Goal: Task Accomplishment & Management: Complete application form

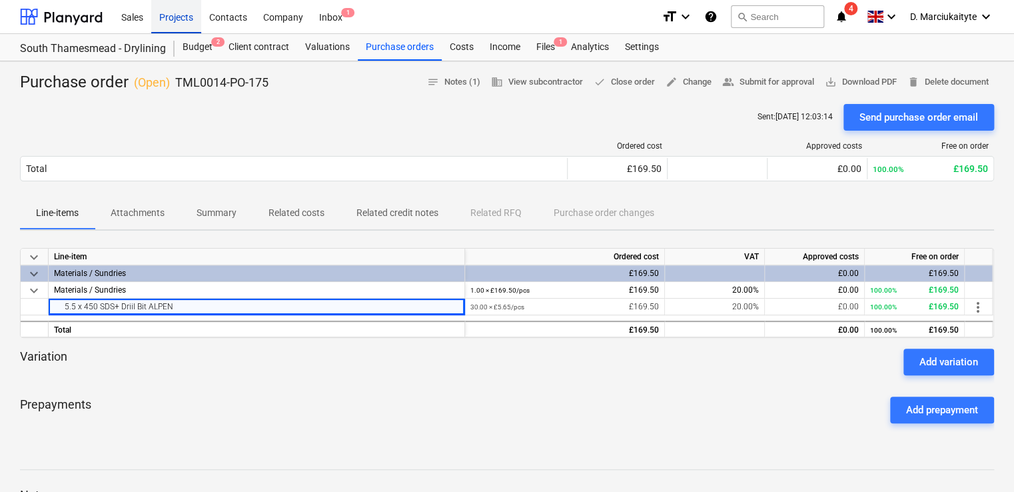
drag, startPoint x: 171, startPoint y: 17, endPoint x: 175, endPoint y: 23, distance: 7.1
click at [171, 17] on div "Projects" at bounding box center [176, 16] width 50 height 34
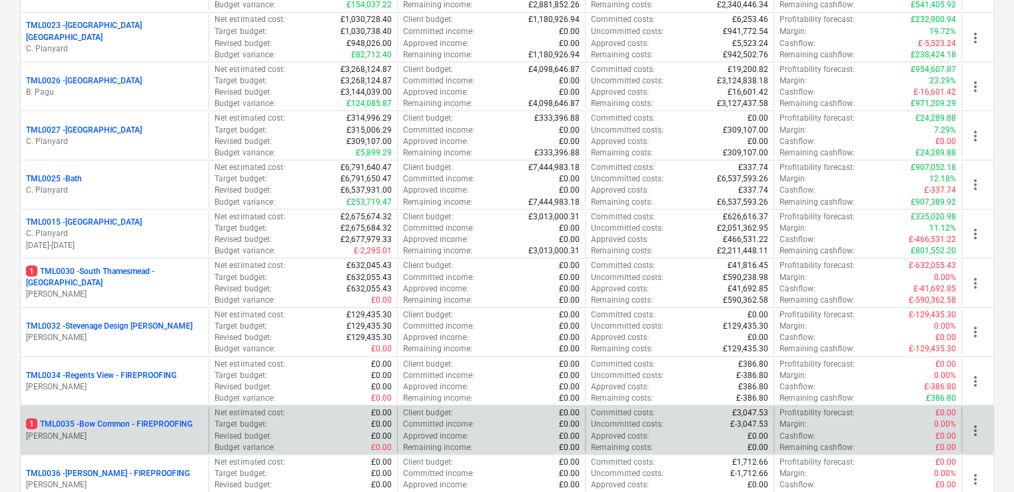
scroll to position [1399, 0]
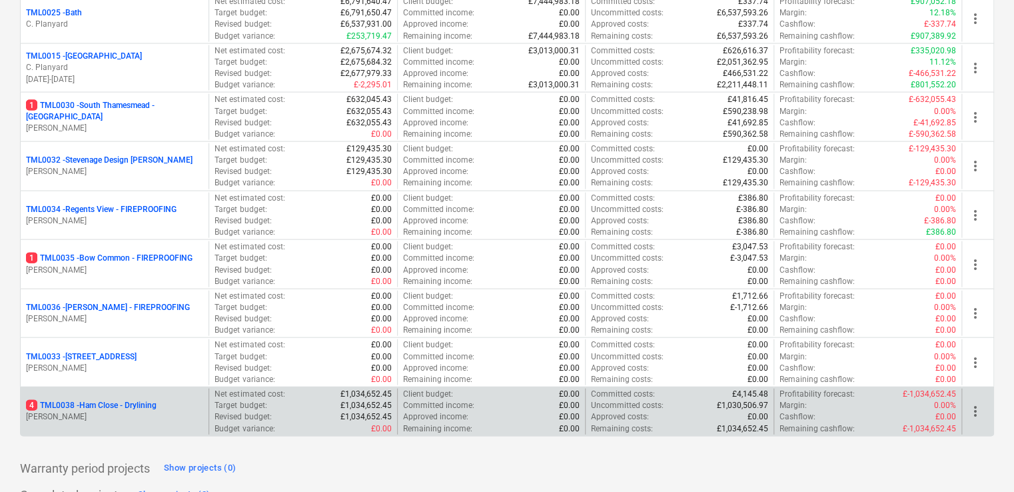
click at [107, 411] on p "[PERSON_NAME]" at bounding box center [114, 416] width 177 height 11
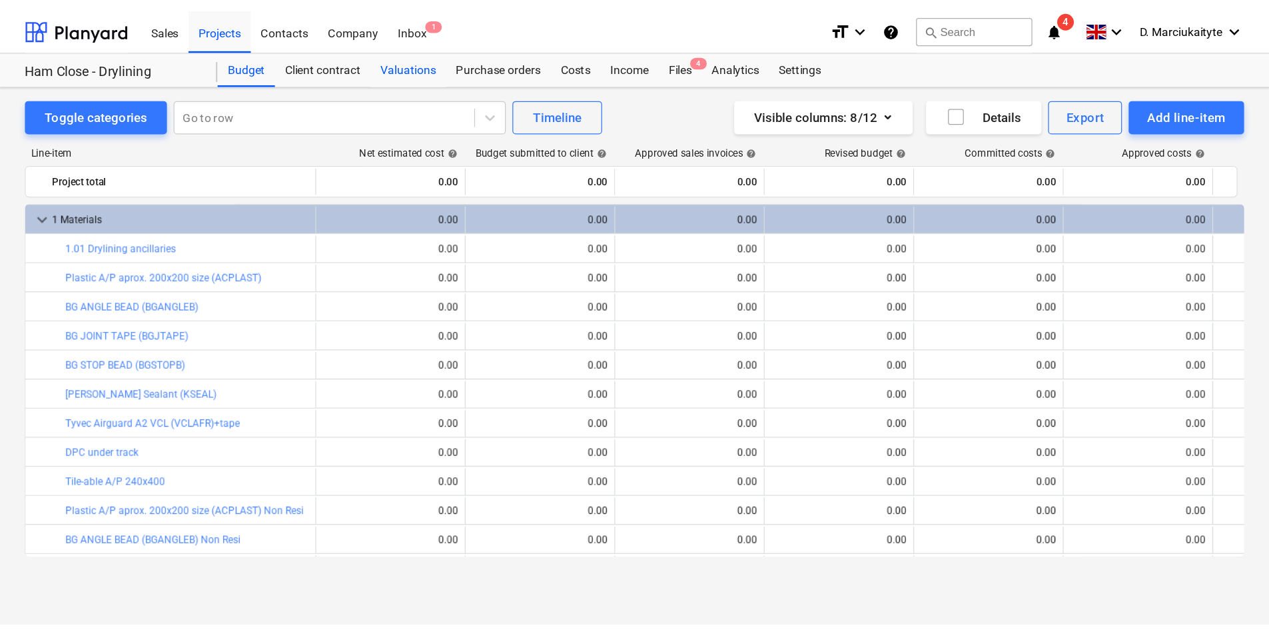
scroll to position [200, 0]
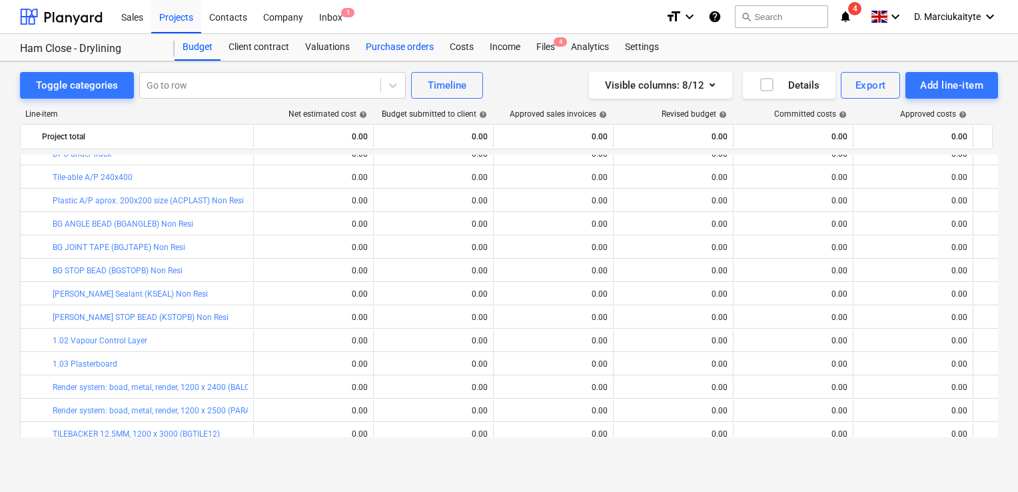
click at [402, 44] on div "Purchase orders" at bounding box center [400, 47] width 84 height 27
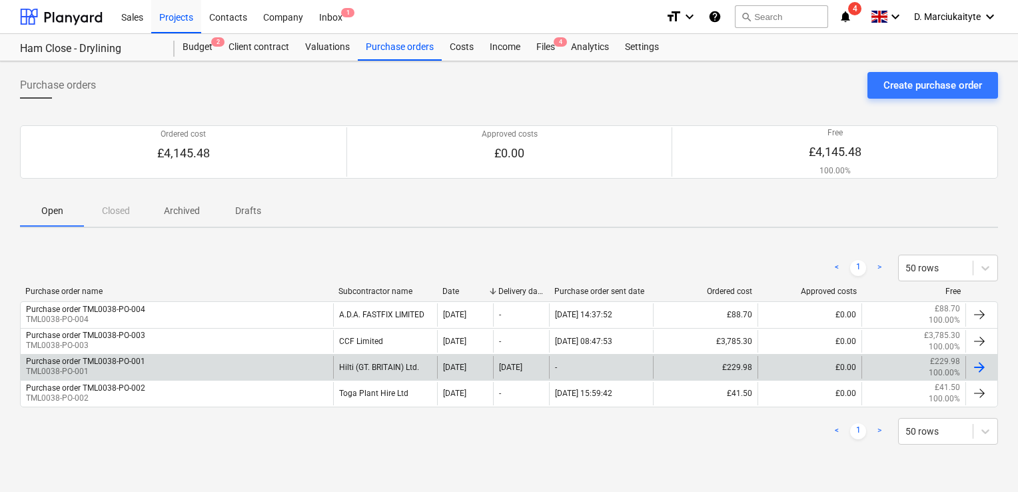
click at [249, 354] on div "Purchase order TML0038-PO-001 TML0038-PO-001 Hilti (GT. BRITAIN) Ltd. [DATE] [D…" at bounding box center [509, 367] width 978 height 26
click at [256, 356] on div "Purchase order TML0038-PO-001 TML0038-PO-001" at bounding box center [177, 367] width 312 height 23
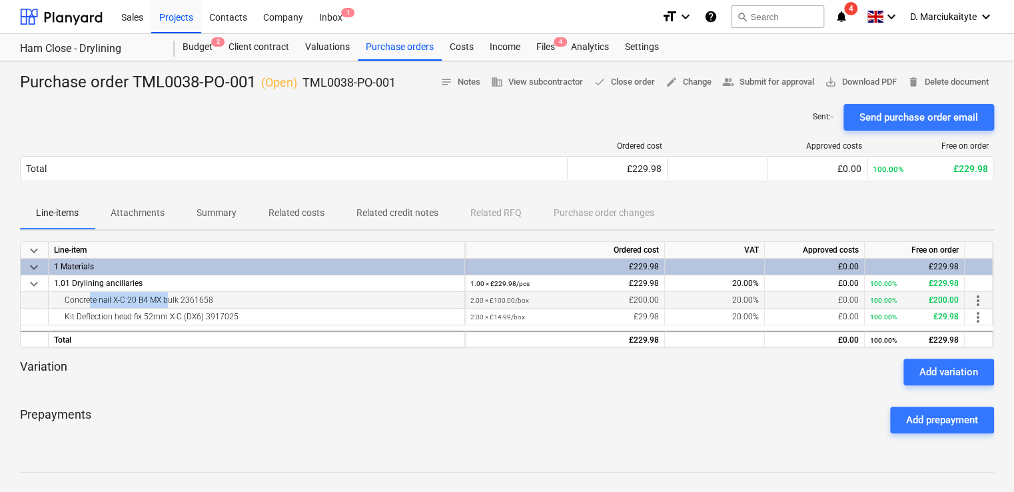
drag, startPoint x: 162, startPoint y: 298, endPoint x: 85, endPoint y: 294, distance: 76.7
click at [85, 294] on div "Concrete nail X-C 20 B4 MX bulk 2361658" at bounding box center [256, 300] width 405 height 16
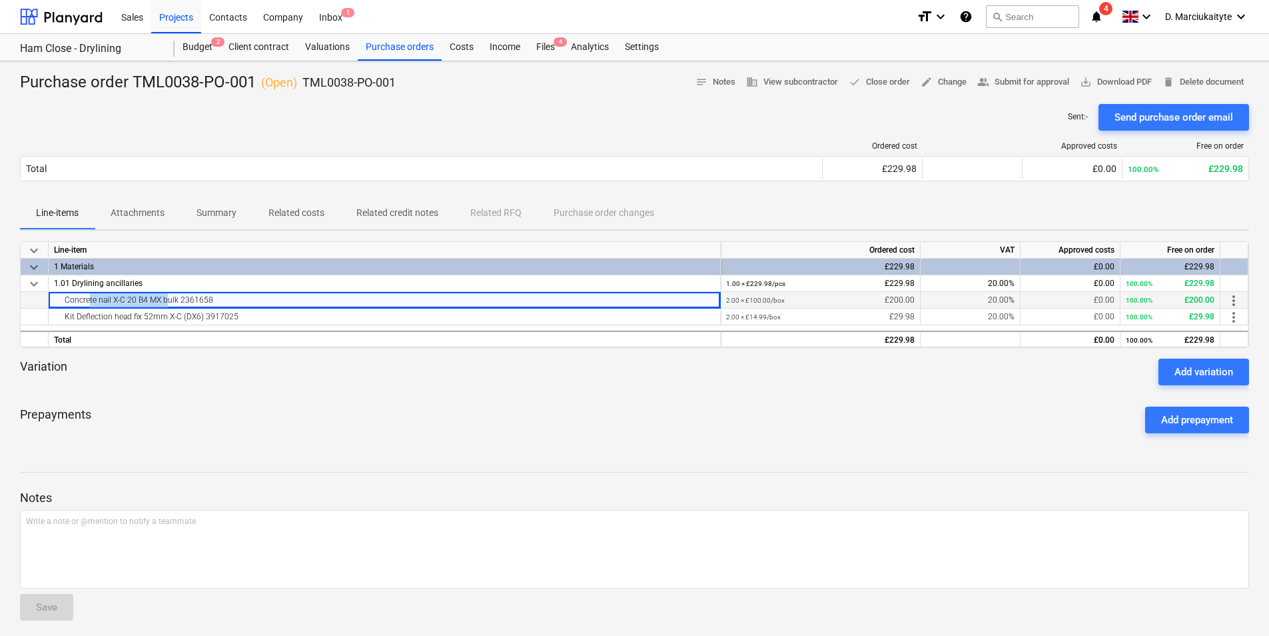
click at [145, 299] on div "Concrete nail X-C 20 B4 MX bulk 2361658" at bounding box center [384, 300] width 661 height 16
drag, startPoint x: 161, startPoint y: 296, endPoint x: 46, endPoint y: 294, distance: 114.6
click at [0, 0] on div "Concrete nail X-C 20 B4 MX bulk 2361658 2.00 × £100.00 / box £200.00 20.00% £0.…" at bounding box center [0, 0] width 0 height 0
click at [1129, 79] on span "save_alt Download PDF" at bounding box center [1116, 82] width 72 height 15
click at [385, 42] on div "Purchase orders" at bounding box center [400, 47] width 84 height 27
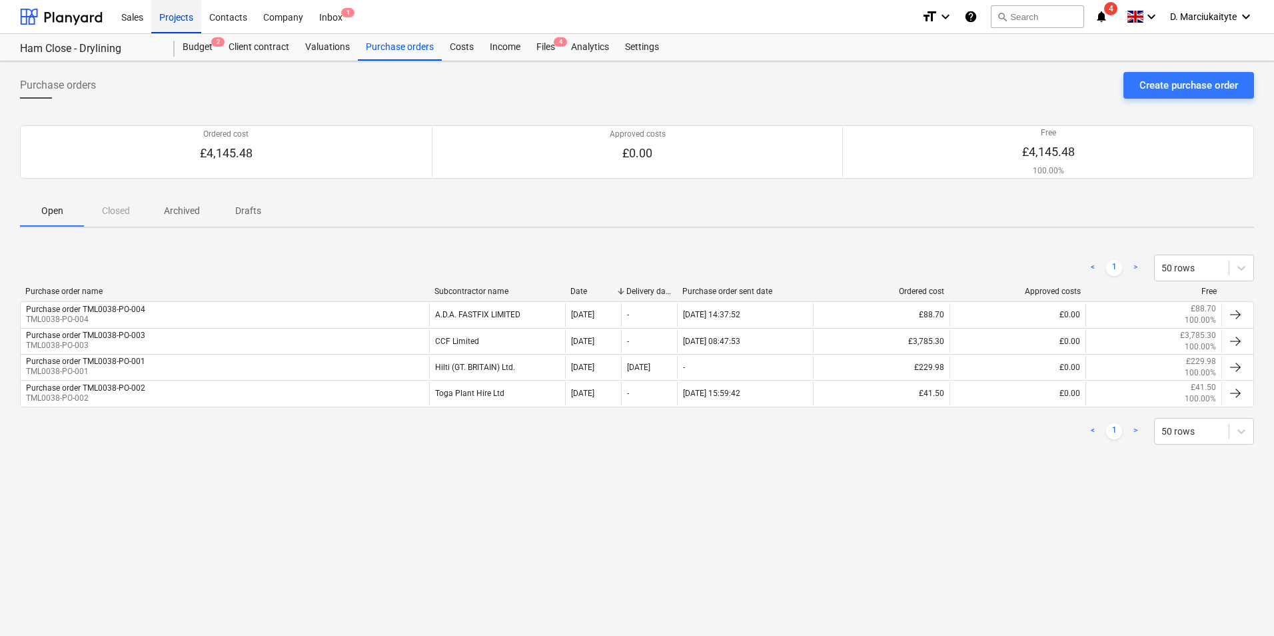
click at [165, 9] on div "Projects" at bounding box center [176, 16] width 50 height 34
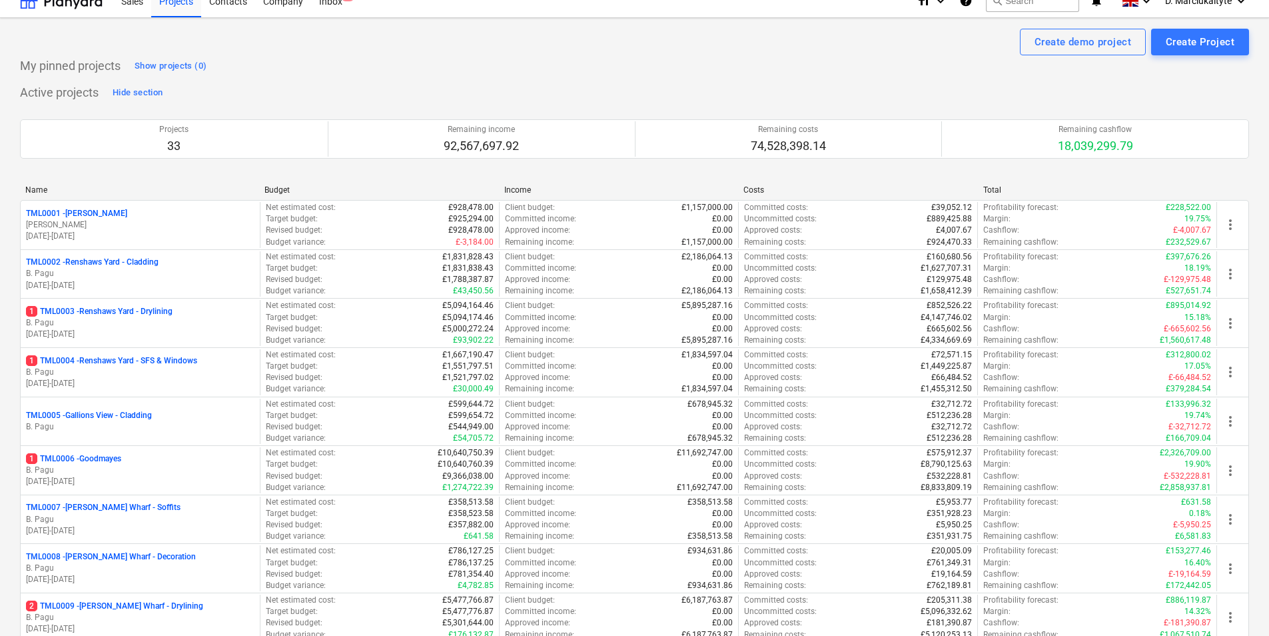
scroll to position [466, 0]
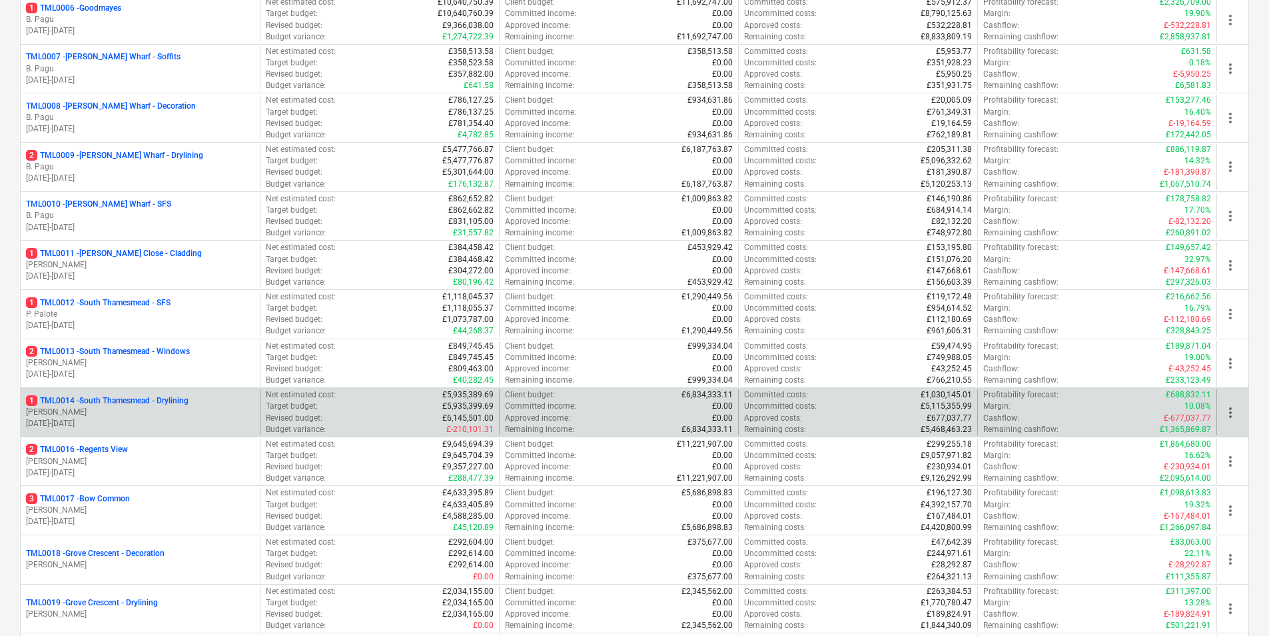
click at [101, 399] on p "1 TML0014 - [GEOGRAPHIC_DATA] - Drylining" at bounding box center [107, 400] width 163 height 11
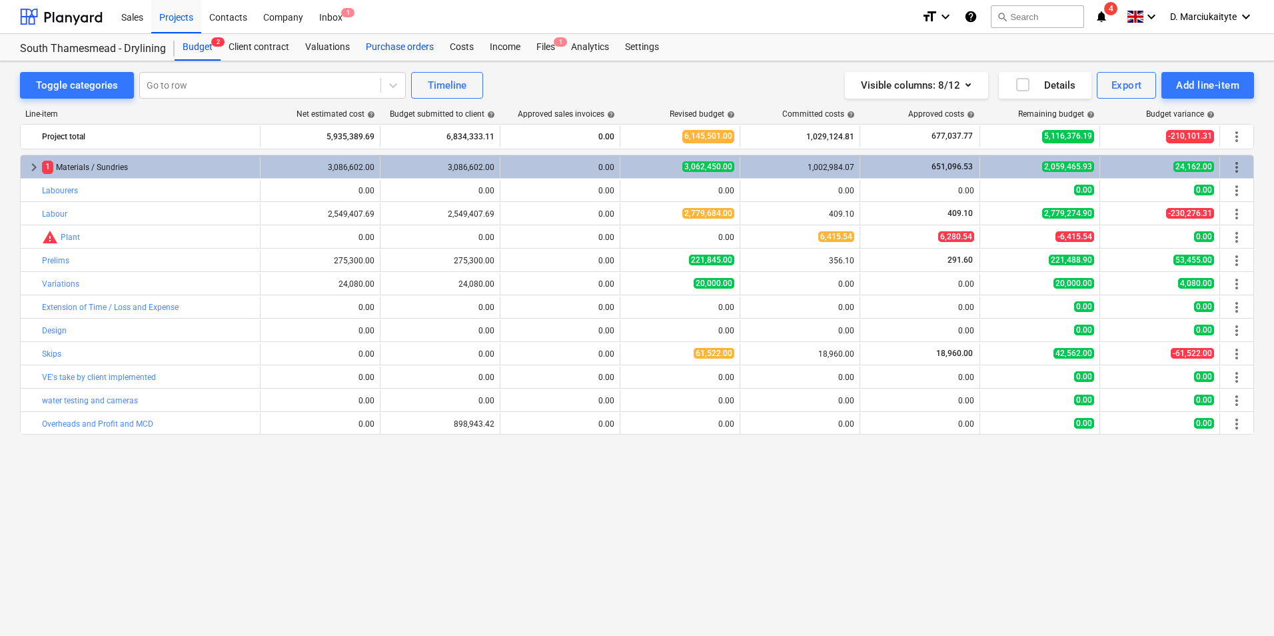
click at [392, 43] on div "Purchase orders" at bounding box center [400, 47] width 84 height 27
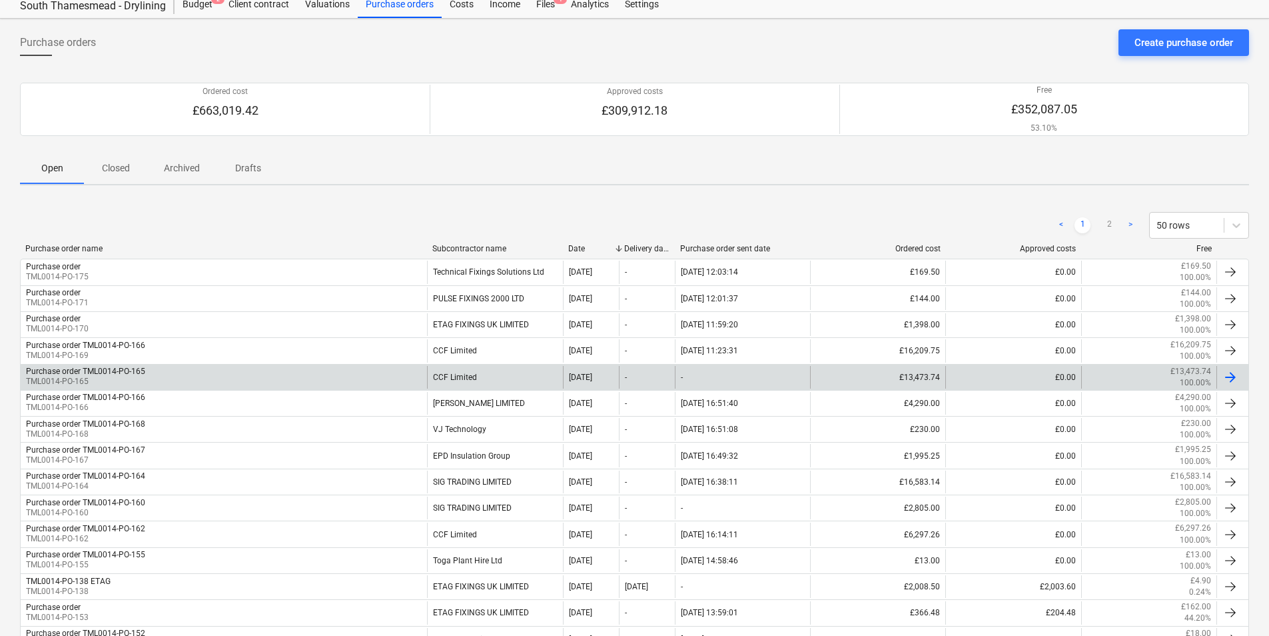
scroll to position [67, 0]
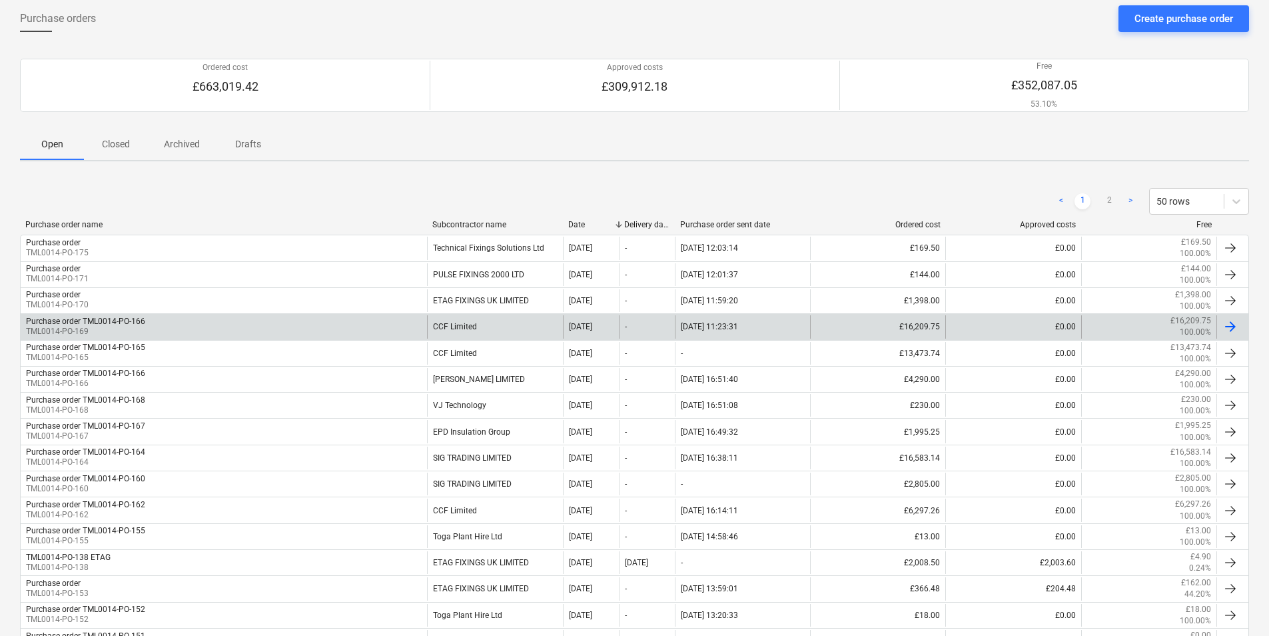
click at [430, 330] on div "CCF Limited" at bounding box center [494, 326] width 135 height 23
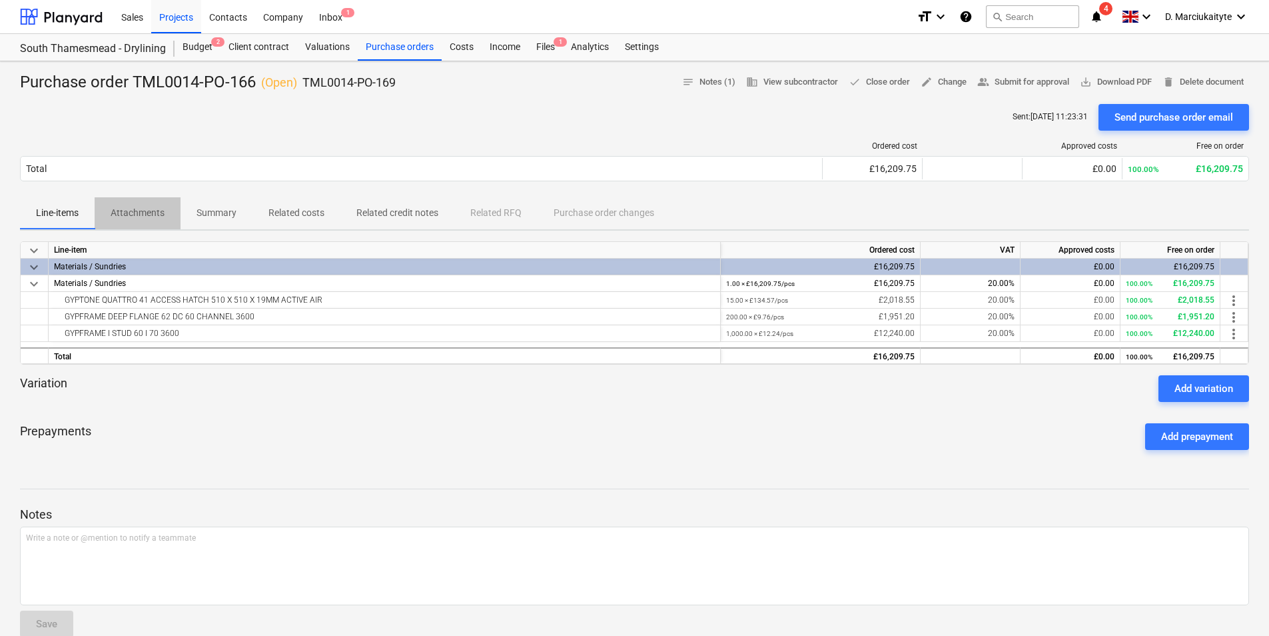
click at [146, 211] on p "Attachments" at bounding box center [138, 213] width 54 height 14
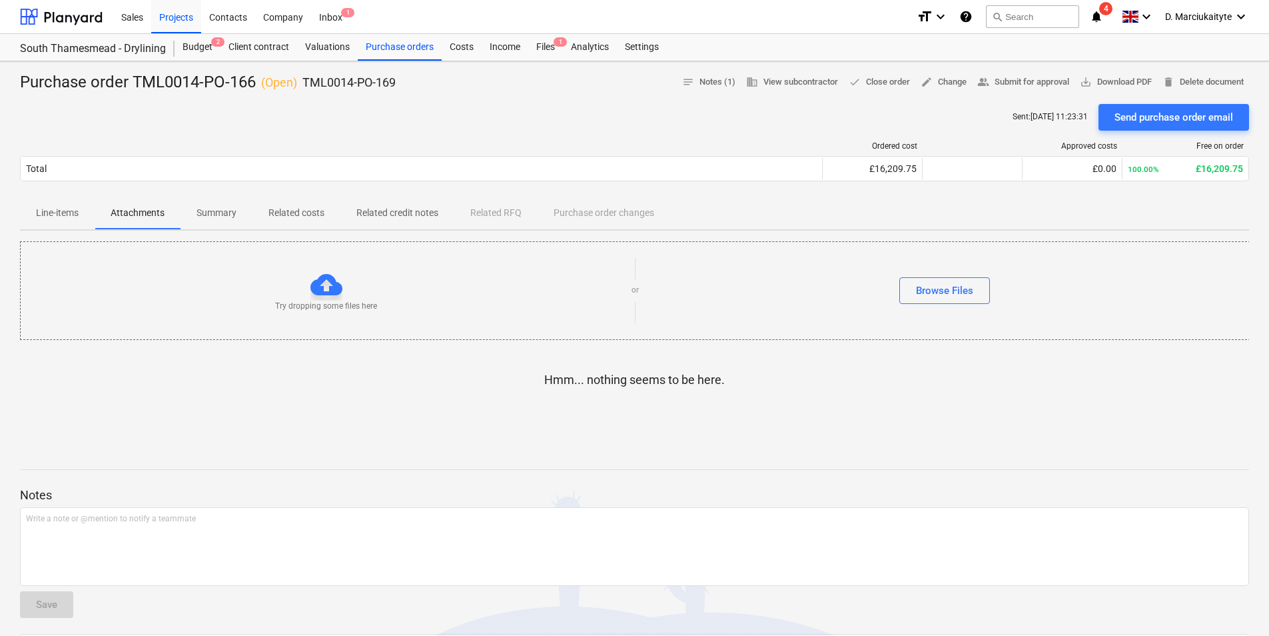
click at [227, 210] on p "Summary" at bounding box center [217, 213] width 40 height 14
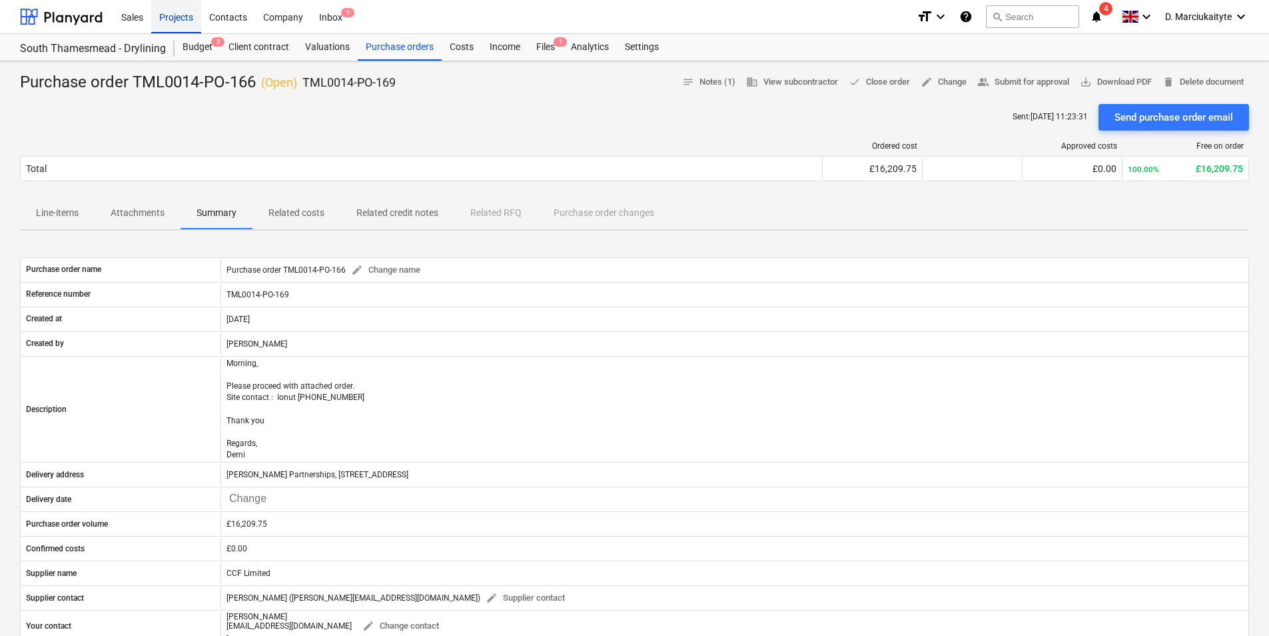
click at [177, 10] on div "Projects" at bounding box center [176, 16] width 50 height 34
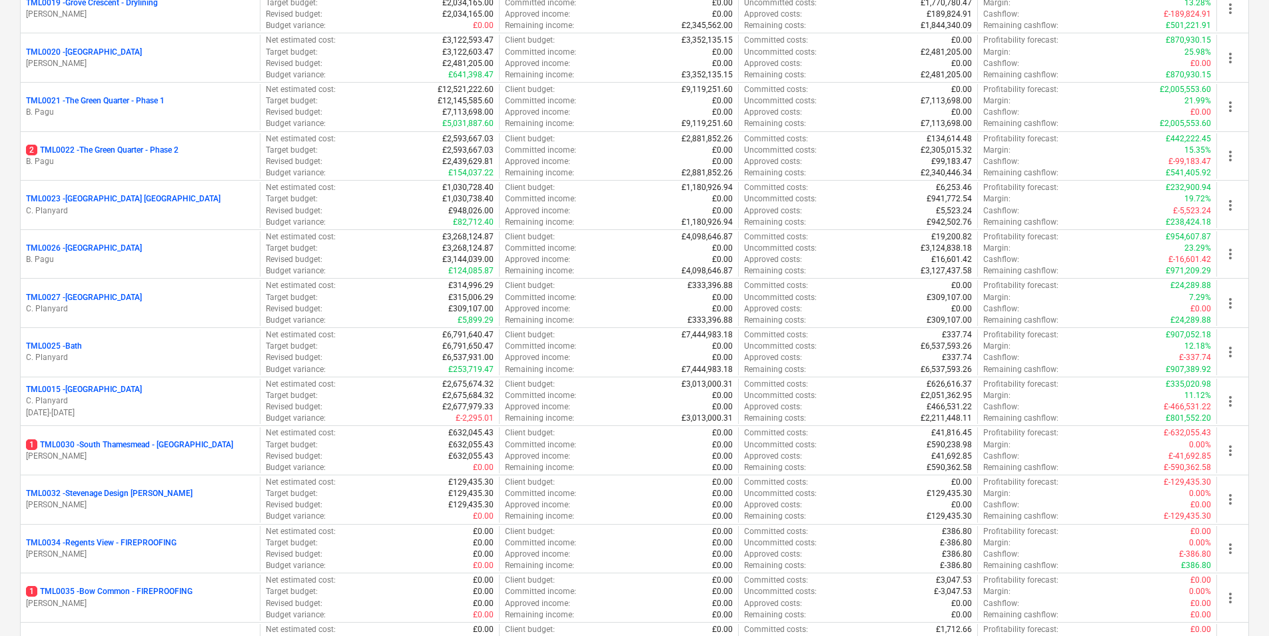
scroll to position [1307, 0]
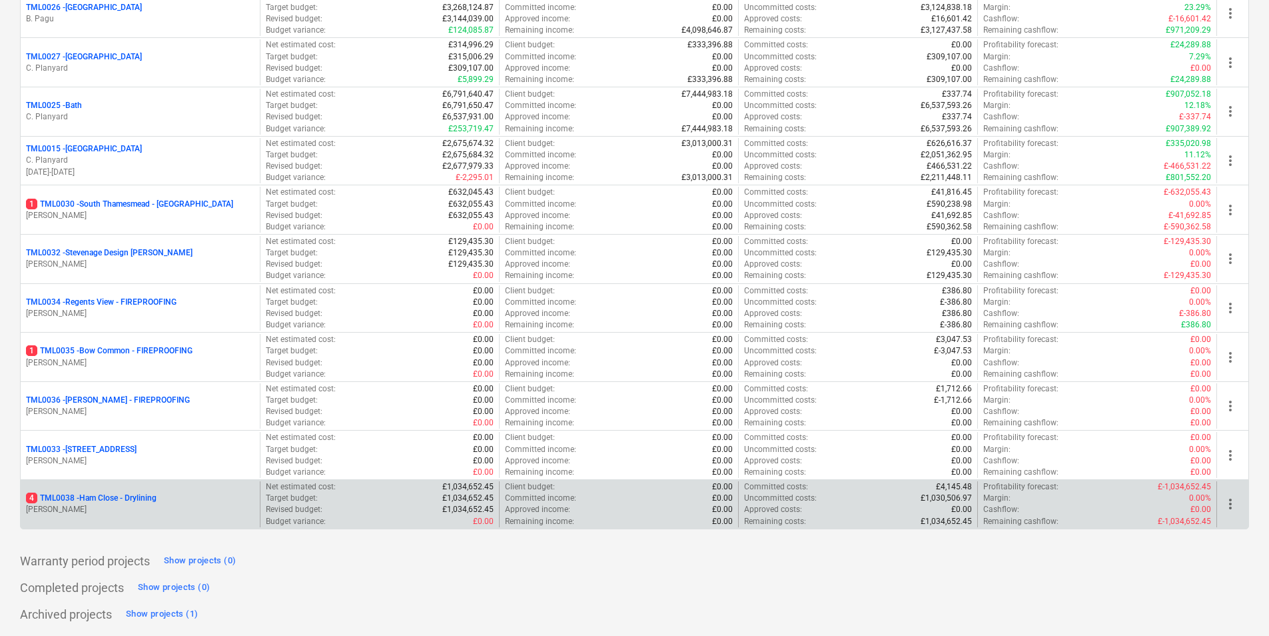
click at [125, 496] on p "4 TML0038 - Ham Close - Drylining" at bounding box center [91, 497] width 131 height 11
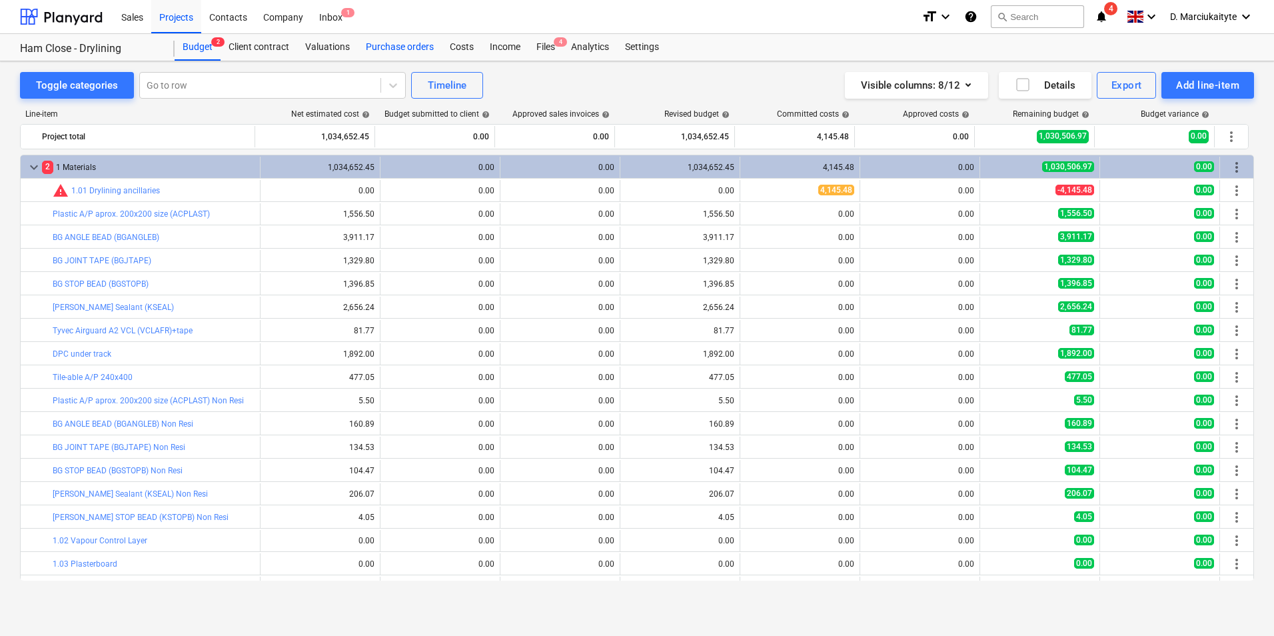
click at [400, 45] on div "Purchase orders" at bounding box center [400, 47] width 84 height 27
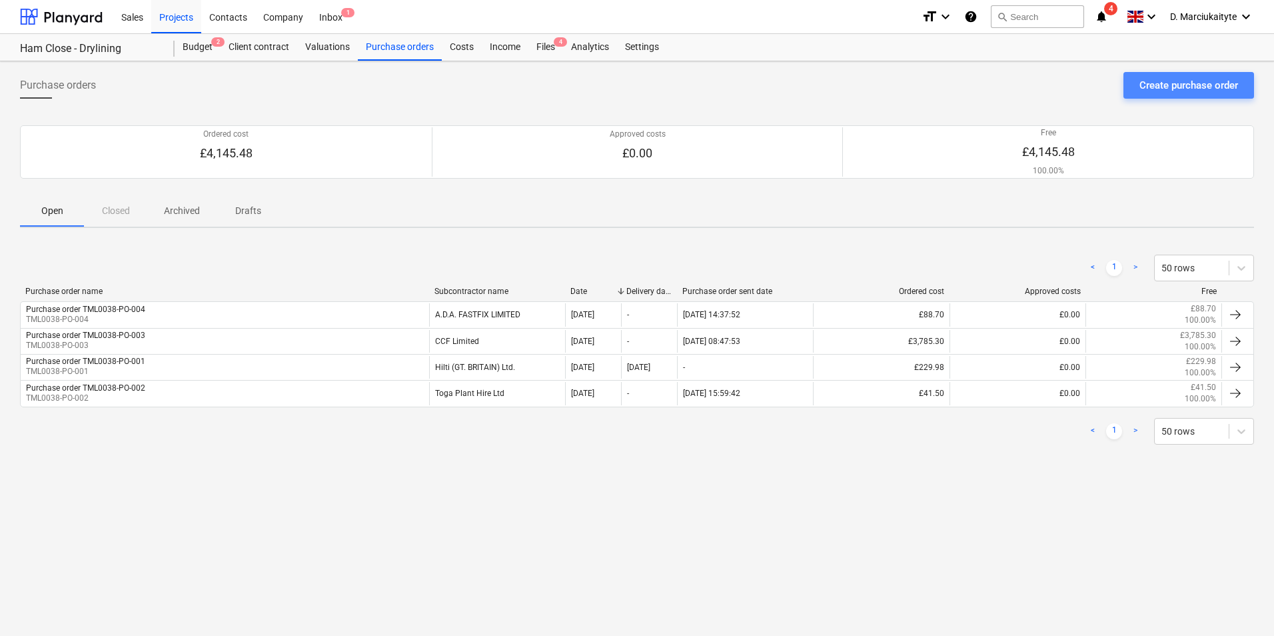
click at [1184, 75] on button "Create purchase order" at bounding box center [1188, 85] width 131 height 27
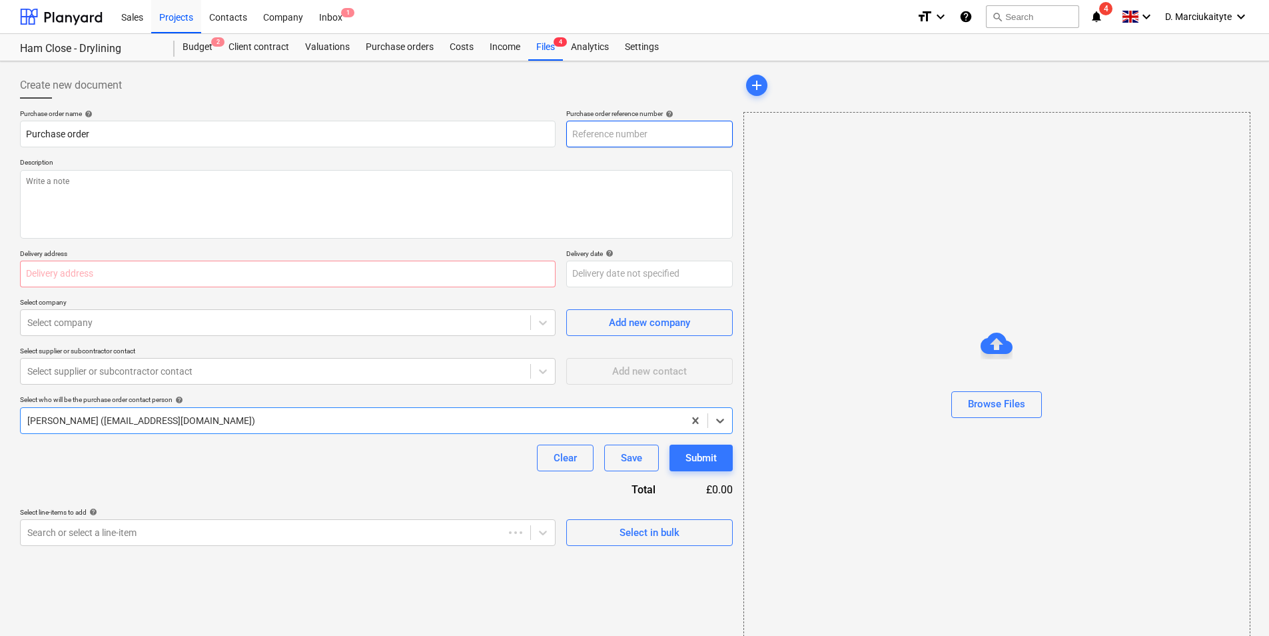
type textarea "x"
type input "TML0038-PO-009"
click at [612, 143] on input "TML0038-PO-009" at bounding box center [649, 134] width 167 height 27
click at [404, 40] on div "Purchase orders" at bounding box center [400, 47] width 84 height 27
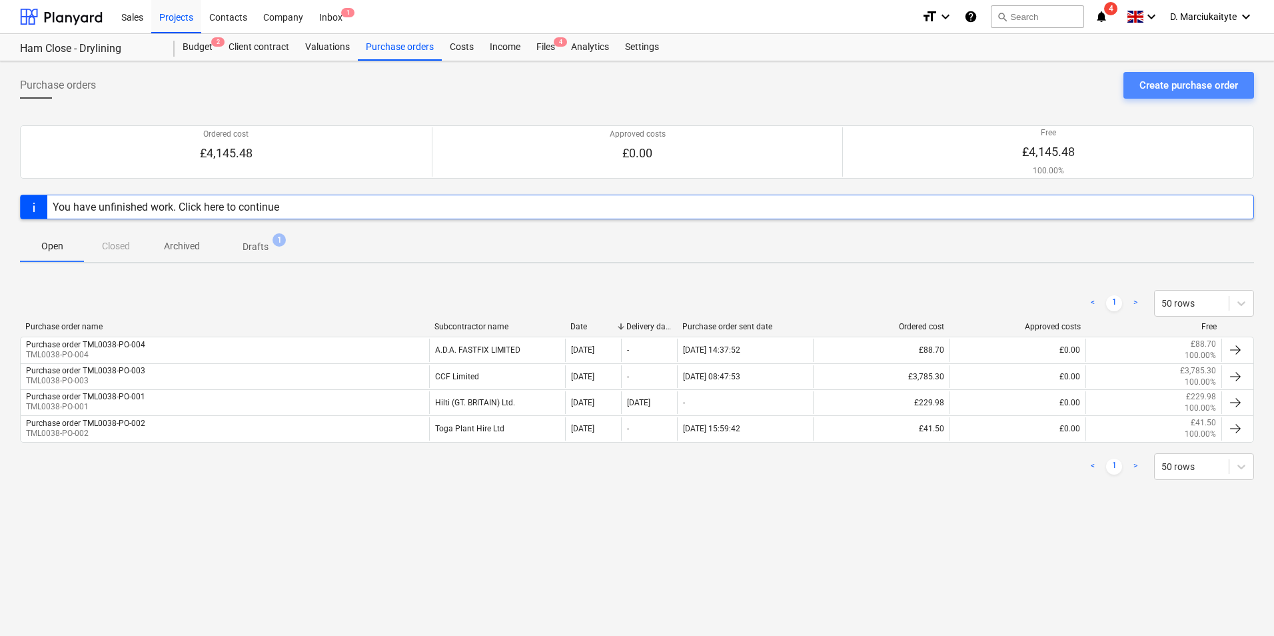
click at [1175, 77] on div "Create purchase order" at bounding box center [1188, 85] width 99 height 17
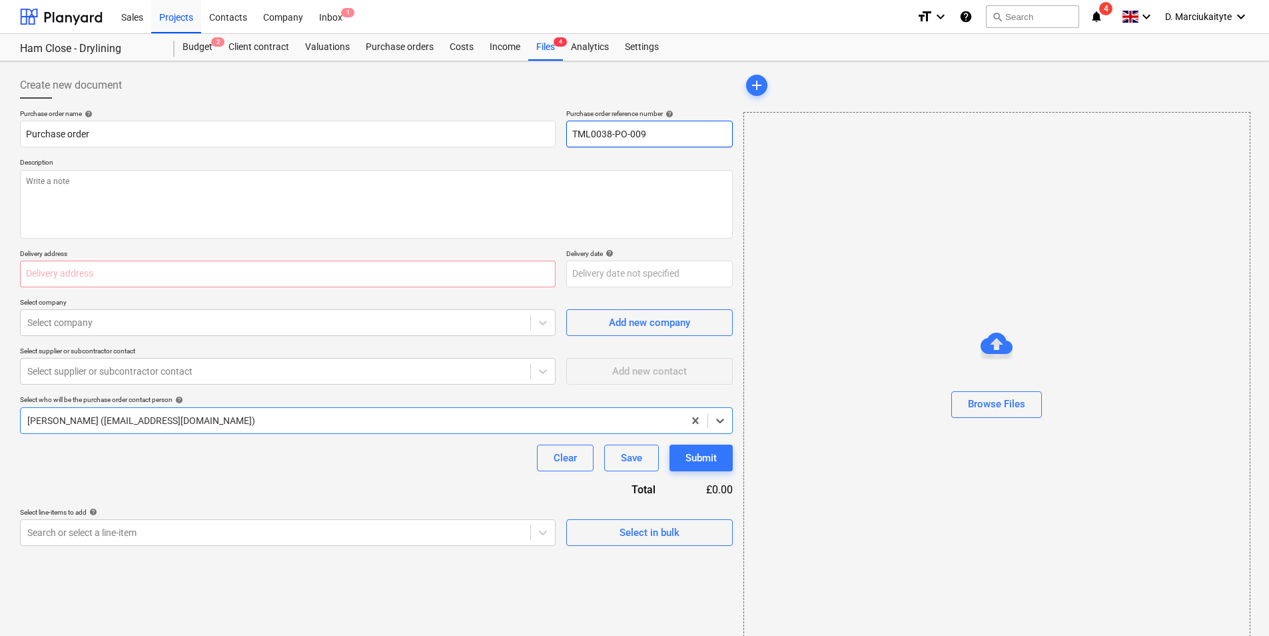
click at [657, 134] on input "TML0038-PO-009" at bounding box center [649, 134] width 167 height 27
type textarea "x"
type input "TML0038-PO-00"
type textarea "x"
drag, startPoint x: 660, startPoint y: 125, endPoint x: 450, endPoint y: 121, distance: 209.2
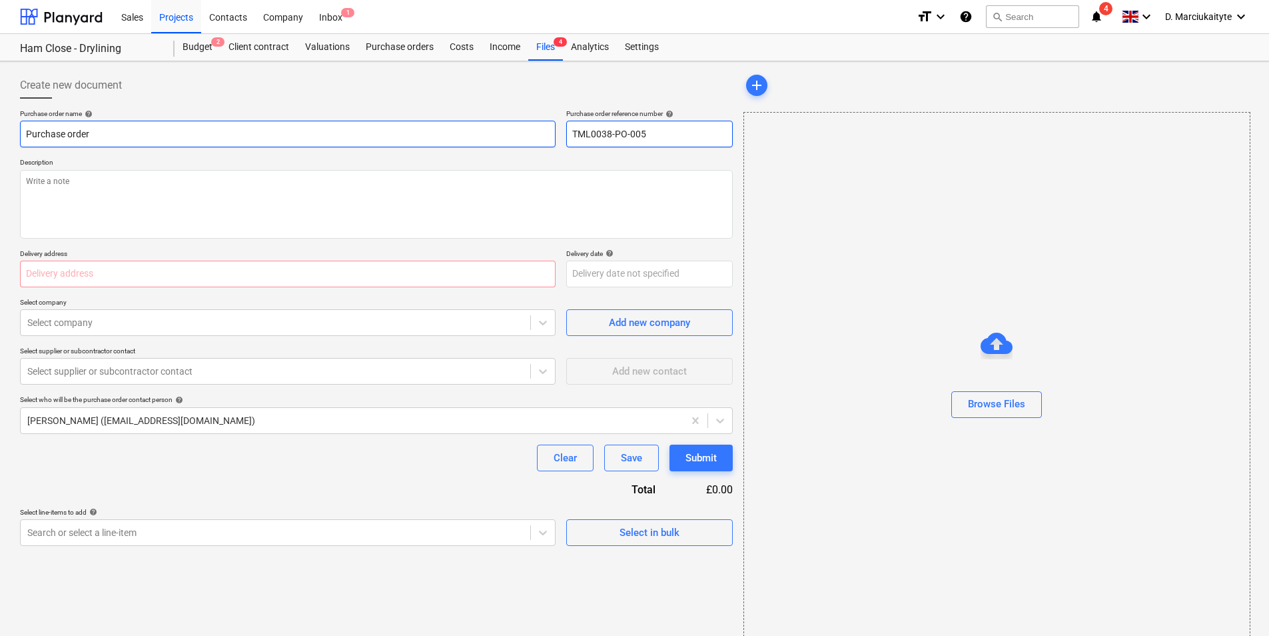
click at [450, 121] on div "Purchase order name help Purchase order Purchase order reference number help TM…" at bounding box center [376, 128] width 713 height 38
type input "TML0038-PO-005"
click at [373, 127] on input "Purchase order" at bounding box center [288, 134] width 536 height 27
paste input "TML0038-PO-005"
type textarea "x"
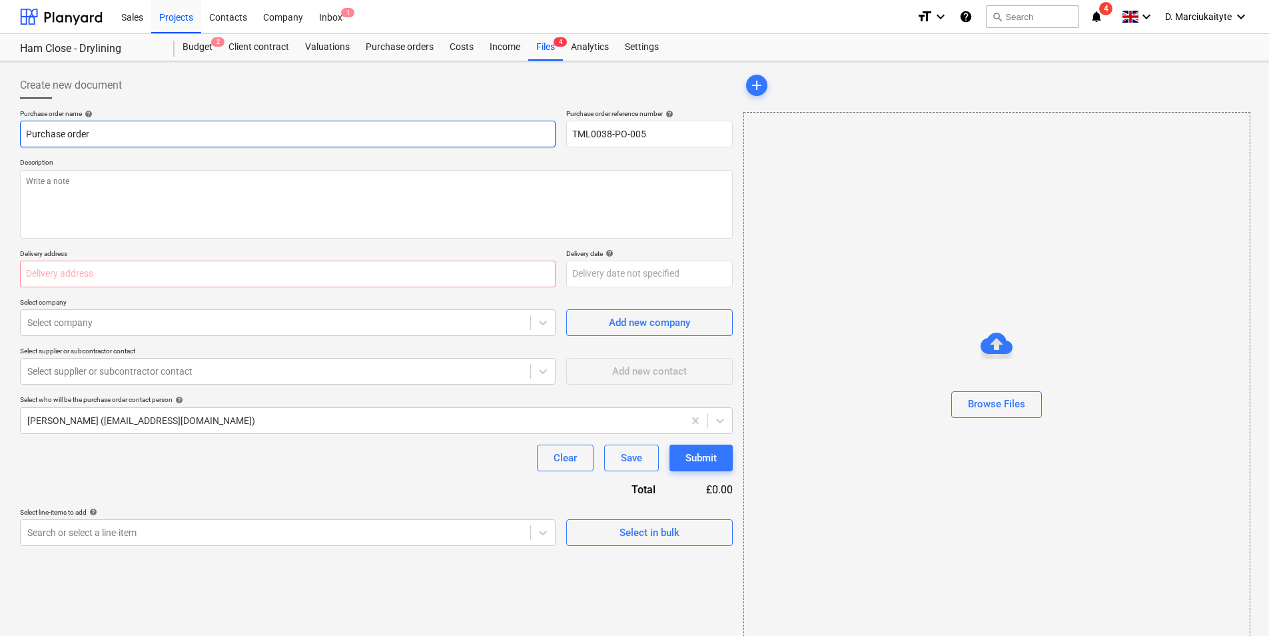
type input "Purchase orderTML0038-PO-005"
click at [93, 135] on input "Purchase orderTML0038-PO-005" at bounding box center [288, 134] width 536 height 27
type textarea "x"
type input "Purchase order TML0038-PO-005"
type textarea "x"
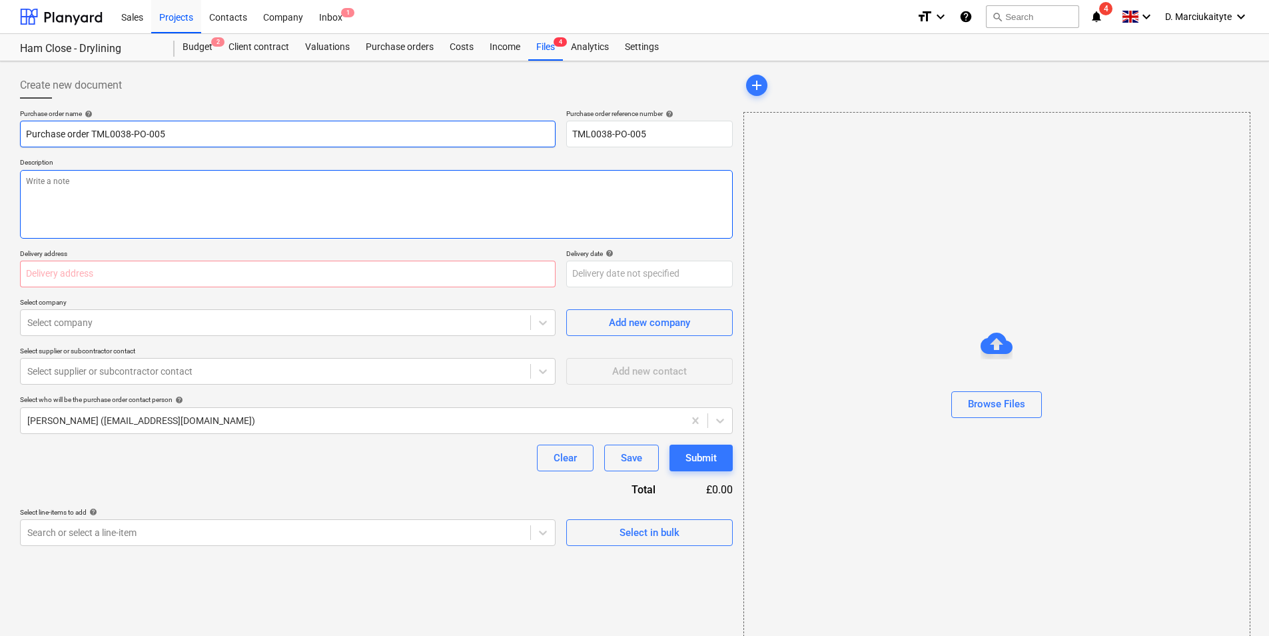
type textarea "A"
type textarea "x"
type textarea "Ag"
type textarea "x"
type textarea "A"
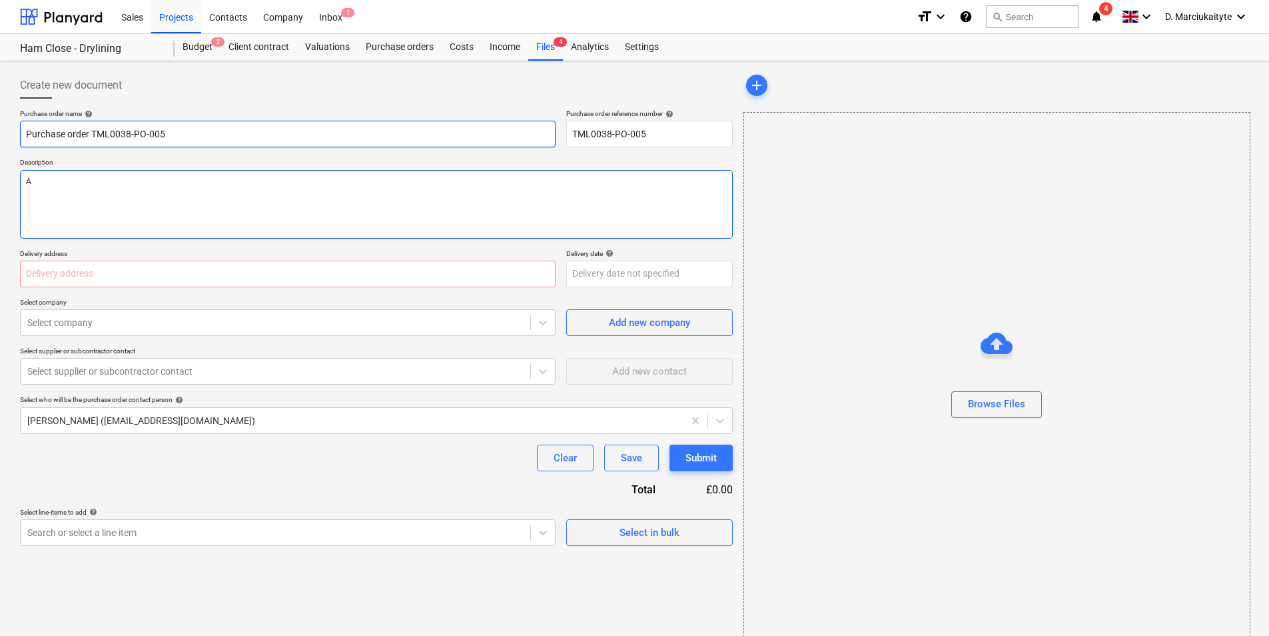
type textarea "x"
type textarea "Af"
type textarea "x"
type textarea "Aft"
type textarea "x"
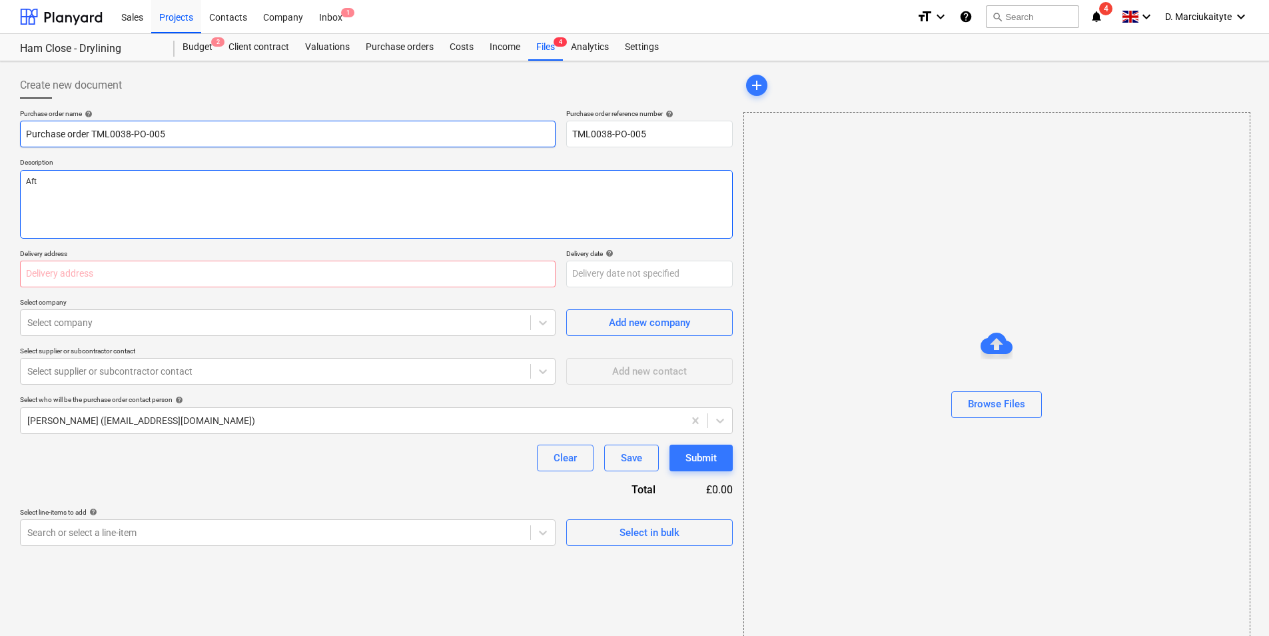
type textarea "Afte"
type textarea "x"
type textarea "After"
type textarea "x"
type textarea "Aftern"
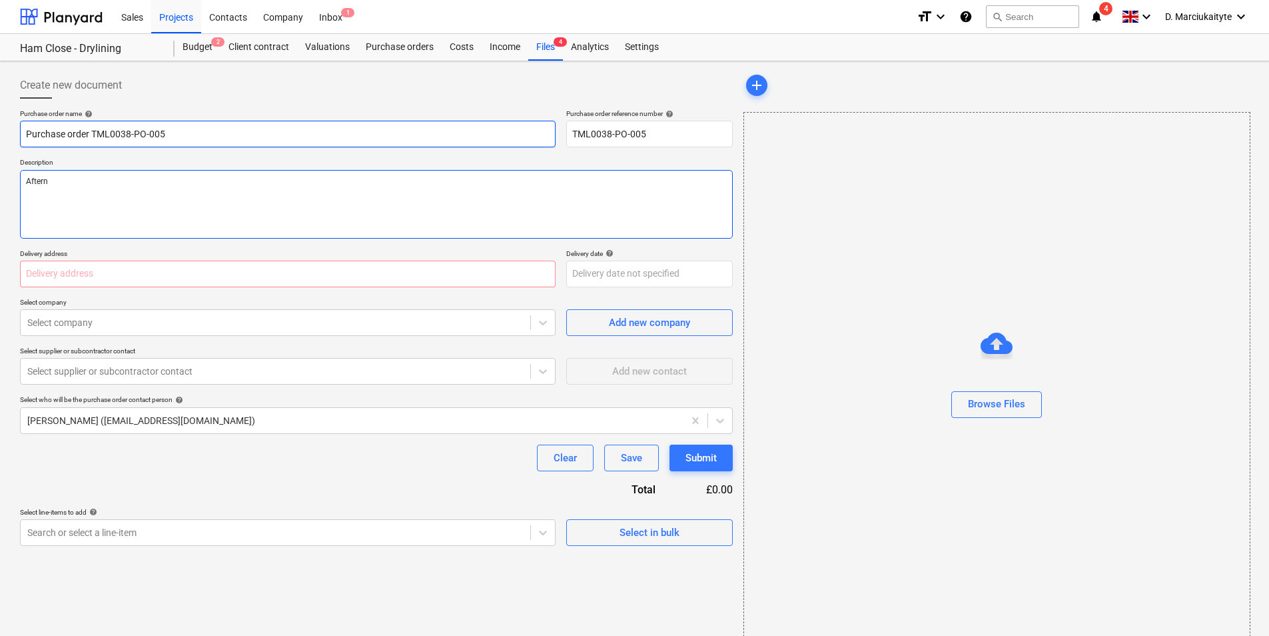
type textarea "x"
type textarea "Afterno"
type textarea "x"
type textarea "Afternoo"
type textarea "x"
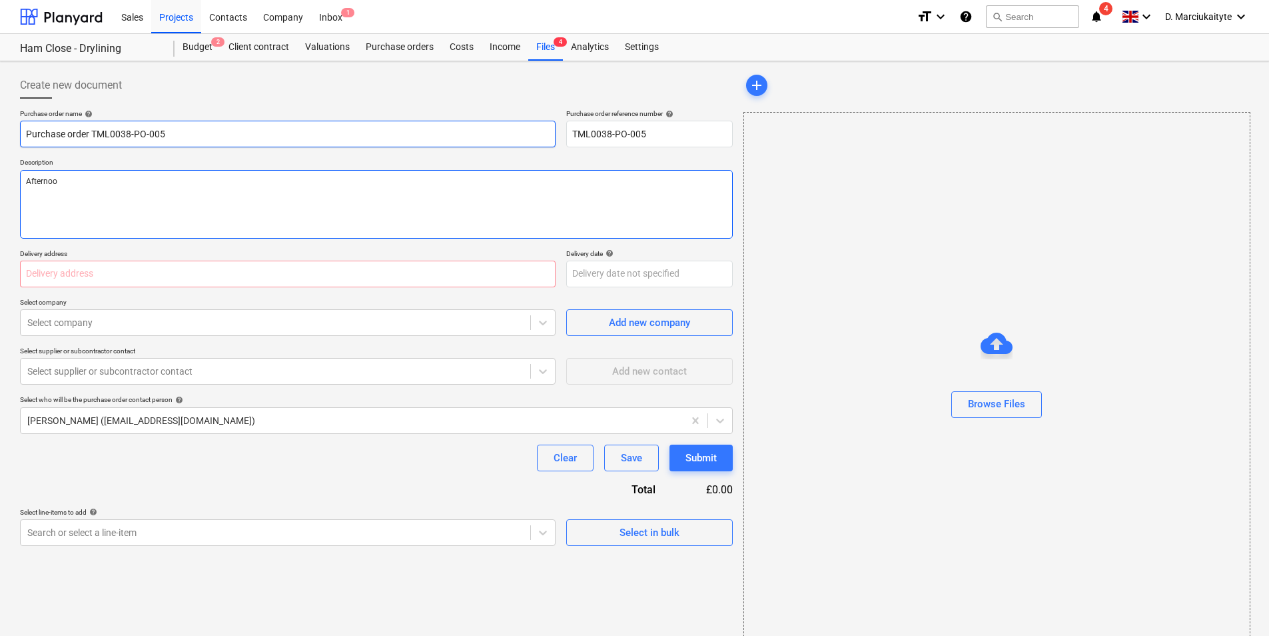
type textarea "Afternoon"
type textarea "x"
type textarea "Afternoon,"
type textarea "x"
type textarea "Afternoon,"
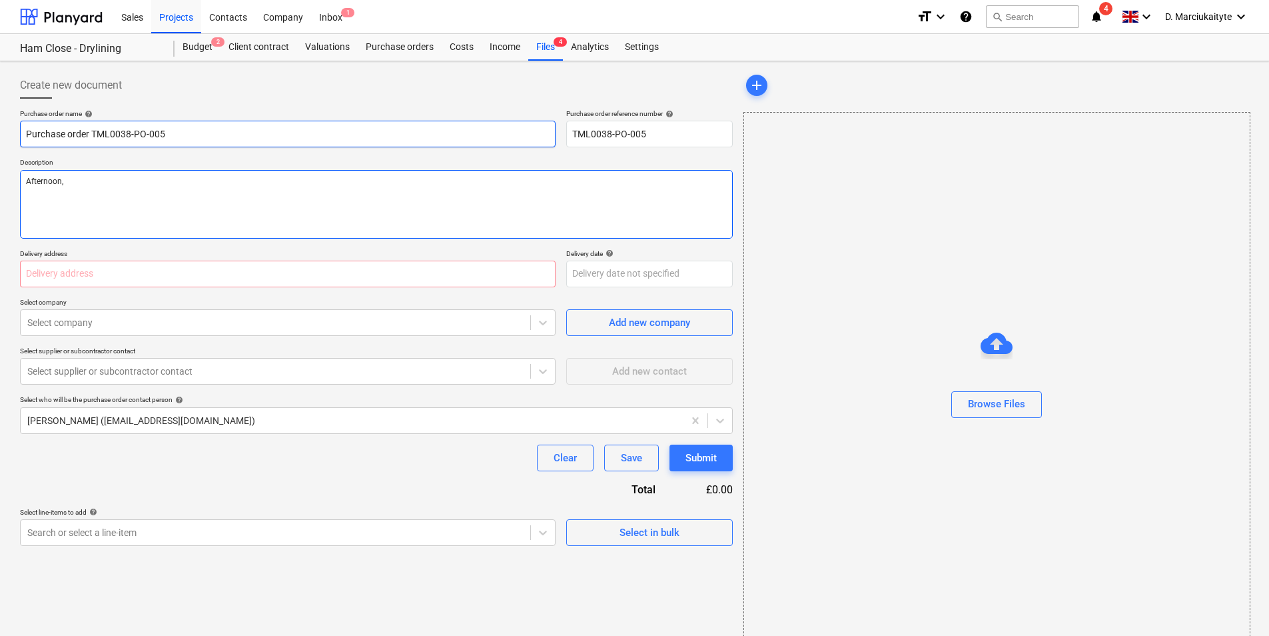
type textarea "x"
type textarea "Afternoon,"
type textarea "x"
type textarea "Afternoon, P"
type textarea "x"
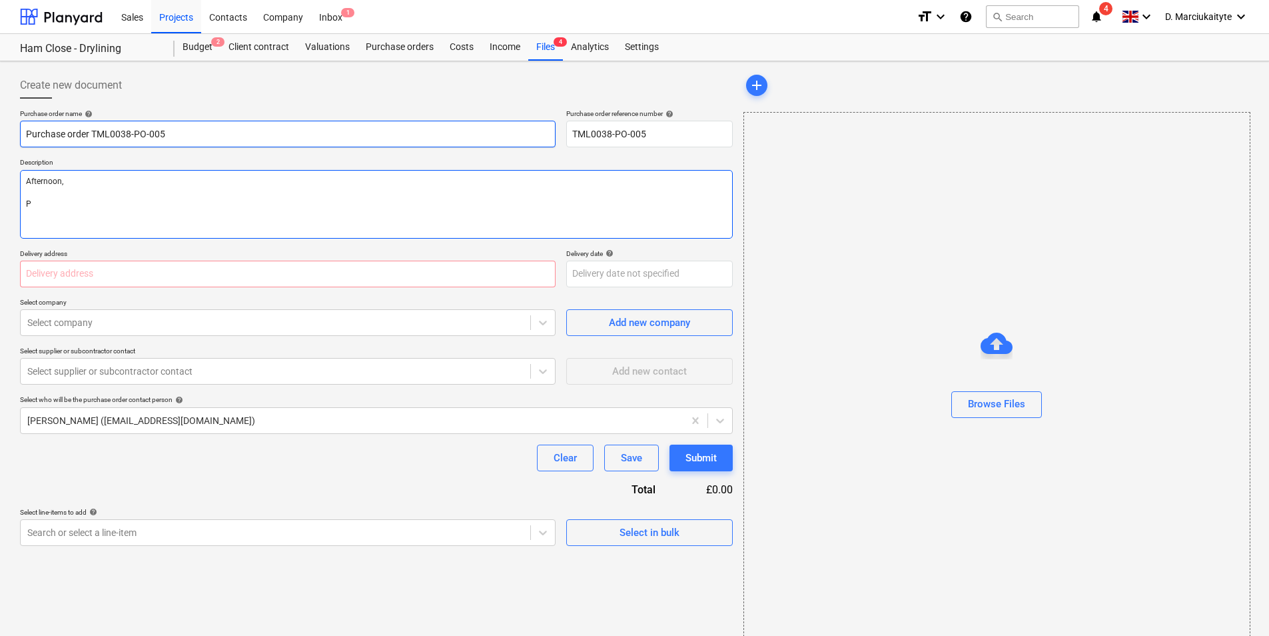
type textarea "Afternoon, Pl"
type textarea "x"
type textarea "Afternoon, Ple"
type textarea "x"
type textarea "Afternoon, [GEOGRAPHIC_DATA]"
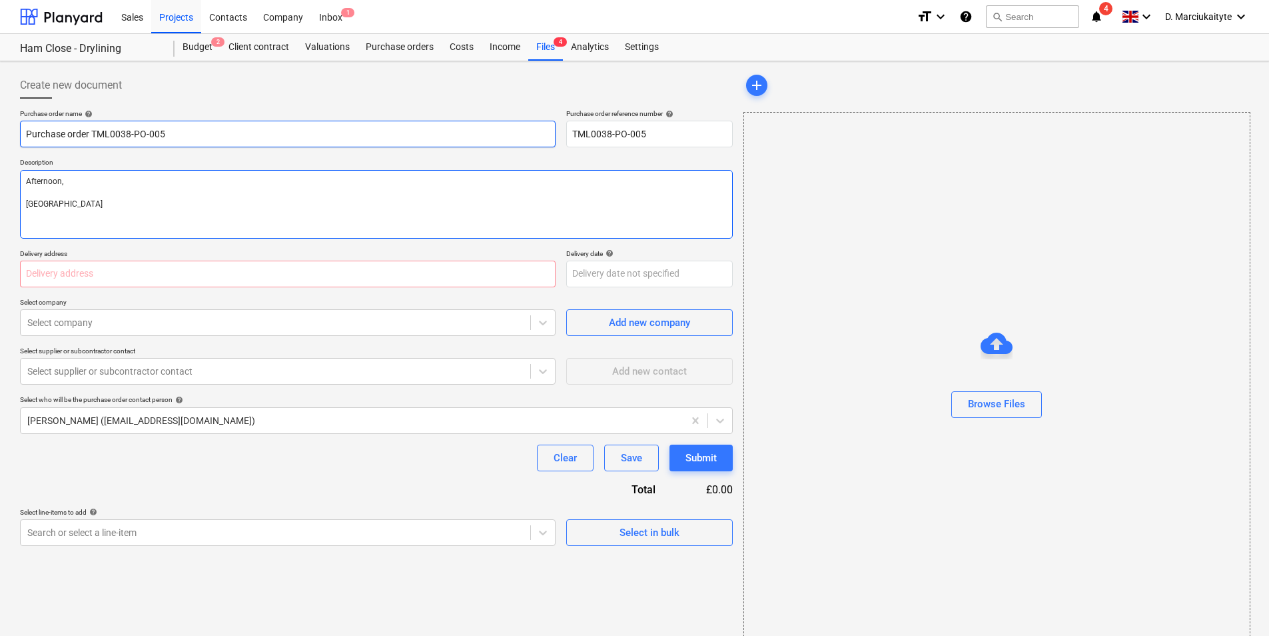
type textarea "x"
type textarea "Afternoon, Pleas"
type textarea "x"
type textarea "Afternoon, Please"
type textarea "x"
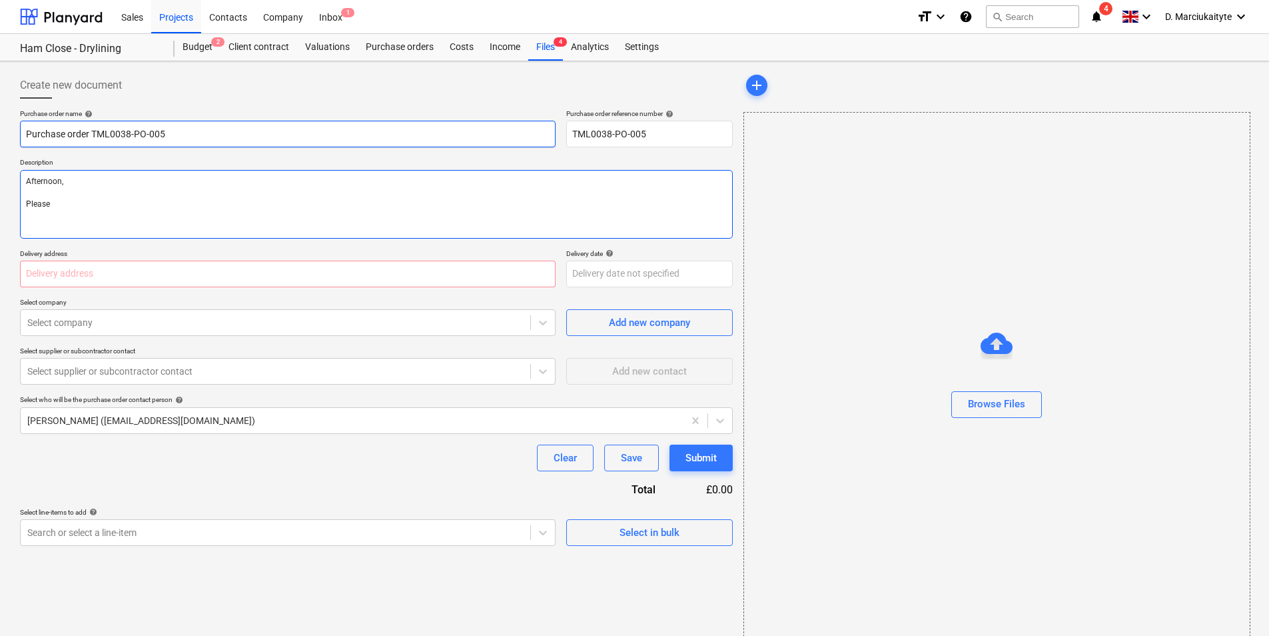
type textarea "Afternoon, Please"
type textarea "x"
type textarea "Afternoon, Please p"
type textarea "x"
type textarea "Afternoon, Please pr"
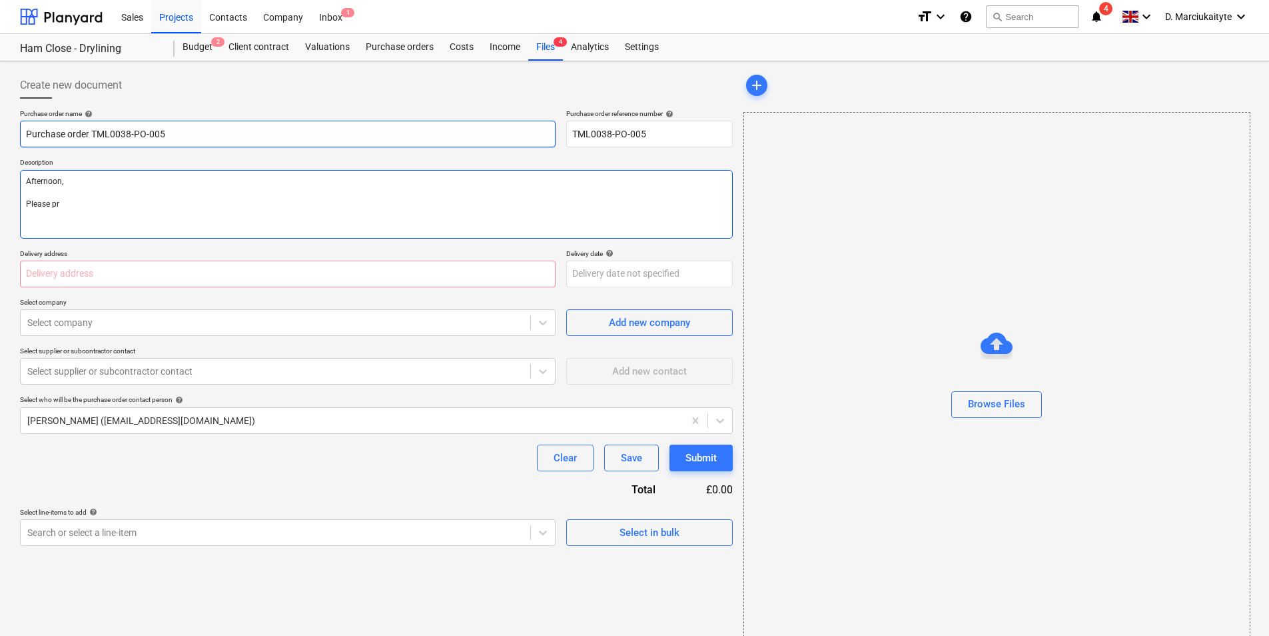
type textarea "x"
type textarea "Afternoon, Please pro"
type textarea "x"
type textarea "Afternoon, Please proc"
type textarea "x"
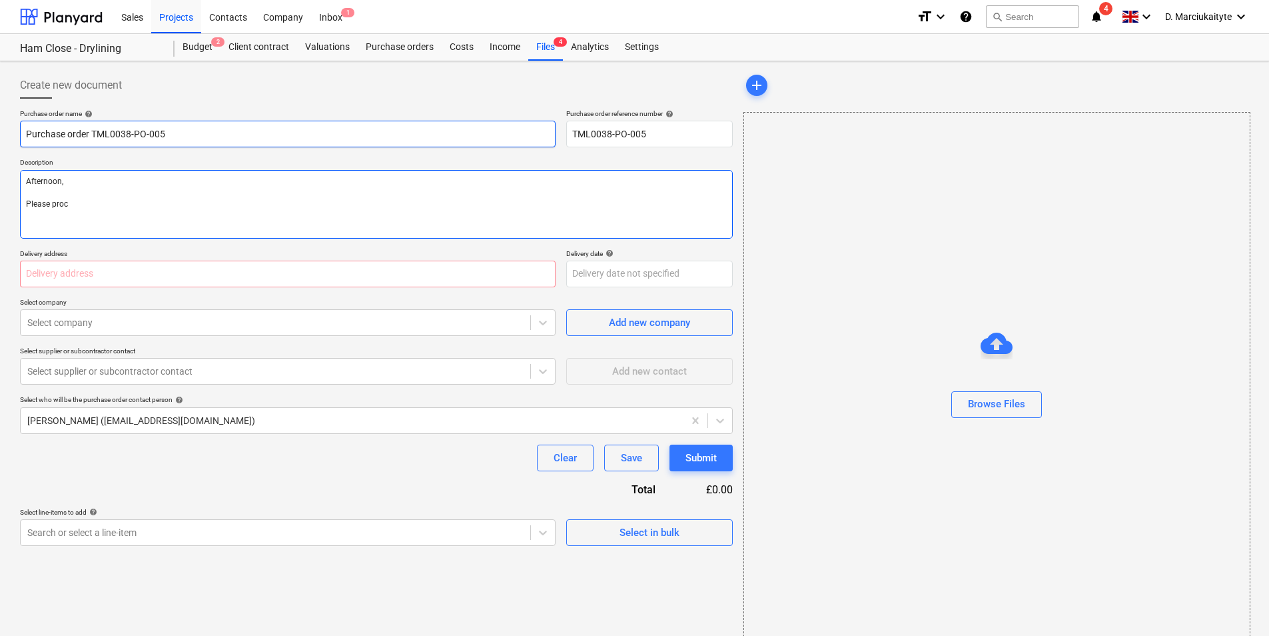
type textarea "Afternoon, Please proce"
type textarea "x"
type textarea "Afternoon, Please procee"
type textarea "x"
type textarea "Afternoon, Please proceed"
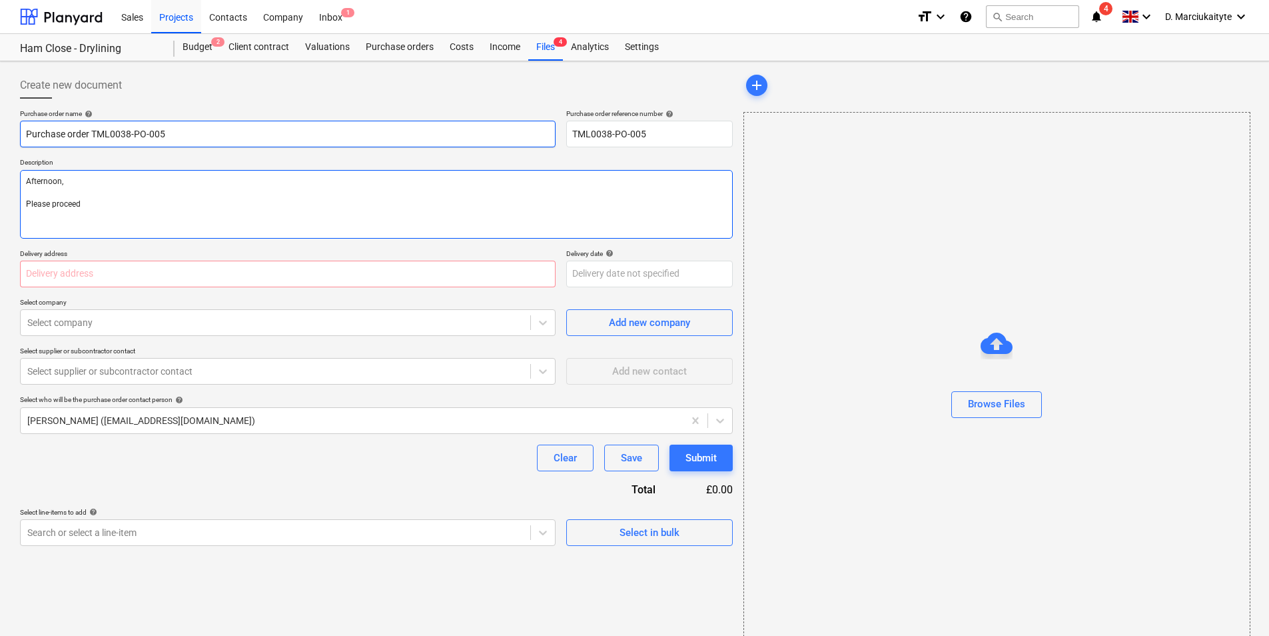
type textarea "x"
type textarea "Afternoon, Please proceed w"
type textarea "x"
type textarea "Afternoon, Please proceed wi"
type textarea "x"
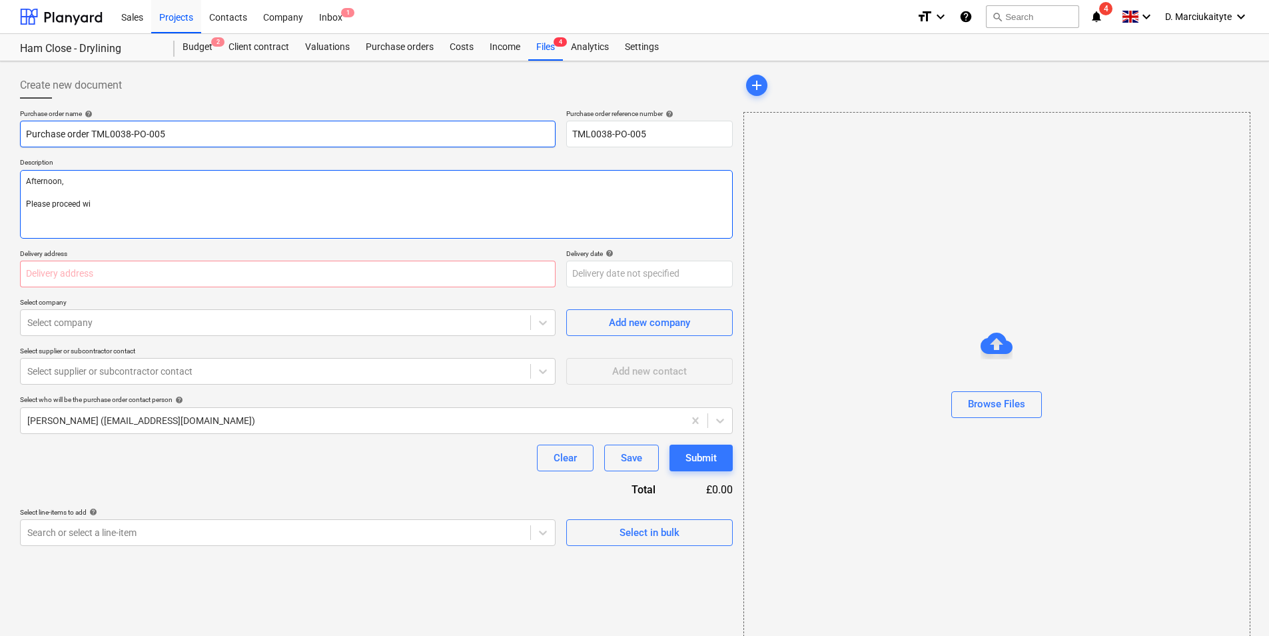
type textarea "Afternoon, Please proceed wit"
type textarea "x"
type textarea "Afternoon, Please proceed with"
type textarea "x"
type textarea "Afternoon, Please proceed with"
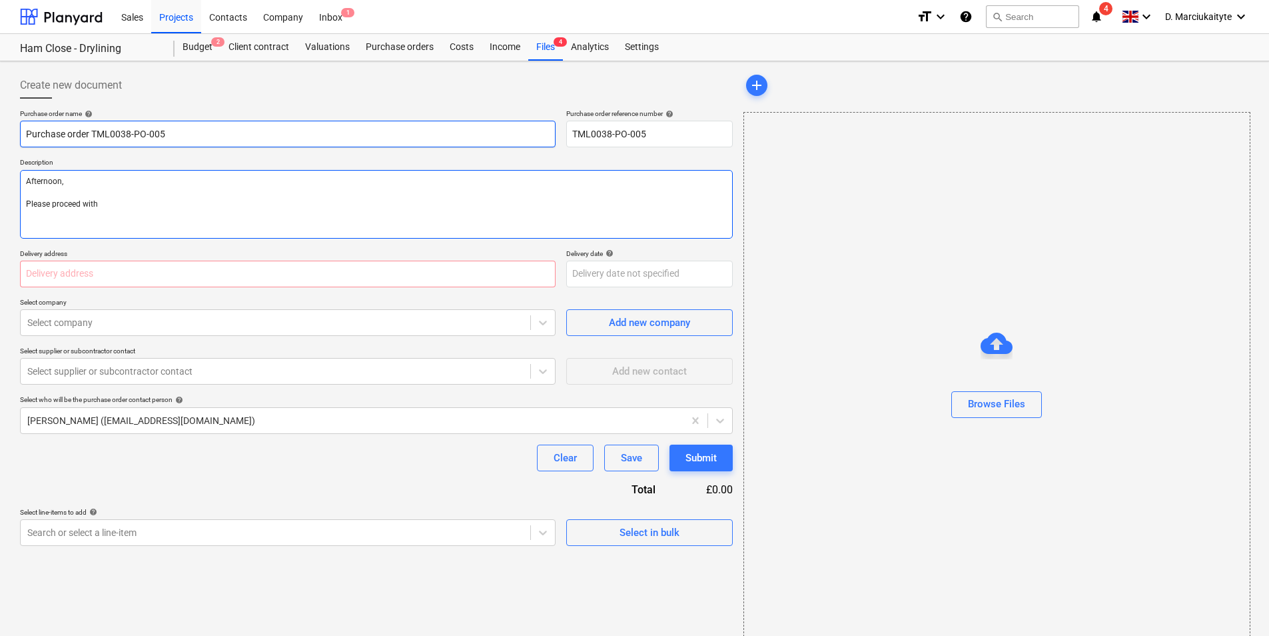
type textarea "x"
type textarea "Afternoon, Please proceed with a"
type textarea "x"
type textarea "Afternoon, Please proceed with at"
type textarea "x"
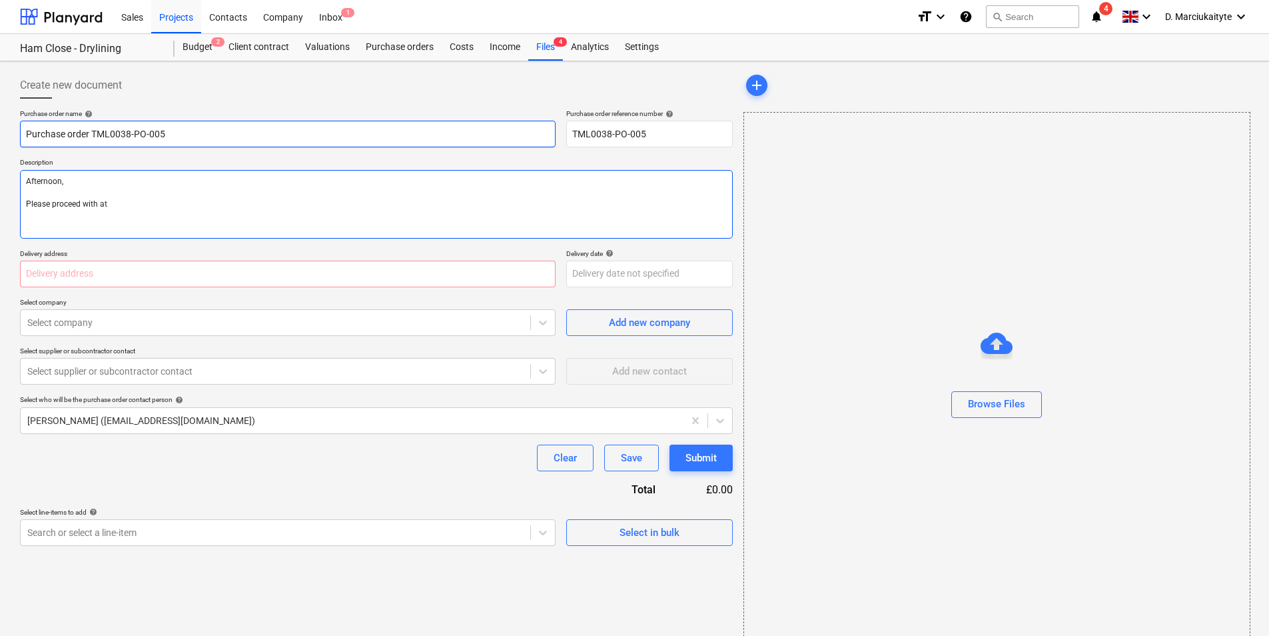
type textarea "Afternoon, Please proceed with att"
type textarea "x"
type textarea "Afternoon, Please proceed with atta"
type textarea "x"
type textarea "Afternoon, Please proceed with attach"
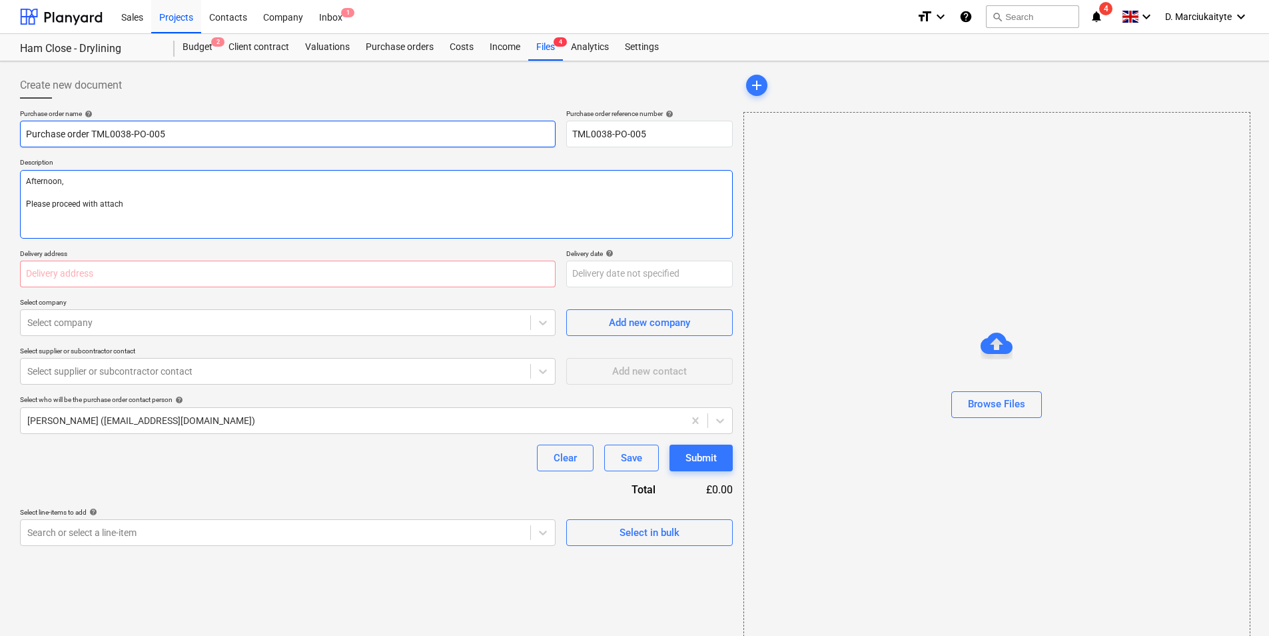
type textarea "x"
type textarea "Afternoon, Please proceed with attache"
type textarea "x"
type textarea "Afternoon, Please proceed with attached"
type textarea "x"
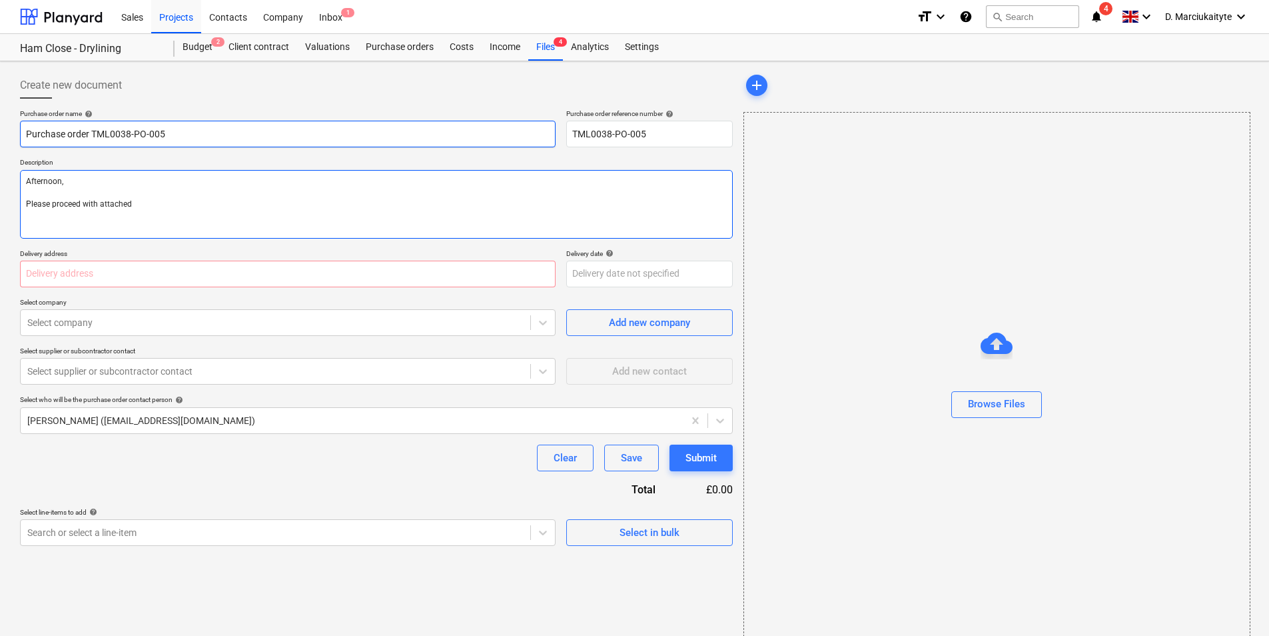
type textarea "Afternoon, Please proceed with attached"
type textarea "x"
type textarea "Afternoon, Please proceed with attached o"
type textarea "x"
type textarea "Afternoon, Please proceed with attached or"
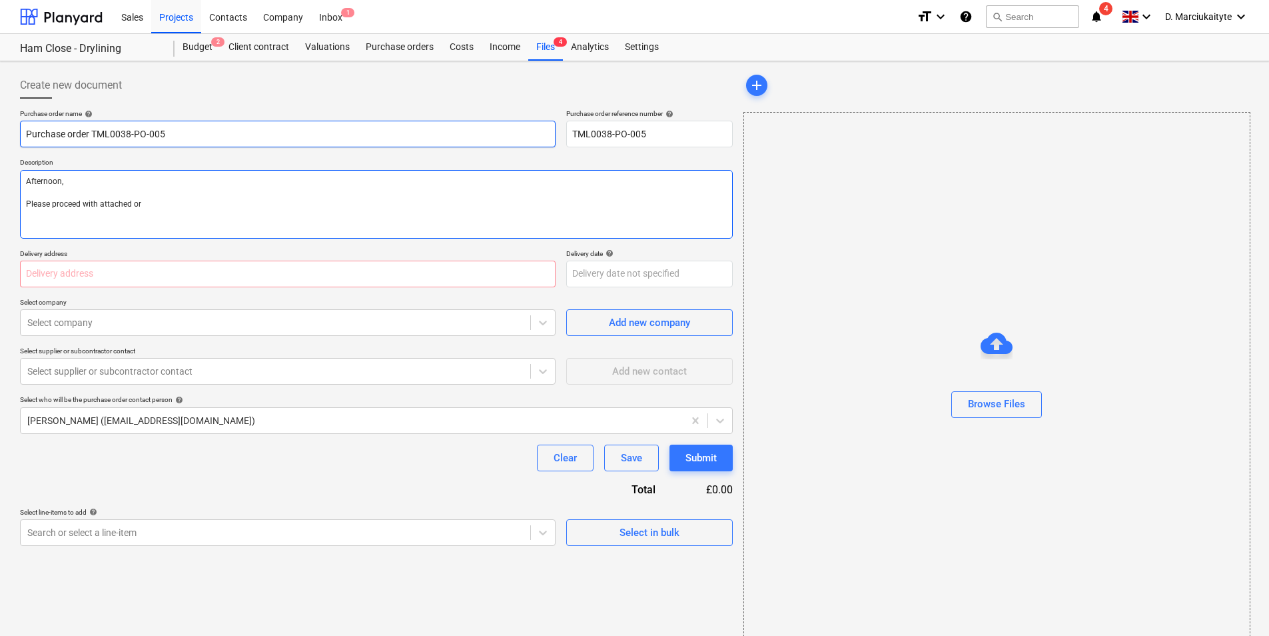
type textarea "x"
type textarea "Afternoon, Please proceed with attached ord"
type textarea "x"
type textarea "Afternoon, Please proceed with attached orde"
type textarea "x"
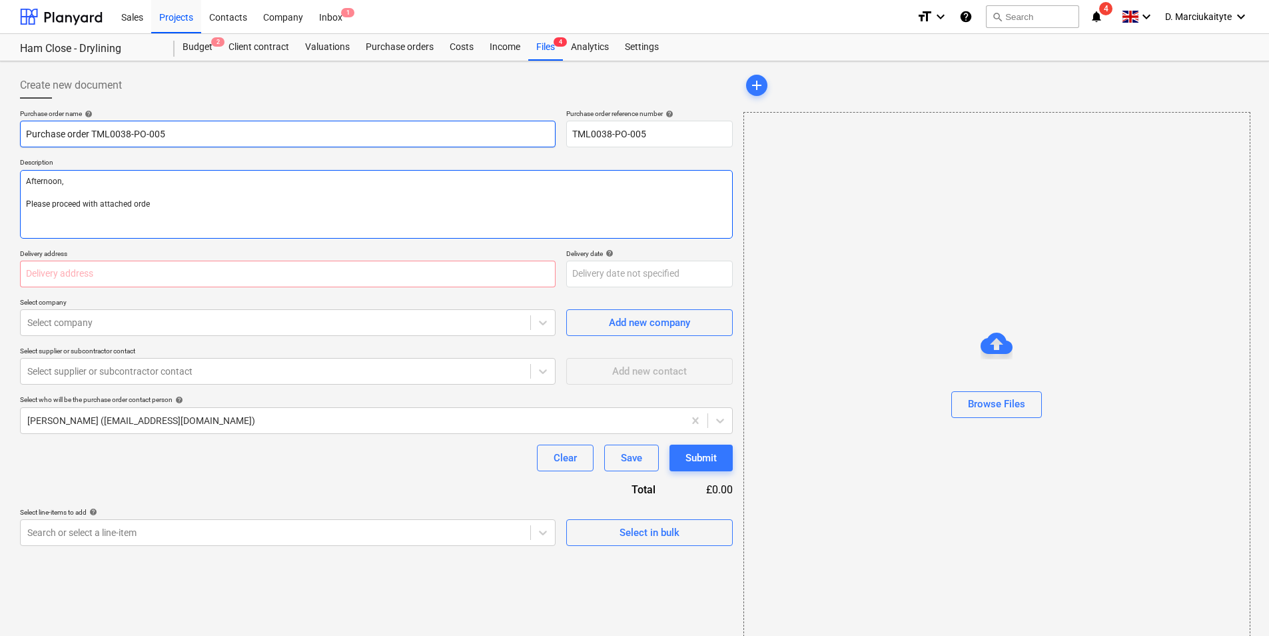
type textarea "Afternoon, Please proceed with attached order"
type textarea "x"
type textarea "Afternoon, Please proceed with attached order."
type textarea "x"
type textarea "Afternoon, Please proceed with attached order."
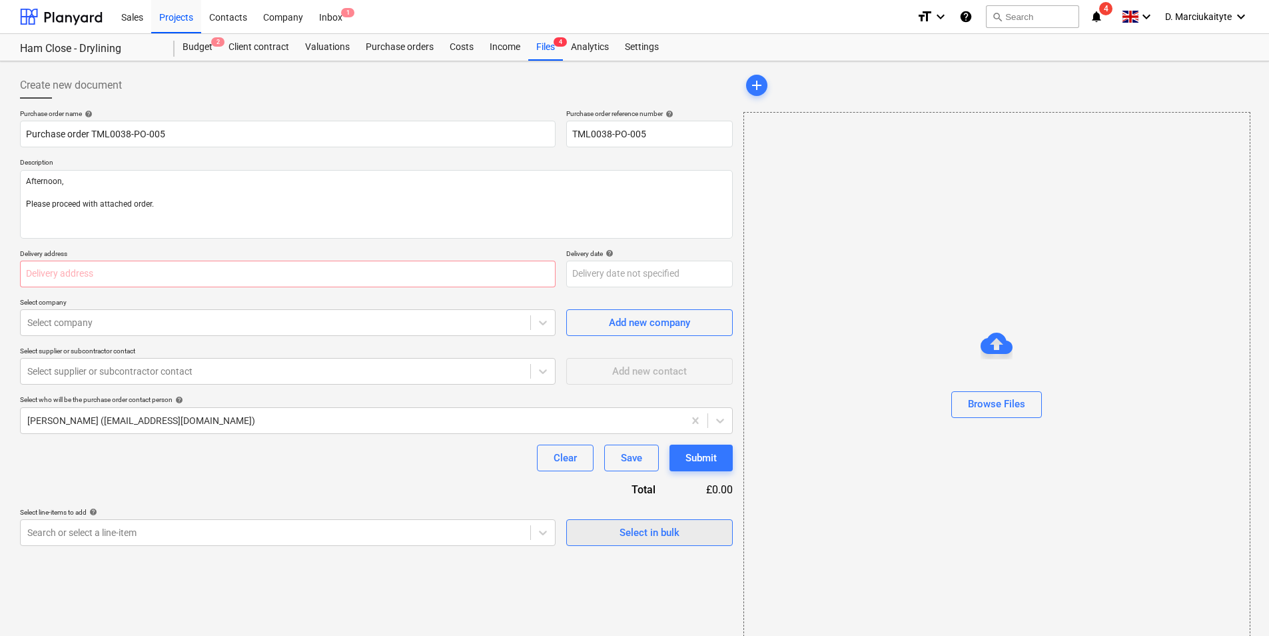
click at [678, 534] on div "Select in bulk" at bounding box center [650, 532] width 60 height 17
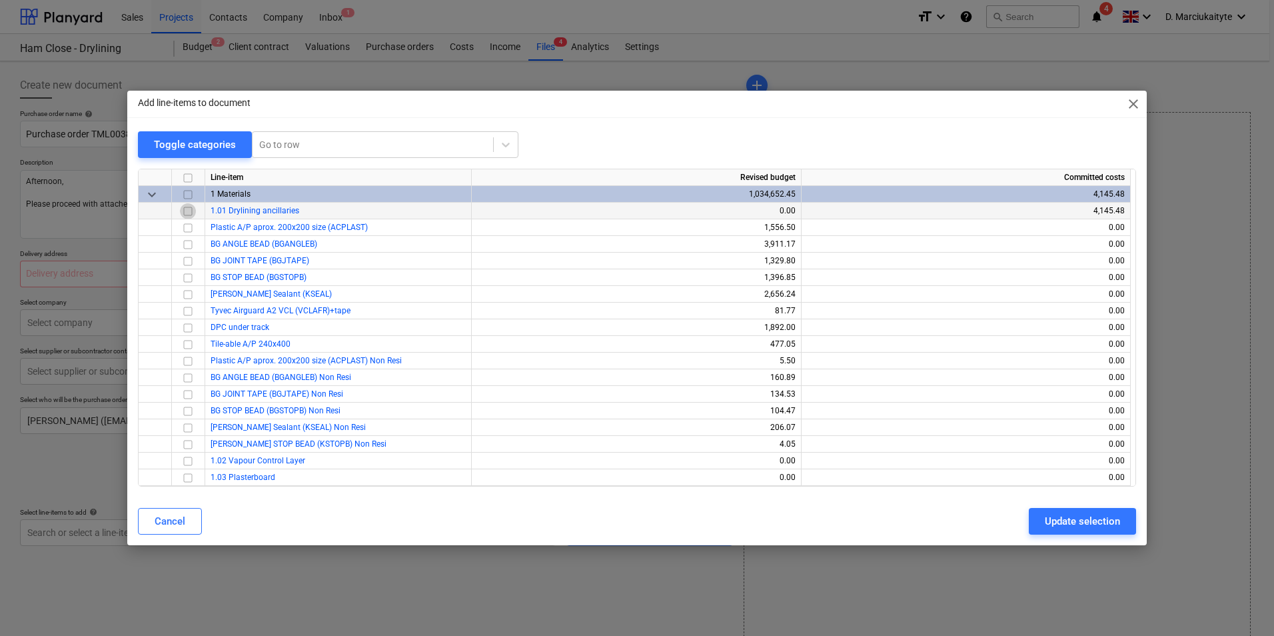
click at [192, 212] on input "checkbox" at bounding box center [188, 211] width 16 height 16
click at [1051, 510] on button "Update selection" at bounding box center [1082, 521] width 107 height 27
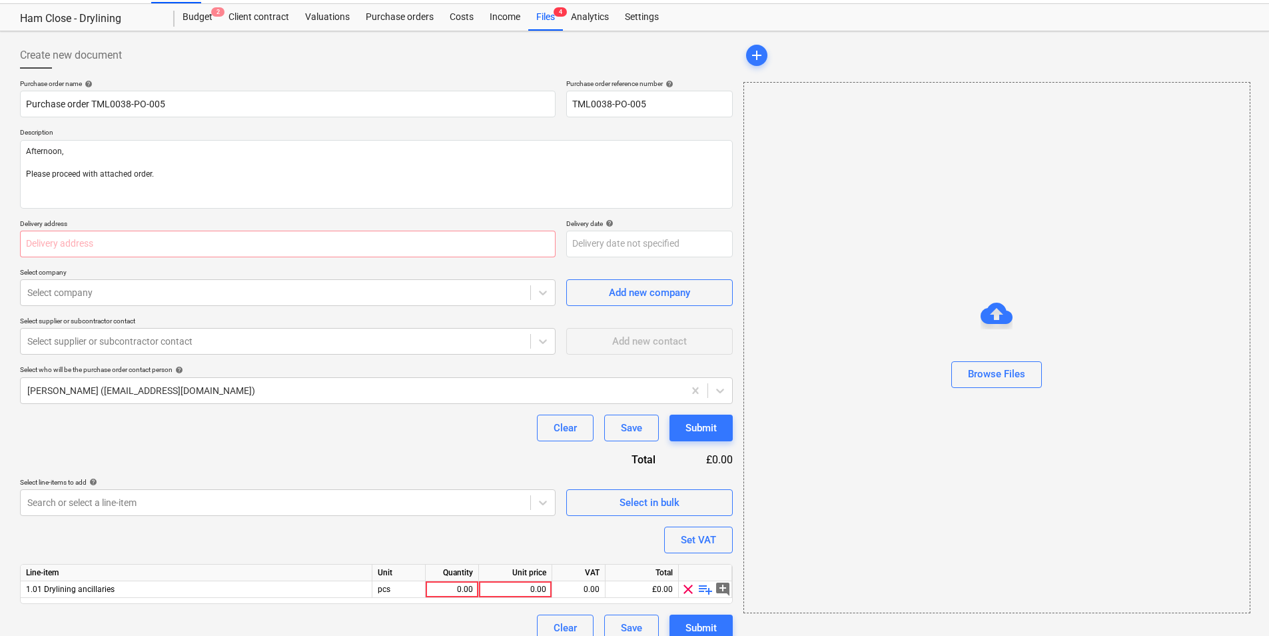
scroll to position [46, 0]
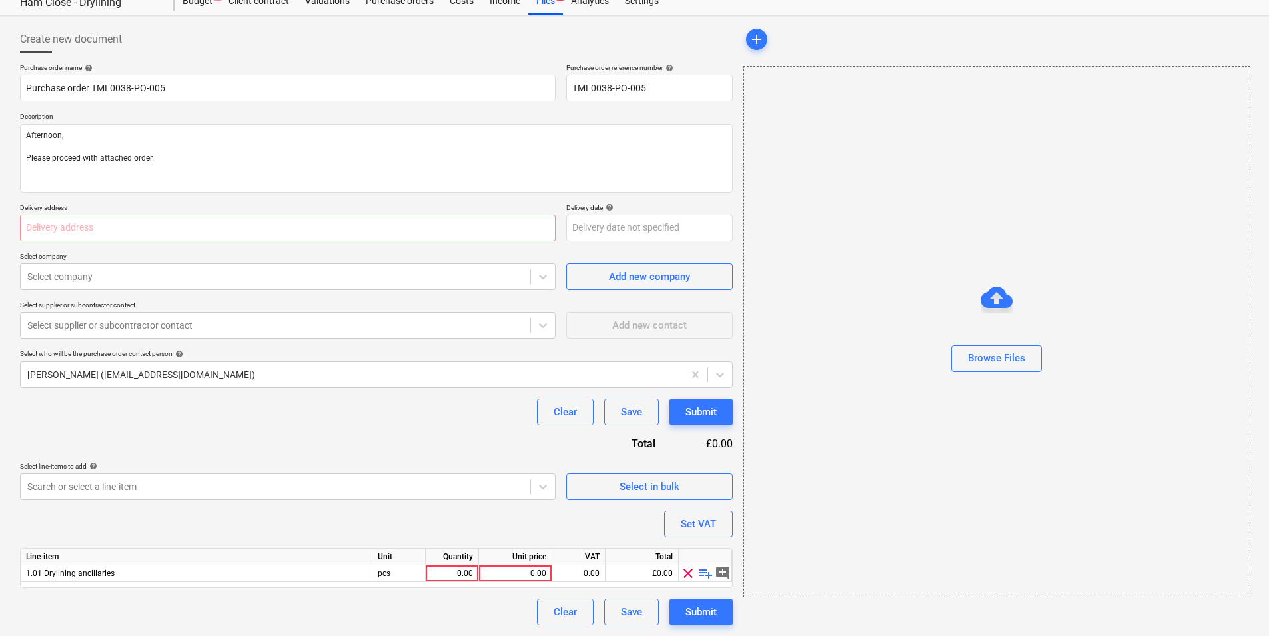
click at [707, 571] on span "playlist_add" at bounding box center [706, 573] width 16 height 16
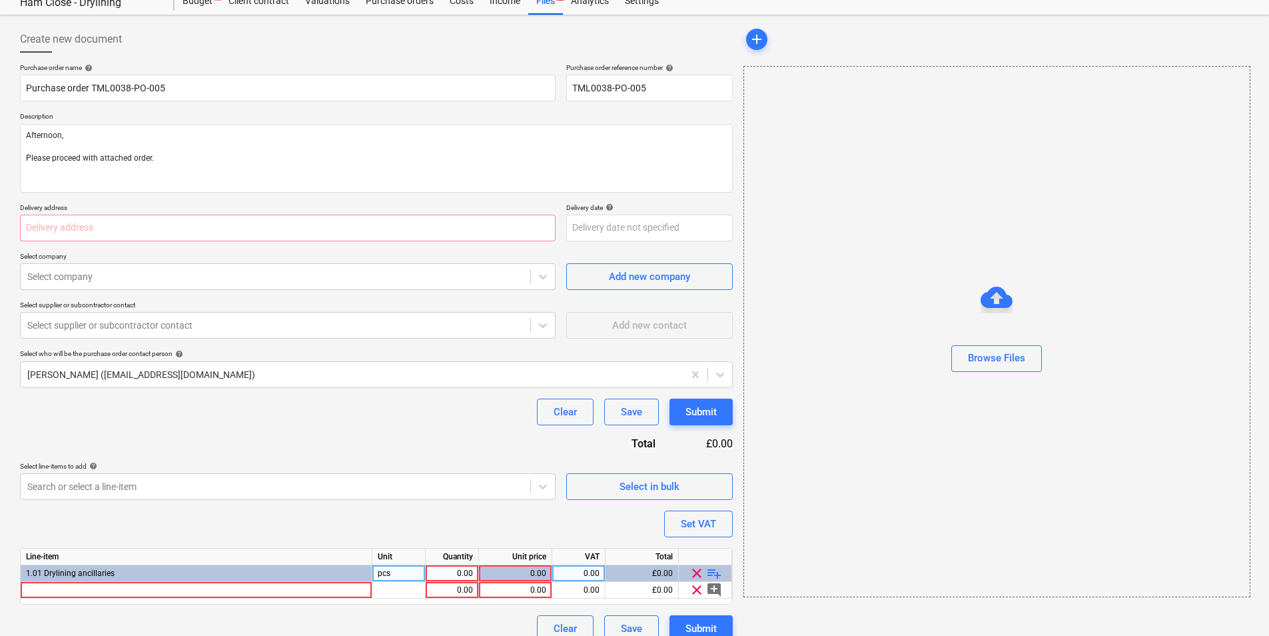
click at [716, 570] on span "playlist_add" at bounding box center [714, 573] width 16 height 16
type textarea "x"
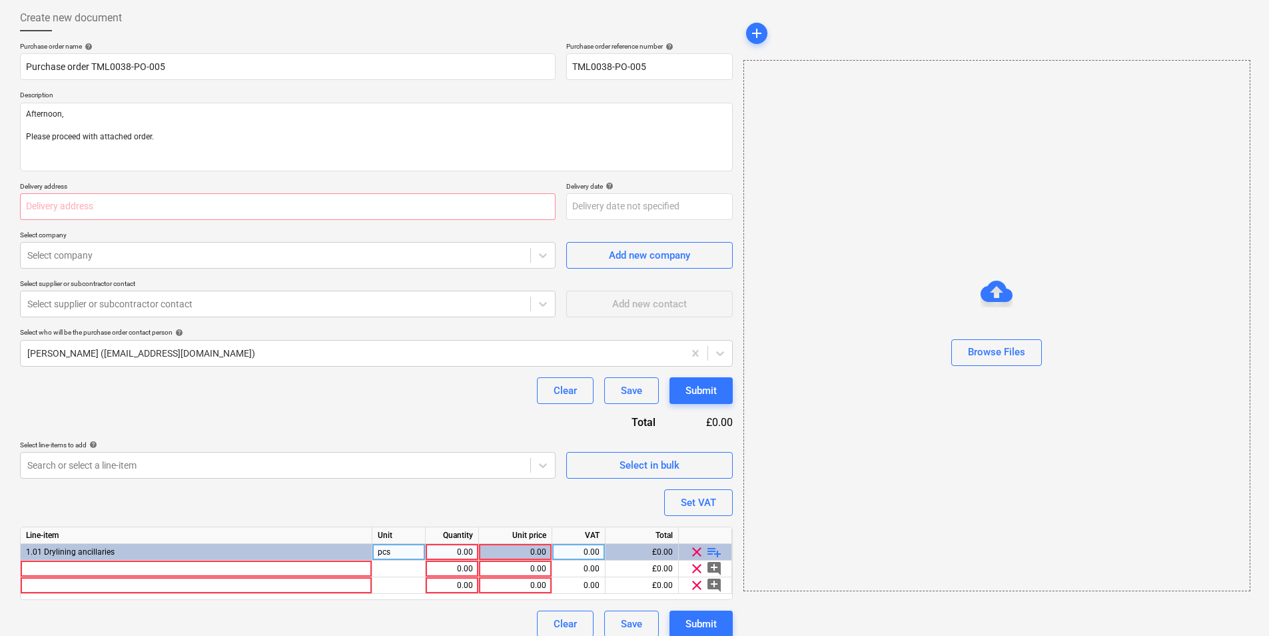
scroll to position [79, 0]
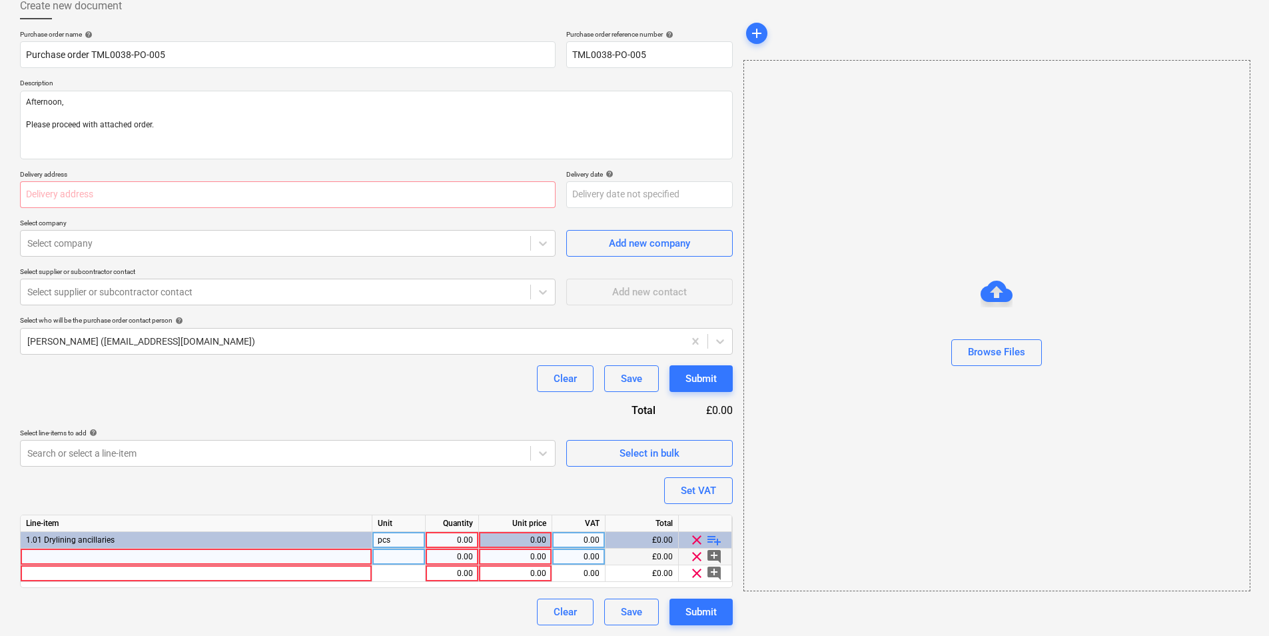
click at [218, 553] on div at bounding box center [197, 556] width 352 height 17
click at [141, 556] on input "[PERSON_NAME] Drywall tek screws 13mm" at bounding box center [196, 556] width 351 height 16
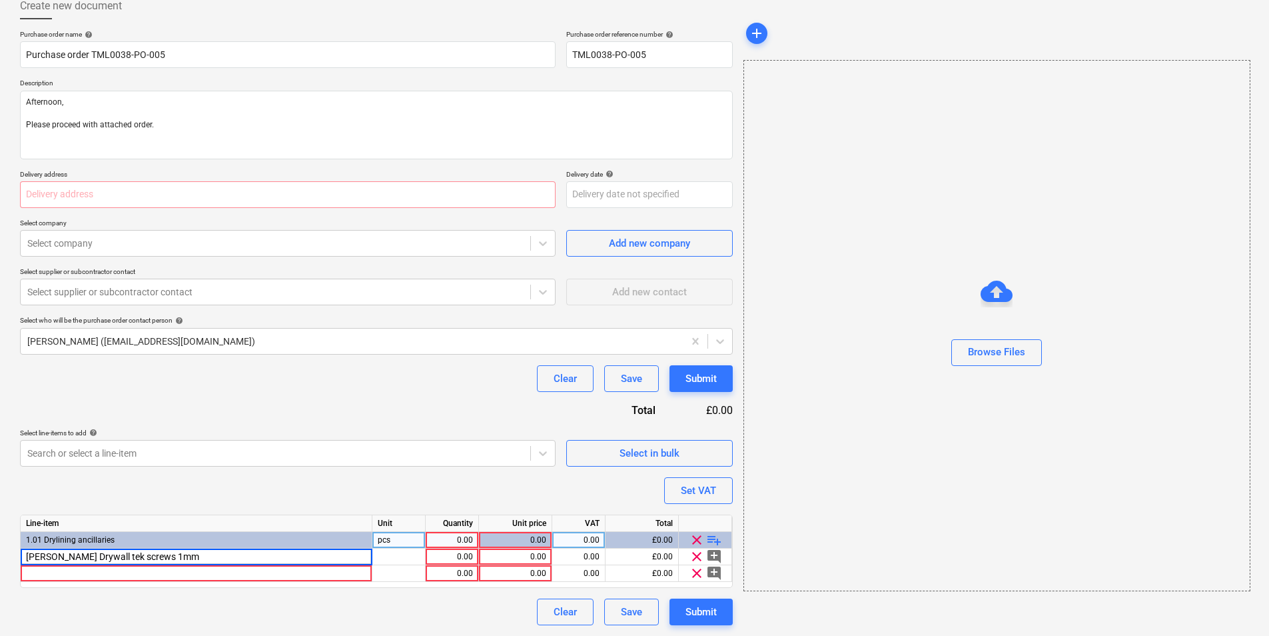
type input "[PERSON_NAME] Drywall tek screws 14mm"
click at [117, 558] on span "[PERSON_NAME] Drywall tek screws 14mm" at bounding box center [103, 556] width 155 height 9
click at [133, 558] on input "[PERSON_NAME] Drywall tek screws 14mm" at bounding box center [196, 556] width 351 height 16
click at [244, 555] on input "[PERSON_NAME] Drywall tek screws 14mm" at bounding box center [196, 556] width 351 height 16
click at [279, 559] on input "[PERSON_NAME] Drywall tek screws 14mm" at bounding box center [196, 556] width 351 height 16
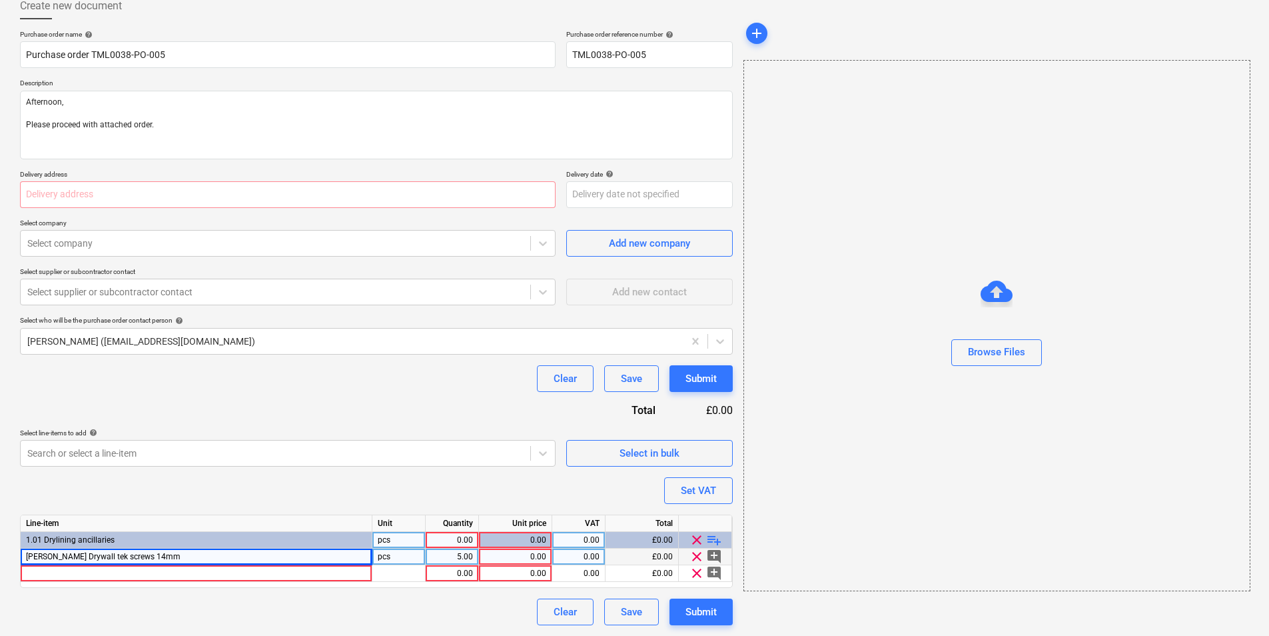
click at [213, 558] on div "[PERSON_NAME] Drywall tek screws 14mm" at bounding box center [197, 556] width 352 height 17
type textarea "x"
type input "[PERSON_NAME] 14mm Wafer Head Jackpoint Screws (Bx 1000)"
type textarea "x"
click at [287, 569] on div at bounding box center [197, 573] width 352 height 17
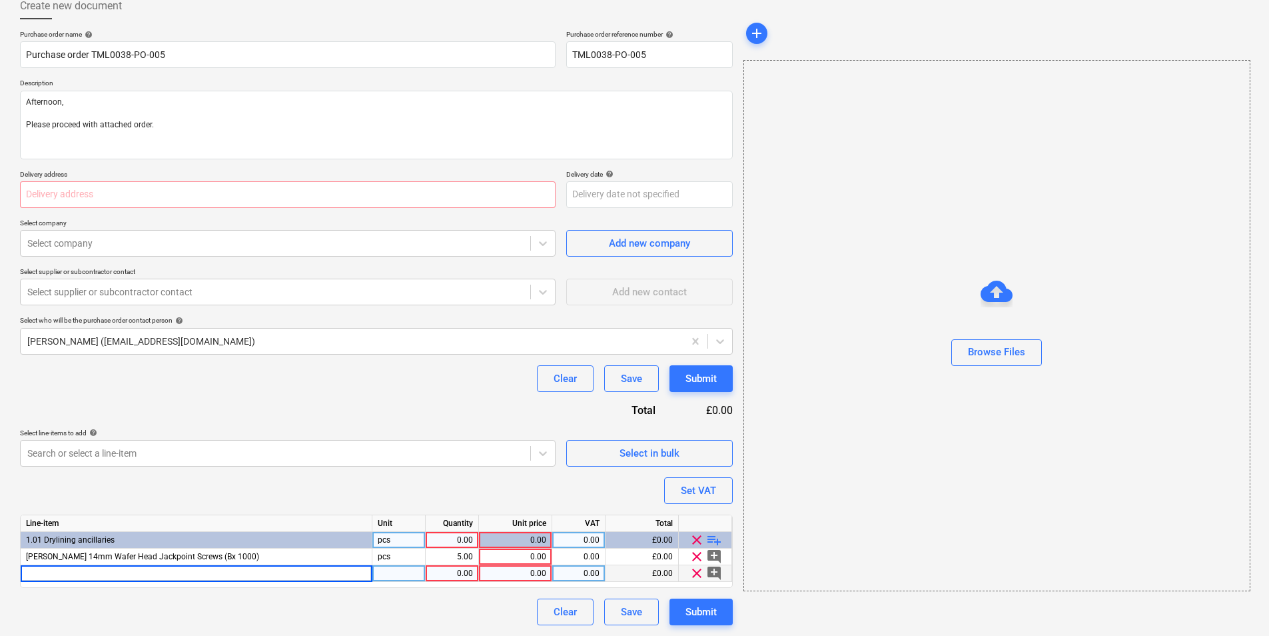
type input "[PERSON_NAME] COLLATED DRYWALL SCREWS 35MM NEW"
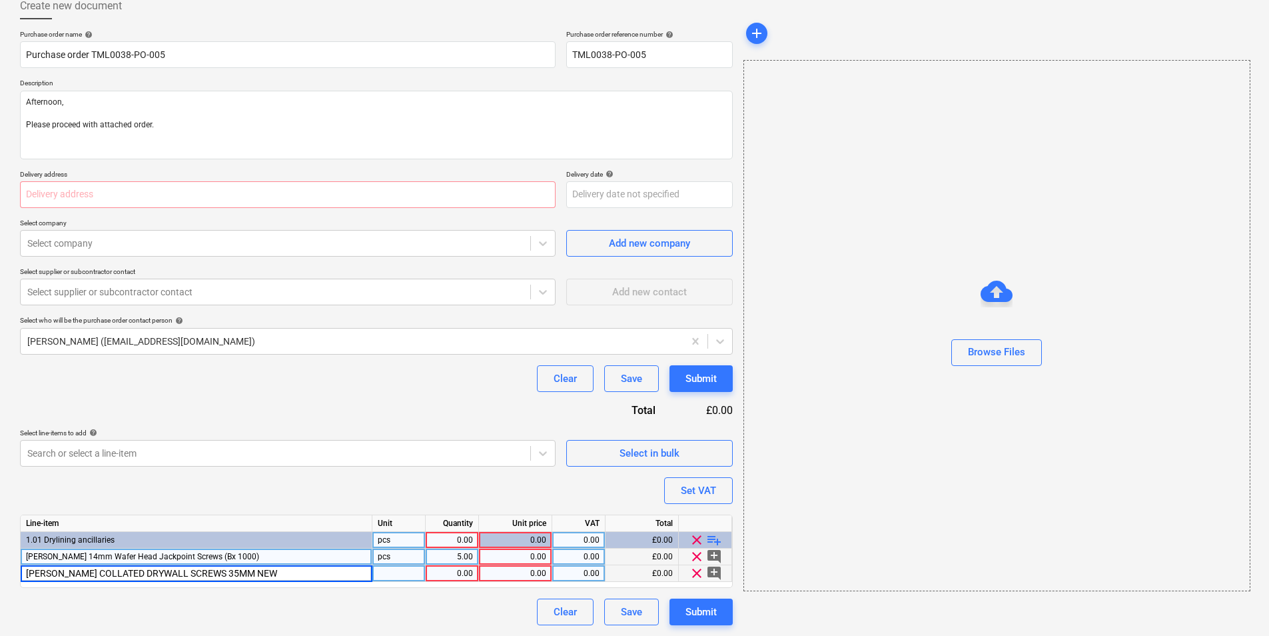
type textarea "x"
type input "[PERSON_NAME] COLLATED DRYWALL SCREWS 35MM"
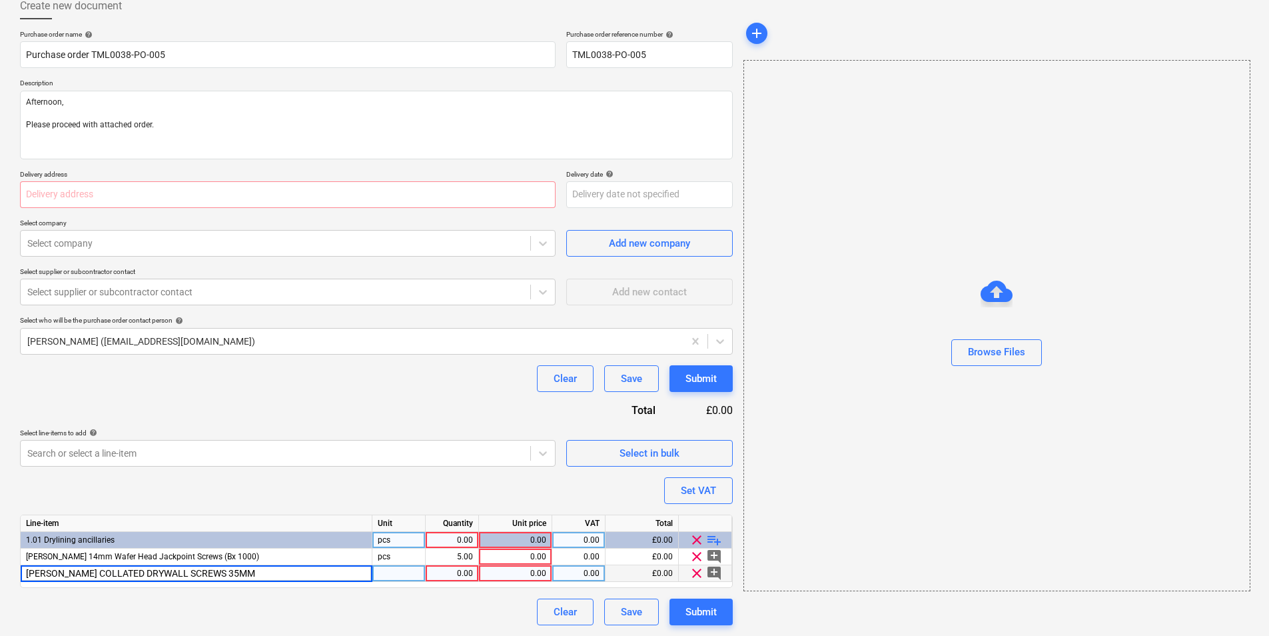
type textarea "x"
click at [402, 575] on div "pcs" at bounding box center [398, 573] width 53 height 17
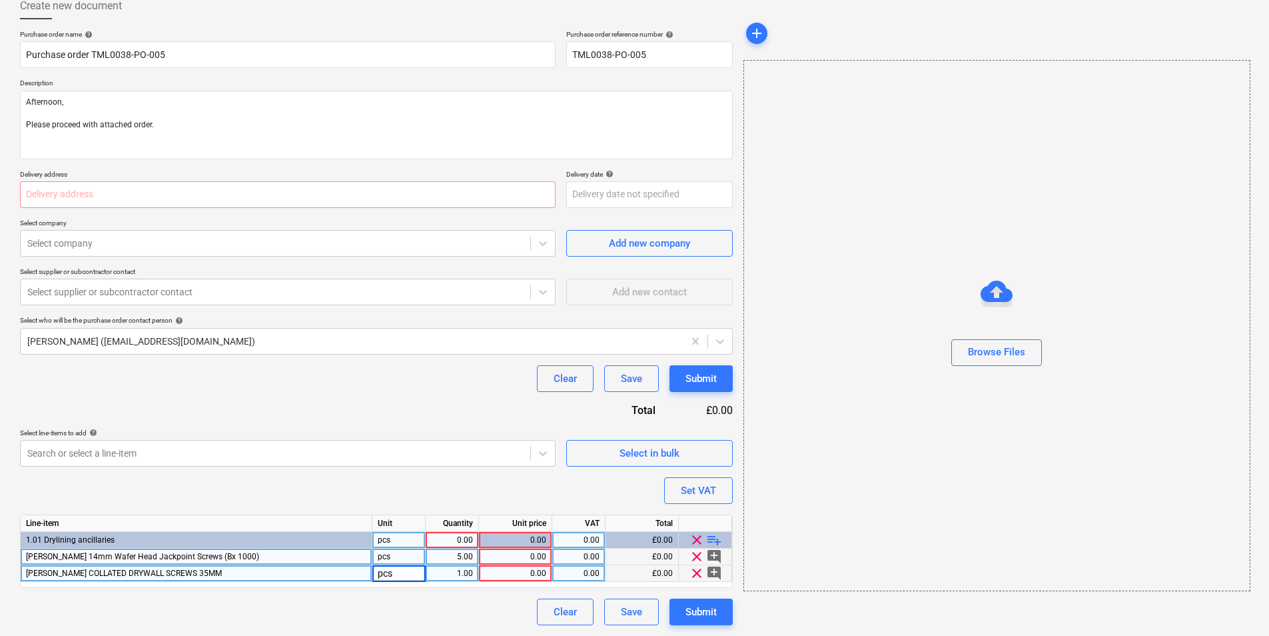
drag, startPoint x: 402, startPoint y: 554, endPoint x: 402, endPoint y: 539, distance: 14.7
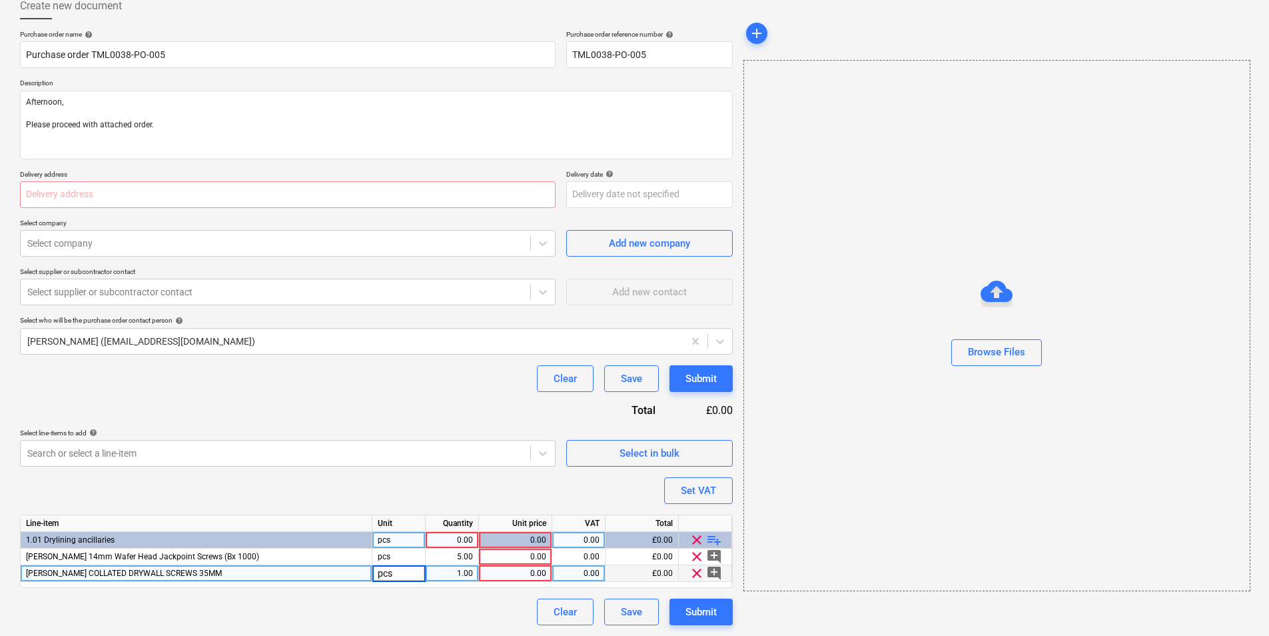
click at [402, 553] on div "pcs" at bounding box center [398, 556] width 53 height 17
type input "boxes"
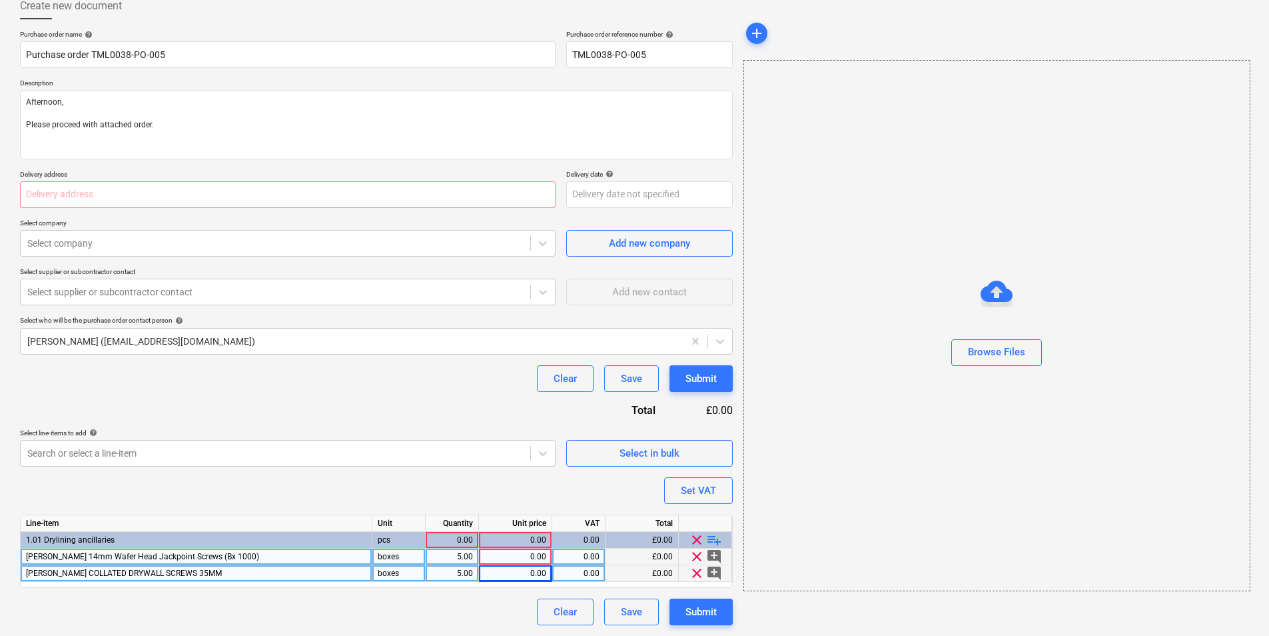
click at [505, 555] on div "0.00" at bounding box center [515, 556] width 62 height 17
type textarea "x"
click at [512, 557] on div "0.00" at bounding box center [515, 556] width 62 height 17
type input "1"
type textarea "x"
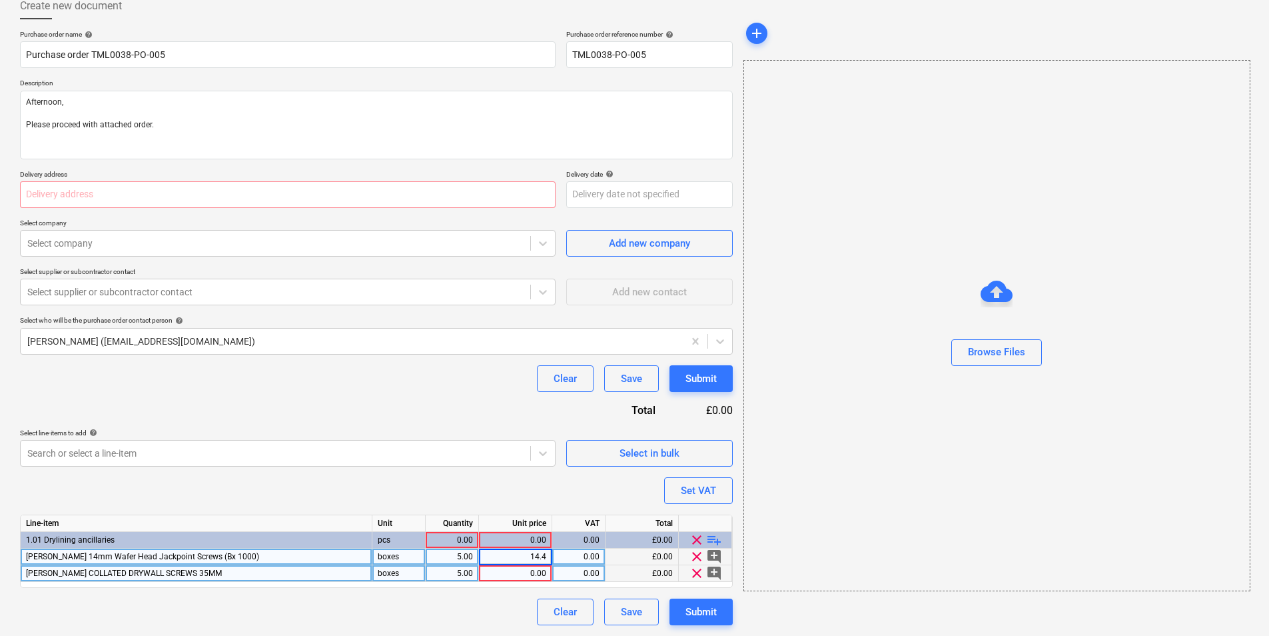
type input "14.48"
type textarea "x"
type input "20"
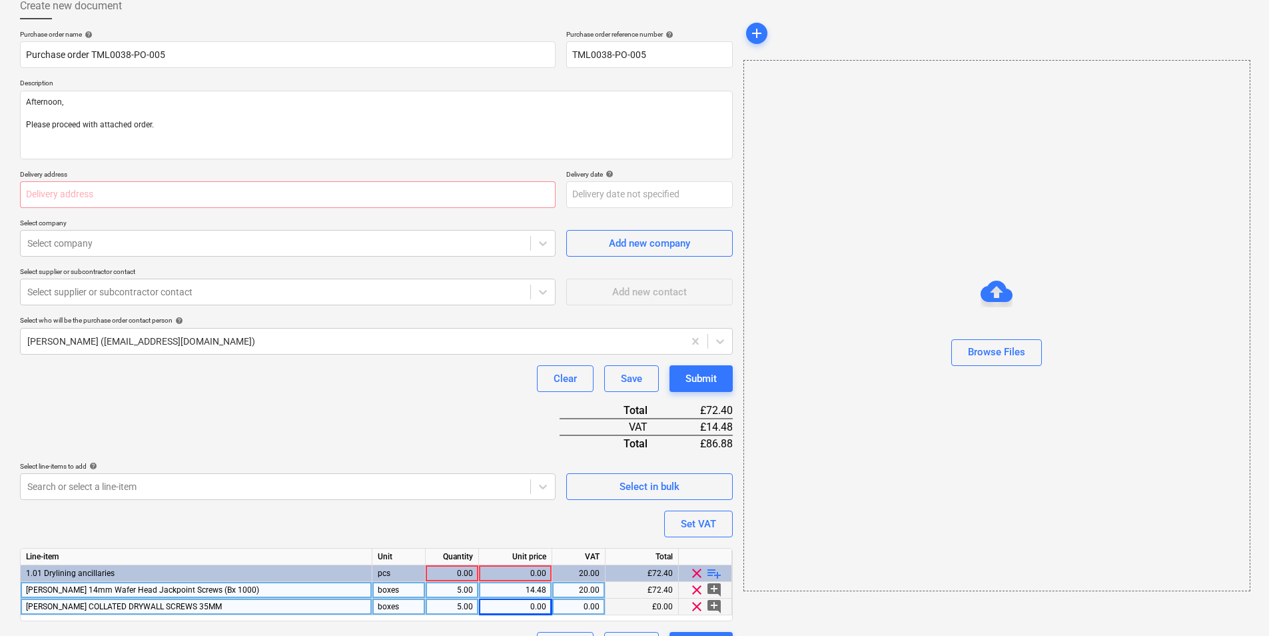
type textarea "x"
click at [517, 610] on div "0.00" at bounding box center [515, 606] width 62 height 17
type input "12"
type textarea "x"
type input "12.68"
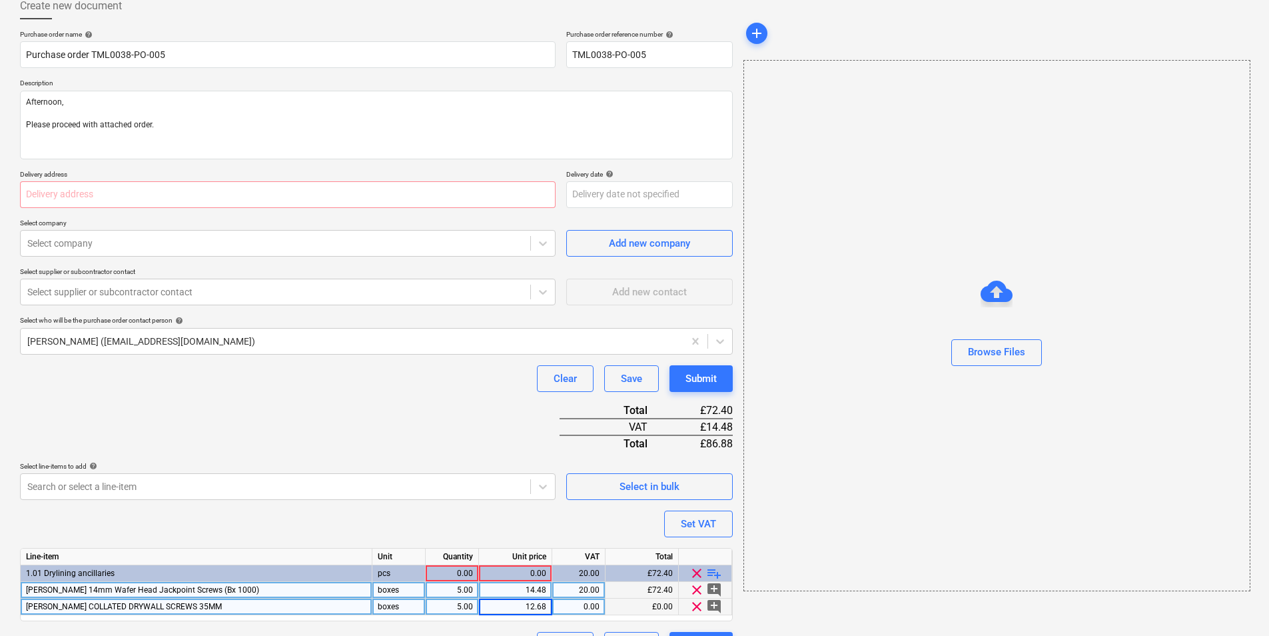
type textarea "x"
type input "20"
type textarea "x"
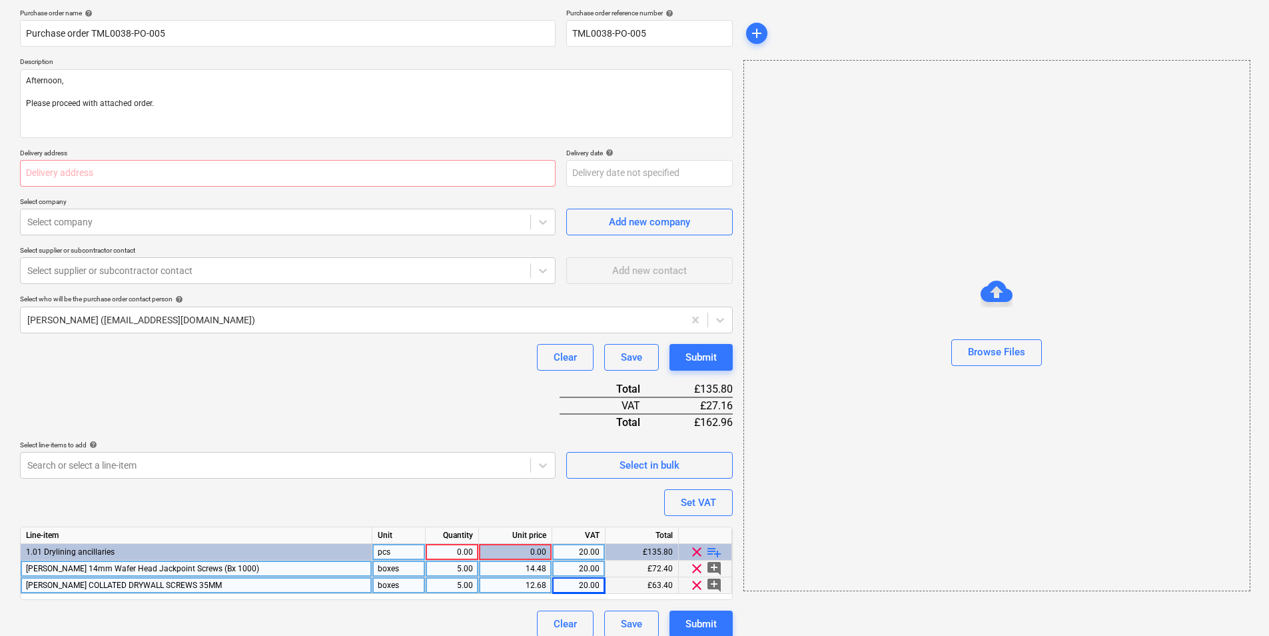
scroll to position [113, 0]
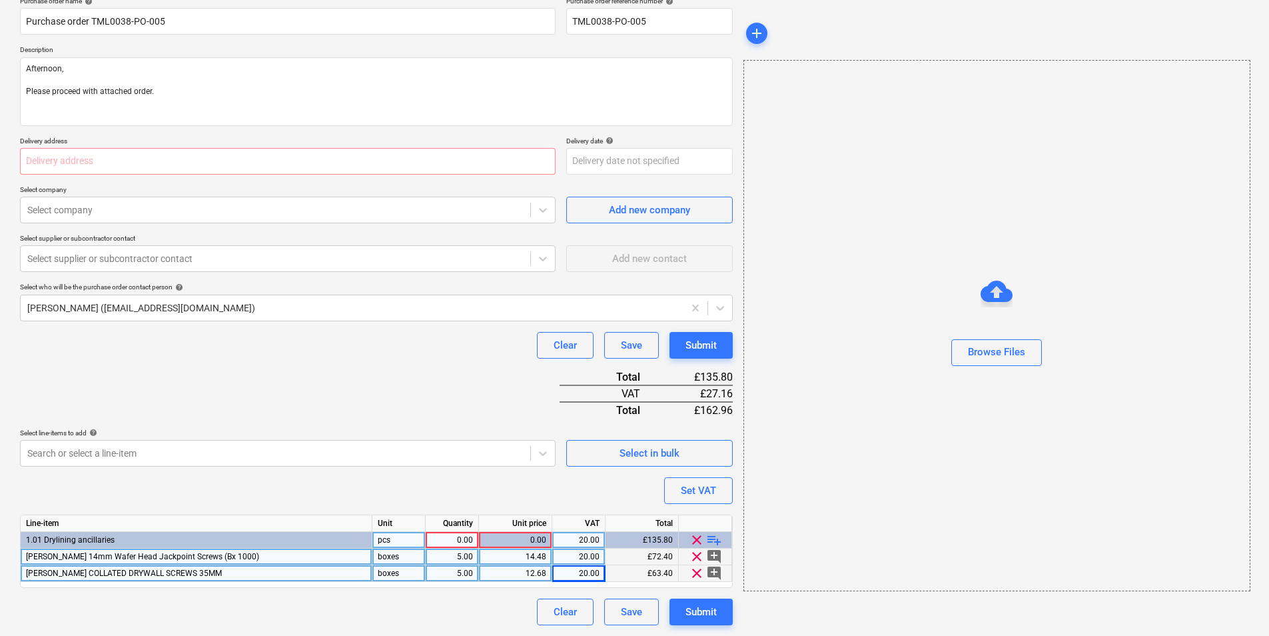
click at [459, 534] on div "0.00" at bounding box center [452, 540] width 42 height 17
type input "1"
type textarea "x"
click at [131, 207] on div at bounding box center [275, 209] width 496 height 13
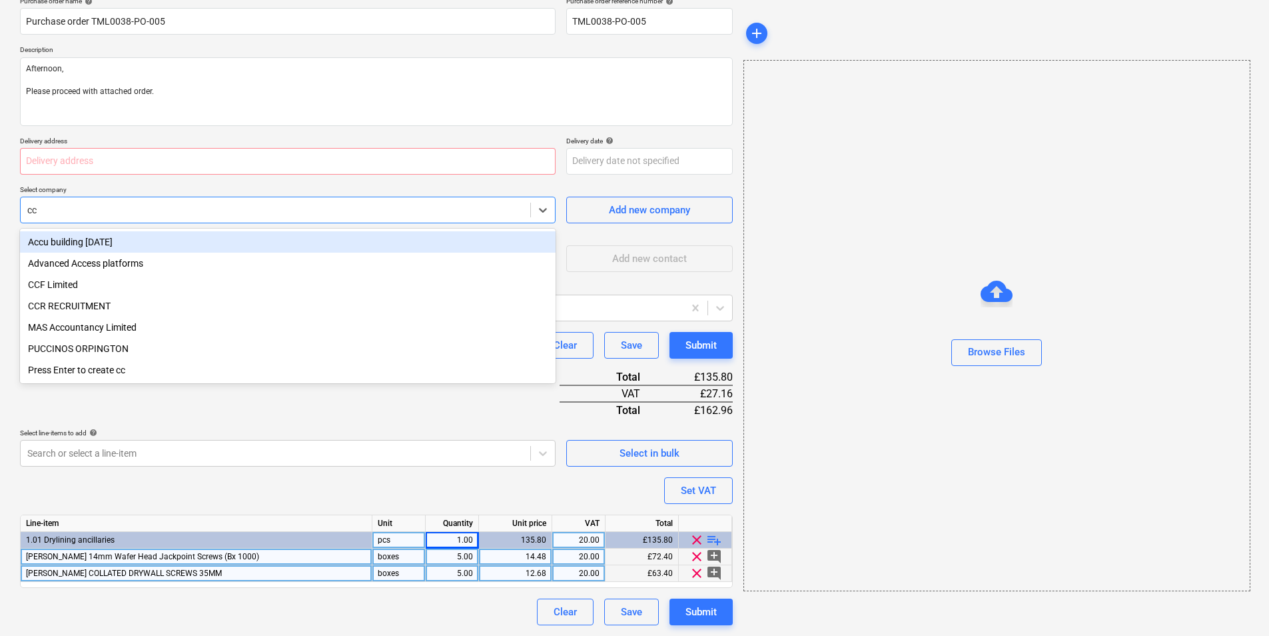
type input "ccf"
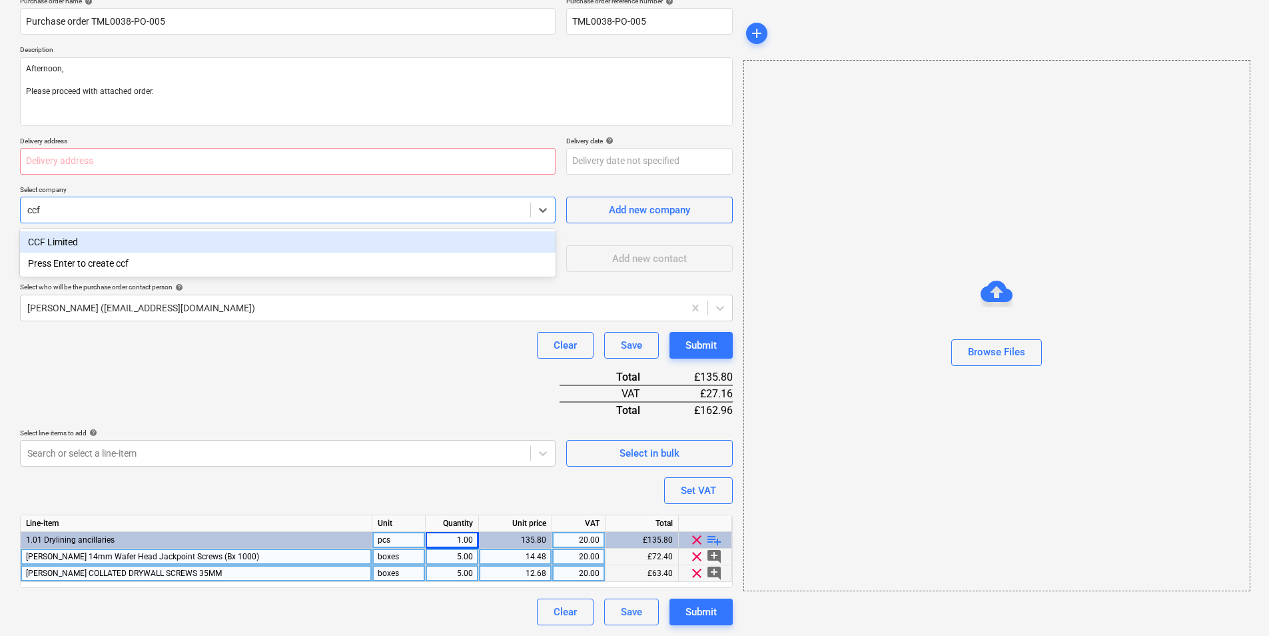
type textarea "x"
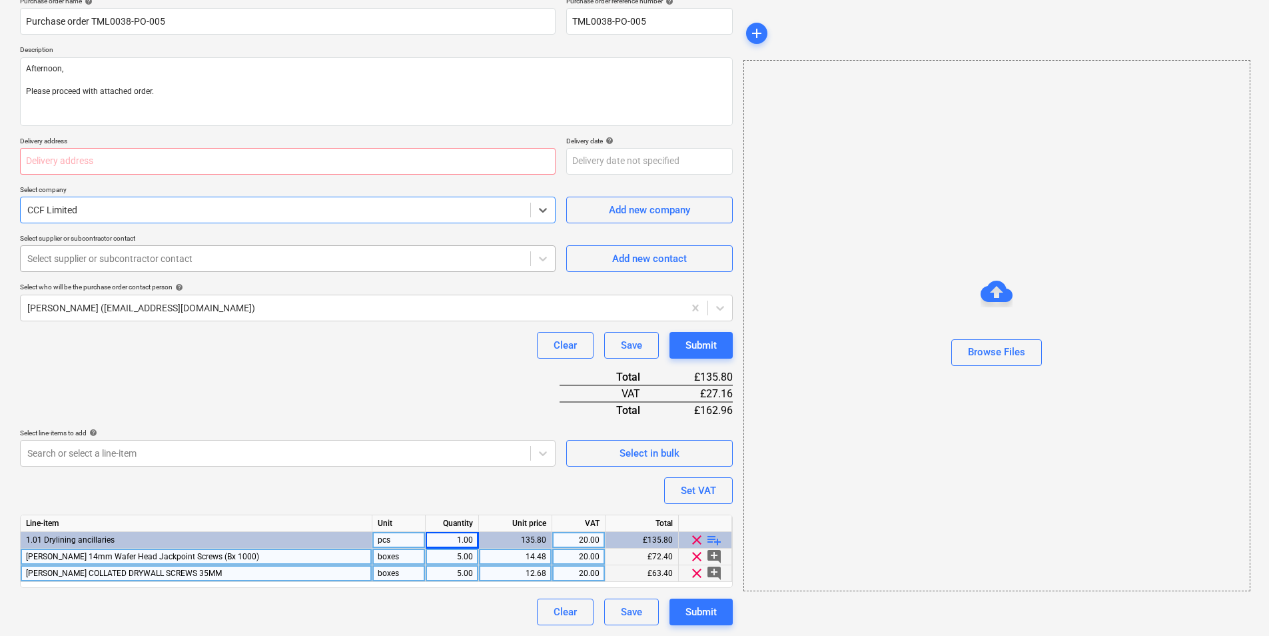
type textarea "x"
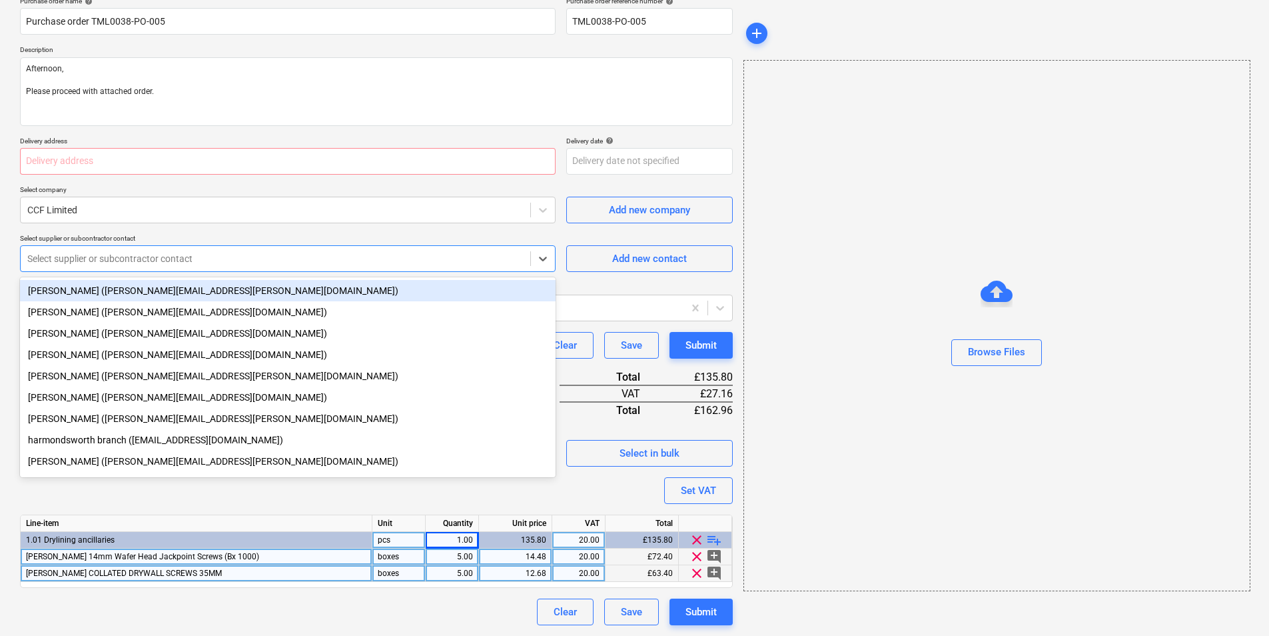
click at [176, 256] on div at bounding box center [275, 258] width 496 height 13
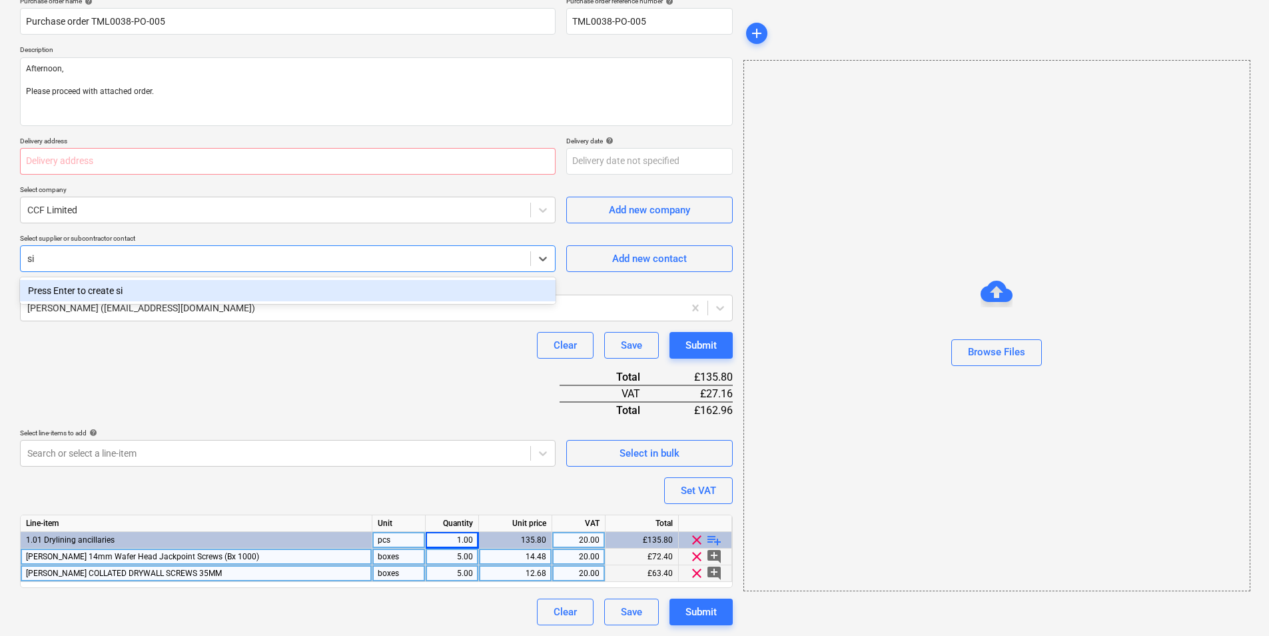
type input "s"
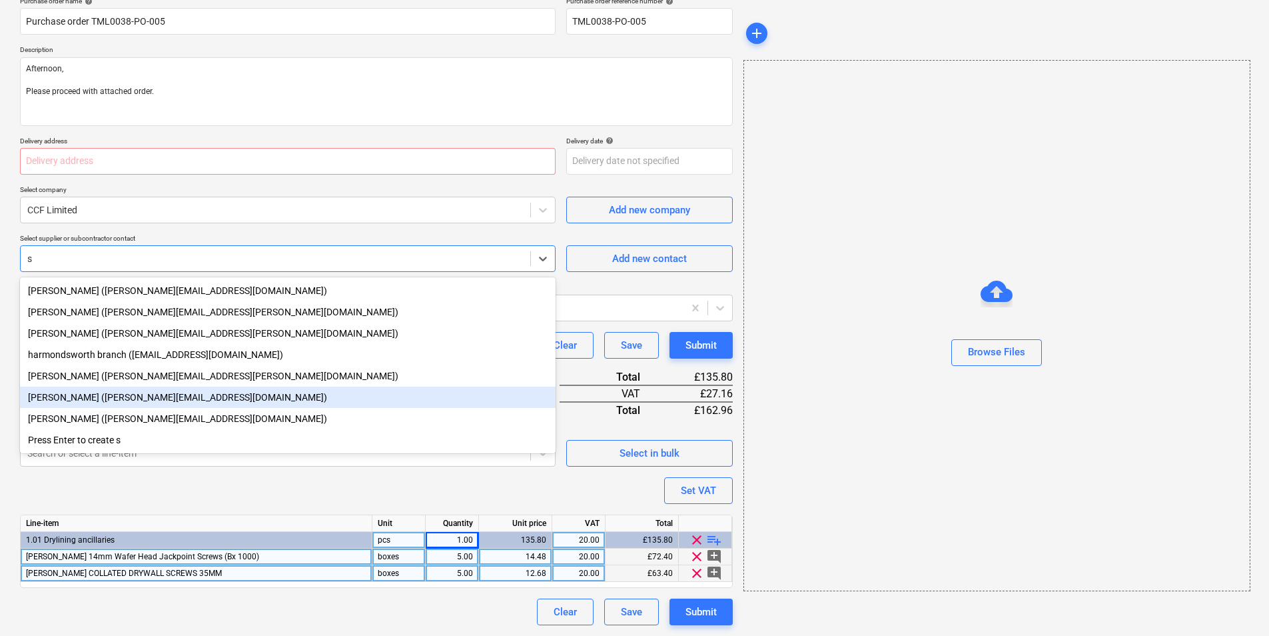
type textarea "x"
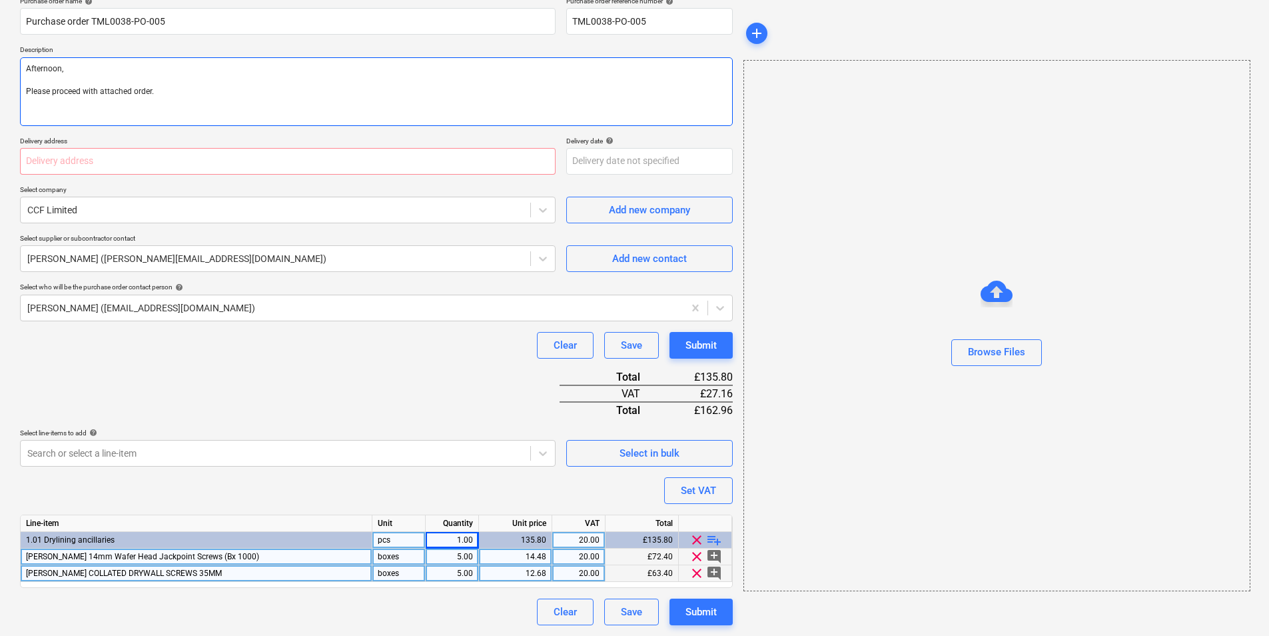
drag, startPoint x: 241, startPoint y: 106, endPoint x: -3, endPoint y: 91, distance: 243.6
click at [0, 91] on html "Sales Projects Contacts Company Inbox 1 format_size keyboard_arrow_down help se…" at bounding box center [634, 205] width 1269 height 636
paste textarea "Someone took it. I’ll try to get a refund and have it sent to your home."
type textarea "x"
type textarea "Afternoon, Someone took it. I’ll try to get a refund and have it sent to your h…"
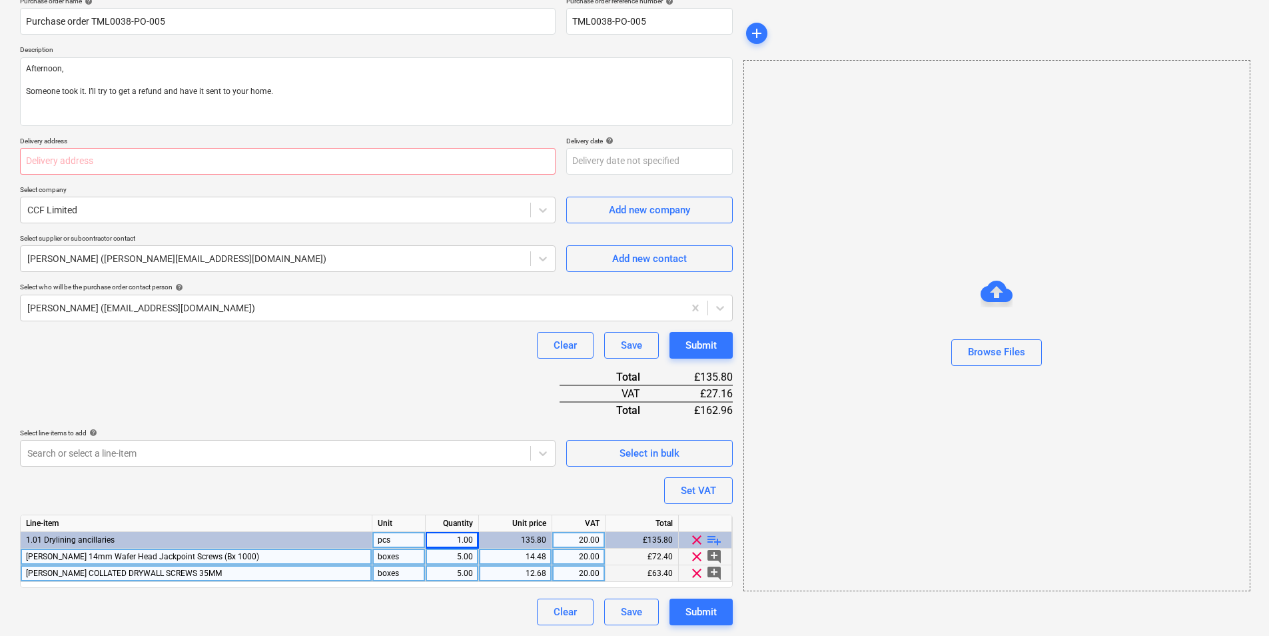
click at [221, 175] on div "Purchase order name help Purchase order TML0038-PO-005 Purchase order reference…" at bounding box center [376, 311] width 713 height 628
click at [223, 164] on input "text" at bounding box center [288, 161] width 536 height 27
paste input "[STREET_ADDRESS]"
type textarea "x"
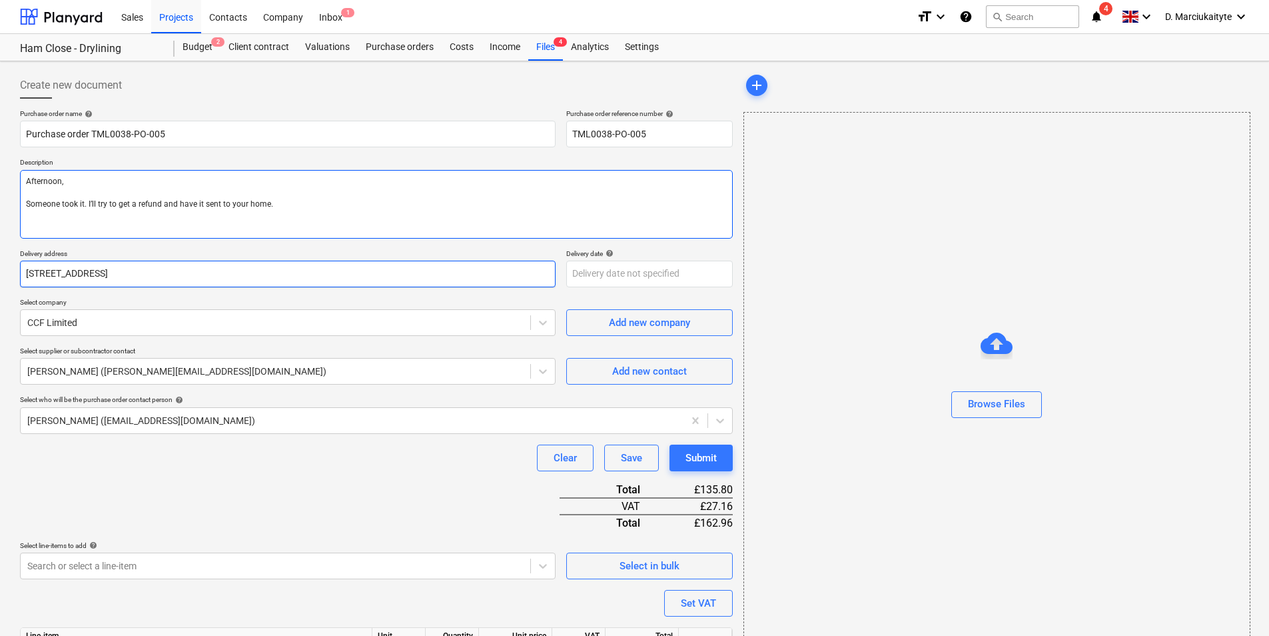
type input "[STREET_ADDRESS]"
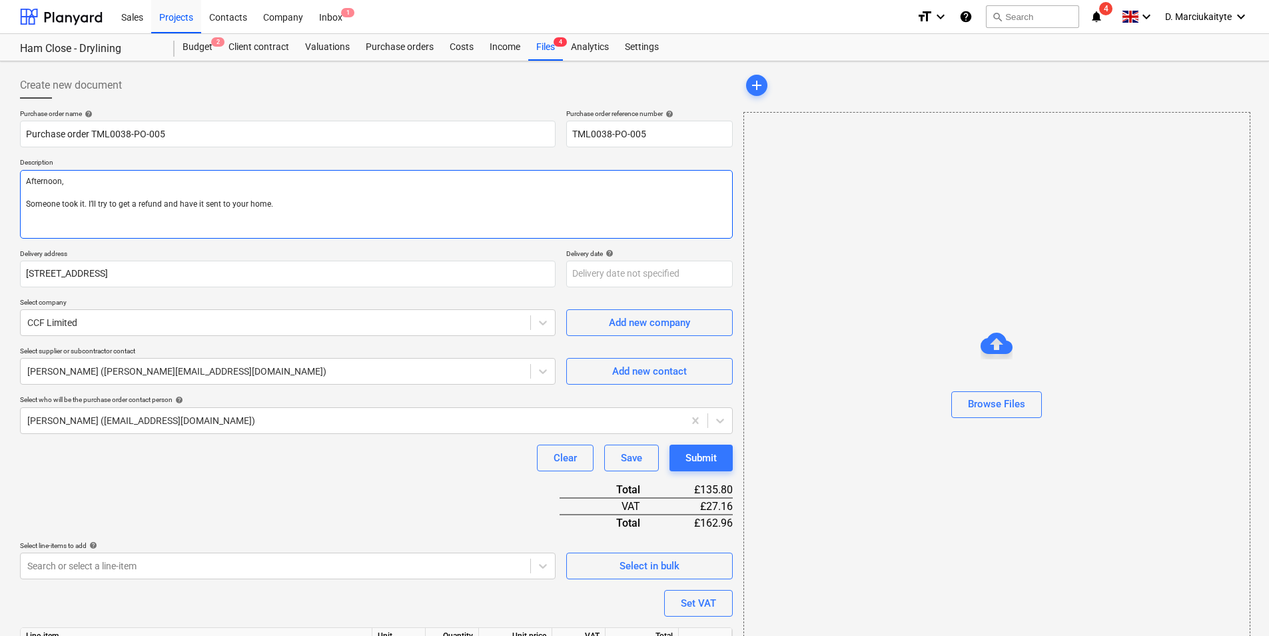
drag, startPoint x: 340, startPoint y: 215, endPoint x: -3, endPoint y: 198, distance: 343.6
click at [0, 198] on html "Sales Projects Contacts Company Inbox 1 format_size keyboard_arrow_down help se…" at bounding box center [634, 318] width 1269 height 636
type textarea "x"
type textarea "Afternoon,"
type textarea "x"
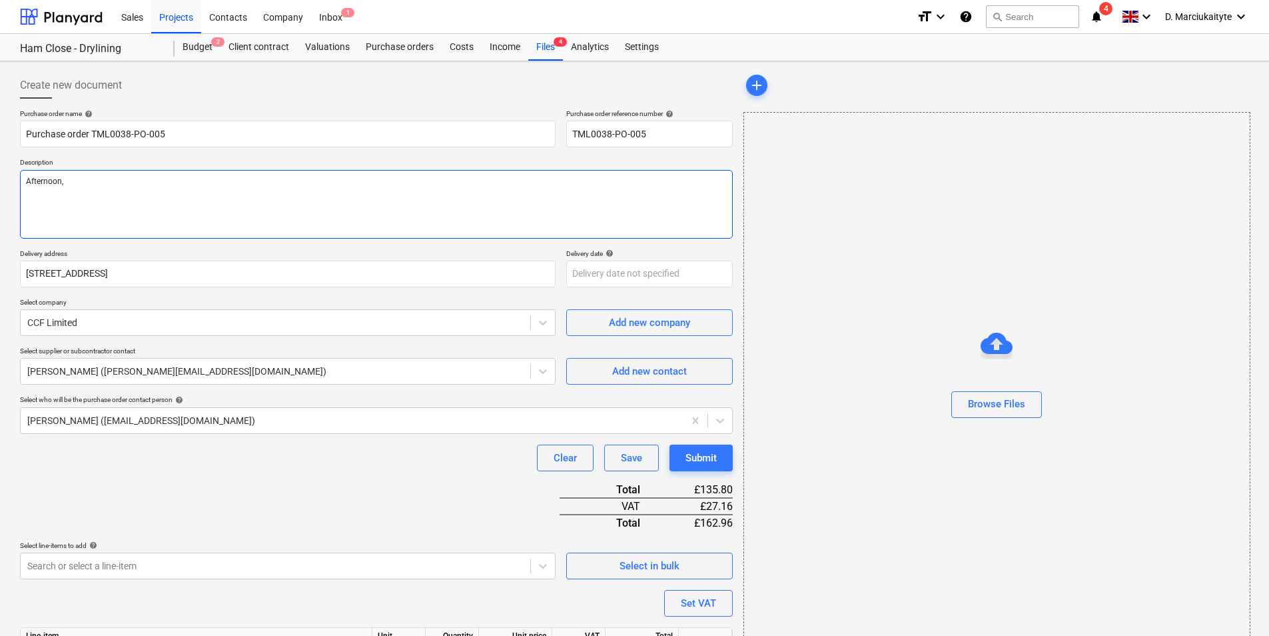
type textarea "Afternoon,"
type textarea "x"
type textarea "Afternoon, P"
type textarea "x"
type textarea "Afternoon, Pl"
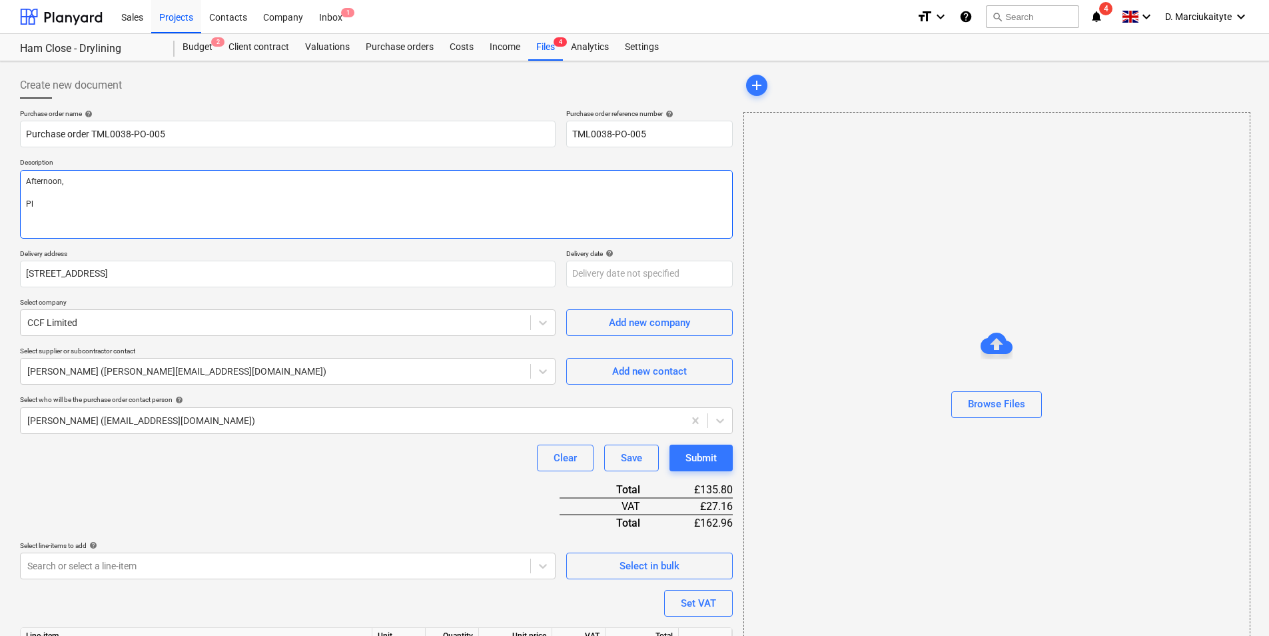
type textarea "x"
type textarea "Afternoon, Ple"
type textarea "x"
type textarea "Afternoon, [GEOGRAPHIC_DATA]"
type textarea "x"
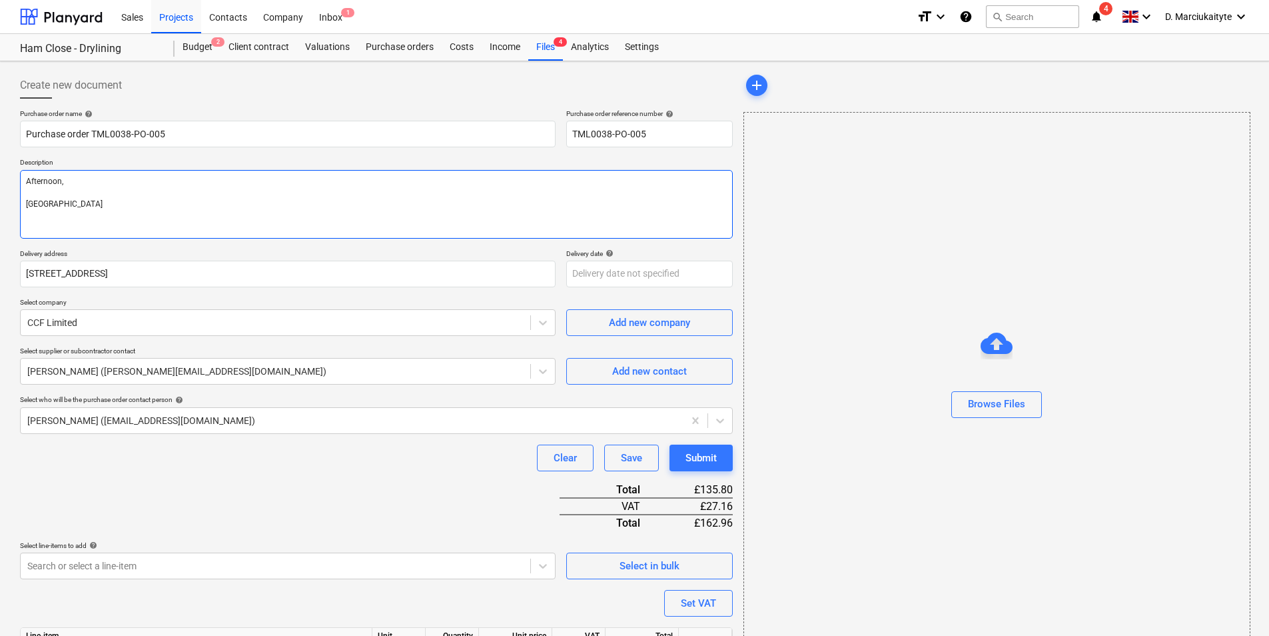
type textarea "Afternoon, Pleas"
type textarea "x"
type textarea "Afternoon, Please"
type textarea "x"
type textarea "Afternoon, Please"
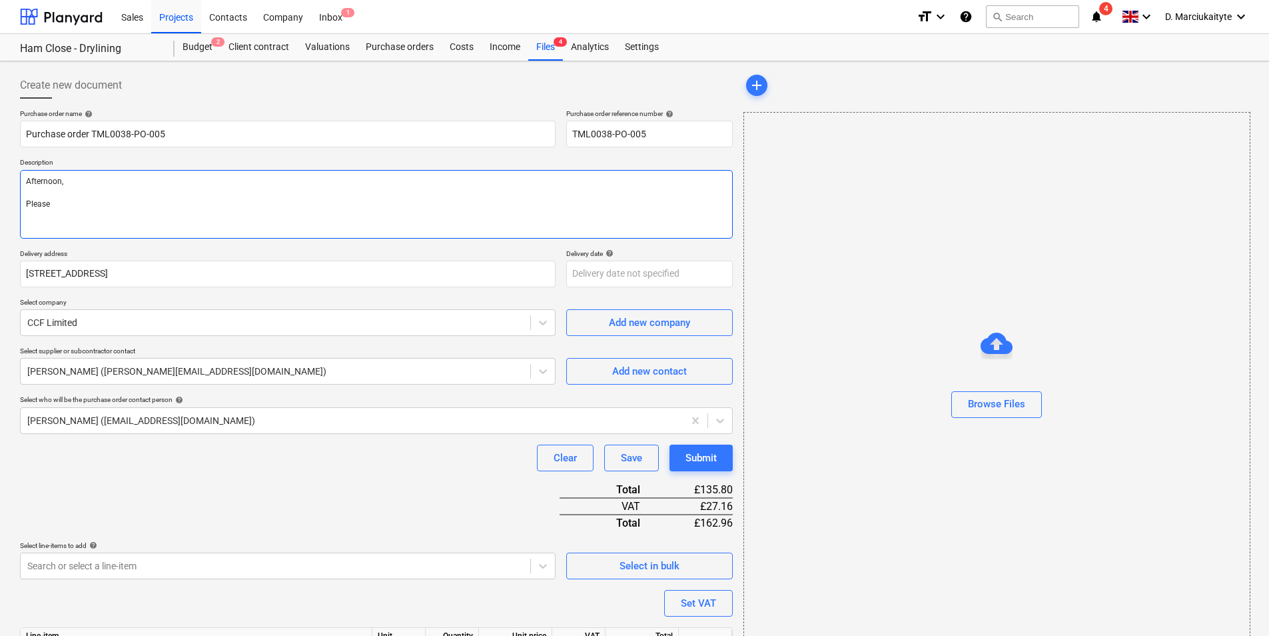
type textarea "x"
type textarea "Afternoon, Please p"
type textarea "x"
type textarea "Afternoon, Please pr"
type textarea "x"
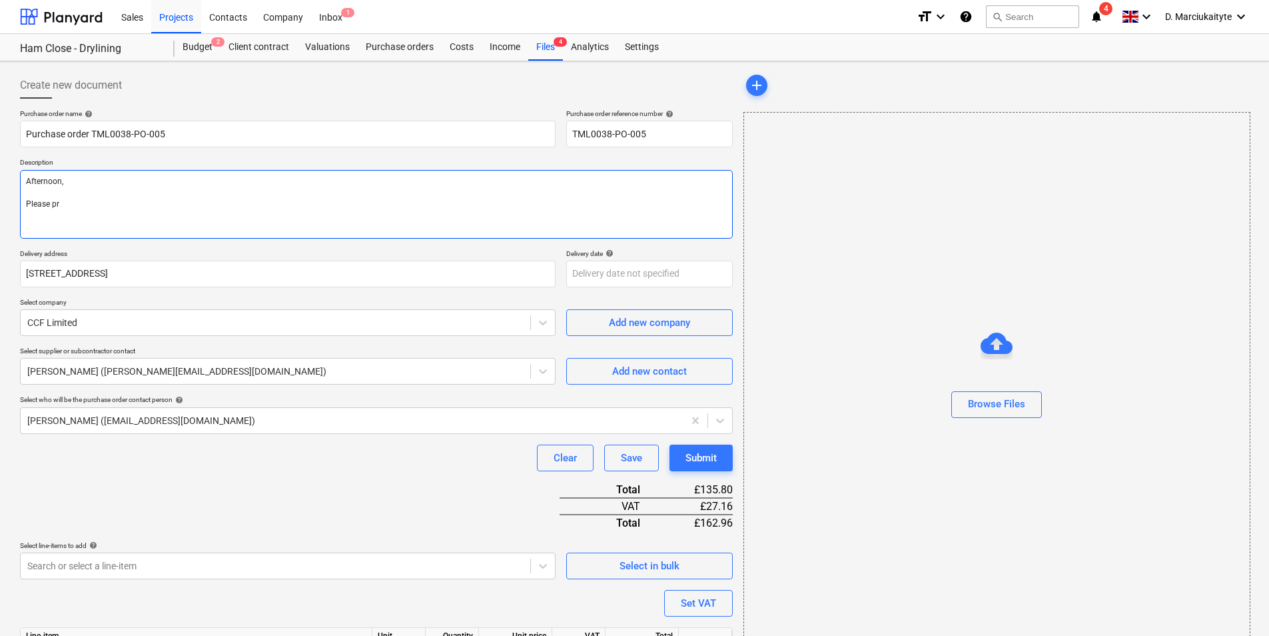
type textarea "Afternoon, Please pro"
type textarea "x"
type textarea "Afternoon, Please proc"
type textarea "x"
type textarea "Afternoon, Please proce"
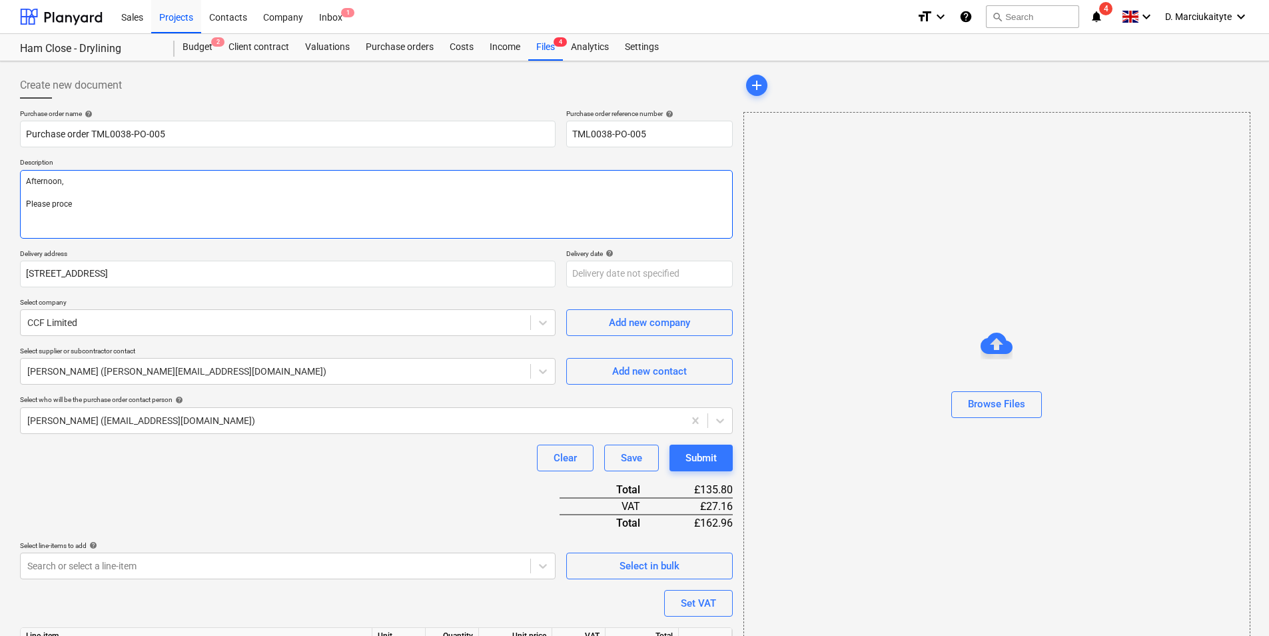
type textarea "x"
type textarea "Afternoon, Please procee"
type textarea "x"
type textarea "Afternoon, Please proceed"
type textarea "x"
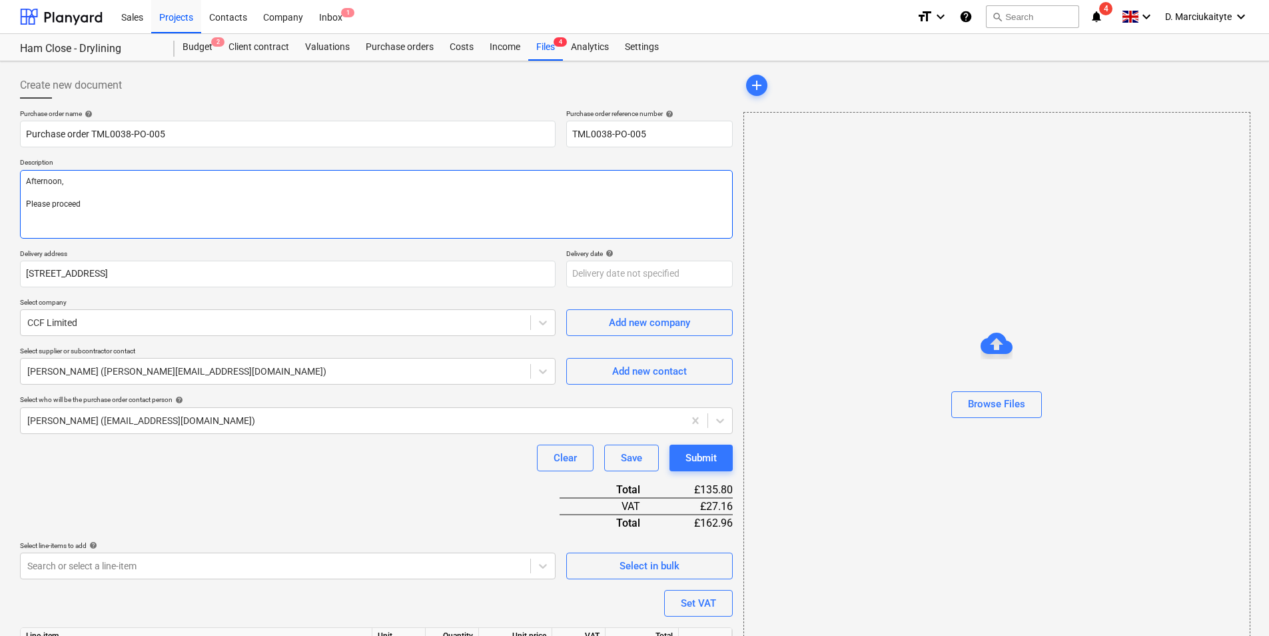
type textarea "Afternoon, Please proceed"
type textarea "x"
type textarea "Afternoon, Please proceed w"
type textarea "x"
type textarea "Afternoon, Please proceed wi"
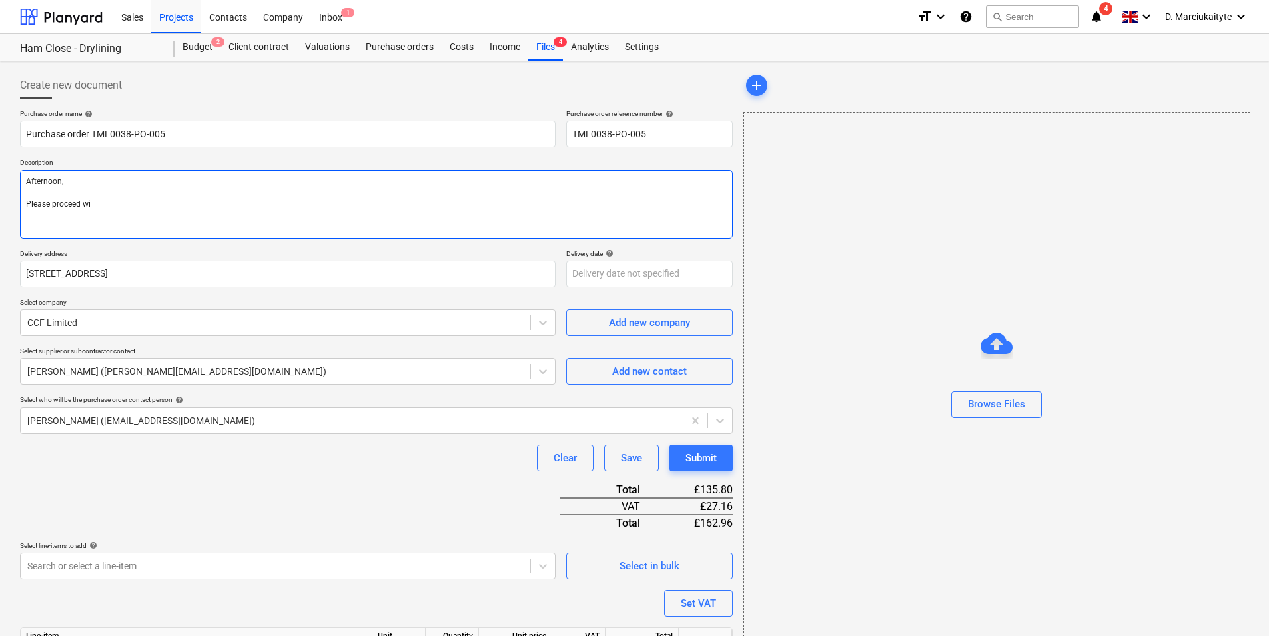
type textarea "x"
type textarea "Afternoon, Please proceed wit"
type textarea "x"
type textarea "Afternoon, Please proceed with"
type textarea "x"
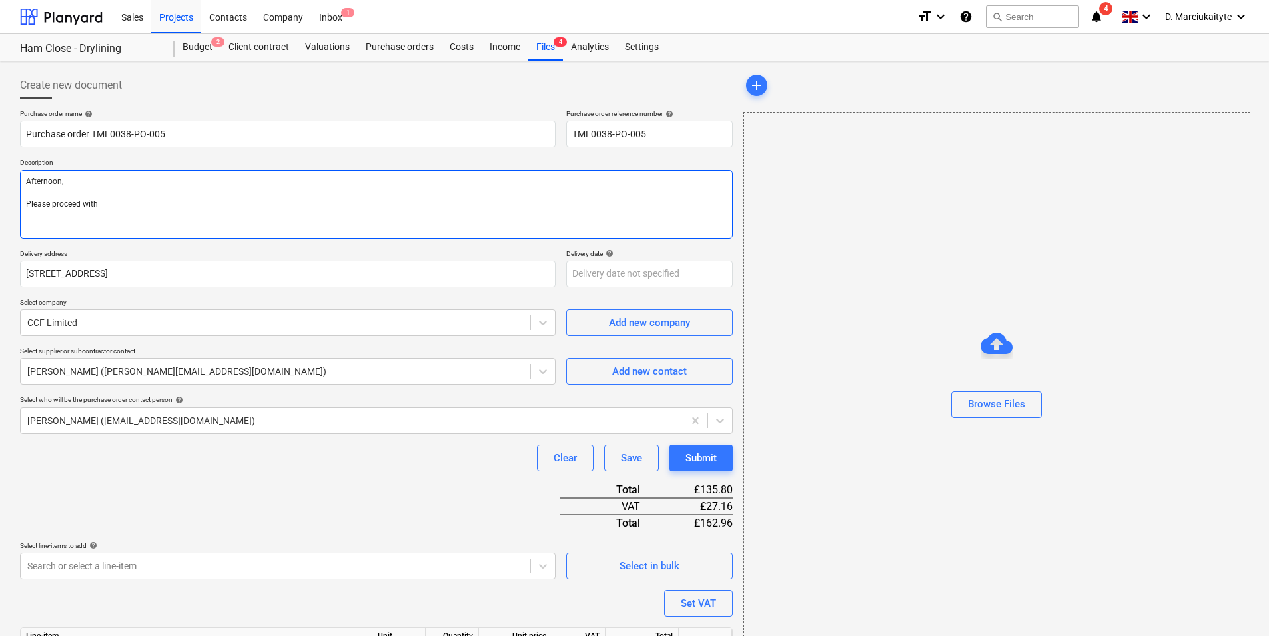
type textarea "Afternoon, Please proceed with"
type textarea "x"
type textarea "Afternoon, Please proceed with a"
type textarea "x"
type textarea "Afternoon, Please proceed with at"
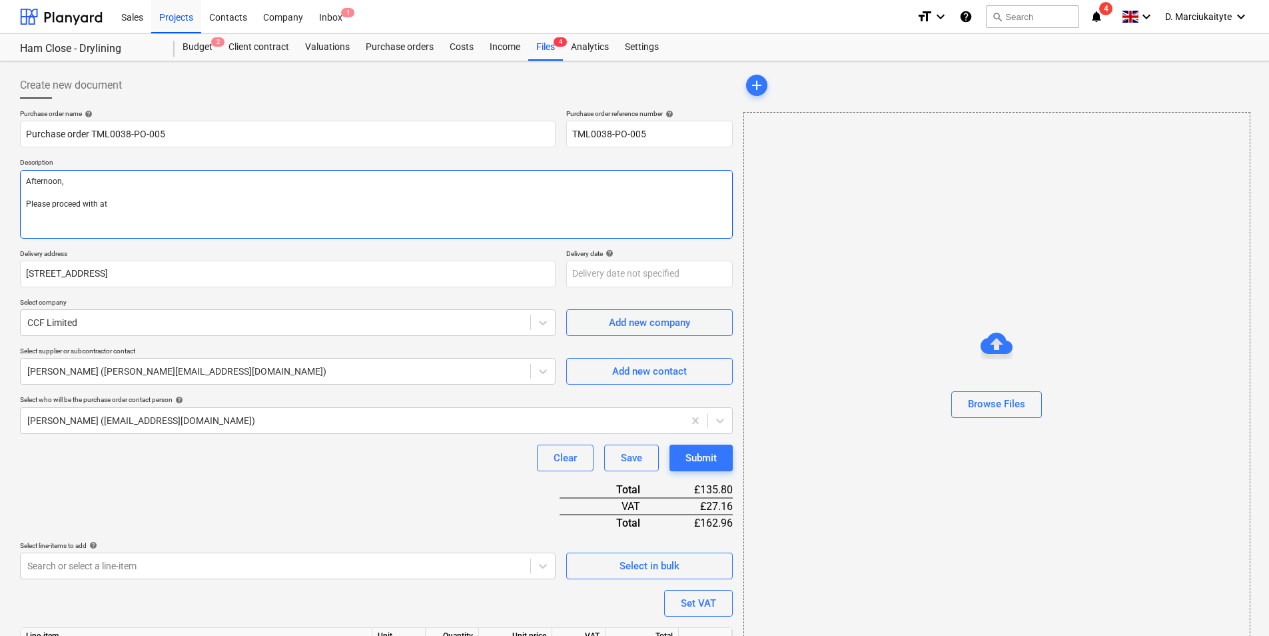
type textarea "x"
type textarea "Afternoon, Please proceed with att"
type textarea "x"
type textarea "Afternoon, Please proceed with atta"
type textarea "x"
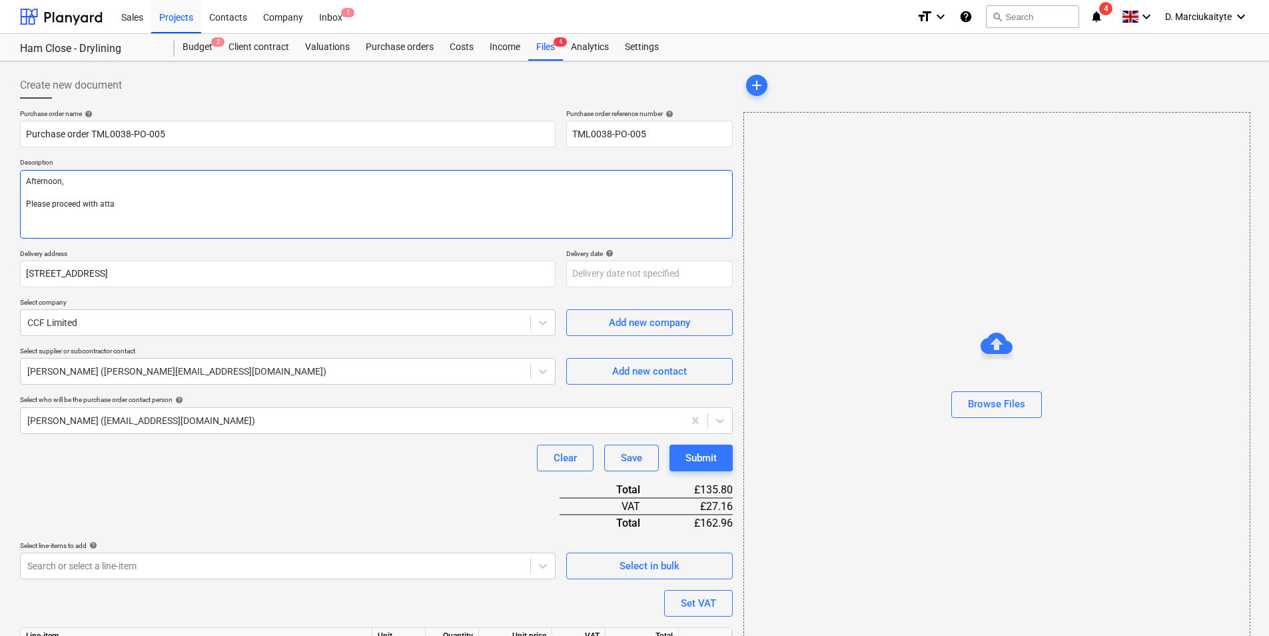
type textarea "Afternoon, Please proceed with attac"
type textarea "x"
type textarea "Afternoon, Please proceed with attace"
type textarea "x"
type textarea "Afternoon, Please proceed with attaceh"
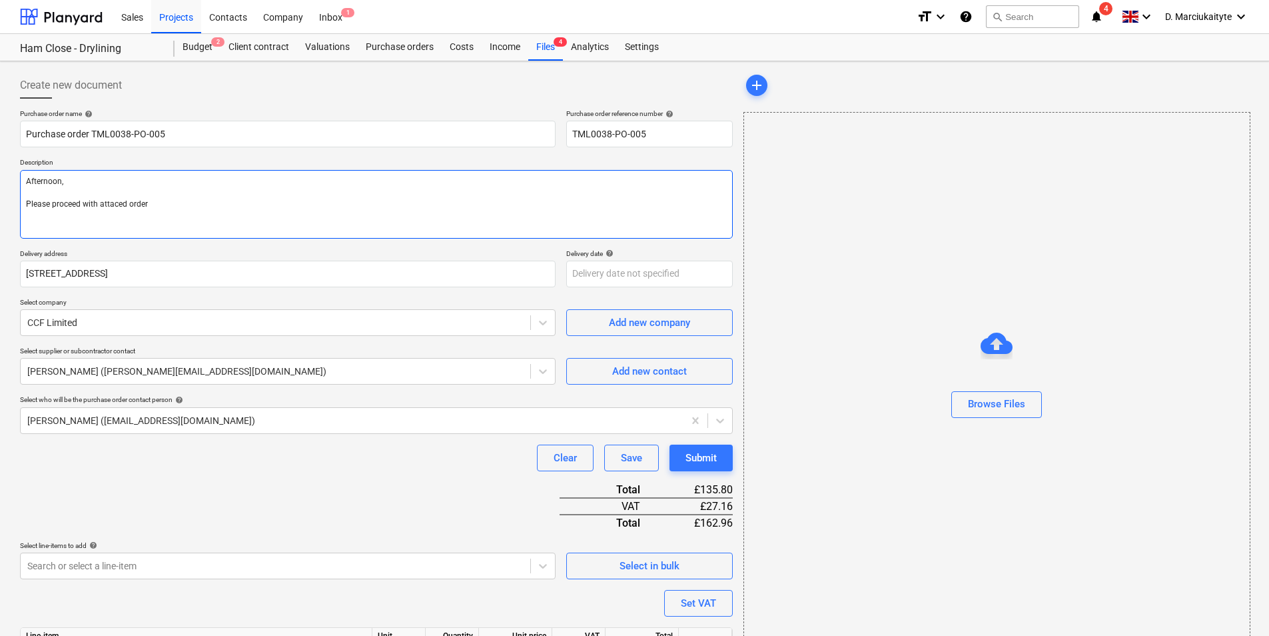
click at [123, 206] on textarea "Afternoon, Please proceed with attaced order" at bounding box center [376, 204] width 713 height 69
click at [115, 205] on textarea "Afternoon, Please proceed with attaced order" at bounding box center [376, 204] width 713 height 69
drag, startPoint x: 150, startPoint y: 187, endPoint x: 155, endPoint y: 193, distance: 7.6
click at [153, 191] on textarea "Afternoon, Please proceed with attahced order" at bounding box center [376, 204] width 713 height 69
click at [181, 203] on textarea "Afternoon, Please proceed with attahced order" at bounding box center [376, 204] width 713 height 69
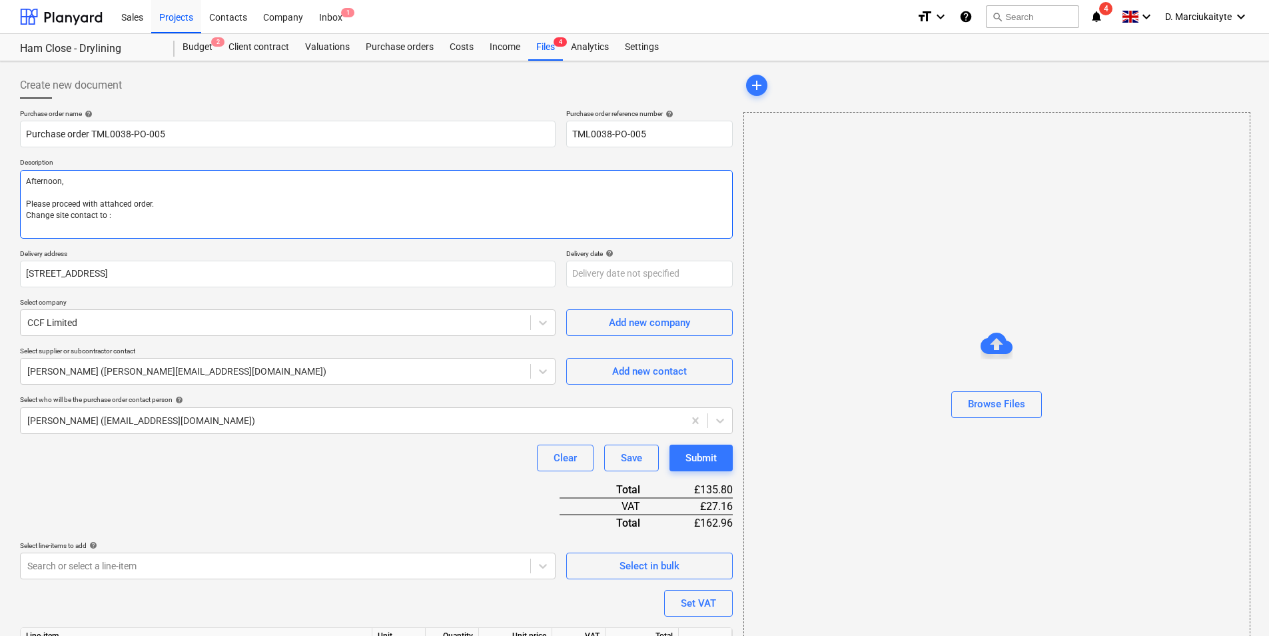
paste textarea "Razvan [PHONE_NUMBER] Please see site entrance attached."
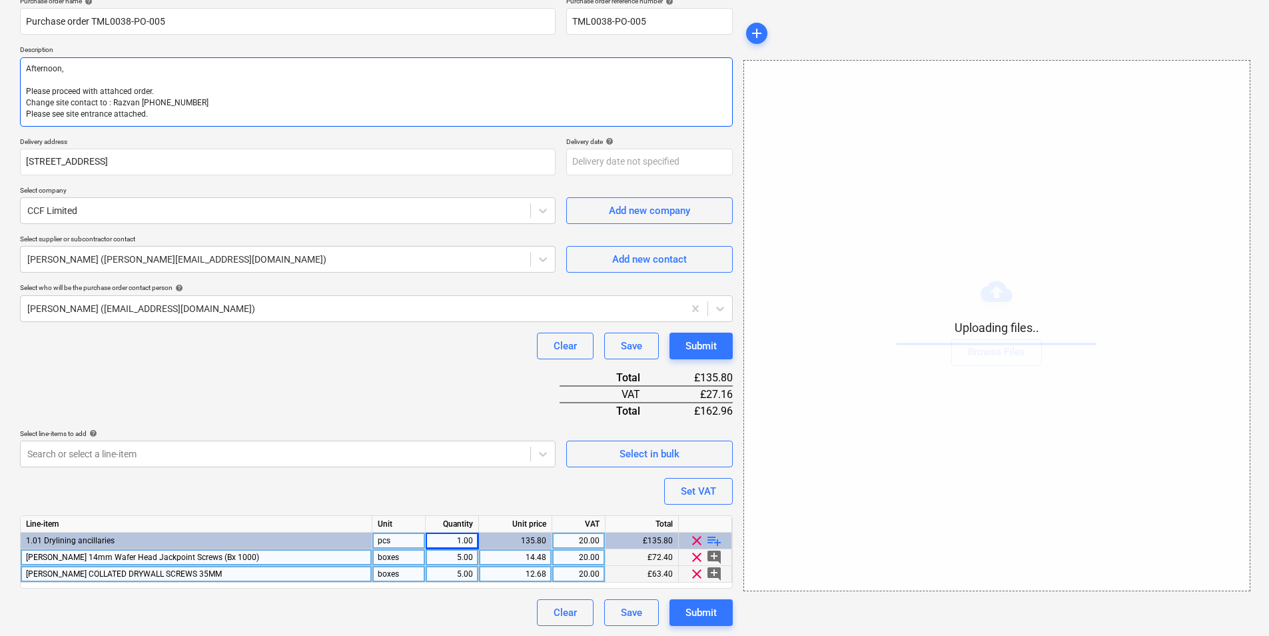
scroll to position [113, 0]
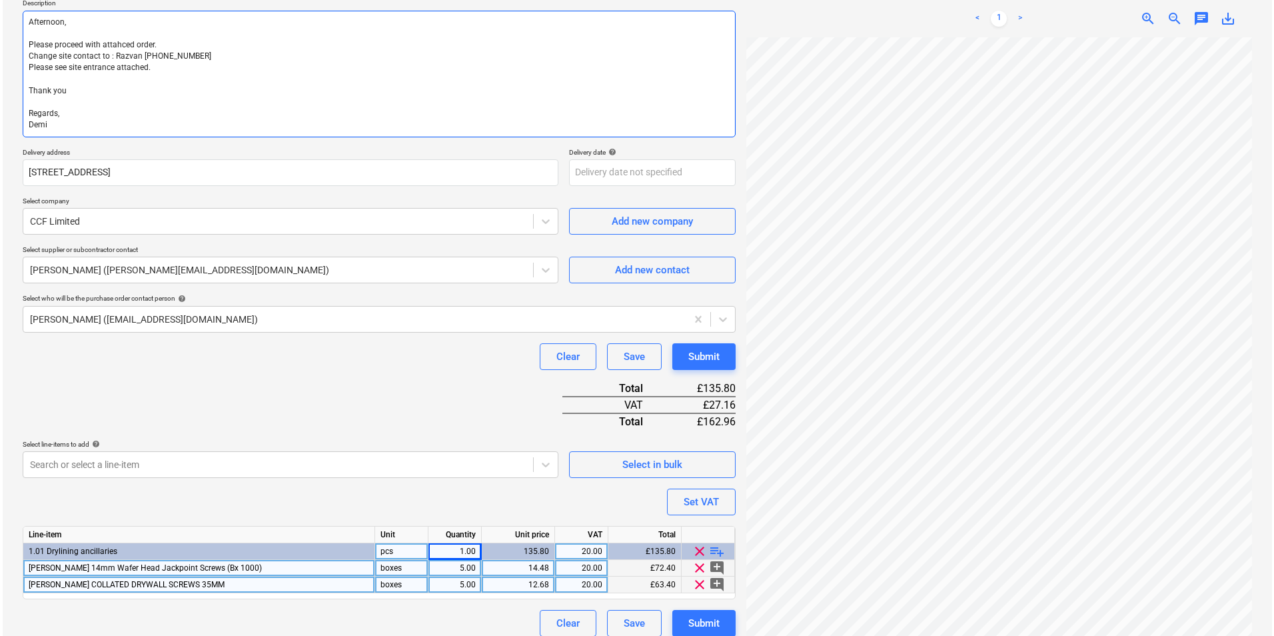
scroll to position [171, 0]
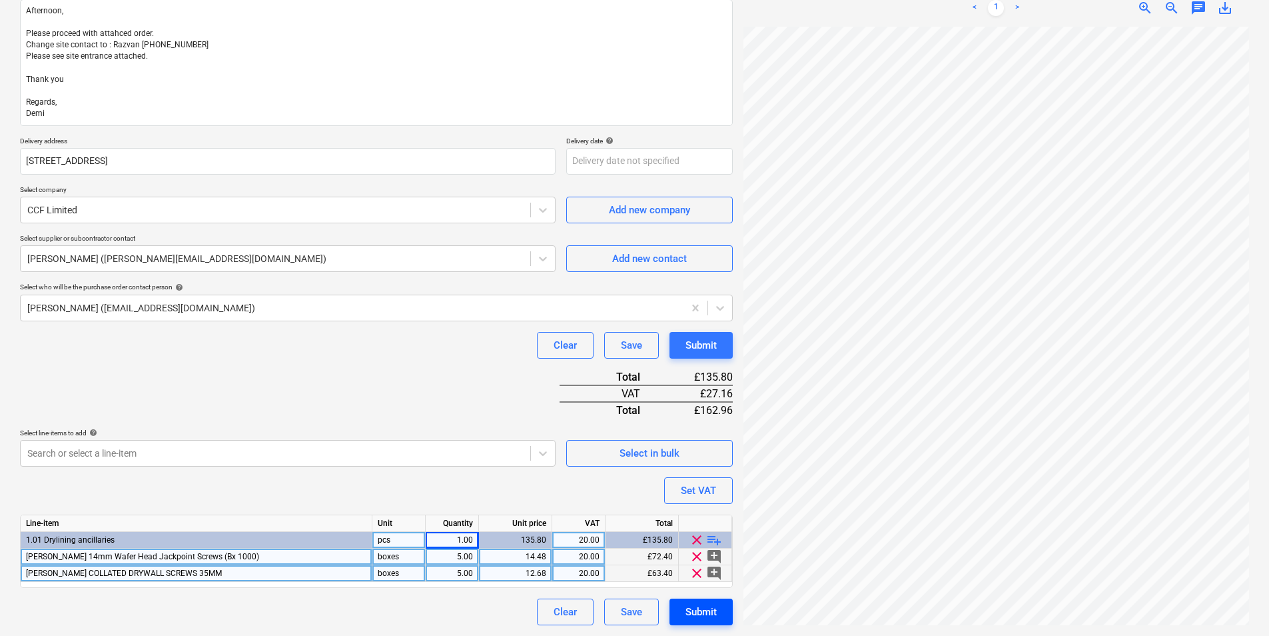
click at [698, 620] on div "Submit" at bounding box center [701, 611] width 31 height 17
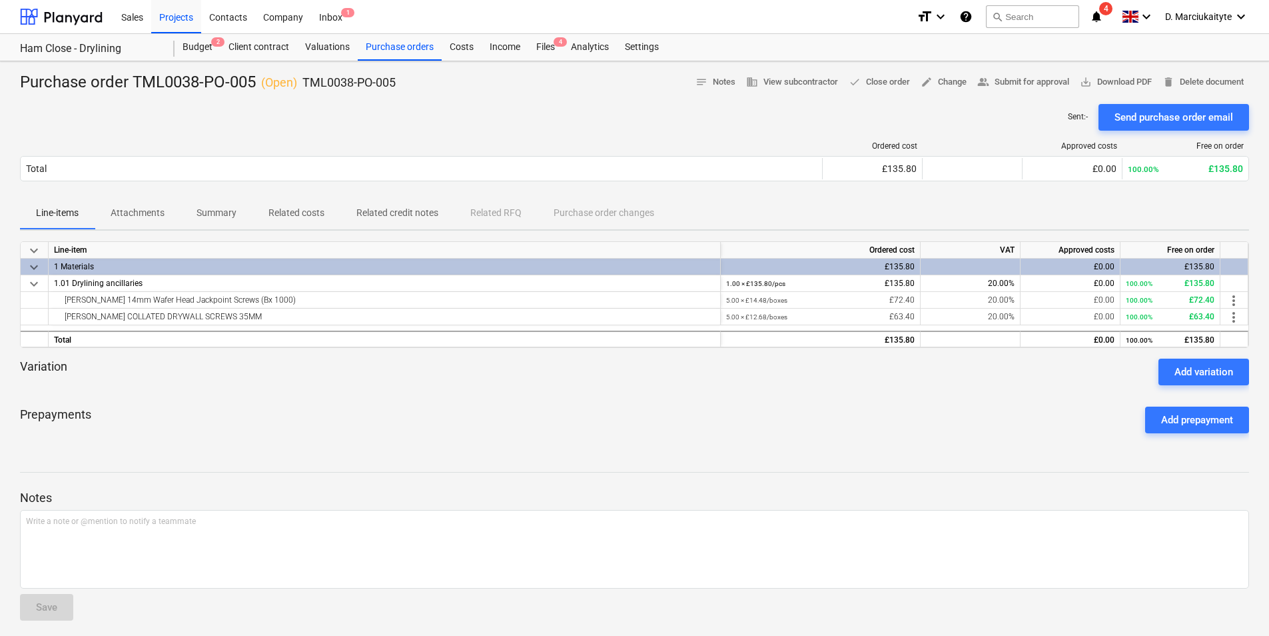
click at [1199, 117] on div "Send purchase order email" at bounding box center [1174, 117] width 119 height 17
click at [408, 39] on div "Purchase orders" at bounding box center [400, 47] width 84 height 27
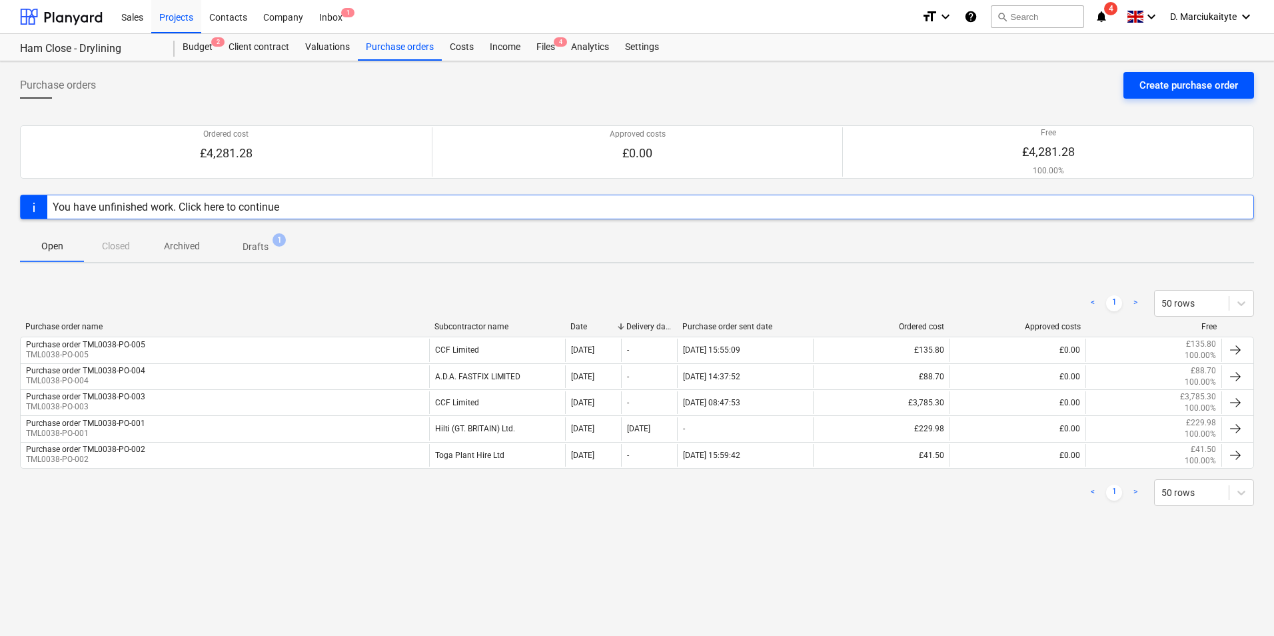
click at [1161, 92] on div "Create purchase order" at bounding box center [1188, 85] width 99 height 17
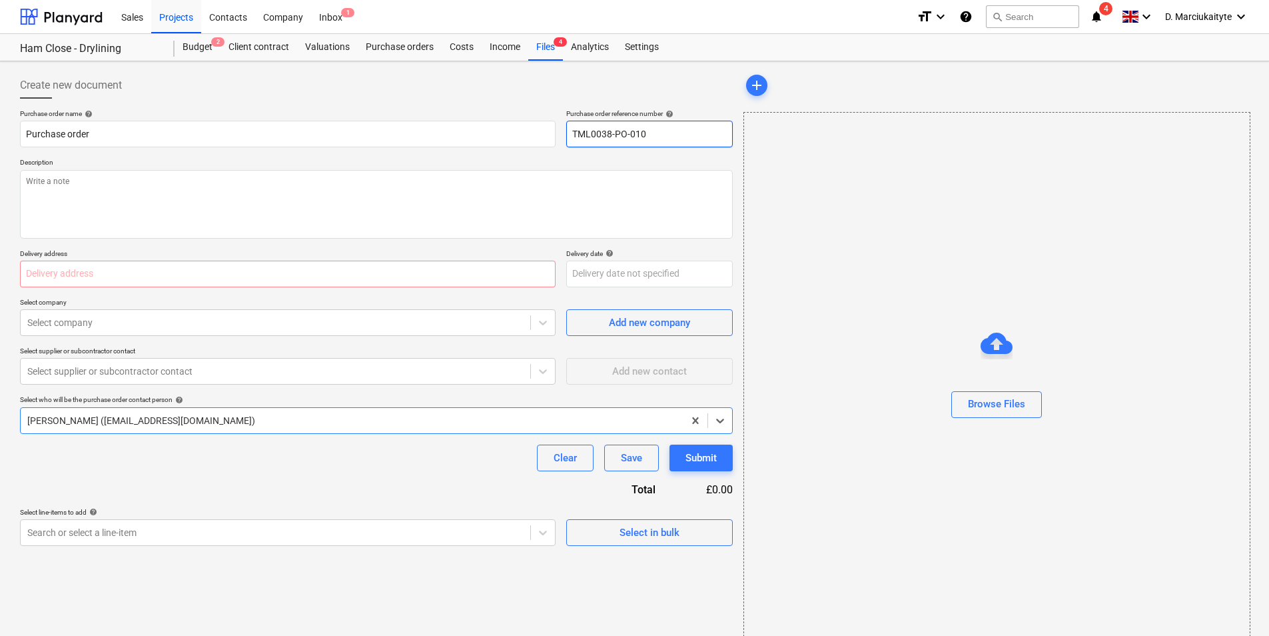
click at [674, 131] on input "TML0038-PO-010" at bounding box center [649, 134] width 167 height 27
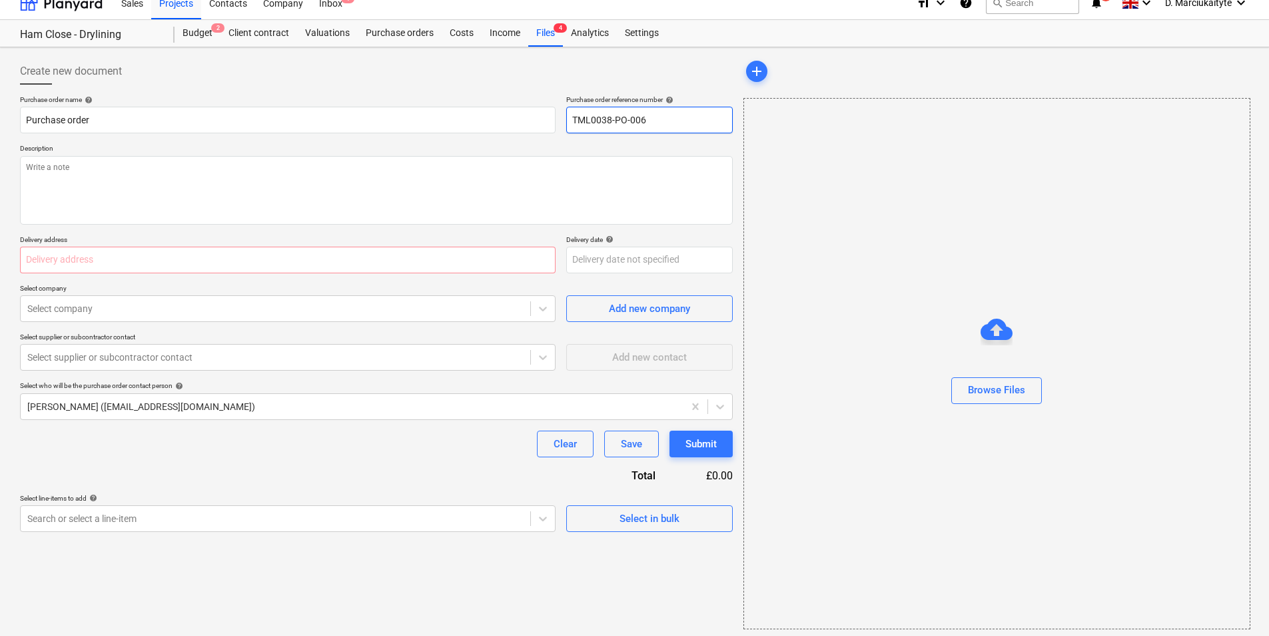
scroll to position [18, 0]
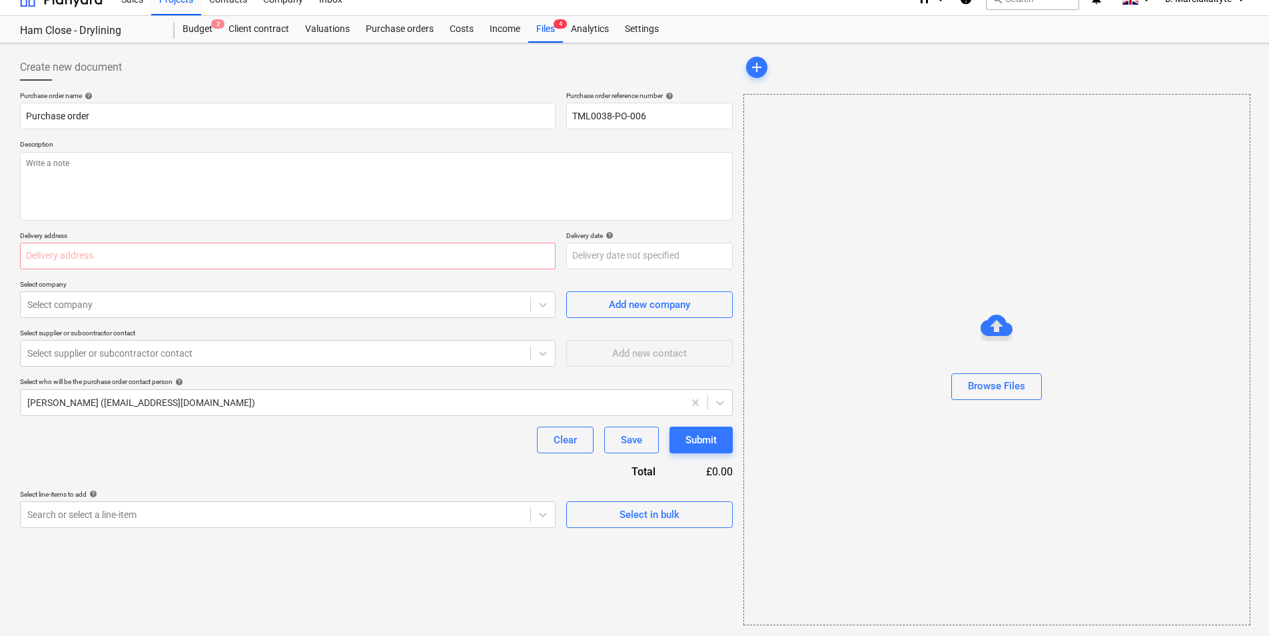
click at [618, 498] on div "Select in bulk" at bounding box center [649, 509] width 167 height 38
click at [616, 504] on button "Select in bulk" at bounding box center [649, 514] width 167 height 27
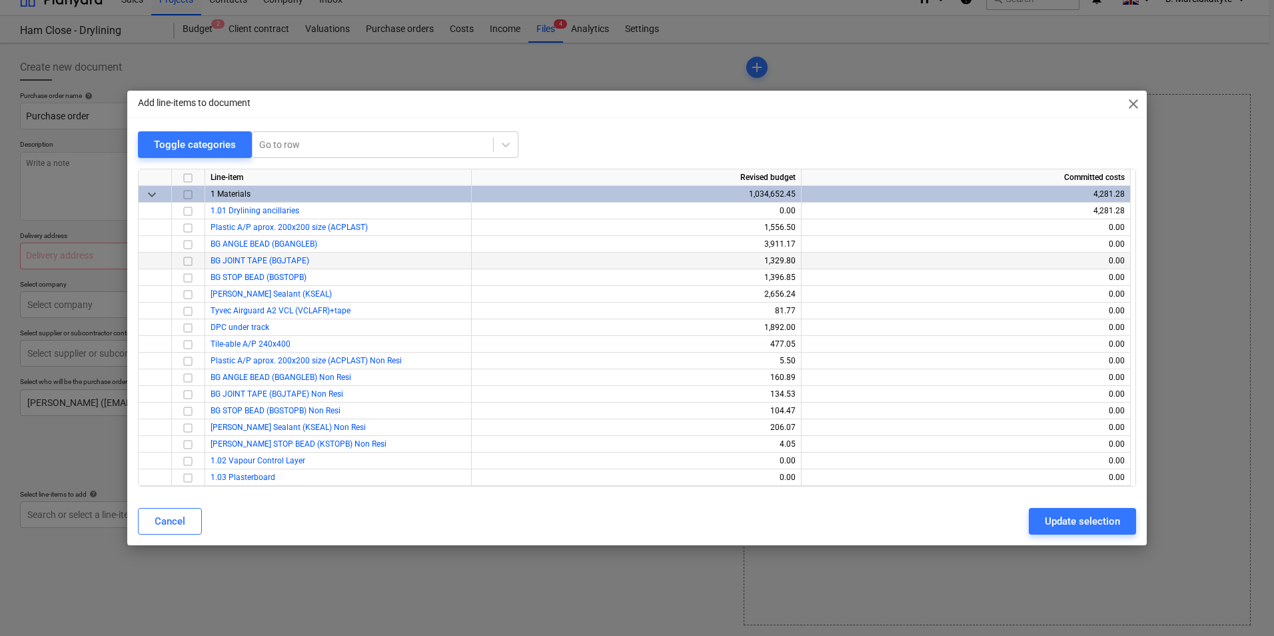
drag, startPoint x: 193, startPoint y: 207, endPoint x: 315, endPoint y: 261, distance: 134.2
click at [193, 207] on input "checkbox" at bounding box center [188, 211] width 16 height 16
click at [1068, 524] on div "Update selection" at bounding box center [1082, 520] width 75 height 17
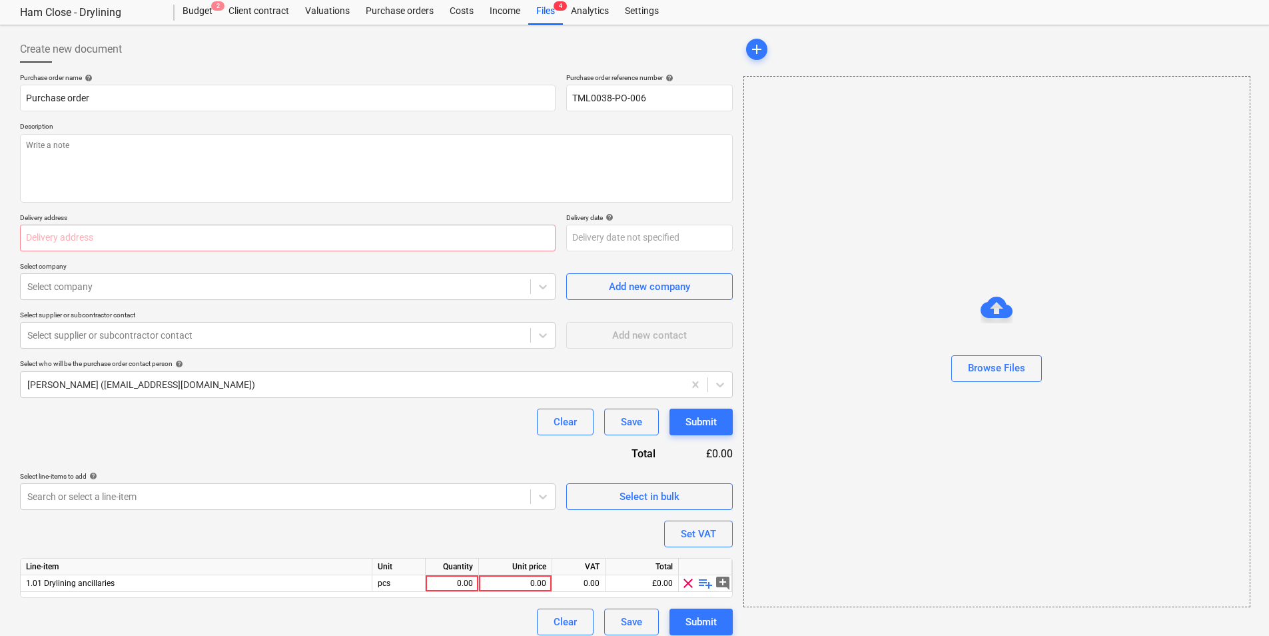
scroll to position [46, 0]
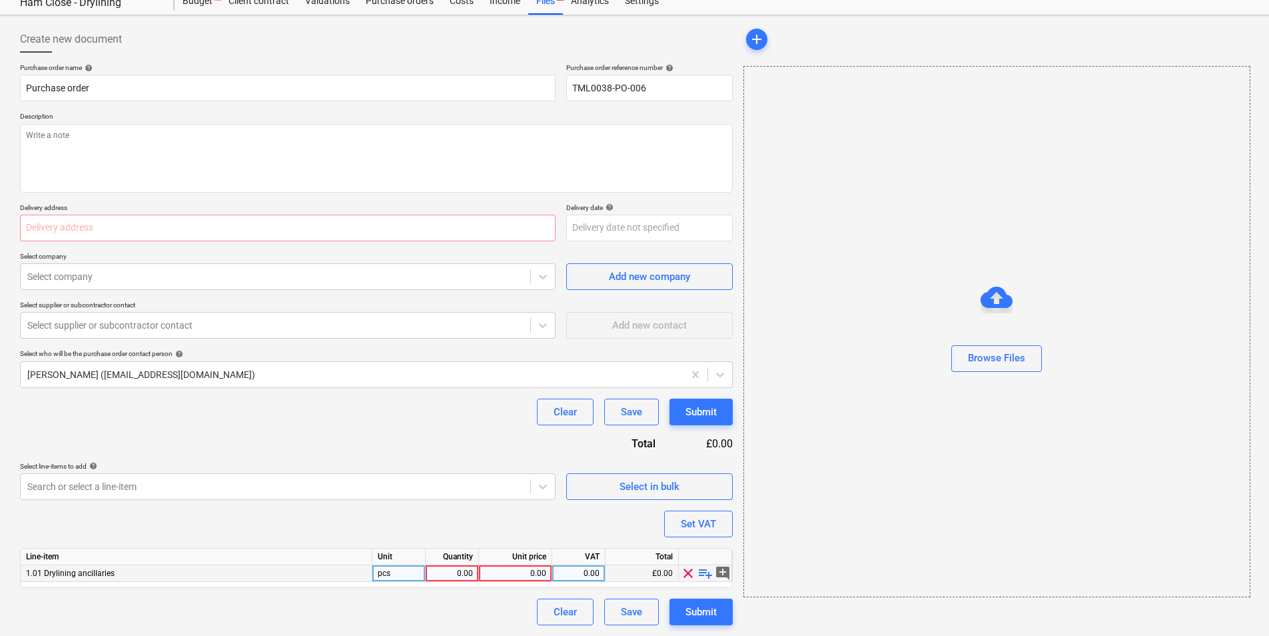
click at [705, 573] on span "playlist_add" at bounding box center [706, 573] width 16 height 16
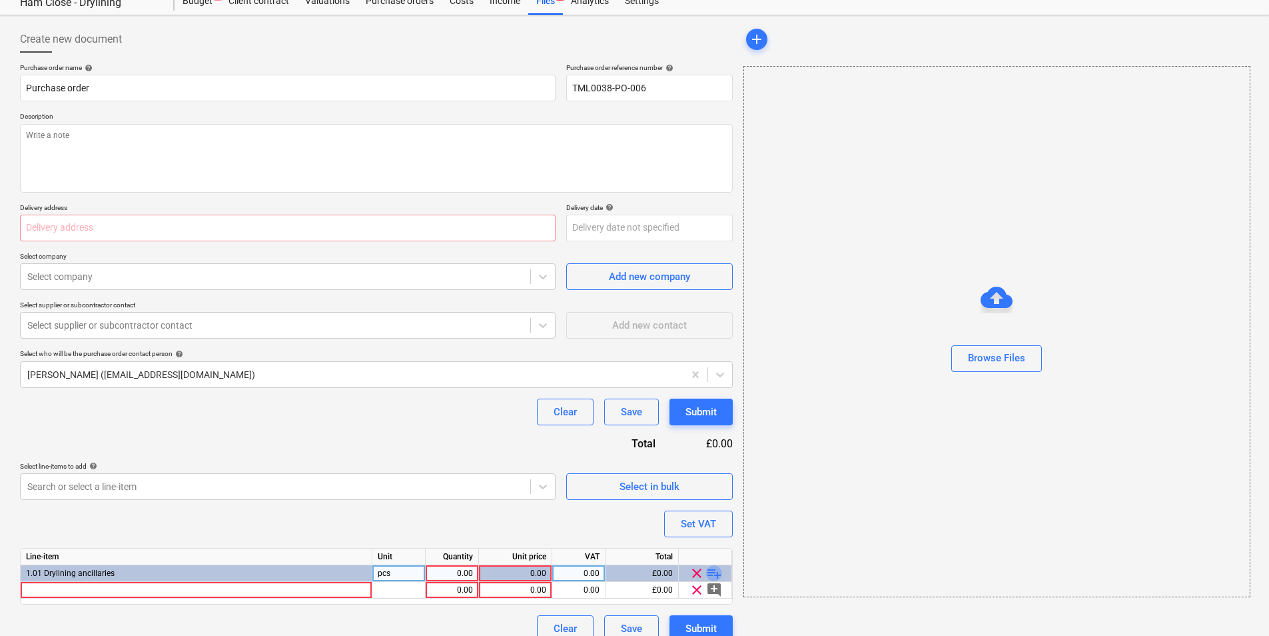
click at [714, 572] on span "playlist_add" at bounding box center [714, 573] width 16 height 16
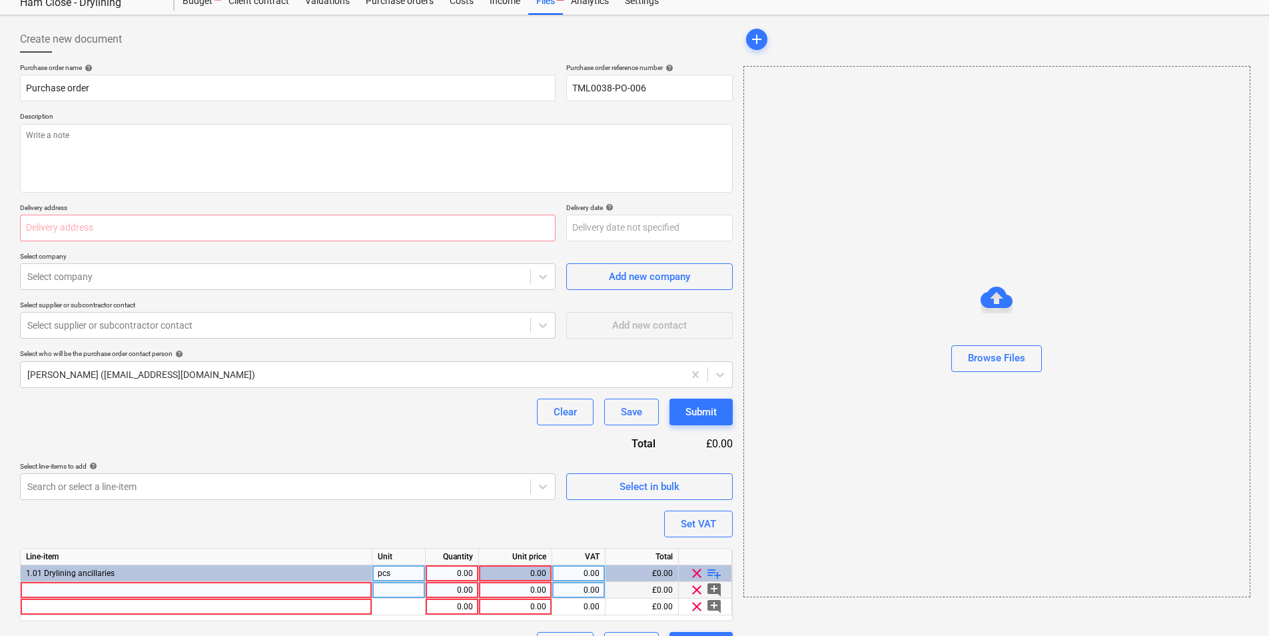
click at [163, 591] on div at bounding box center [197, 590] width 352 height 17
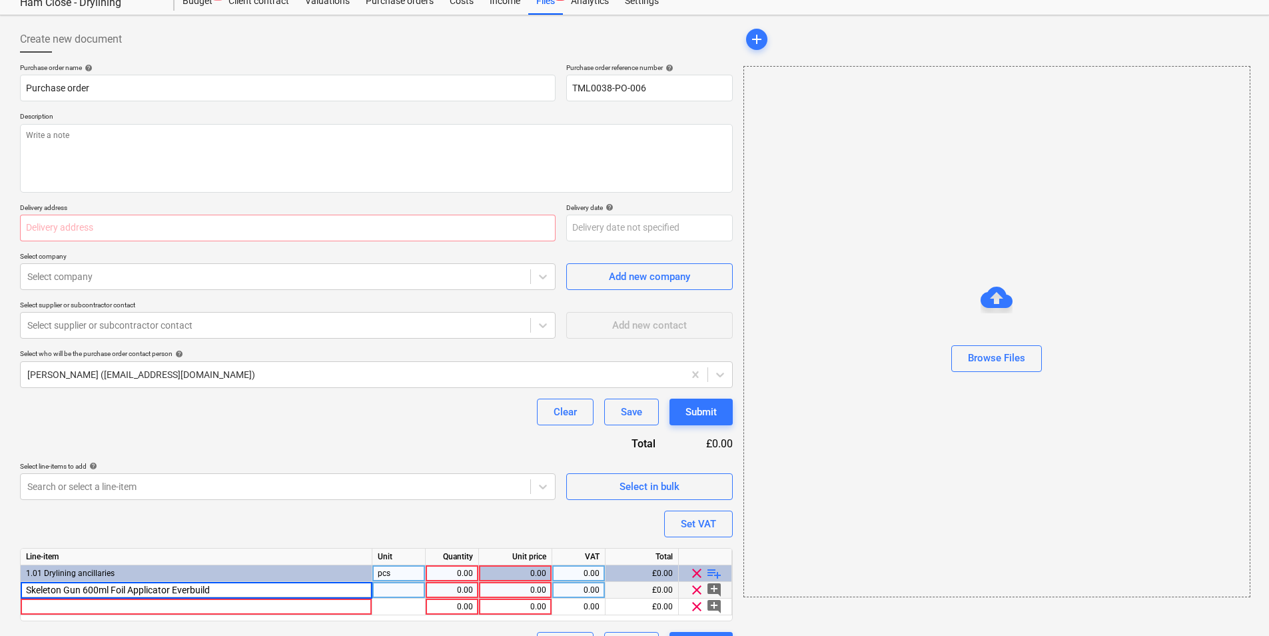
click at [404, 593] on div at bounding box center [398, 590] width 53 height 17
click at [452, 590] on div "1.00" at bounding box center [452, 590] width 42 height 17
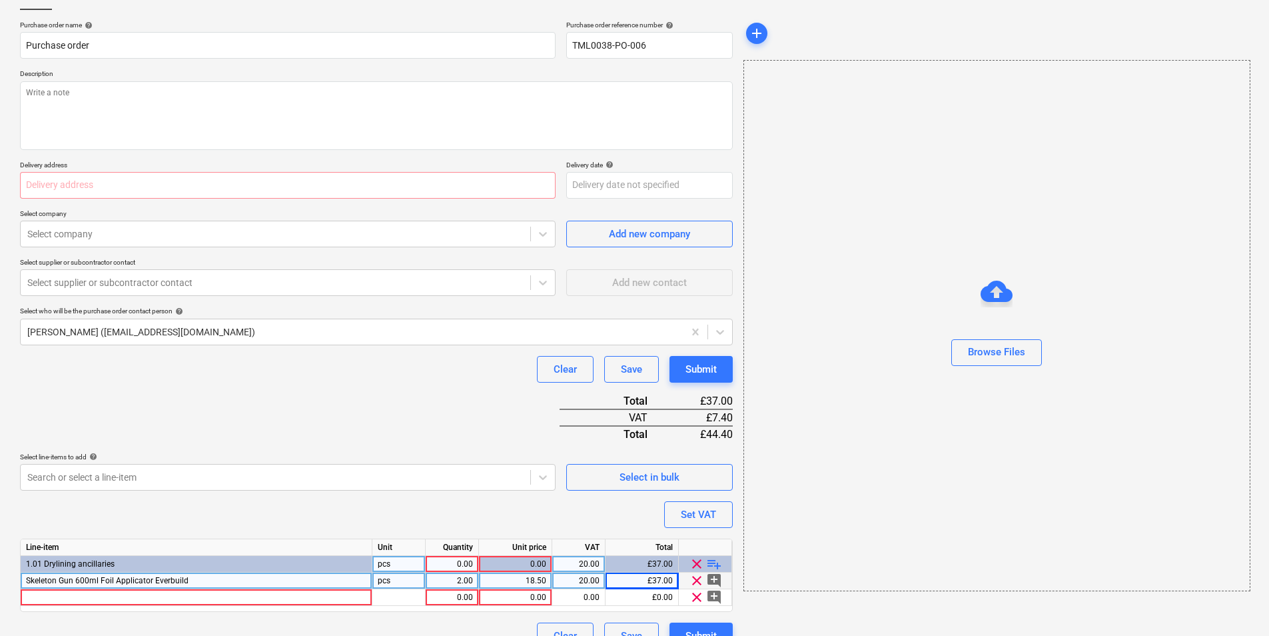
scroll to position [113, 0]
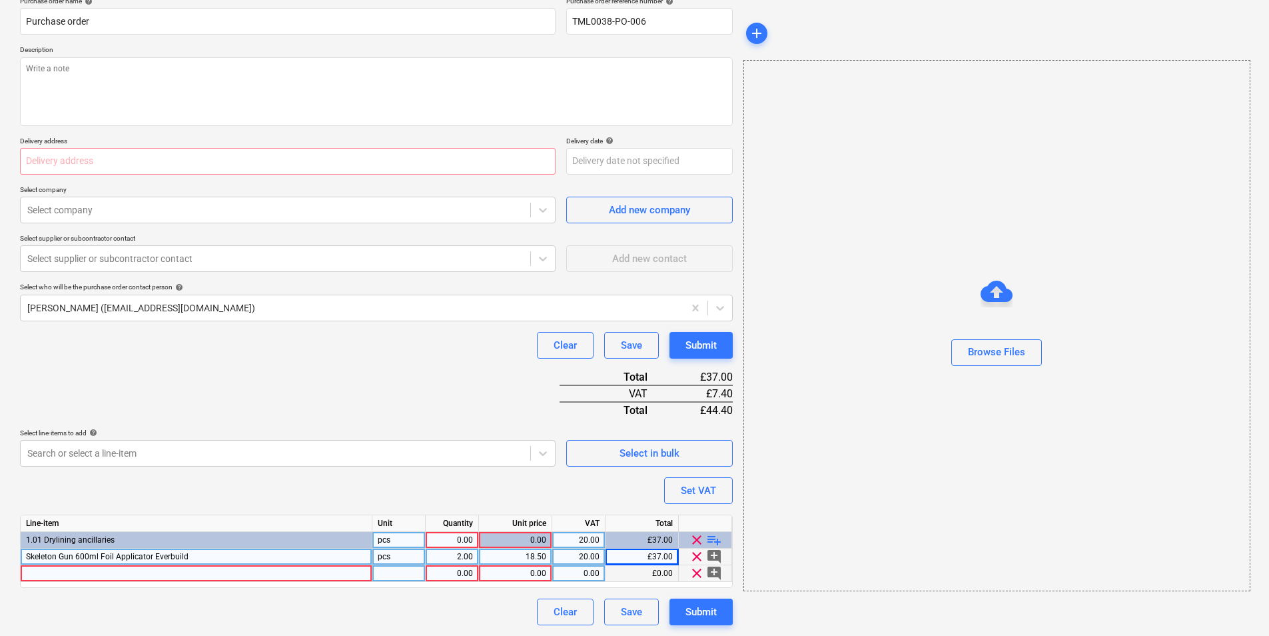
click at [130, 574] on div at bounding box center [197, 573] width 352 height 17
drag, startPoint x: 404, startPoint y: 568, endPoint x: 461, endPoint y: 570, distance: 57.4
click at [406, 568] on div at bounding box center [398, 573] width 53 height 17
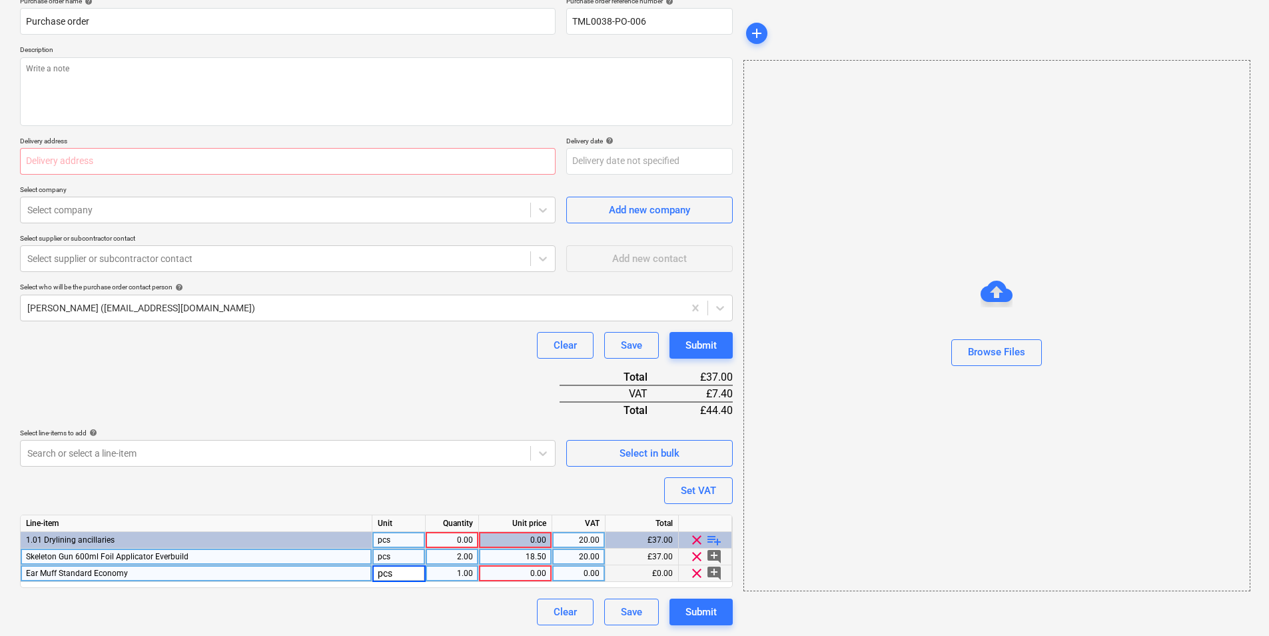
click at [473, 573] on div "1.00" at bounding box center [452, 573] width 53 height 17
click at [120, 163] on input "text" at bounding box center [288, 161] width 536 height 27
paste input "[STREET_ADDRESS]"
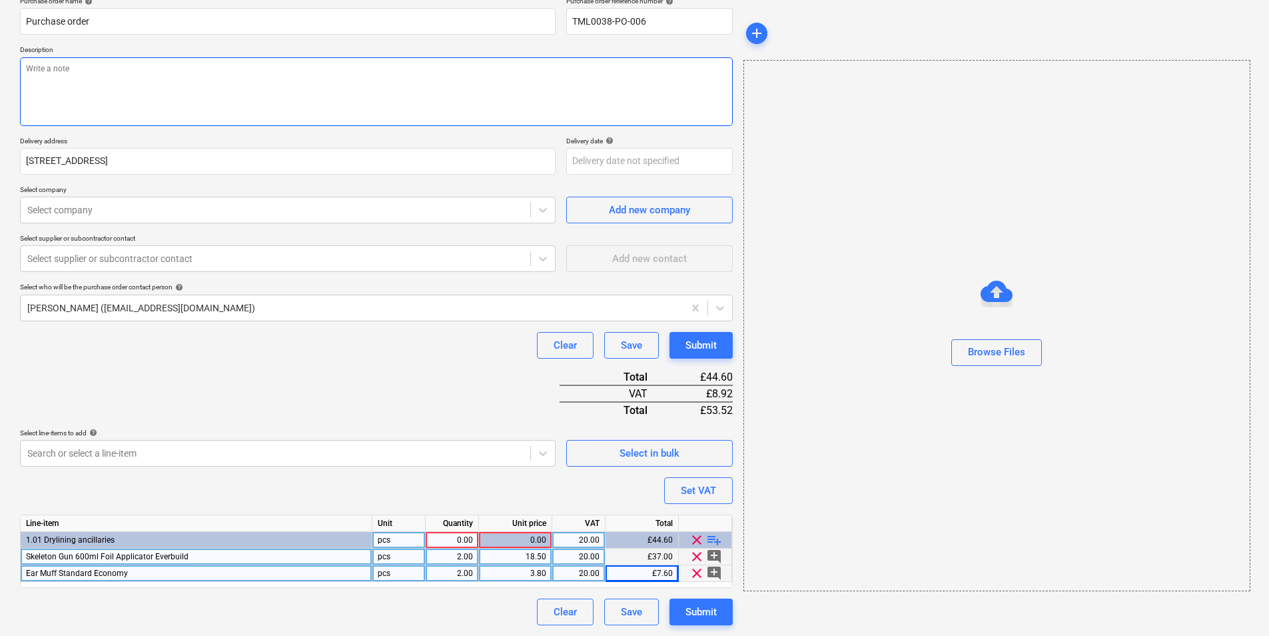
click at [154, 77] on textarea at bounding box center [376, 91] width 713 height 69
paste textarea "Afternoon, Please proceed with attached order. Delivery ASAP. Site Contact : Ra…"
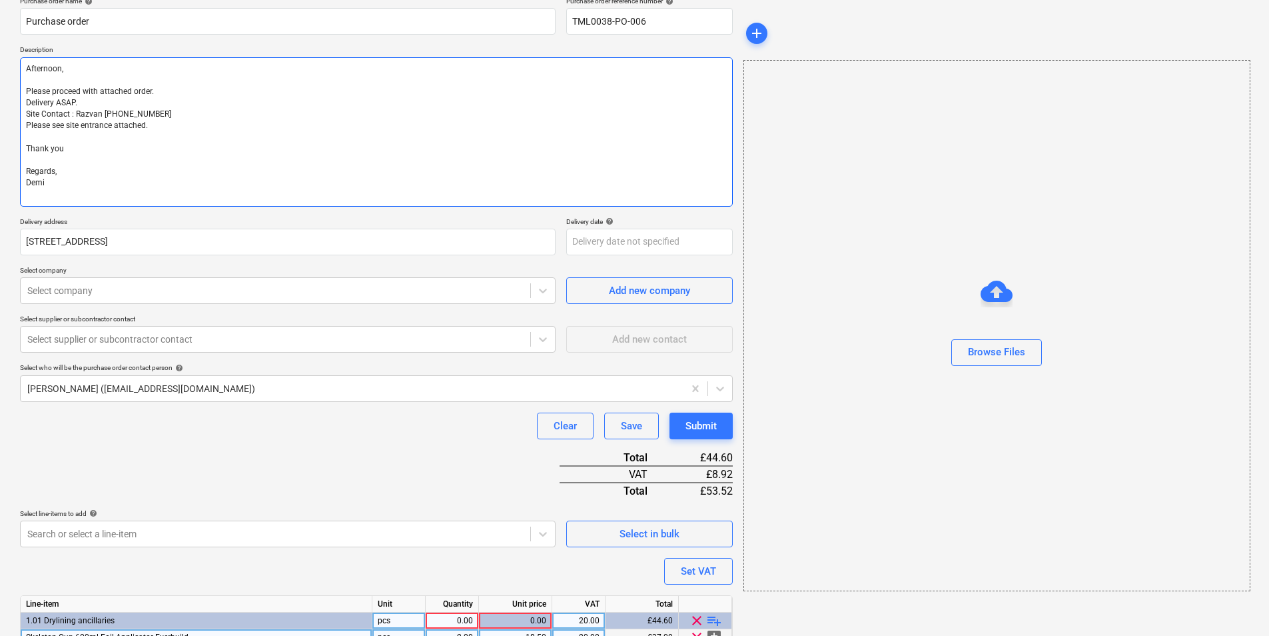
drag, startPoint x: 26, startPoint y: 83, endPoint x: 98, endPoint y: 85, distance: 72.0
click at [28, 81] on textarea "Afternoon, Please proceed with attached order. Delivery ASAP. Site Contact : Ra…" at bounding box center [376, 131] width 713 height 149
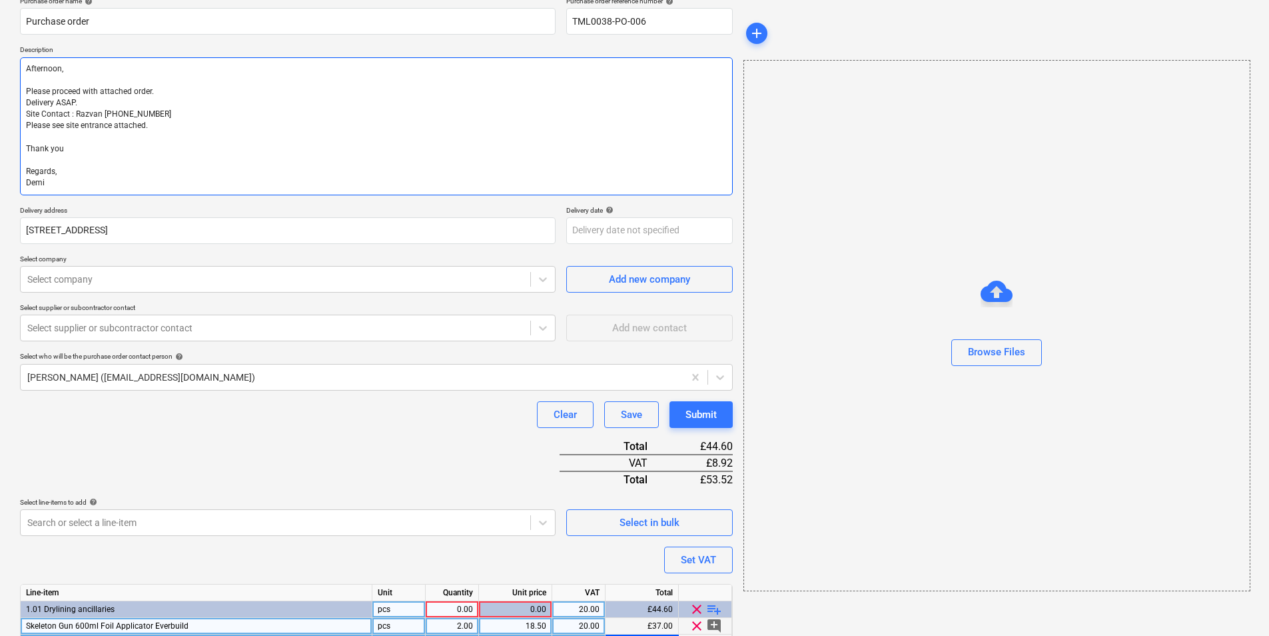
drag, startPoint x: 97, startPoint y: 105, endPoint x: 0, endPoint y: 91, distance: 98.3
click at [9, 101] on div "Create new document Purchase order name help Purchase order Purchase order refe…" at bounding box center [634, 327] width 1269 height 756
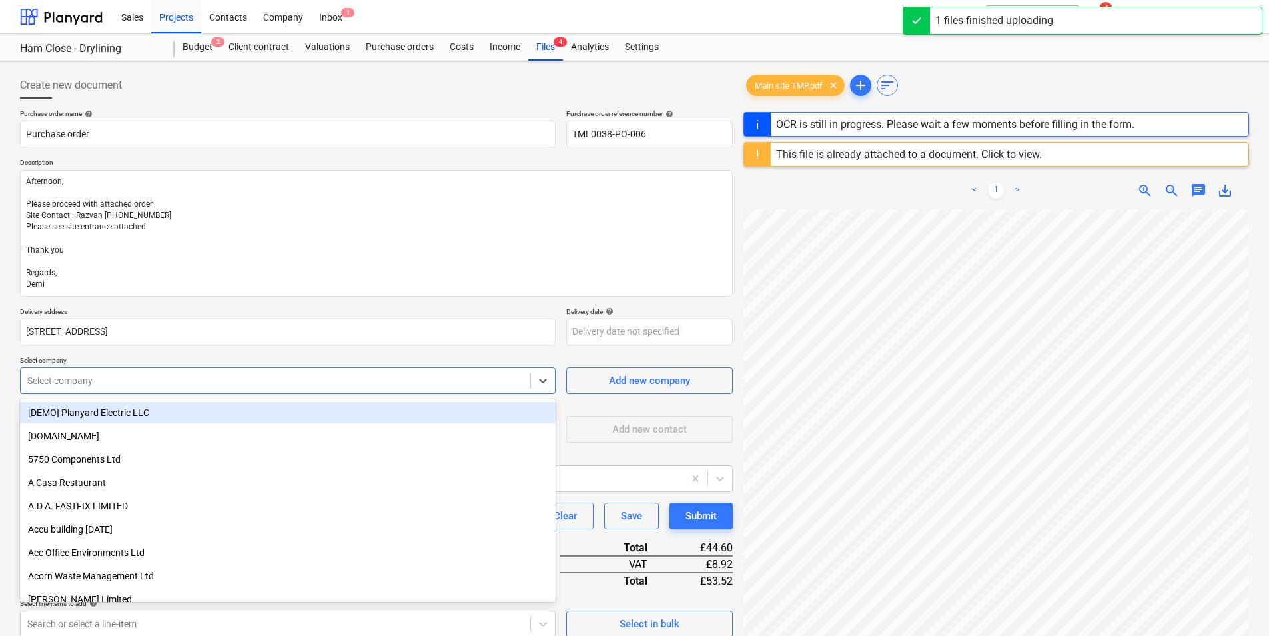
drag, startPoint x: 129, startPoint y: 389, endPoint x: 141, endPoint y: 361, distance: 30.2
click at [131, 387] on div "Select company" at bounding box center [276, 380] width 510 height 19
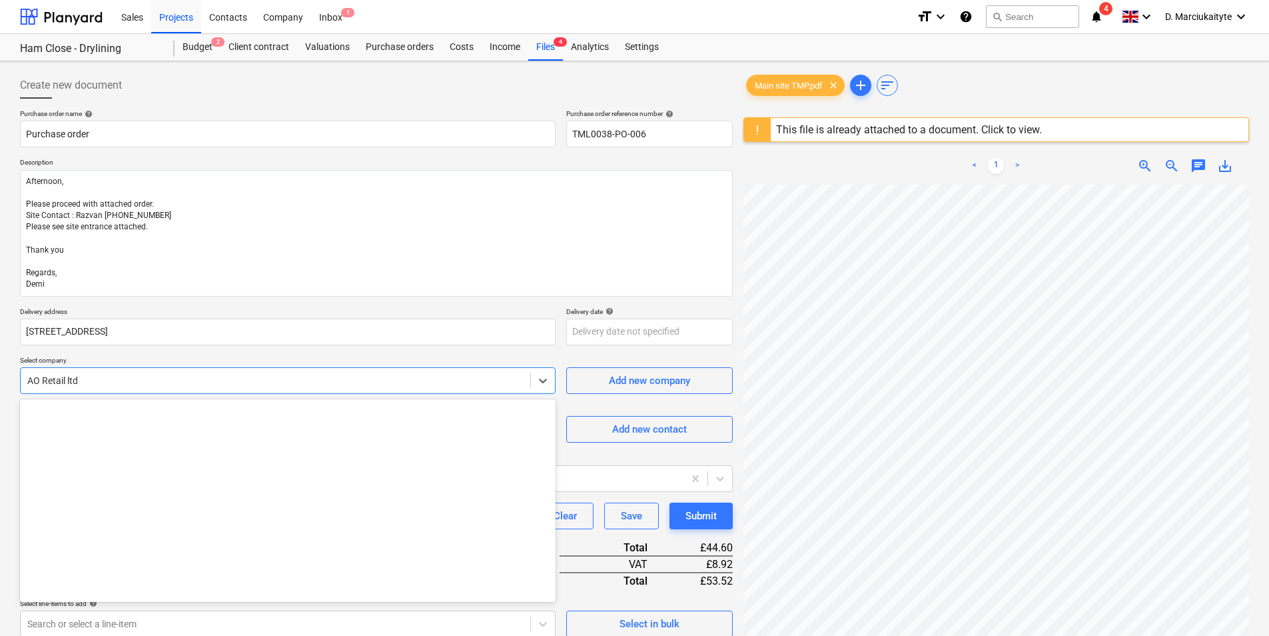
click at [160, 374] on div at bounding box center [275, 380] width 496 height 13
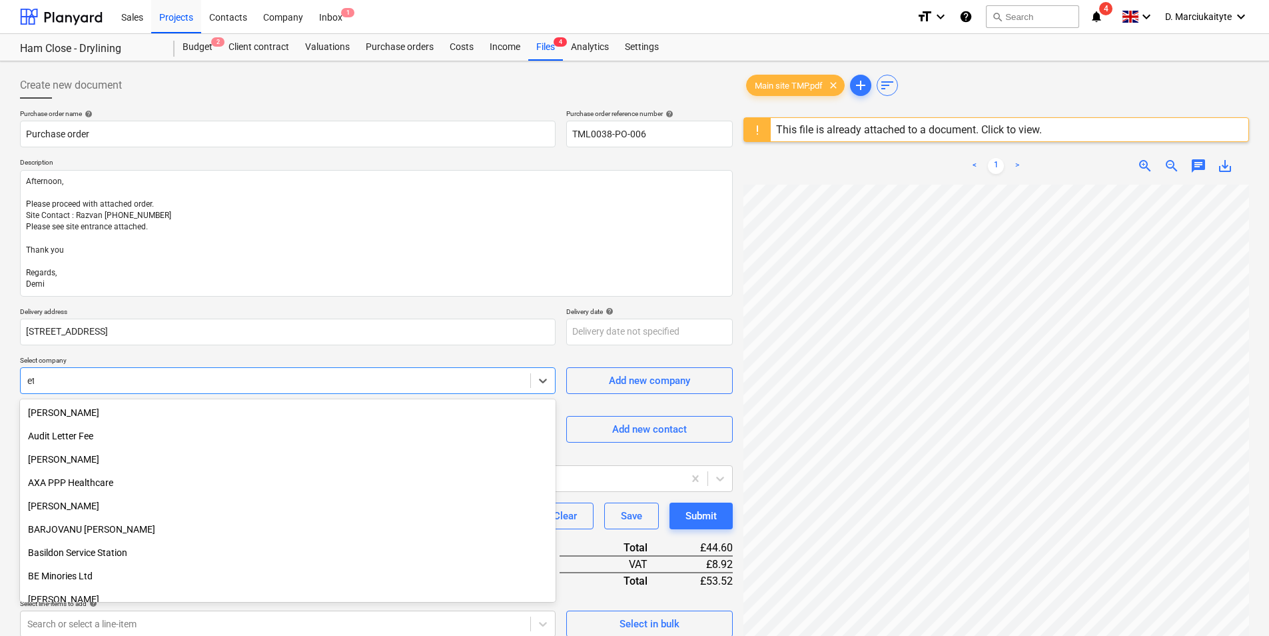
scroll to position [523, 0]
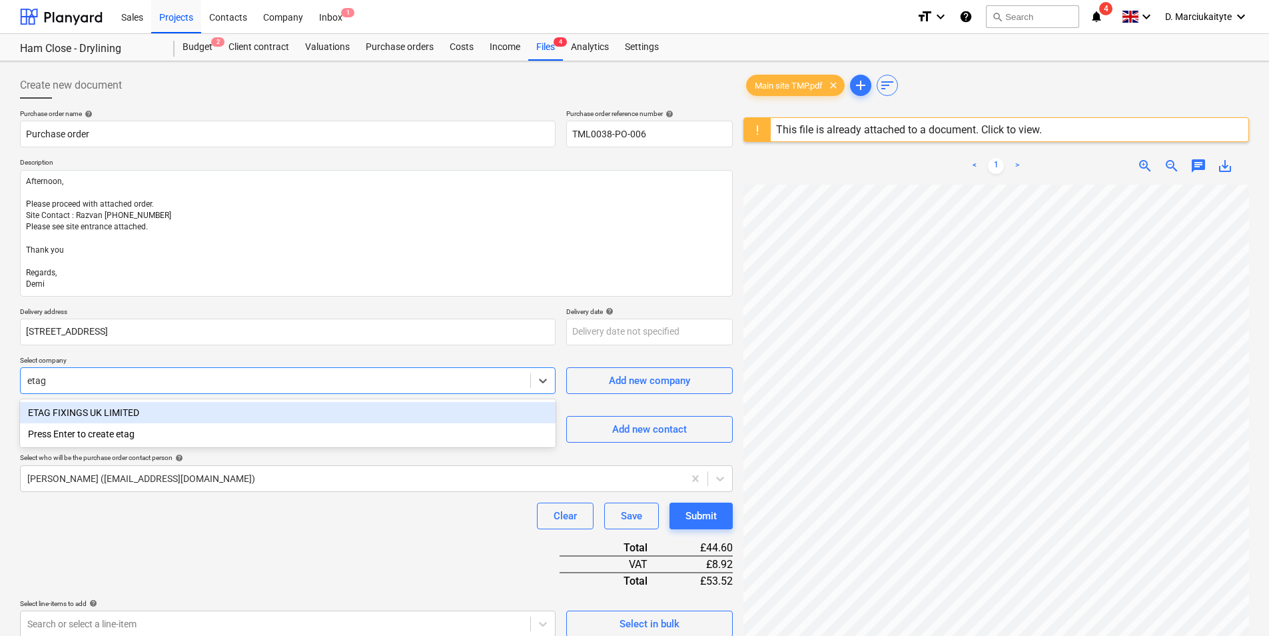
click at [153, 412] on div "ETAG FIXINGS UK LIMITED" at bounding box center [288, 412] width 536 height 21
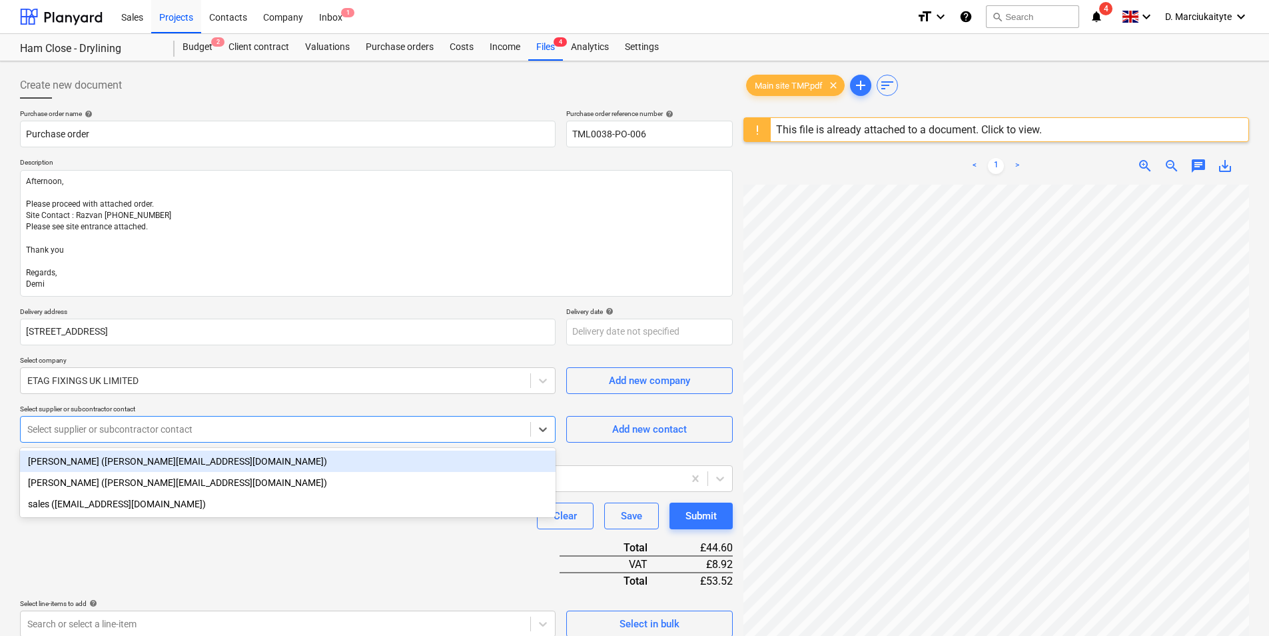
click at [163, 442] on div "Select supplier or subcontractor contact" at bounding box center [288, 429] width 536 height 27
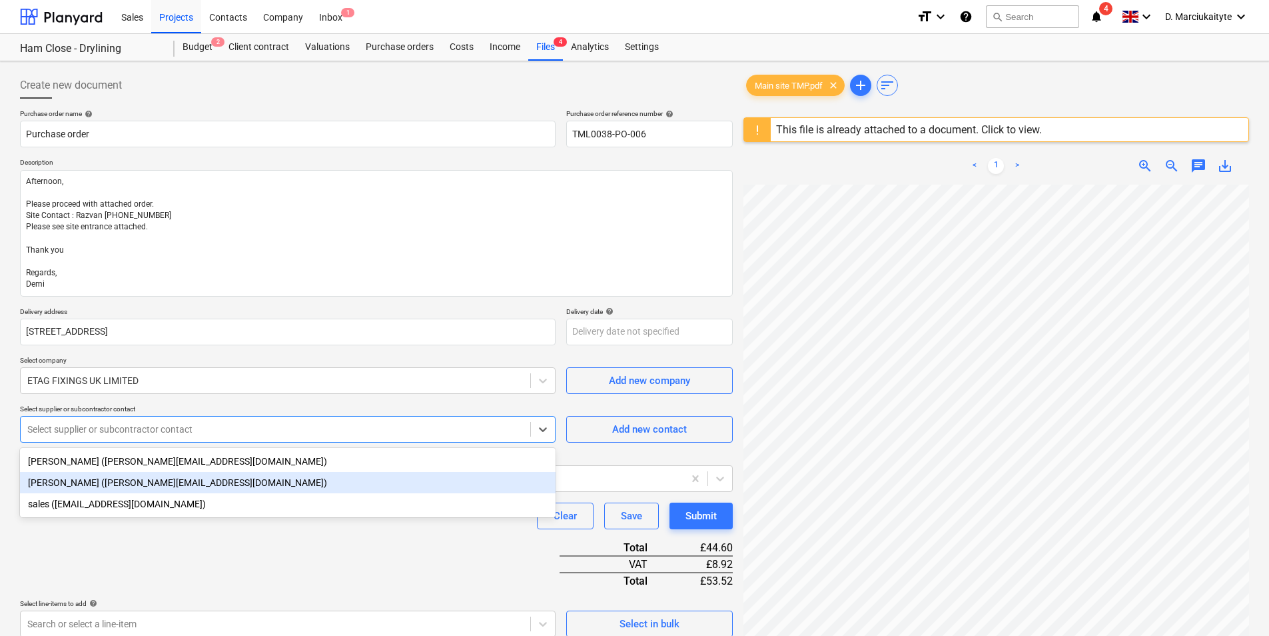
click at [118, 476] on div "[PERSON_NAME] ([PERSON_NAME][EMAIL_ADDRESS][DOMAIN_NAME])" at bounding box center [288, 482] width 536 height 21
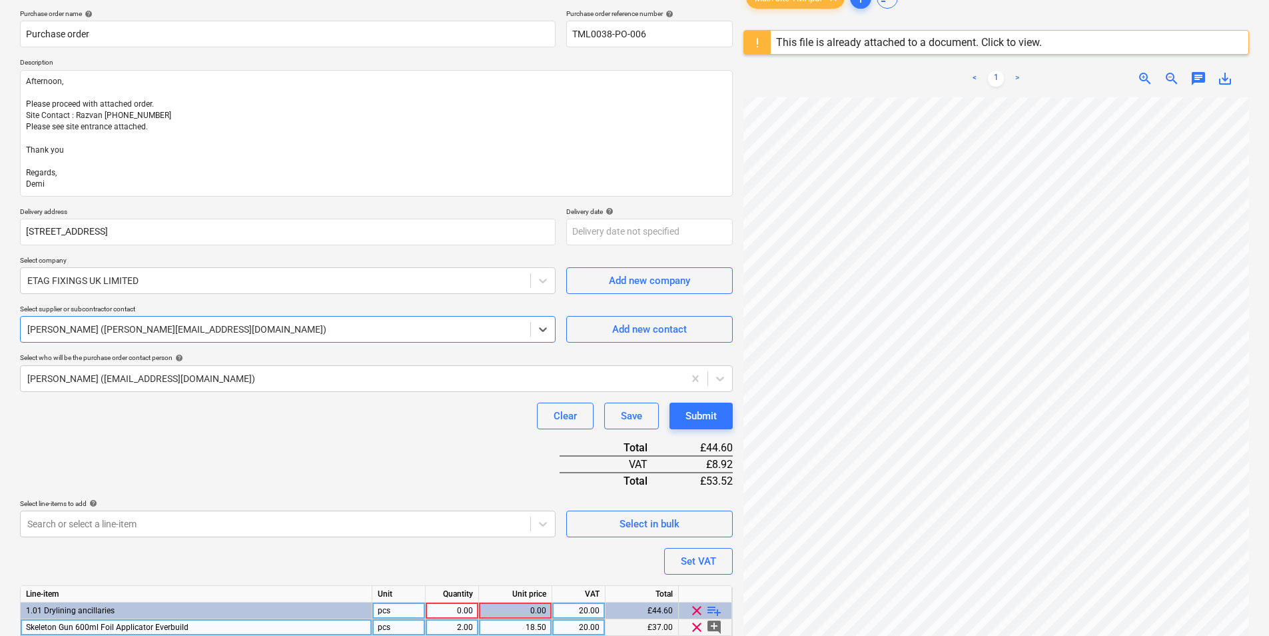
scroll to position [171, 0]
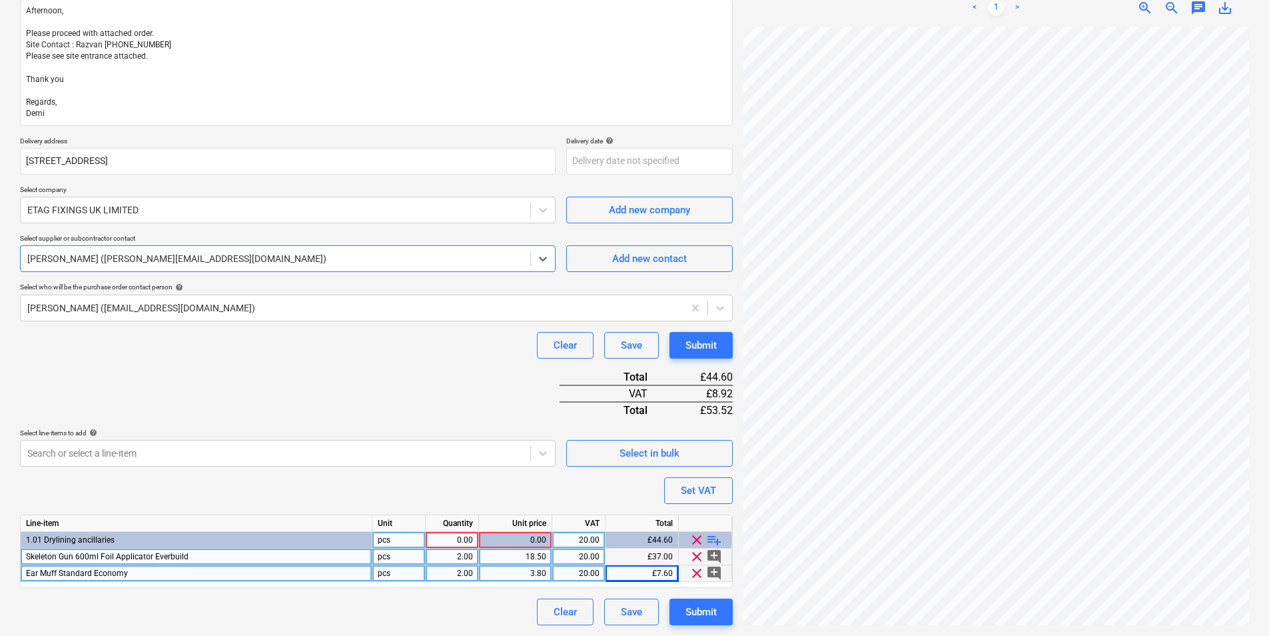
click at [453, 544] on div "0.00" at bounding box center [452, 540] width 42 height 17
click at [714, 612] on div "Submit" at bounding box center [701, 611] width 31 height 17
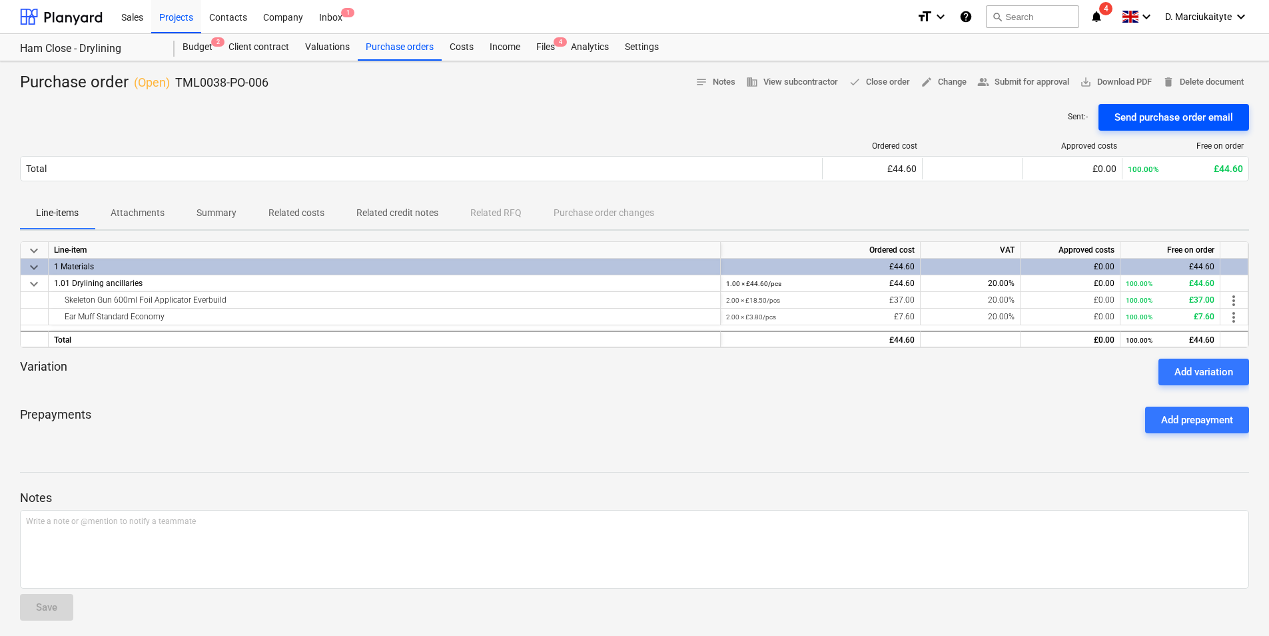
click at [1167, 119] on div "Send purchase order email" at bounding box center [1174, 117] width 119 height 17
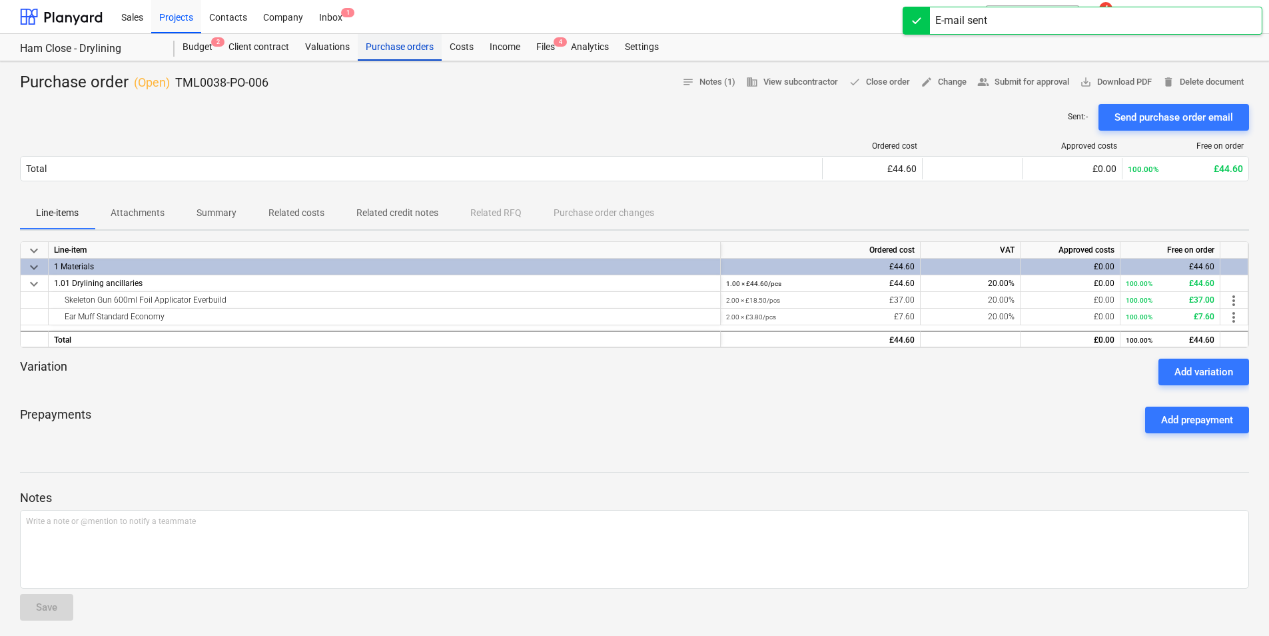
drag, startPoint x: 396, startPoint y: 49, endPoint x: 398, endPoint y: 56, distance: 7.8
click at [396, 49] on div "Purchase orders" at bounding box center [400, 47] width 84 height 27
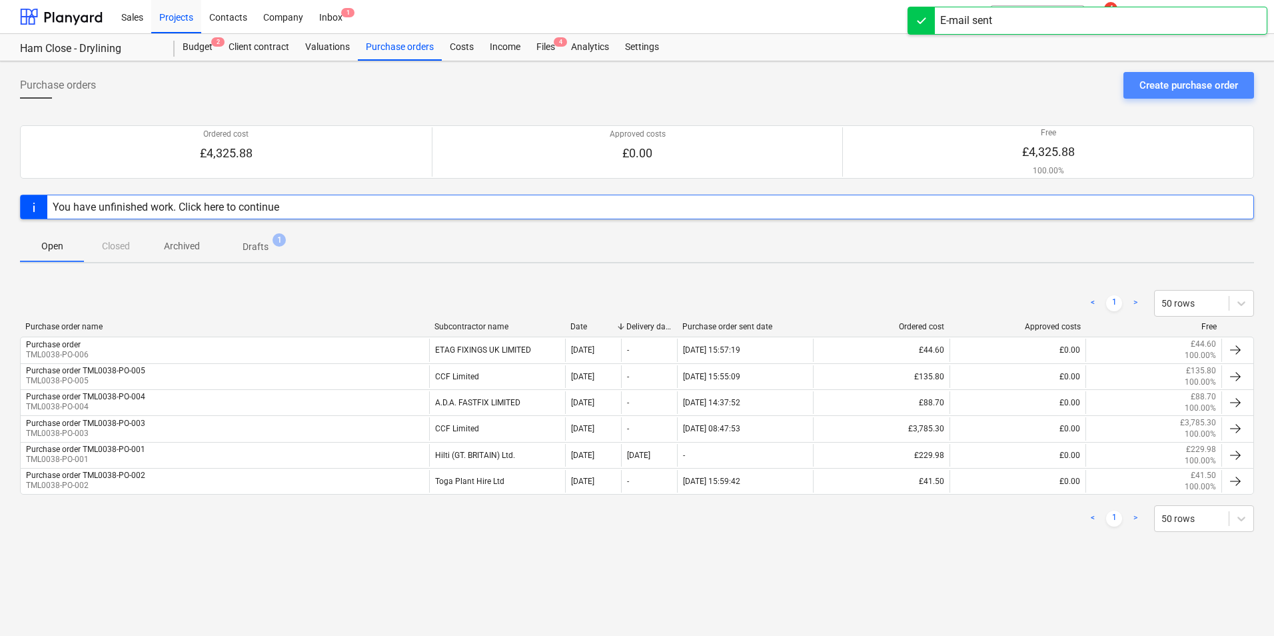
click at [1153, 95] on button "Create purchase order" at bounding box center [1188, 85] width 131 height 27
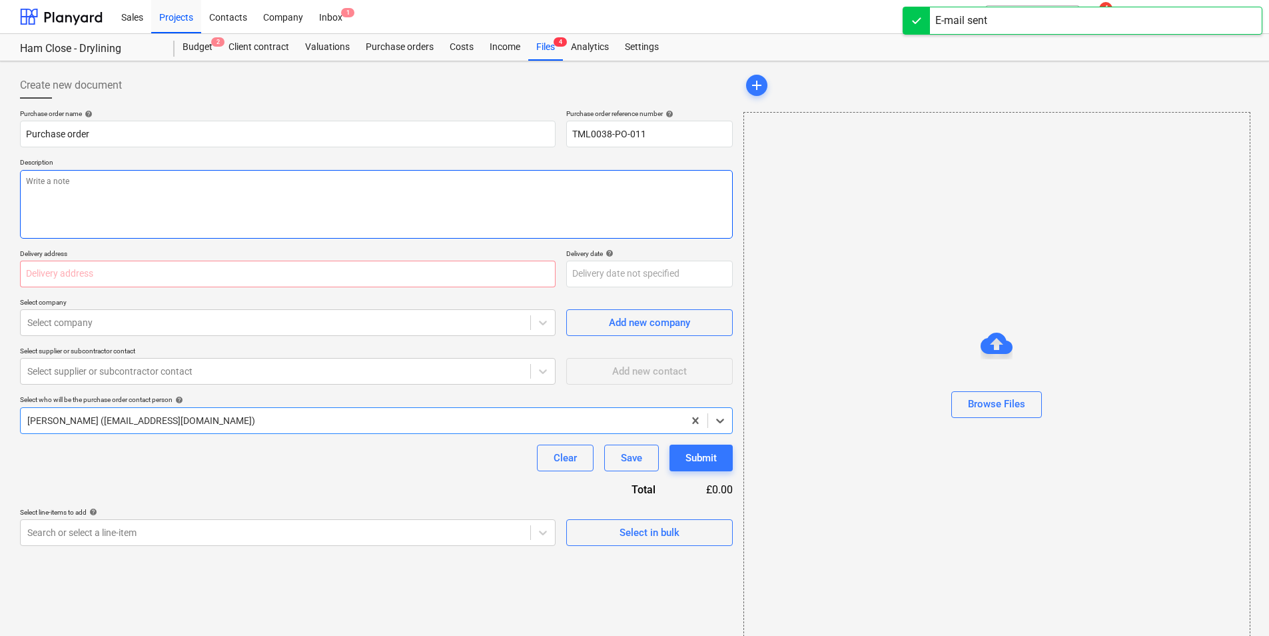
click at [117, 193] on textarea at bounding box center [376, 204] width 713 height 69
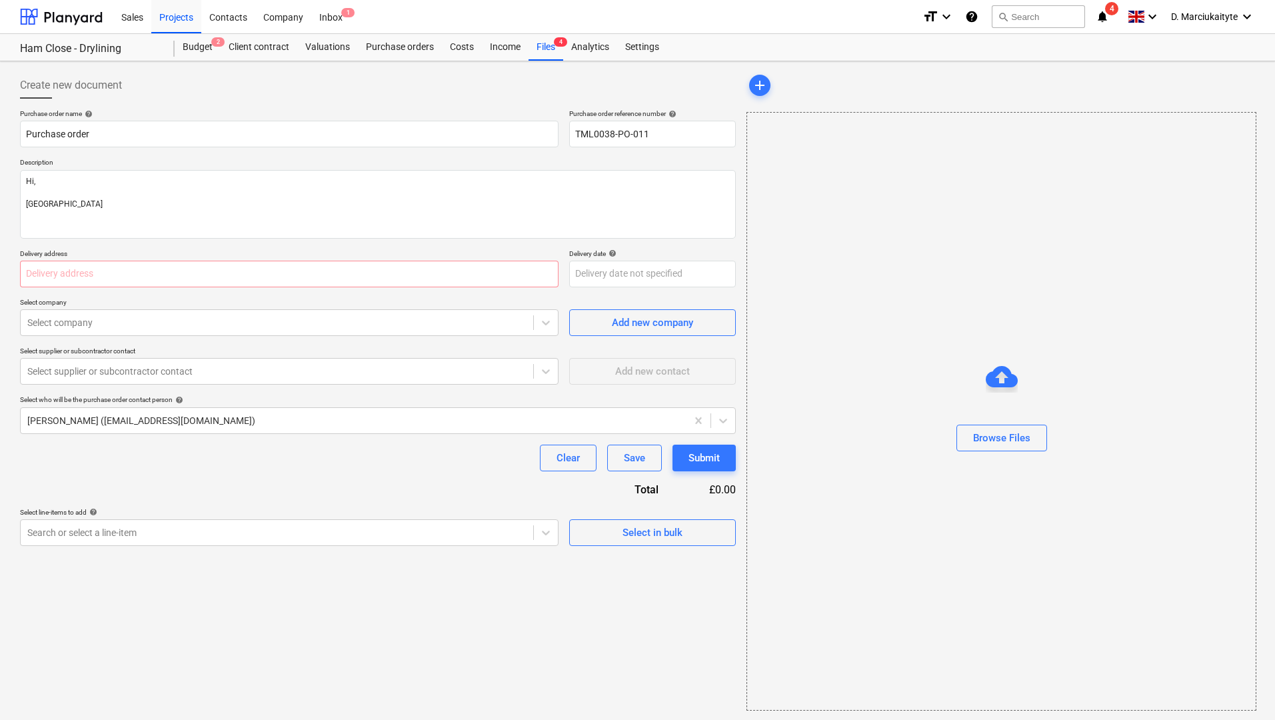
click at [572, 153] on div "Purchase order name help Purchase order Purchase order reference number help TM…" at bounding box center [378, 327] width 716 height 436
click at [727, 133] on input "TML0038-PO-011" at bounding box center [652, 134] width 167 height 27
drag, startPoint x: 798, startPoint y: 65, endPoint x: 802, endPoint y: 0, distance: 65.4
click at [844, 329] on div "Sales Projects Contacts Company Inbox 1 format_size keyboard_arrow_down help se…" at bounding box center [637, 360] width 1275 height 721
click at [760, 9] on div "Sales Projects Contacts Company Inbox 1" at bounding box center [512, 16] width 798 height 33
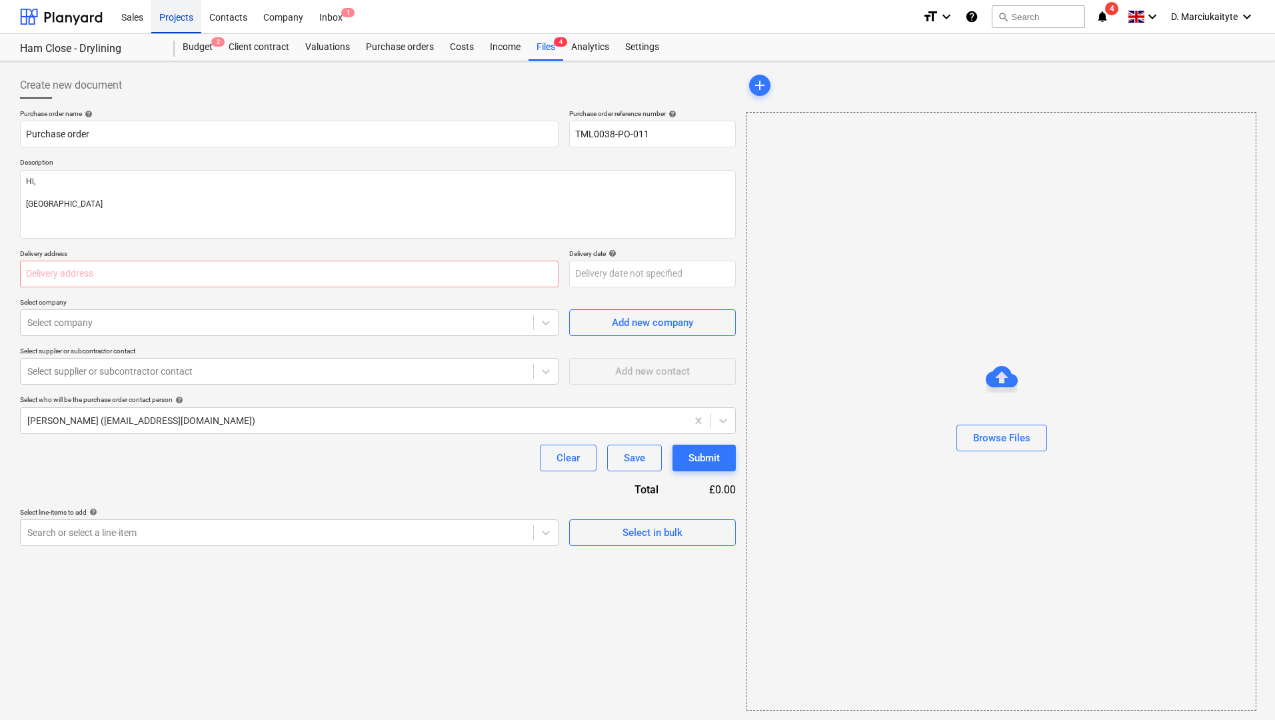
click at [173, 19] on div "Projects" at bounding box center [176, 16] width 50 height 34
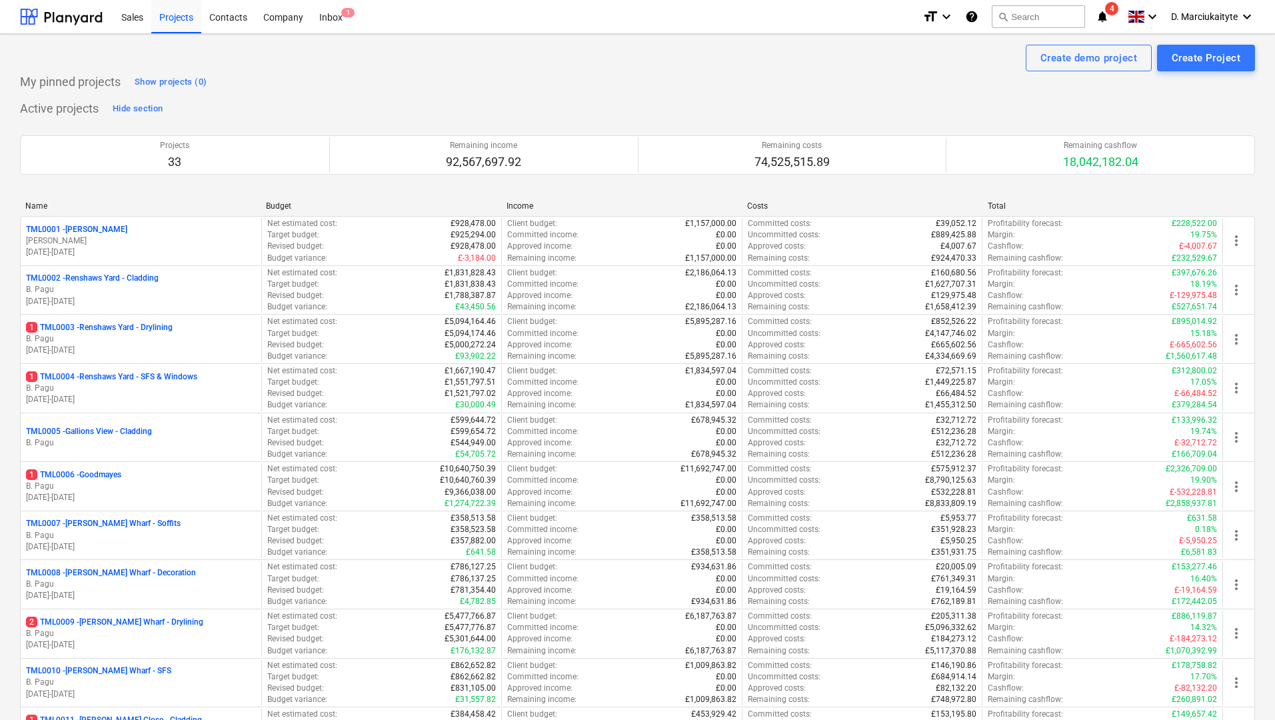
drag, startPoint x: 921, startPoint y: 13, endPoint x: 746, endPoint y: 0, distance: 175.7
click at [746, 0] on div "Sales Projects Contacts Company Inbox 1" at bounding box center [512, 16] width 798 height 33
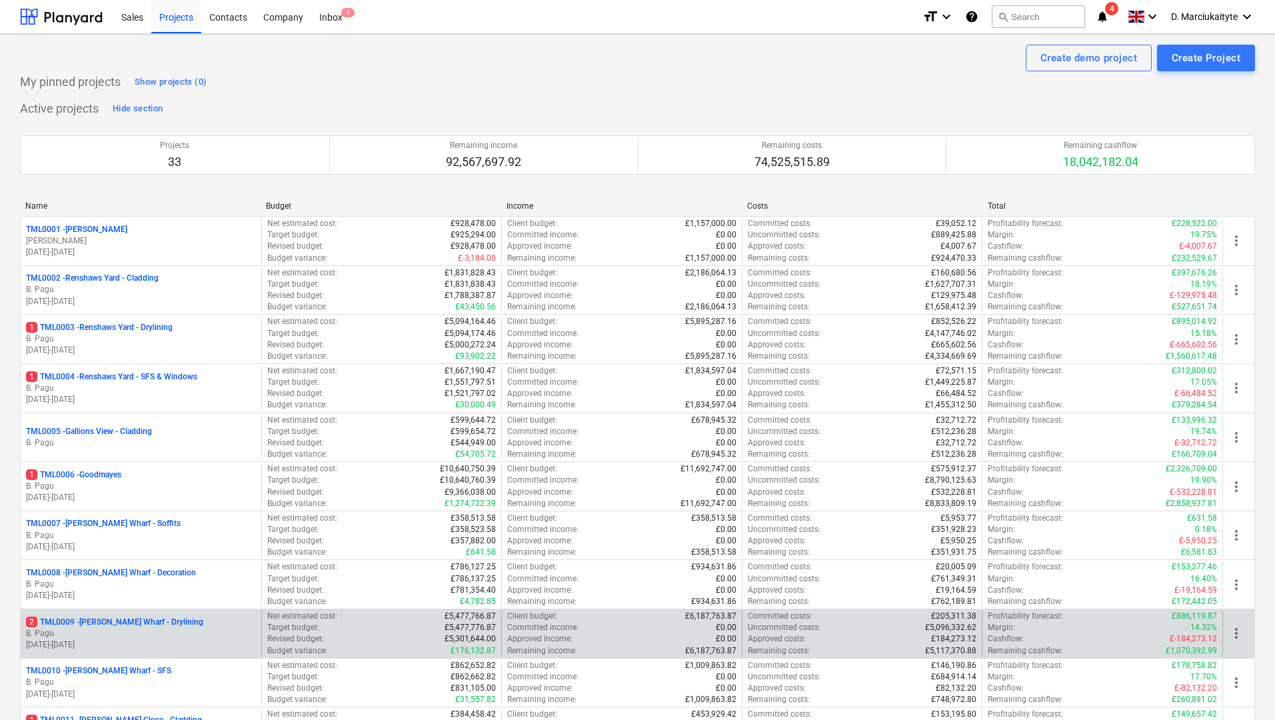
drag, startPoint x: 760, startPoint y: 21, endPoint x: 906, endPoint y: 650, distance: 645.0
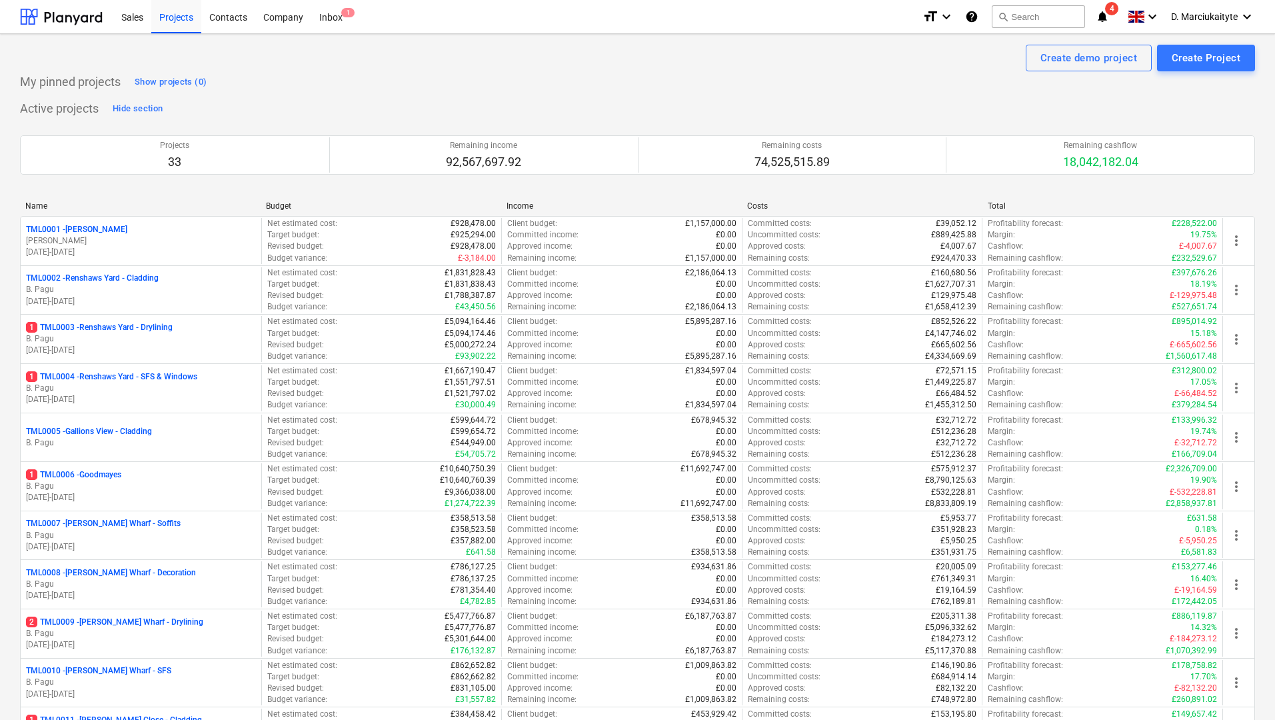
click at [404, 0] on div "Sales Projects Contacts Company Inbox 1" at bounding box center [512, 16] width 798 height 33
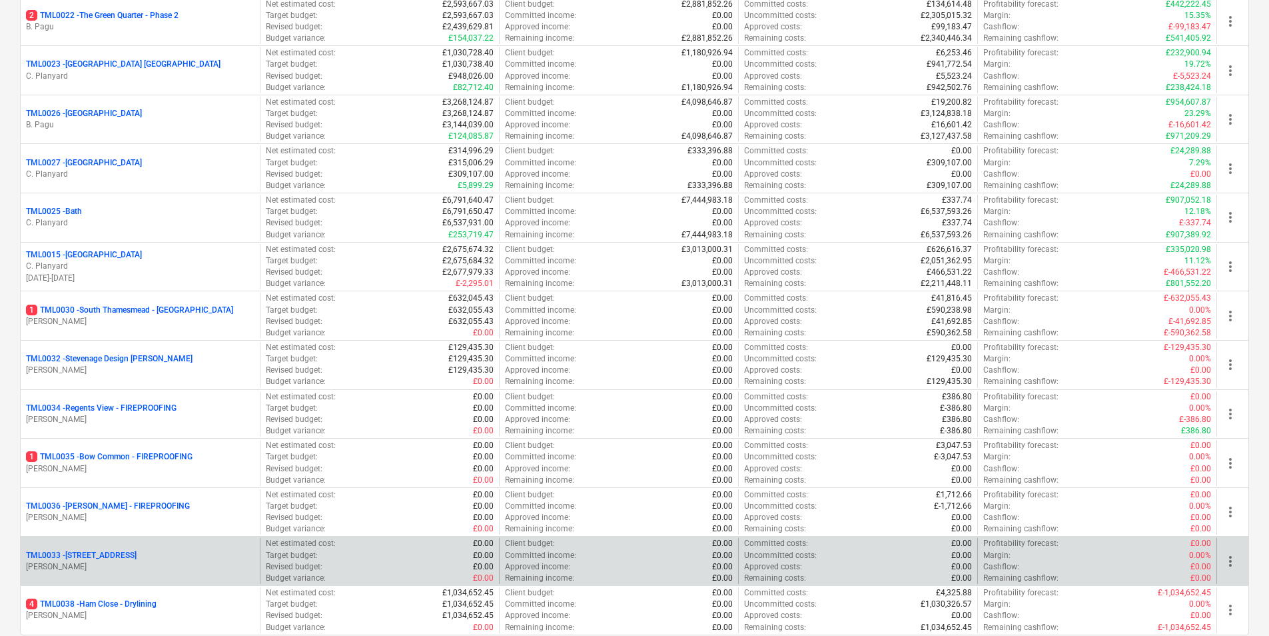
scroll to position [1240, 0]
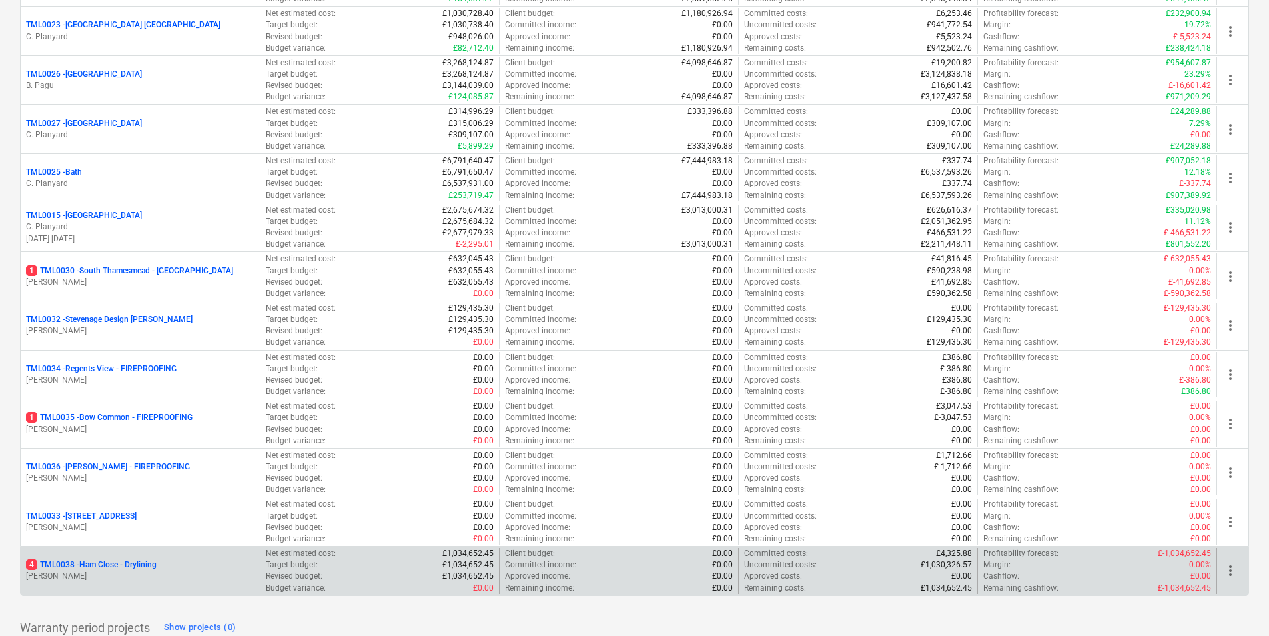
click at [107, 558] on div "4 TML0038 - Ham Close - Drylining [PERSON_NAME]" at bounding box center [140, 571] width 239 height 46
click at [118, 558] on div "4 TML0038 - Ham Close - Drylining [PERSON_NAME]" at bounding box center [140, 571] width 239 height 46
click at [120, 567] on p "4 TML0038 - Ham Close - Drylining" at bounding box center [91, 564] width 131 height 11
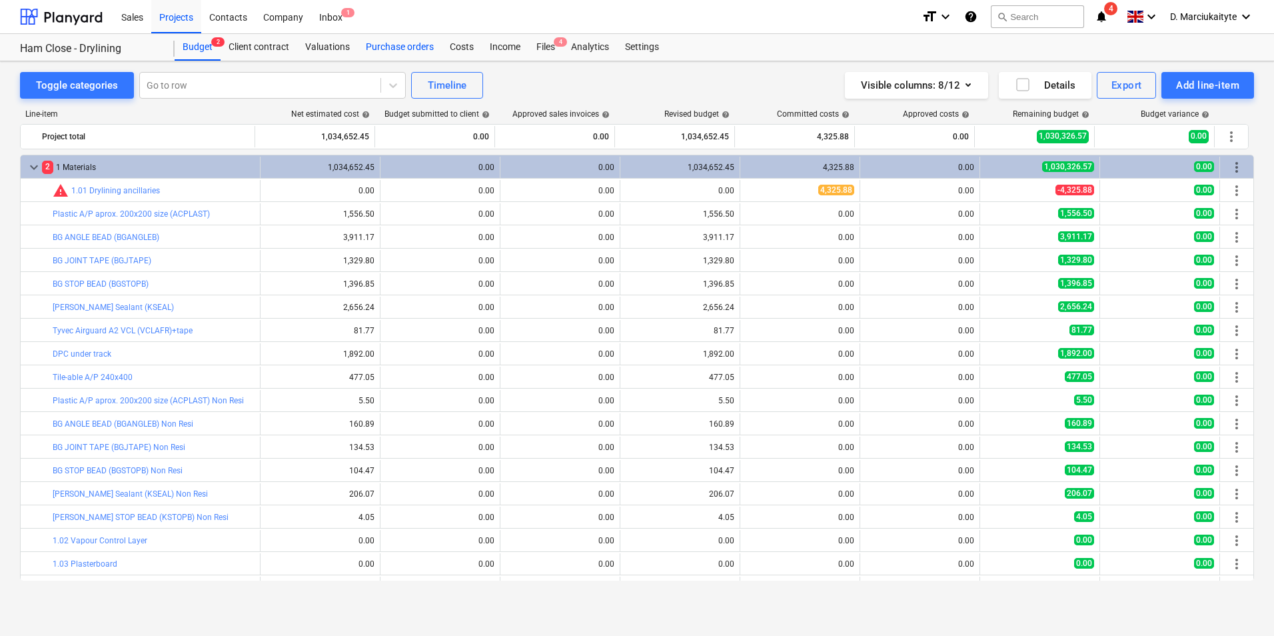
click at [396, 49] on div "Purchase orders" at bounding box center [400, 47] width 84 height 27
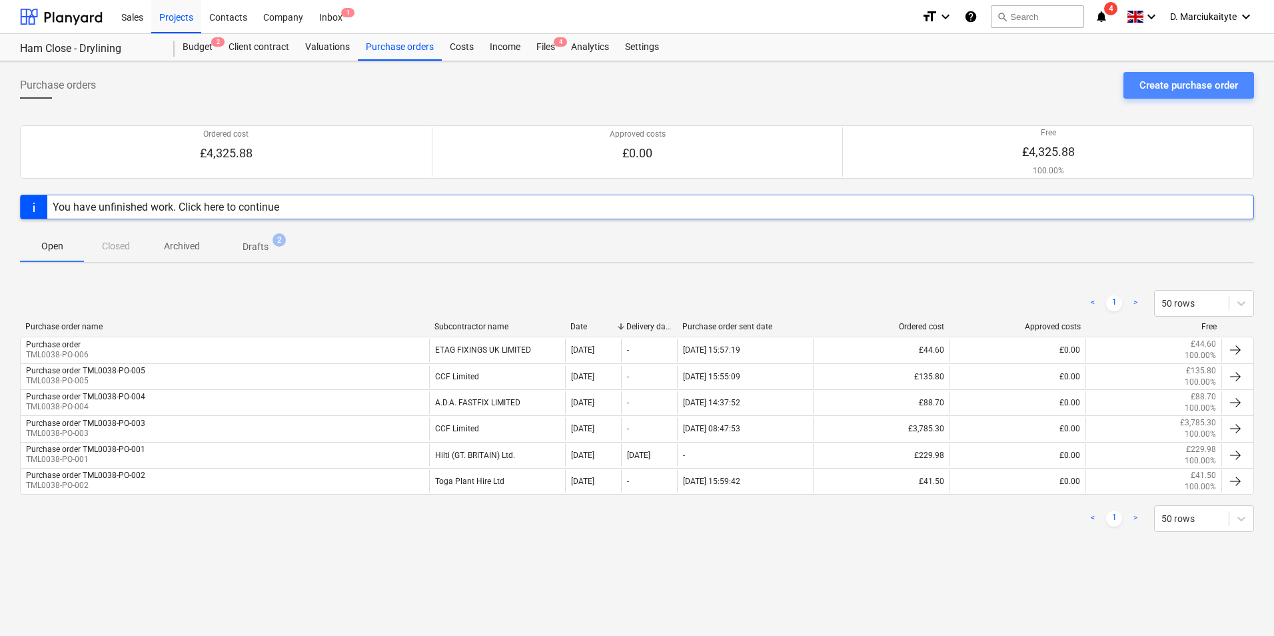
click at [1156, 83] on div "Create purchase order" at bounding box center [1188, 85] width 99 height 17
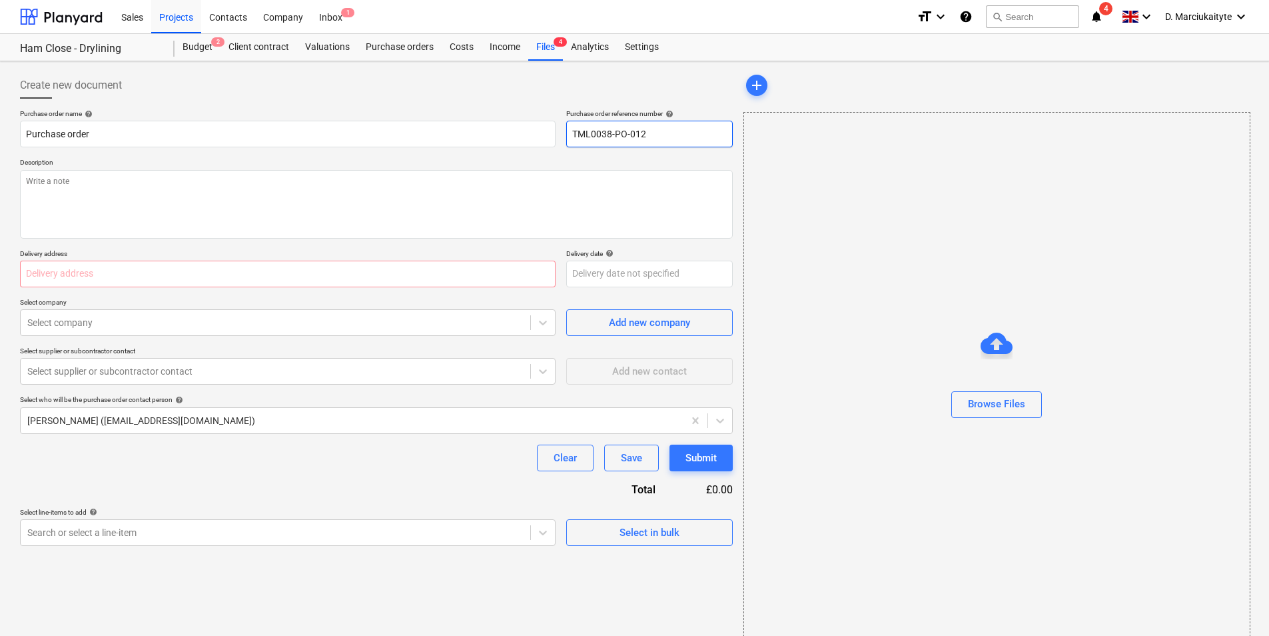
click at [680, 138] on input "TML0038-PO-012" at bounding box center [649, 134] width 167 height 27
click at [227, 188] on textarea at bounding box center [376, 204] width 713 height 69
paste textarea "Afternoon, Please proceed with attached order. Delivery ASAP. Site Contact : Ra…"
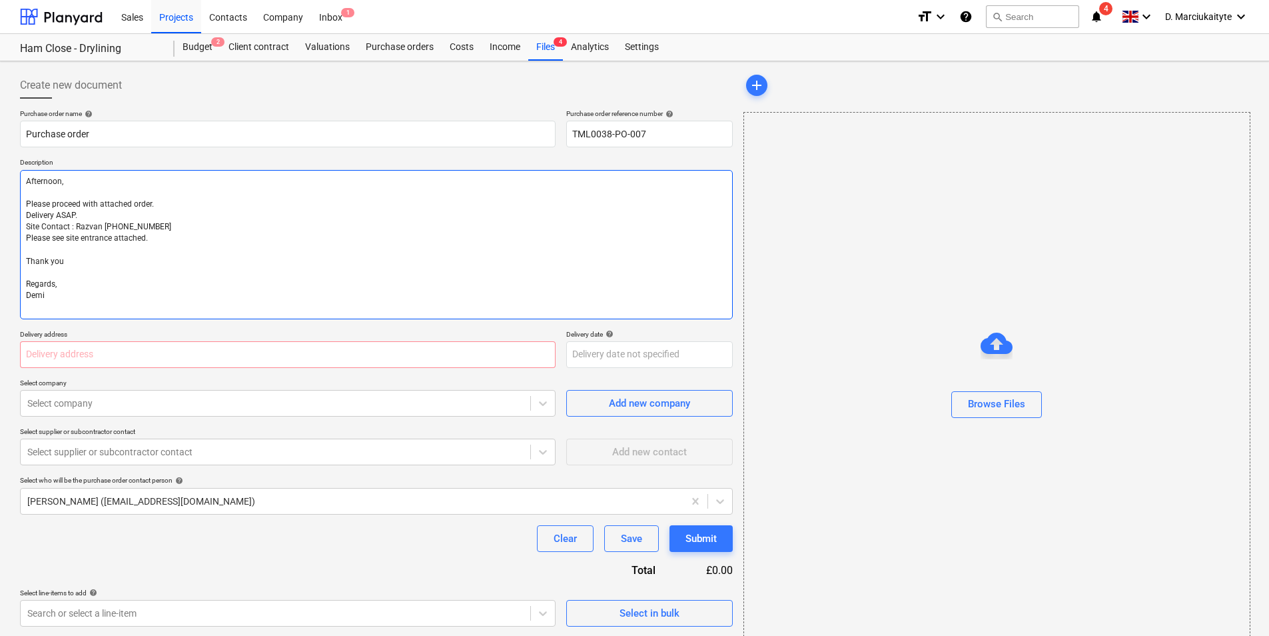
click at [27, 191] on textarea "Afternoon, Please proceed with attached order. Delivery ASAP. Site Contact : Ra…" at bounding box center [376, 244] width 713 height 149
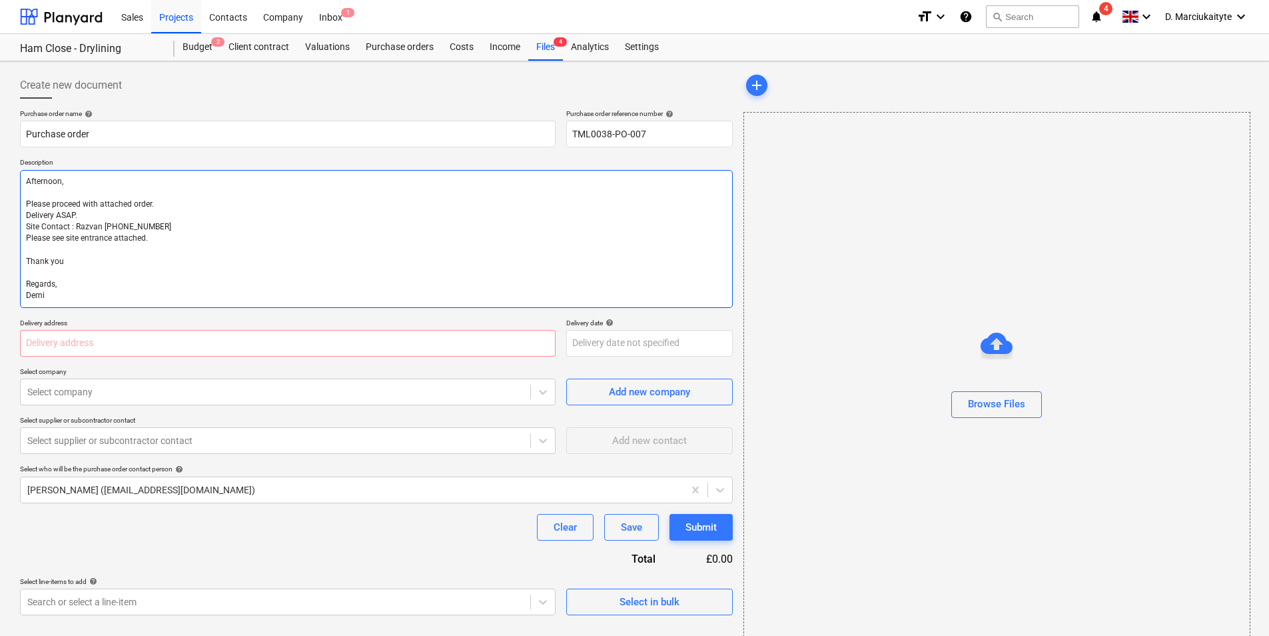
drag, startPoint x: 107, startPoint y: 213, endPoint x: 17, endPoint y: 209, distance: 89.3
click at [16, 211] on div "Create new document Purchase order name help Purchase order Purchase order refe…" at bounding box center [377, 358] width 724 height 582
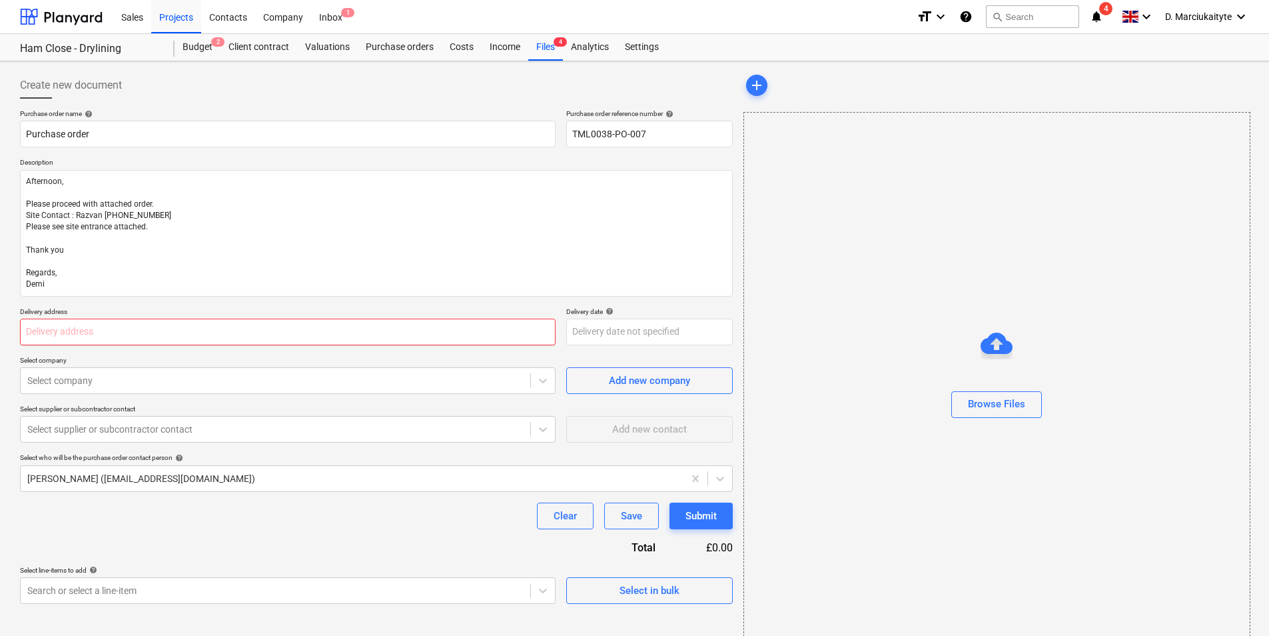
click at [173, 325] on input "text" at bounding box center [288, 331] width 536 height 27
paste input "[STREET_ADDRESS]"
click at [288, 376] on div at bounding box center [275, 380] width 496 height 13
drag, startPoint x: 433, startPoint y: 408, endPoint x: 440, endPoint y: 430, distance: 23.8
click at [440, 430] on div "Select supplier or subcontractor contact Select supplier or subcontractor conta…" at bounding box center [288, 423] width 536 height 38
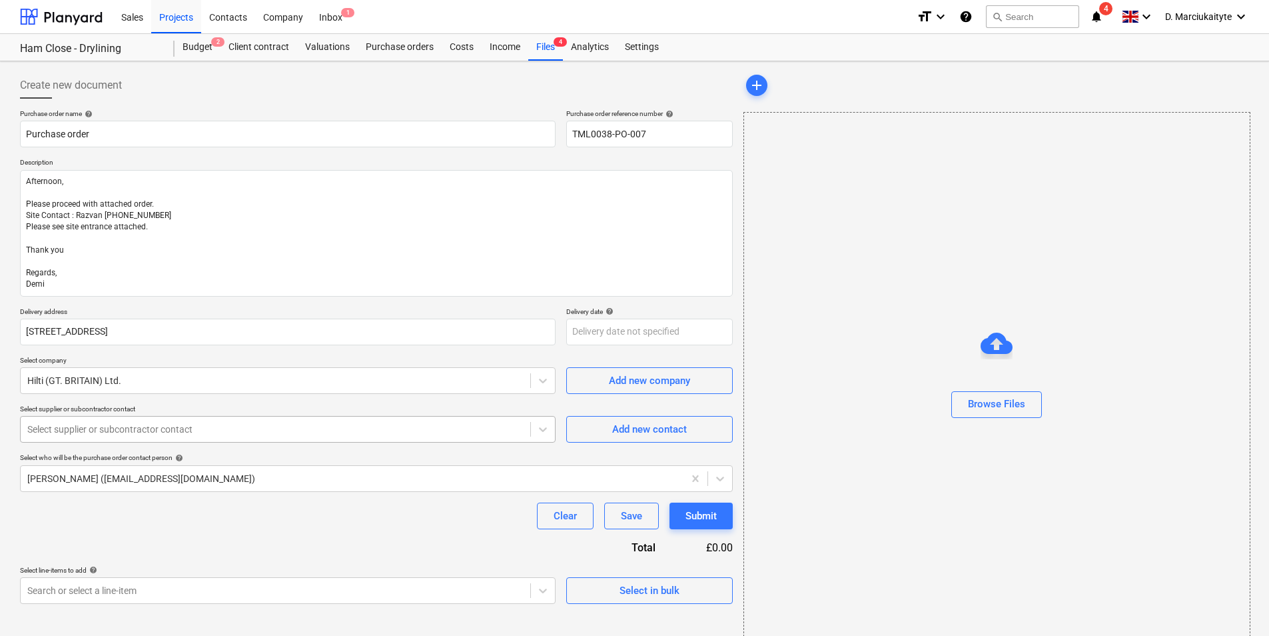
drag, startPoint x: 440, startPoint y: 430, endPoint x: 460, endPoint y: 427, distance: 19.6
click at [460, 427] on div at bounding box center [275, 428] width 496 height 13
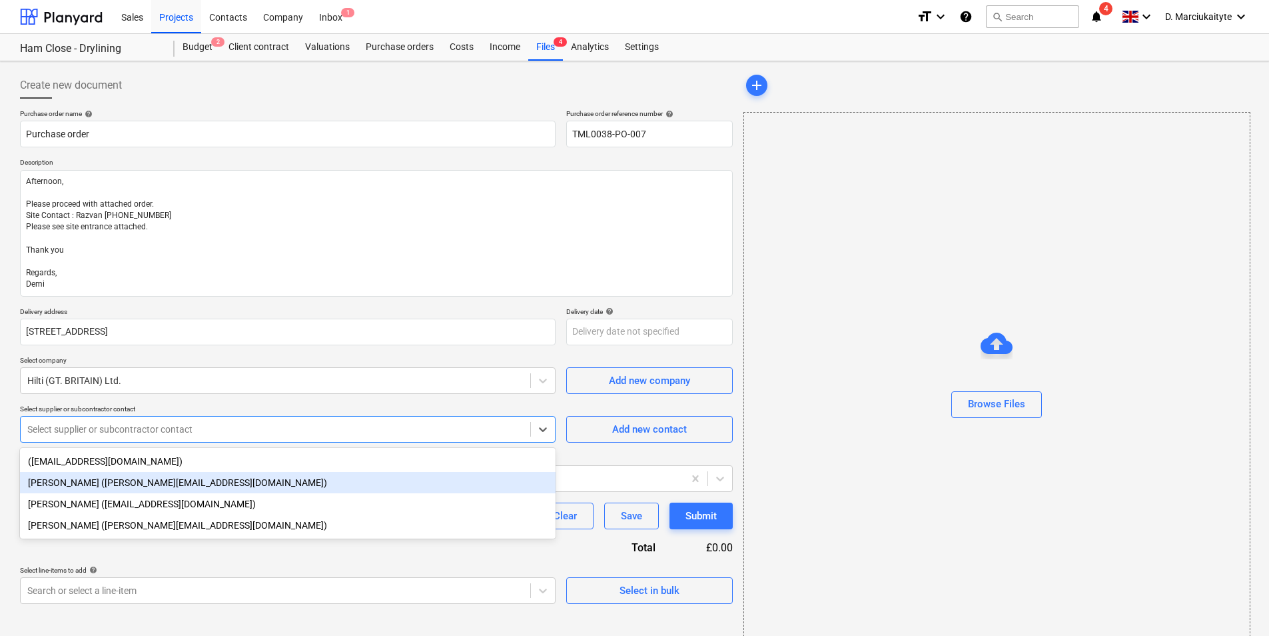
click at [143, 478] on div "[PERSON_NAME] ([PERSON_NAME][EMAIL_ADDRESS][DOMAIN_NAME])" at bounding box center [288, 482] width 536 height 21
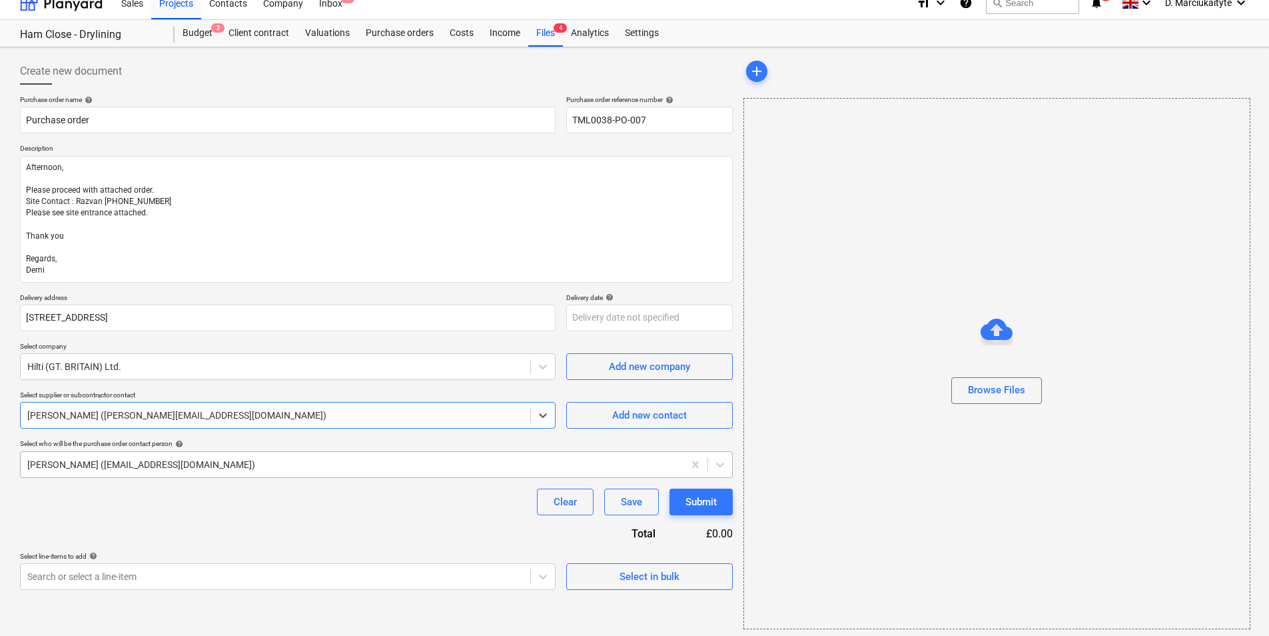
scroll to position [18, 0]
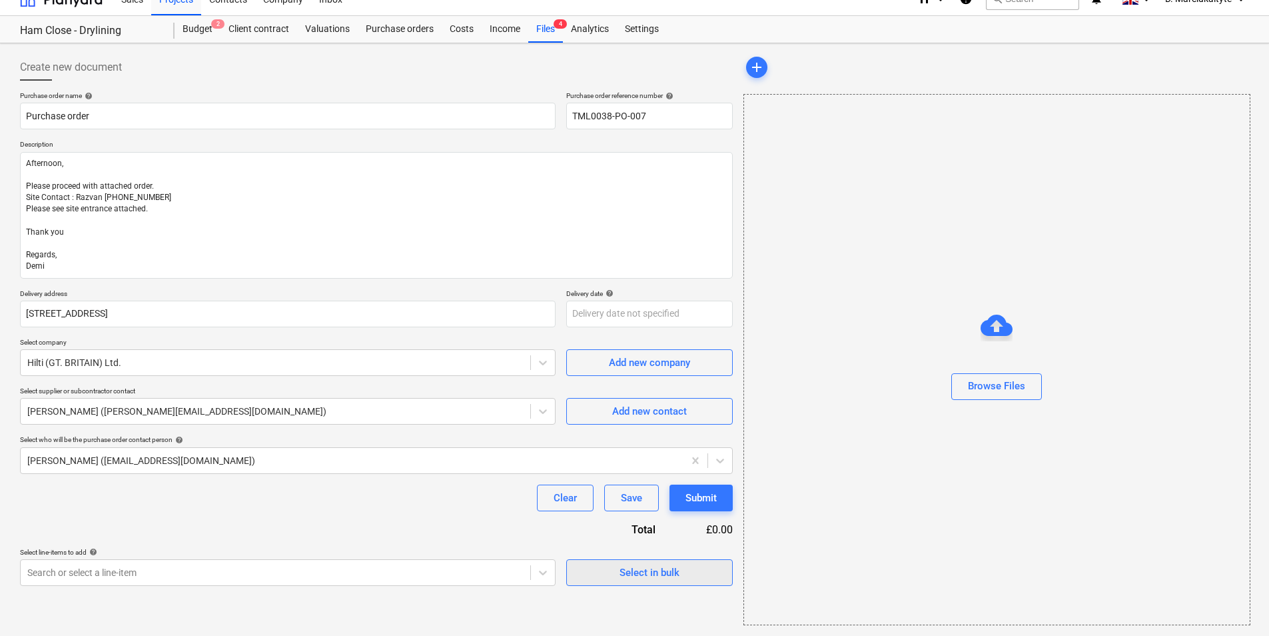
click at [653, 568] on div "Select in bulk" at bounding box center [650, 572] width 60 height 17
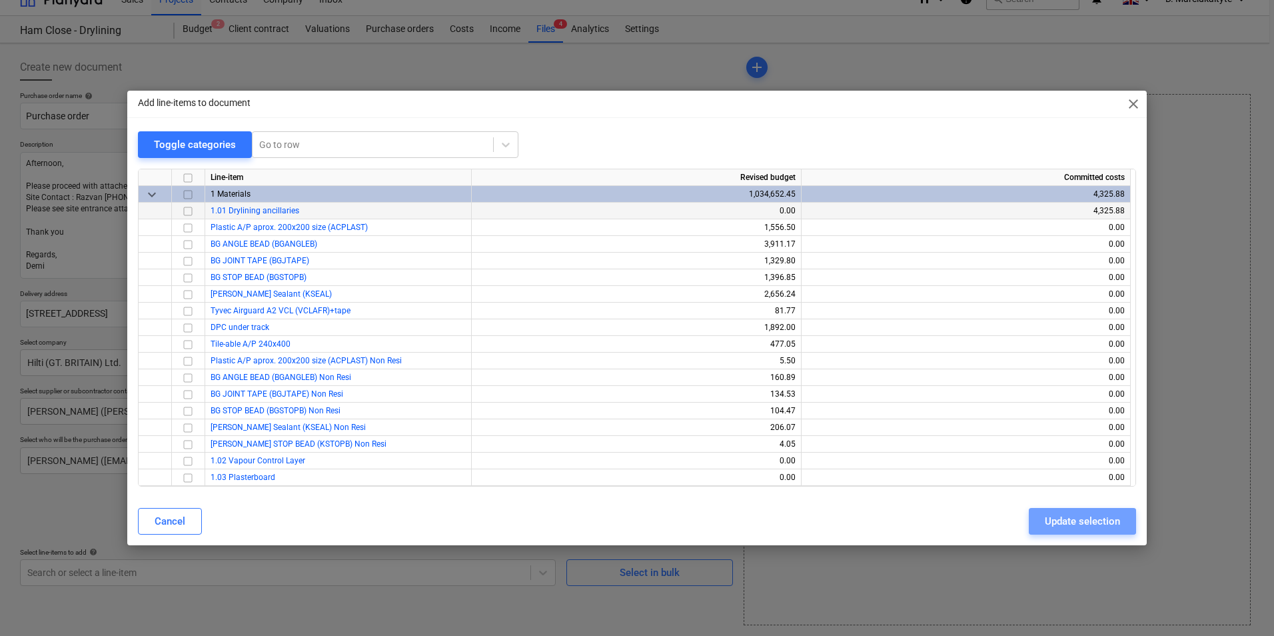
drag, startPoint x: 1089, startPoint y: 519, endPoint x: 11, endPoint y: 408, distance: 1083.8
click at [173, 464] on div "Add line-items to document close Toggle categories Go to row Line-item Revised …" at bounding box center [636, 318] width 1019 height 455
click at [191, 211] on input "checkbox" at bounding box center [188, 211] width 16 height 16
click at [1098, 516] on div "Update selection" at bounding box center [1082, 520] width 75 height 17
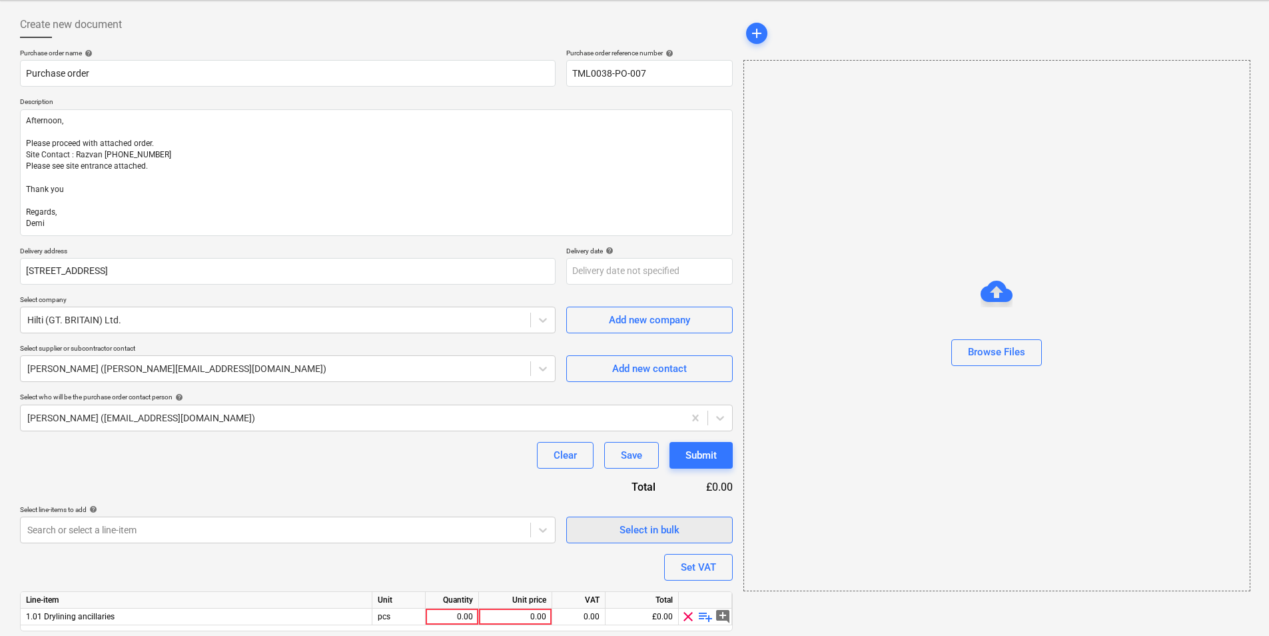
scroll to position [104, 0]
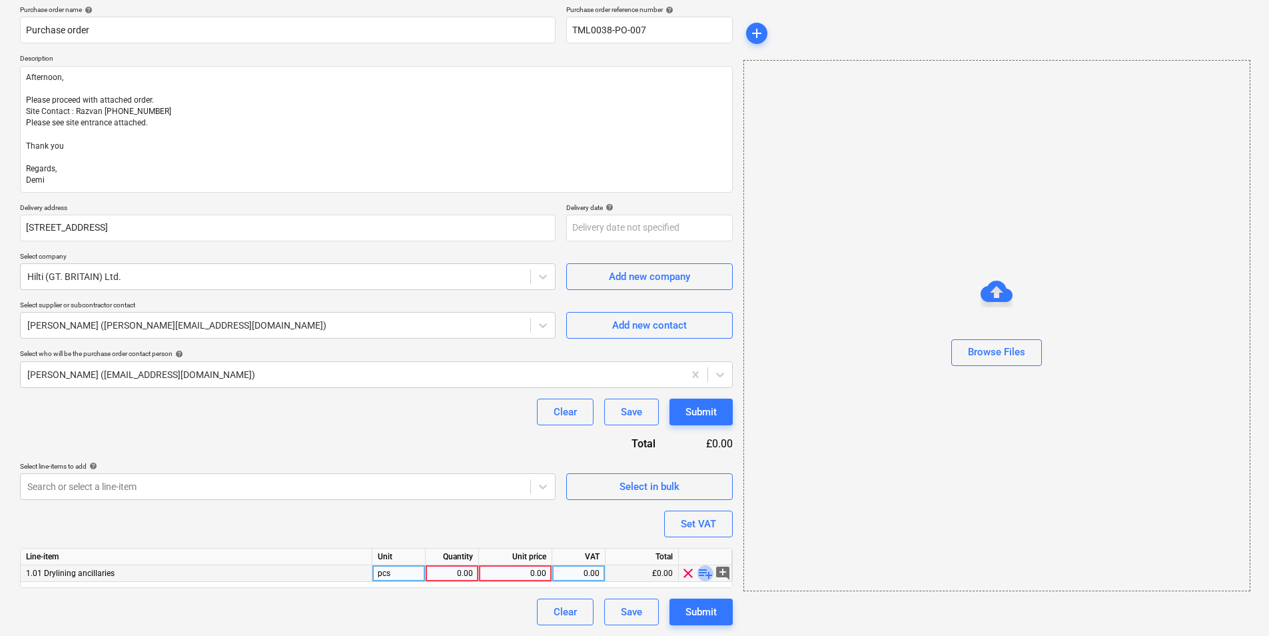
click at [706, 568] on span "playlist_add" at bounding box center [706, 573] width 16 height 16
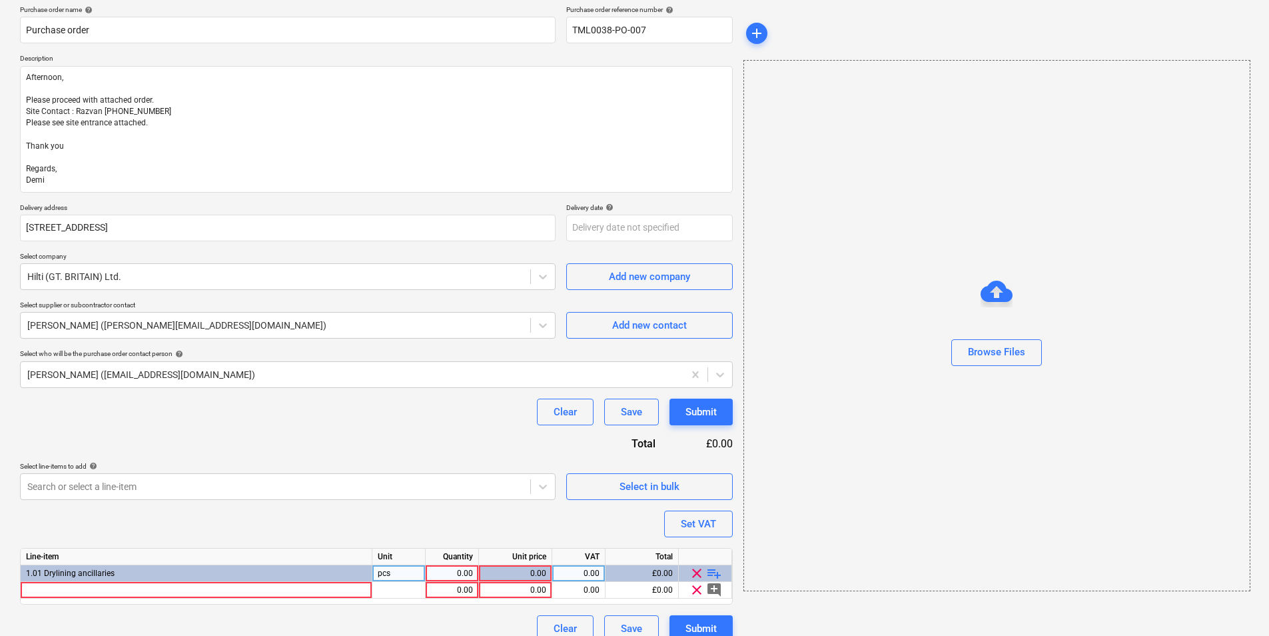
click at [710, 573] on span "playlist_add" at bounding box center [714, 573] width 16 height 16
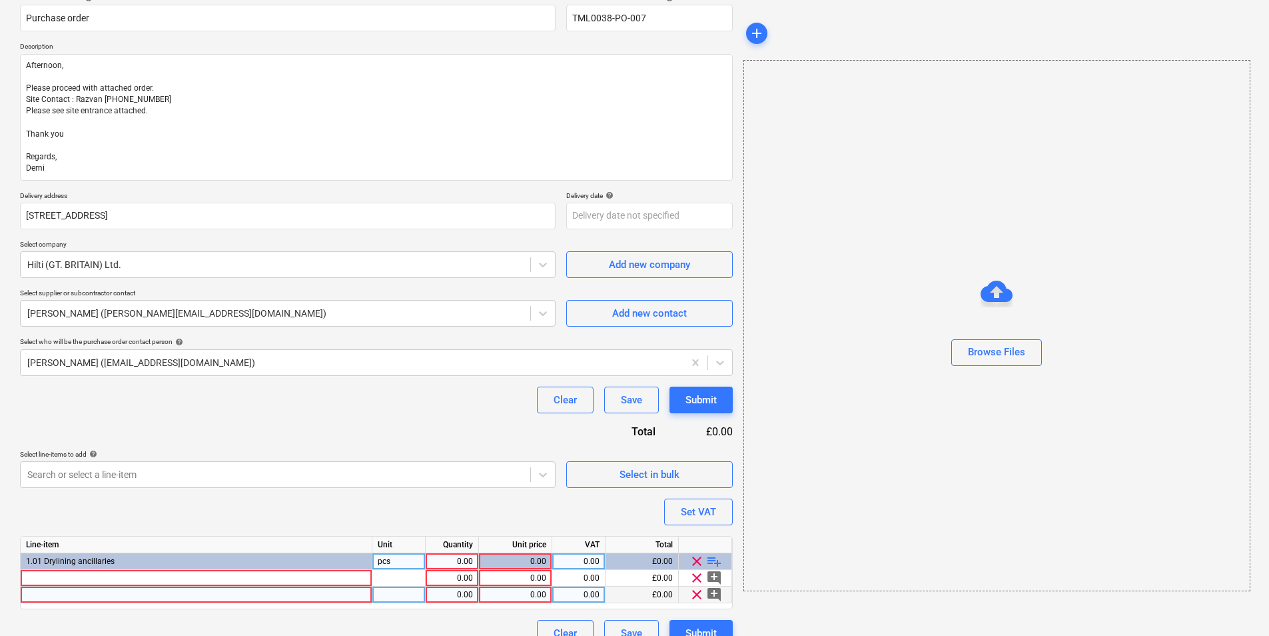
scroll to position [137, 0]
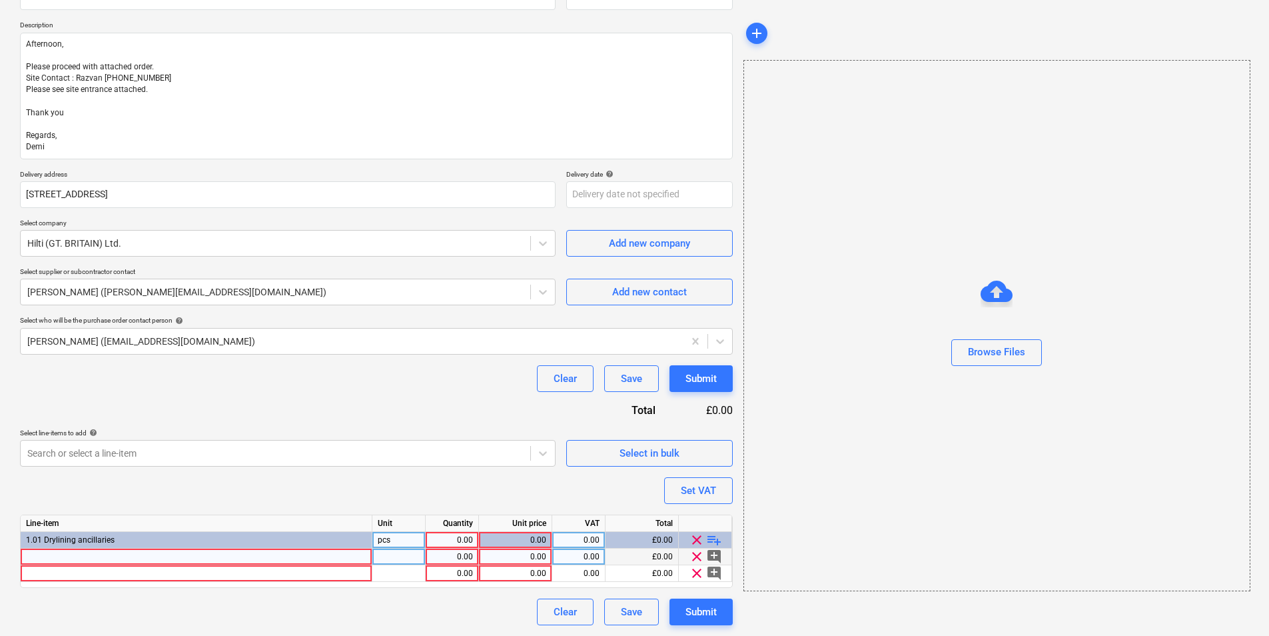
click at [165, 558] on div at bounding box center [197, 556] width 352 height 17
click at [261, 551] on div "Concrete nail X-C 20 B3 MX" at bounding box center [197, 556] width 352 height 17
click at [289, 558] on input "Concrete nail X-C 20 B3 MX" at bounding box center [196, 556] width 351 height 16
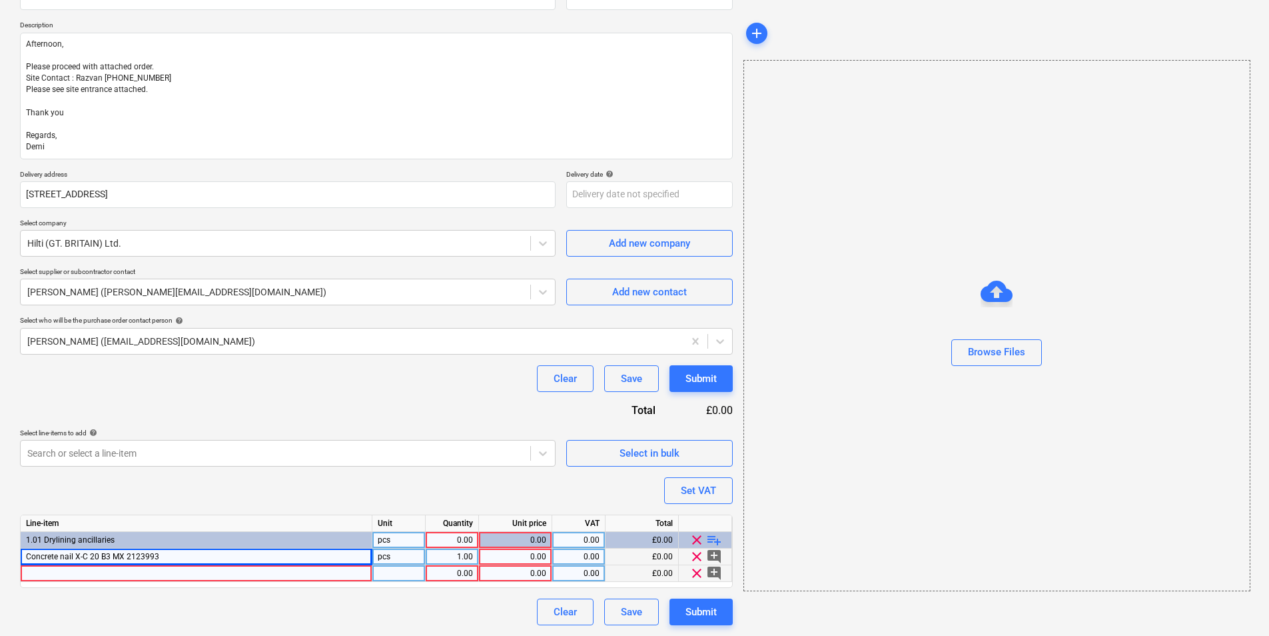
click at [201, 574] on div at bounding box center [197, 573] width 352 height 17
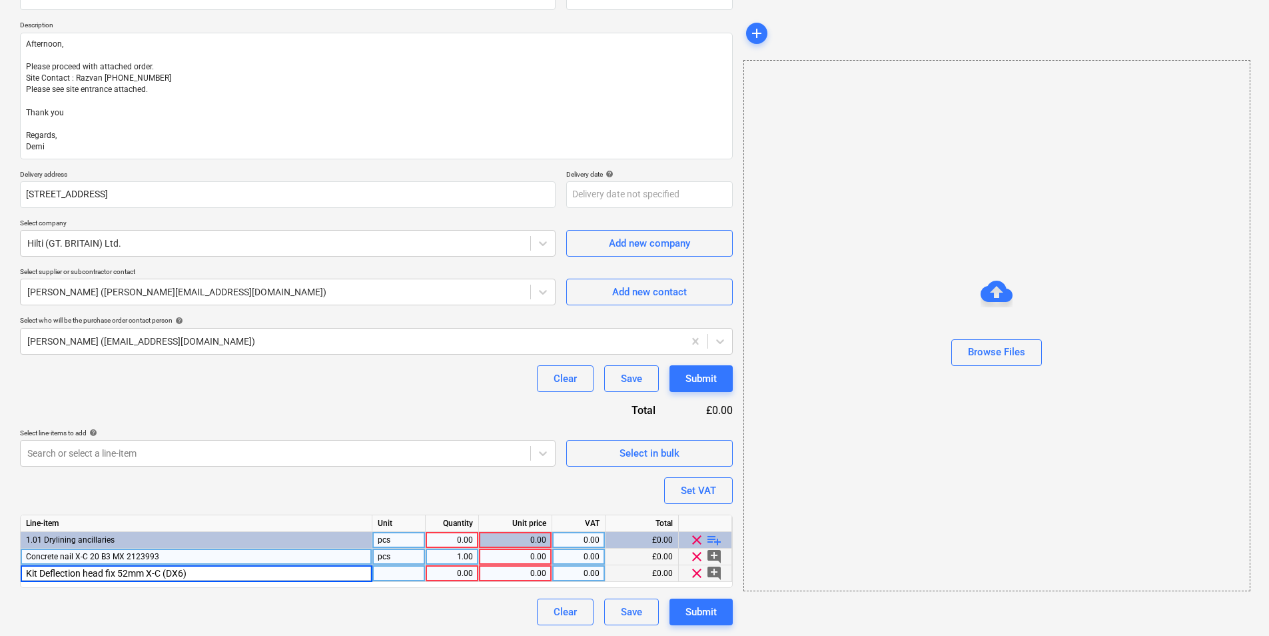
click at [399, 556] on div "pcs" at bounding box center [398, 556] width 53 height 17
click at [256, 571] on div "Kit Deflection head fix 52mm X-C (DX6)" at bounding box center [197, 573] width 352 height 17
click at [316, 566] on input "Kit Deflection head fix 52mm X-C (DX6)" at bounding box center [196, 573] width 351 height 16
click at [308, 580] on div "Kit Deflection head fix 52mm X-C (DX6)" at bounding box center [197, 573] width 352 height 17
click at [527, 573] on div "0.00" at bounding box center [515, 573] width 62 height 17
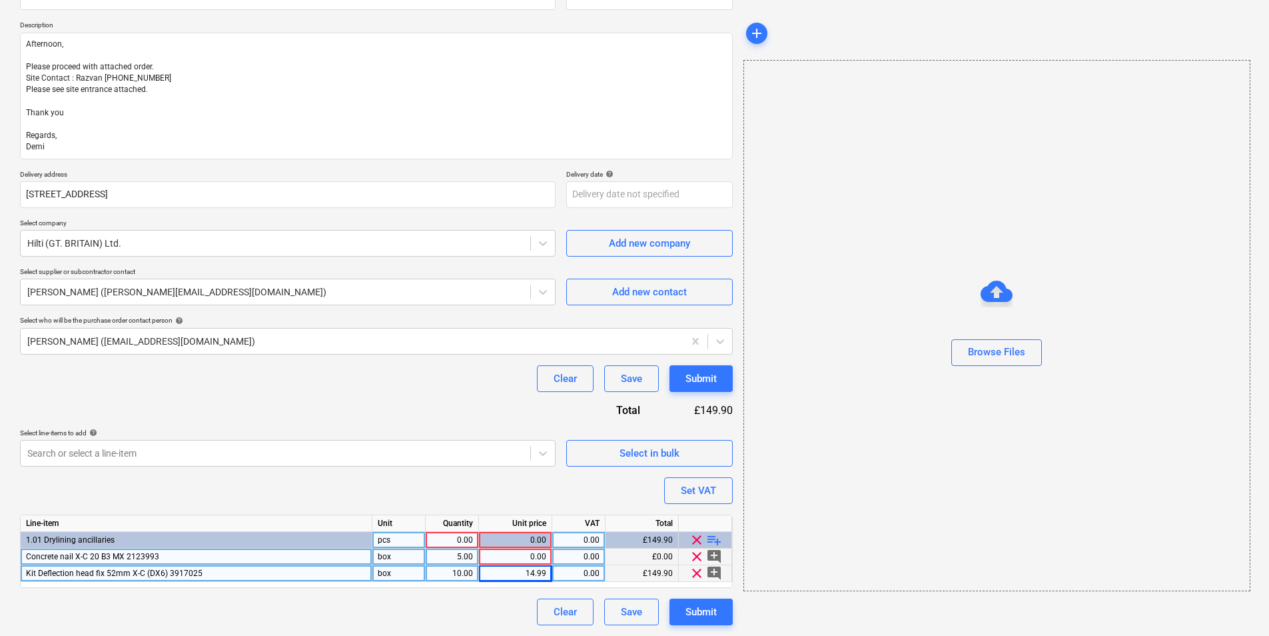
click at [593, 574] on div "0.00" at bounding box center [579, 573] width 42 height 17
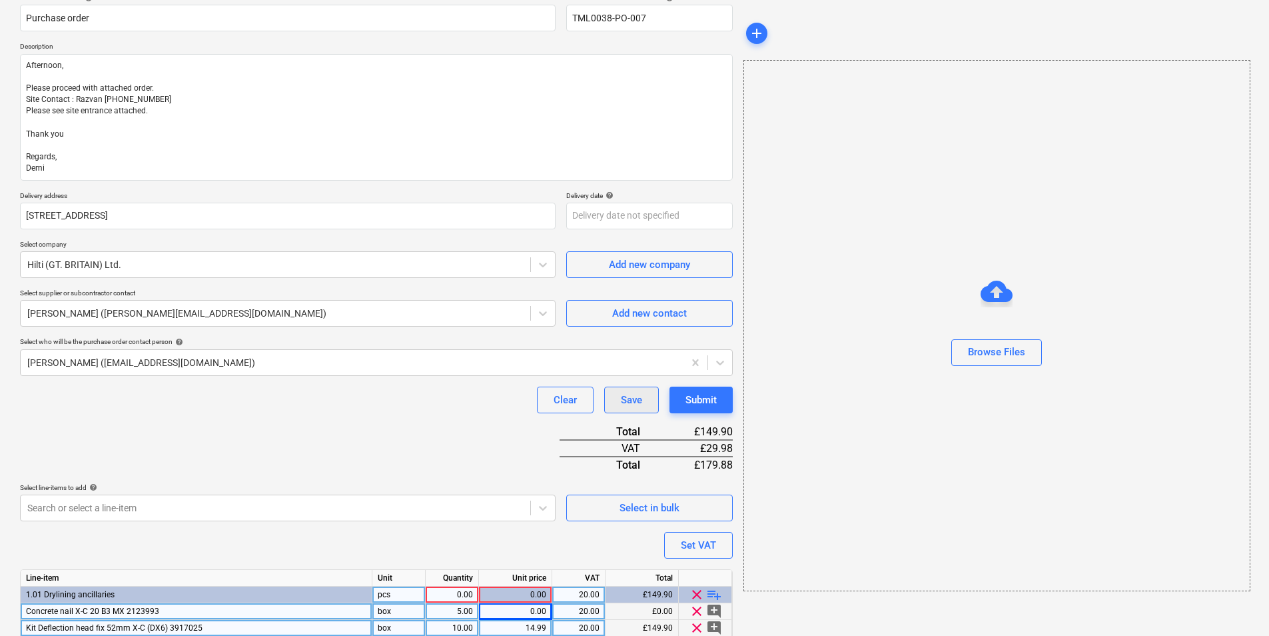
scroll to position [171, 0]
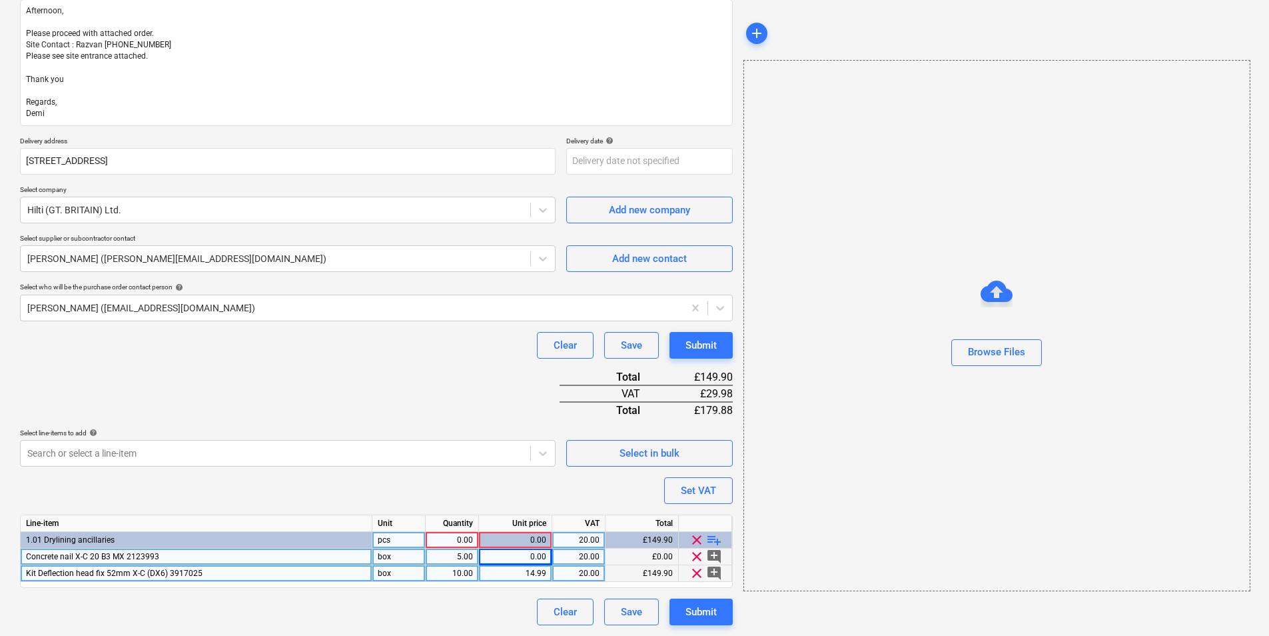
click at [530, 556] on div "0.00" at bounding box center [515, 556] width 62 height 17
click at [444, 544] on div "0.00" at bounding box center [452, 540] width 42 height 17
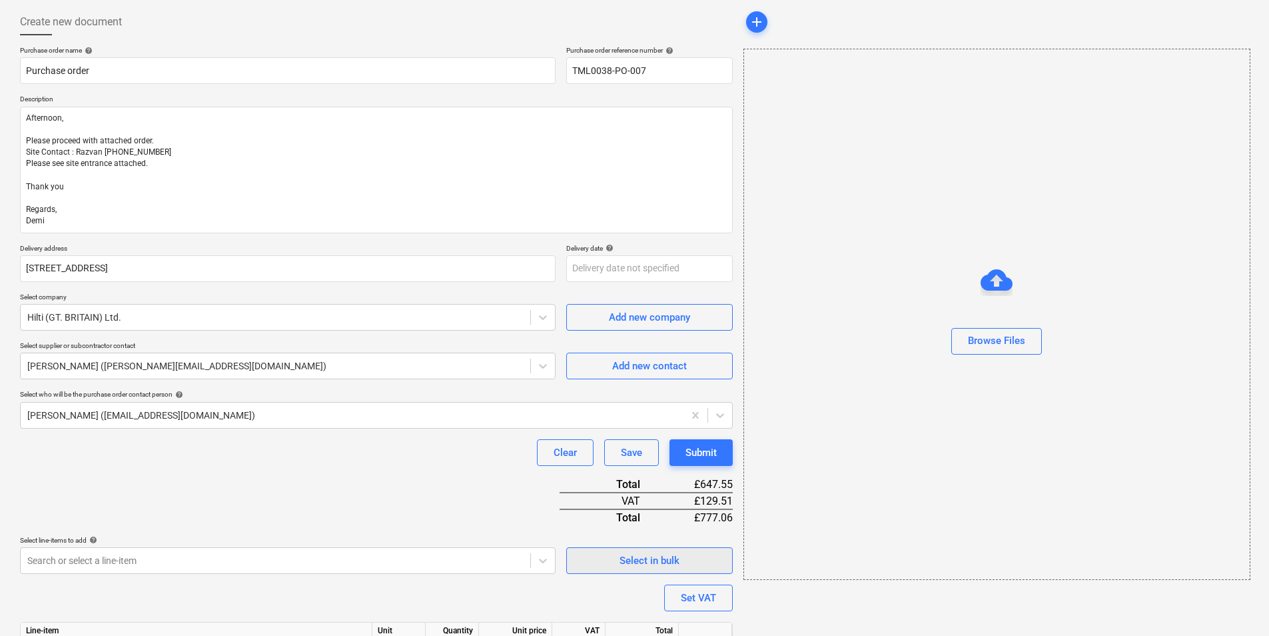
scroll to position [0, 0]
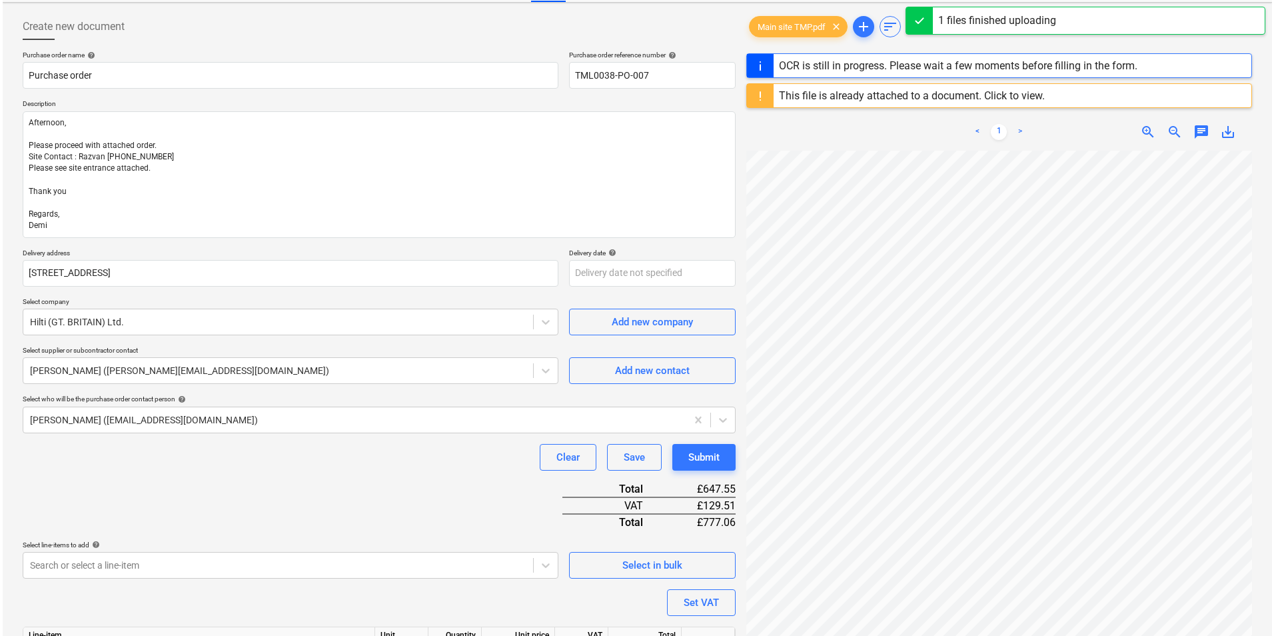
scroll to position [183, 0]
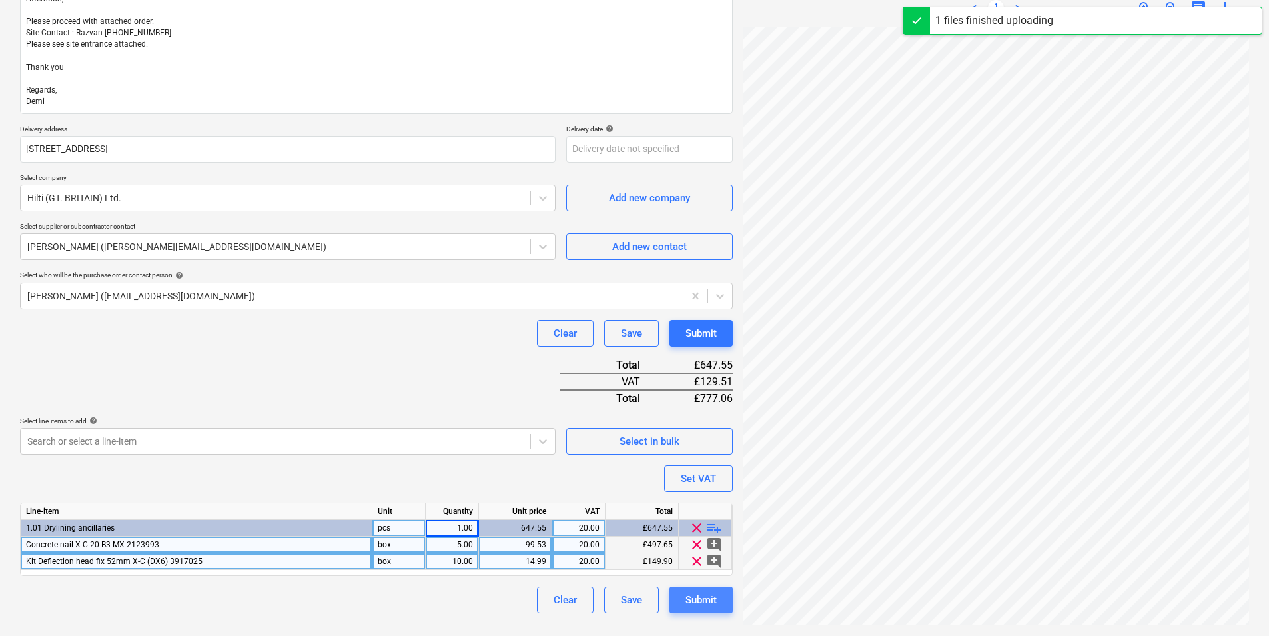
click at [708, 601] on div "Submit" at bounding box center [701, 599] width 31 height 17
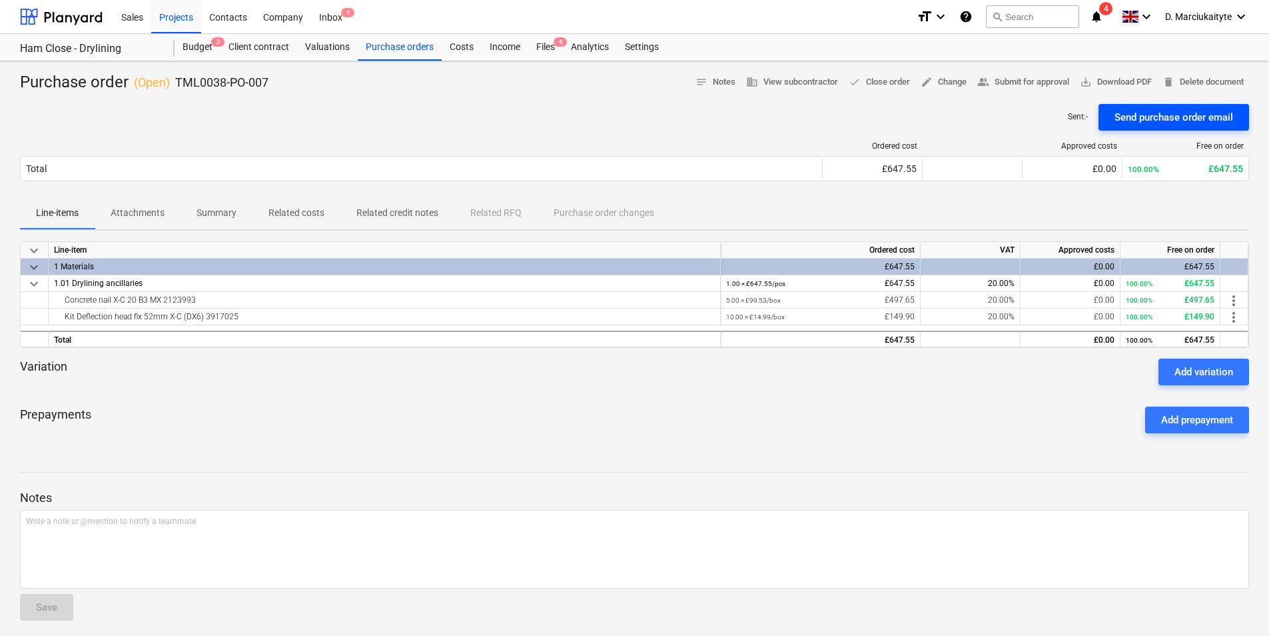
click at [1182, 118] on div "Send purchase order email" at bounding box center [1174, 117] width 119 height 17
click at [378, 55] on div "Purchase orders" at bounding box center [400, 47] width 84 height 27
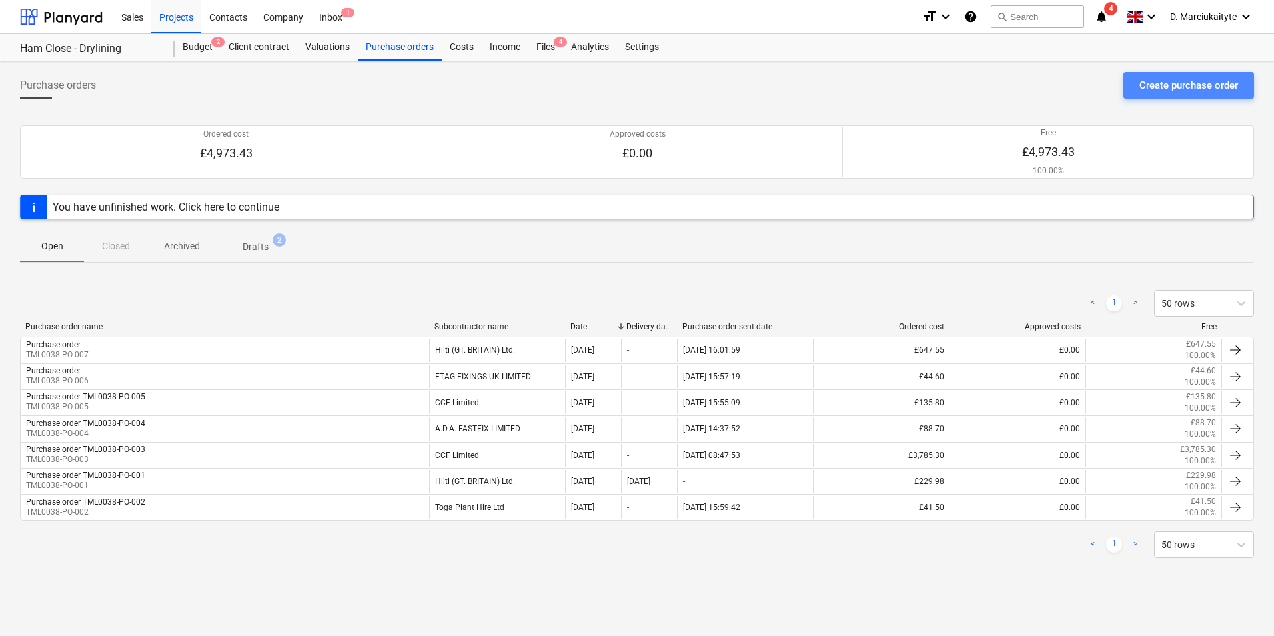
click at [1175, 82] on div "Create purchase order" at bounding box center [1188, 85] width 99 height 17
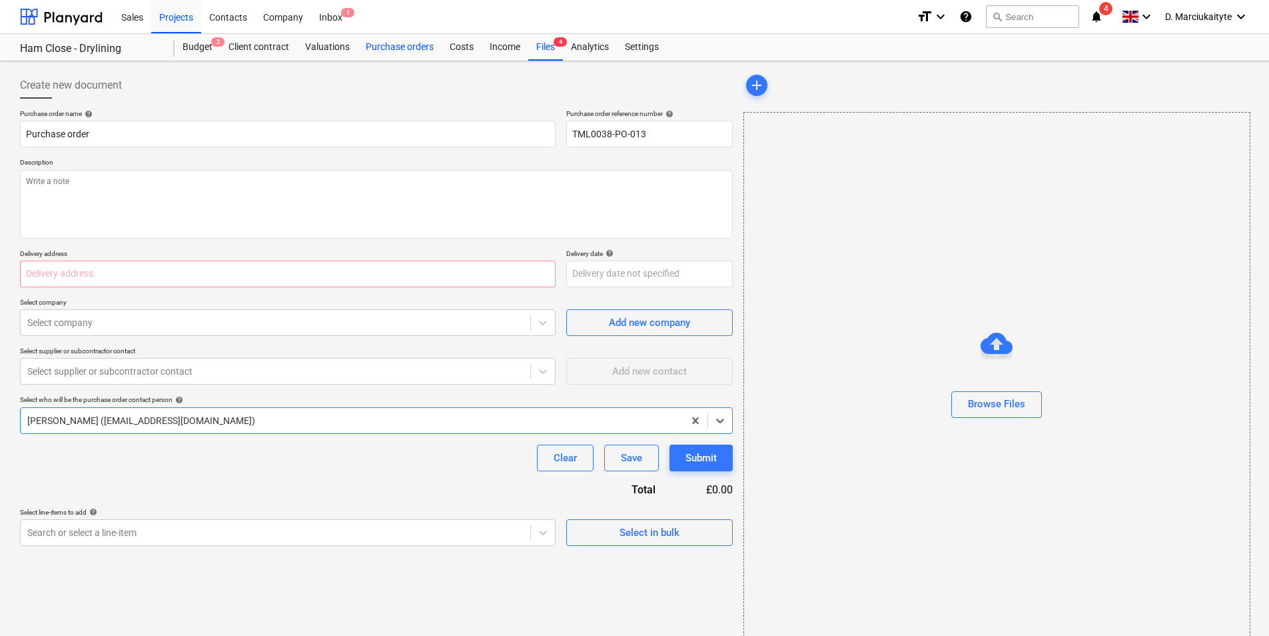
click at [422, 52] on div "Purchase orders" at bounding box center [400, 47] width 84 height 27
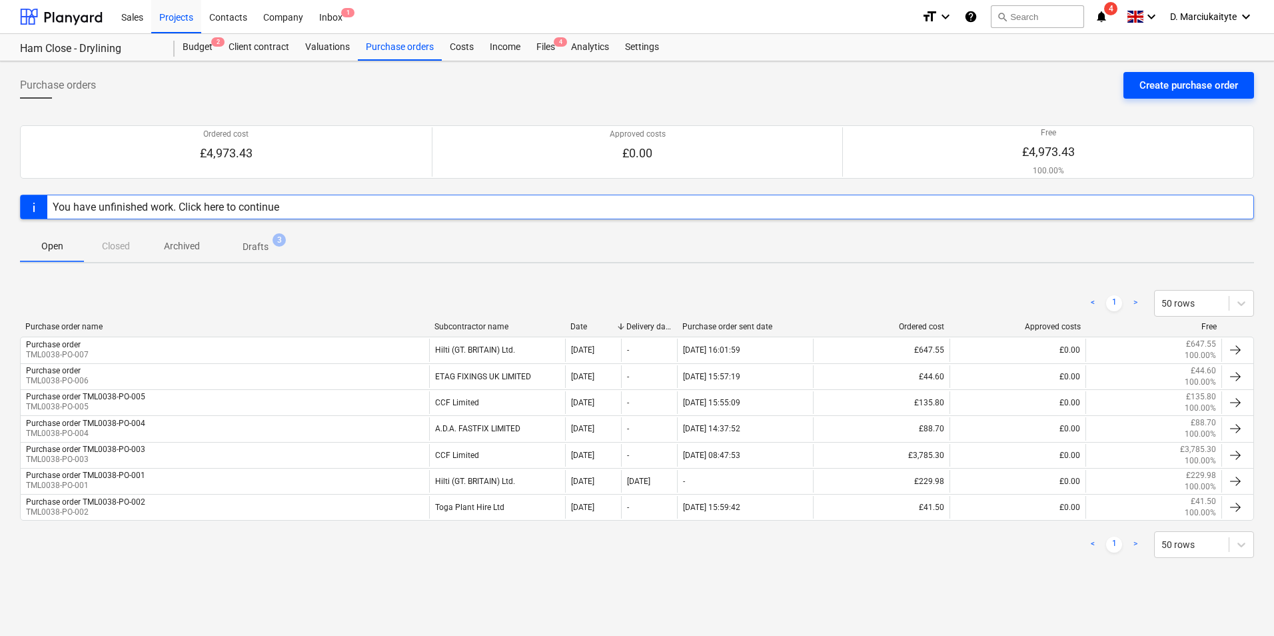
click at [1140, 99] on div "Purchase orders Create purchase order" at bounding box center [637, 90] width 1234 height 37
click at [1156, 85] on div "Create purchase order" at bounding box center [1188, 85] width 99 height 17
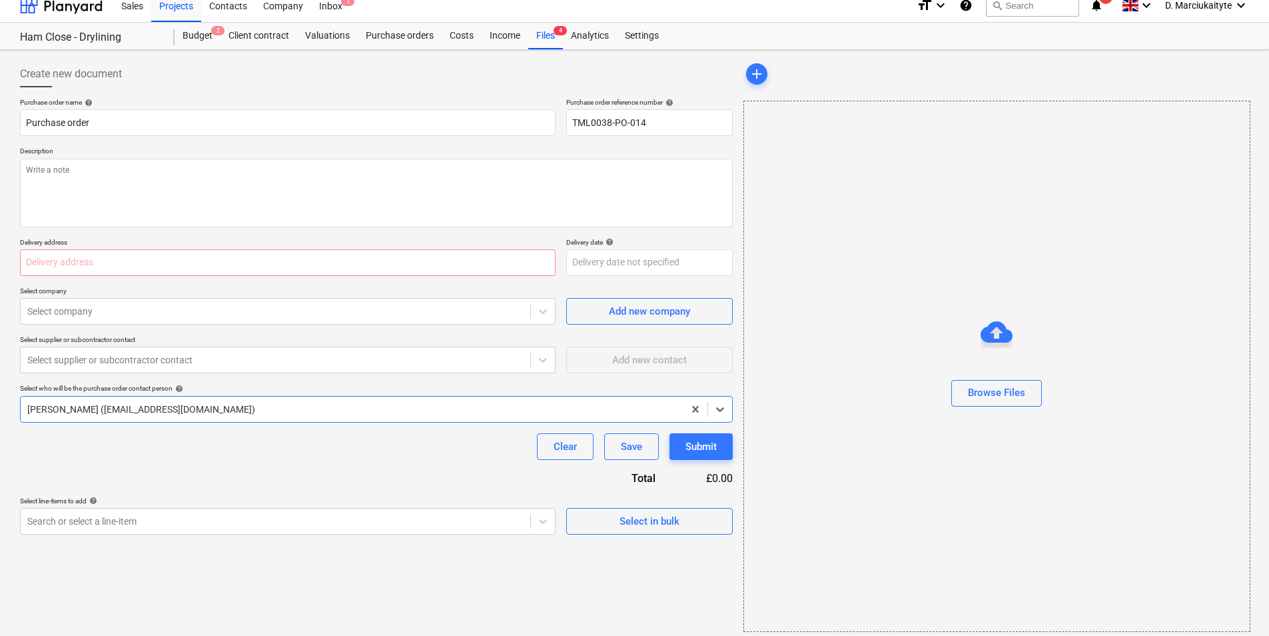
scroll to position [18, 0]
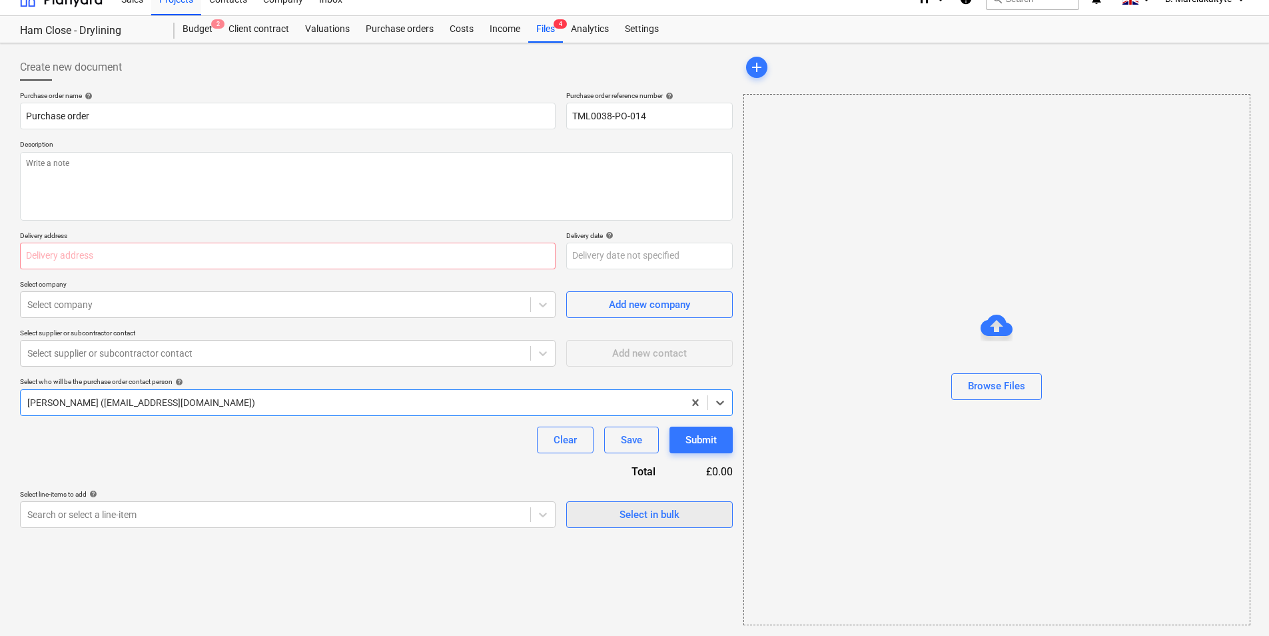
click at [676, 510] on div "Select in bulk" at bounding box center [650, 514] width 60 height 17
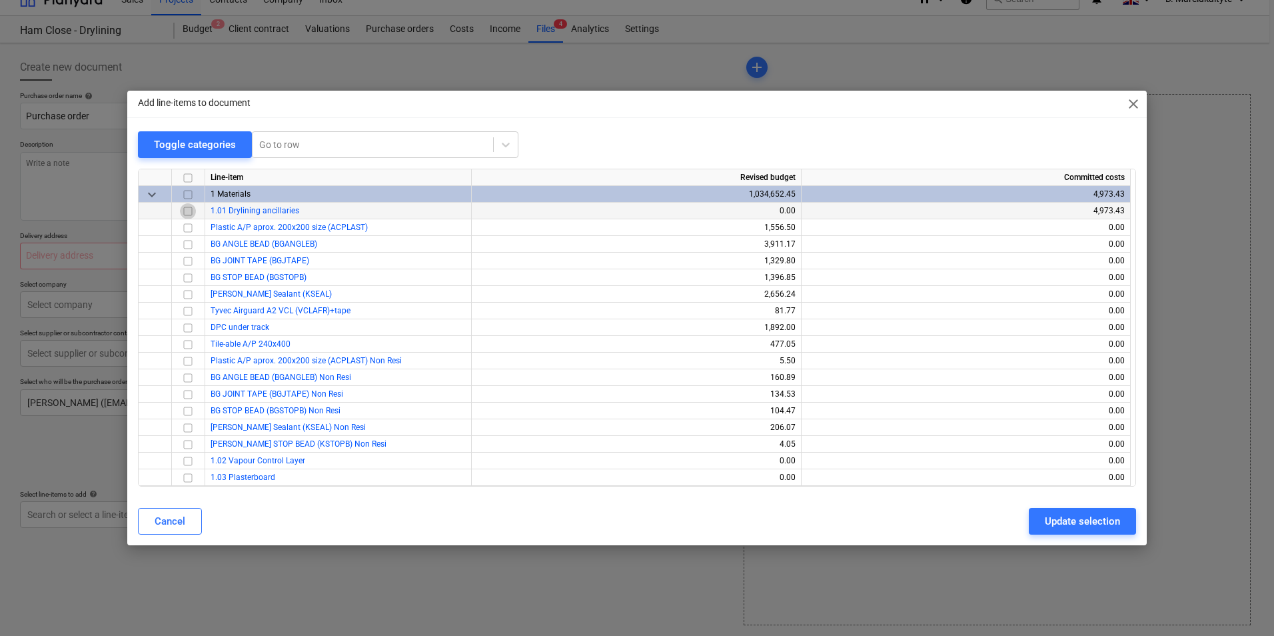
click at [191, 211] on input "checkbox" at bounding box center [188, 211] width 16 height 16
click at [1055, 518] on div "Update selection" at bounding box center [1082, 520] width 75 height 17
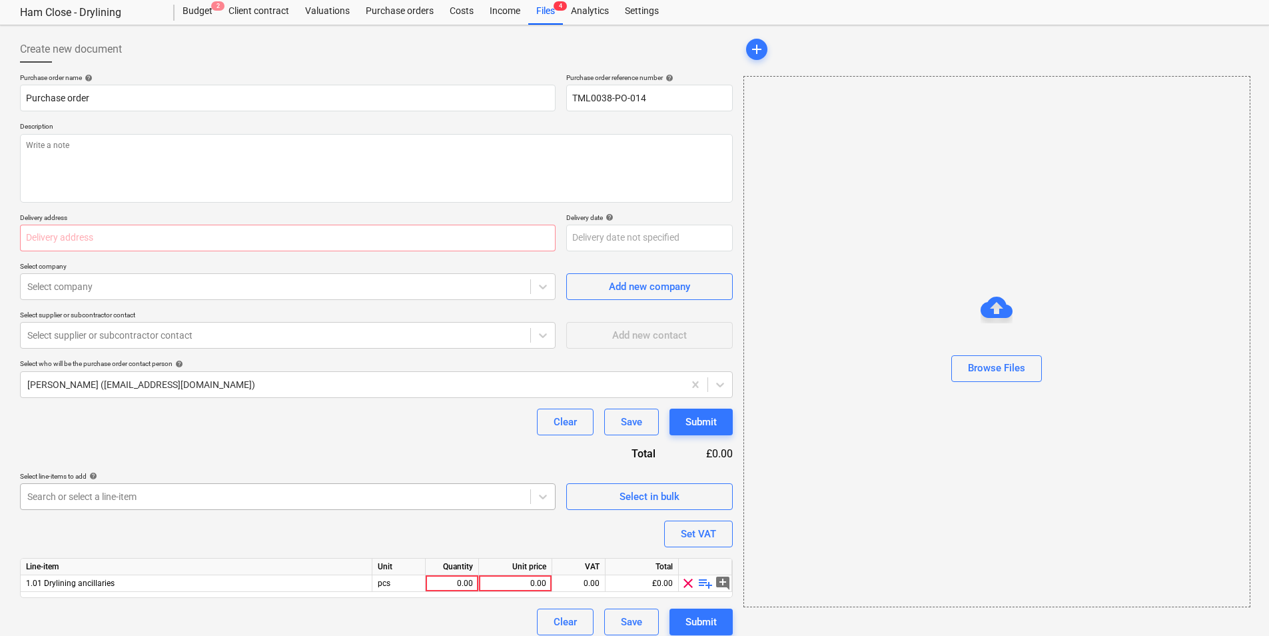
scroll to position [46, 0]
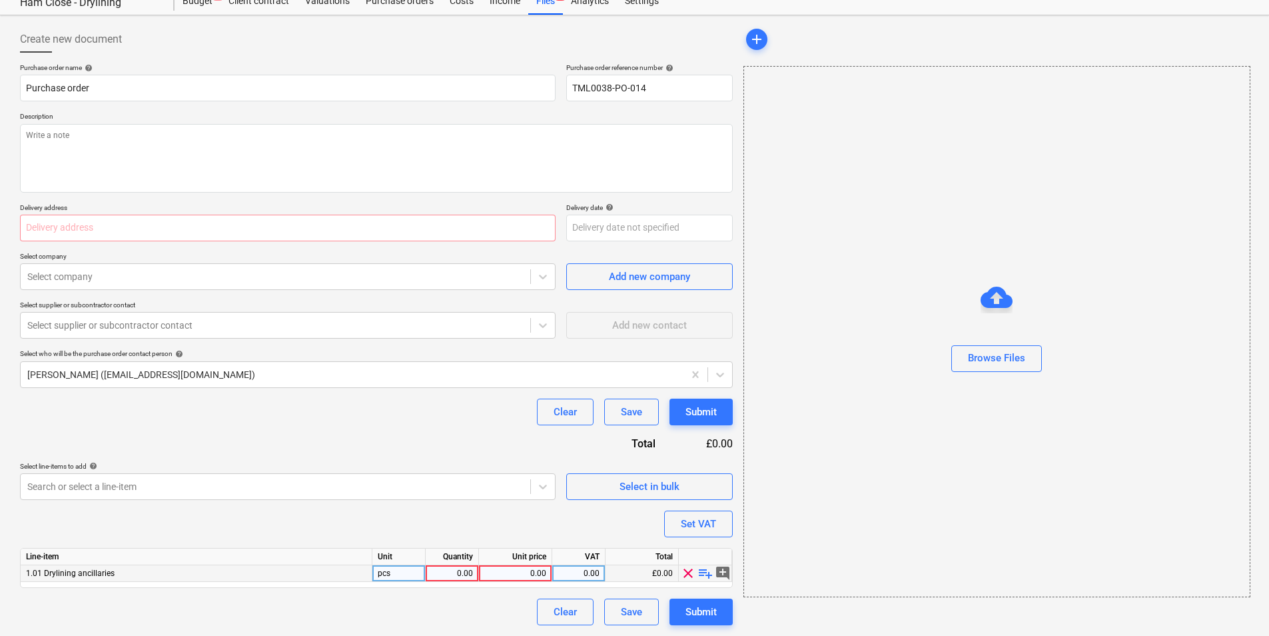
click at [705, 574] on span "playlist_add" at bounding box center [706, 573] width 16 height 16
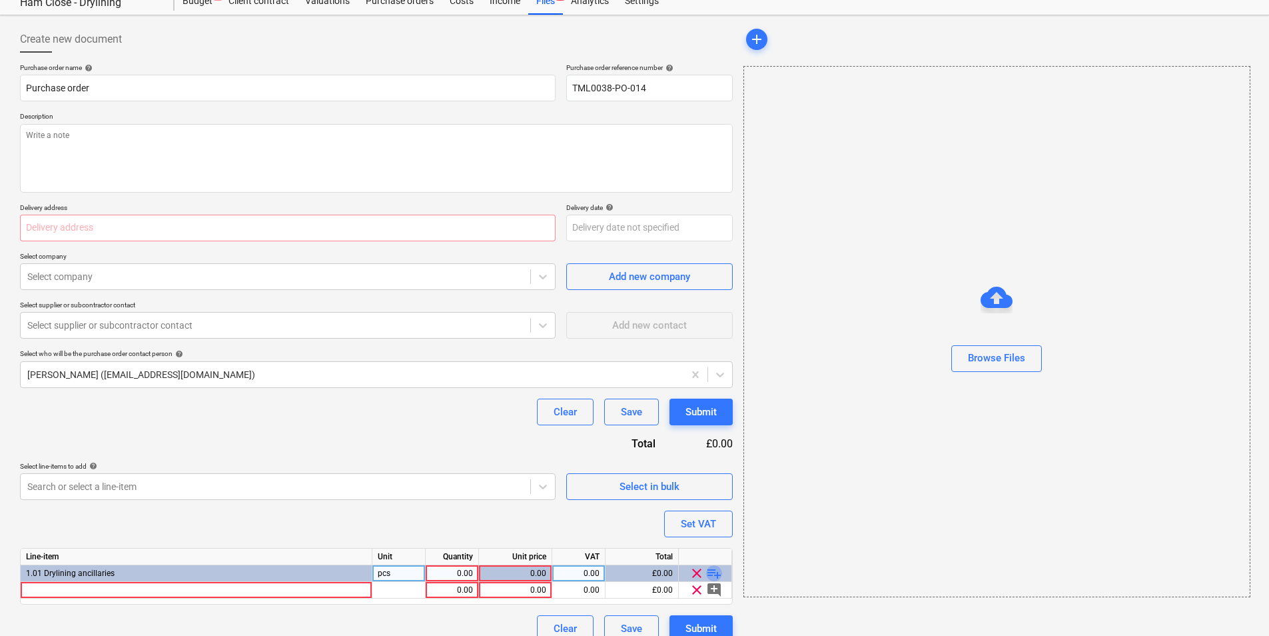
click at [708, 573] on span "playlist_add" at bounding box center [714, 573] width 16 height 16
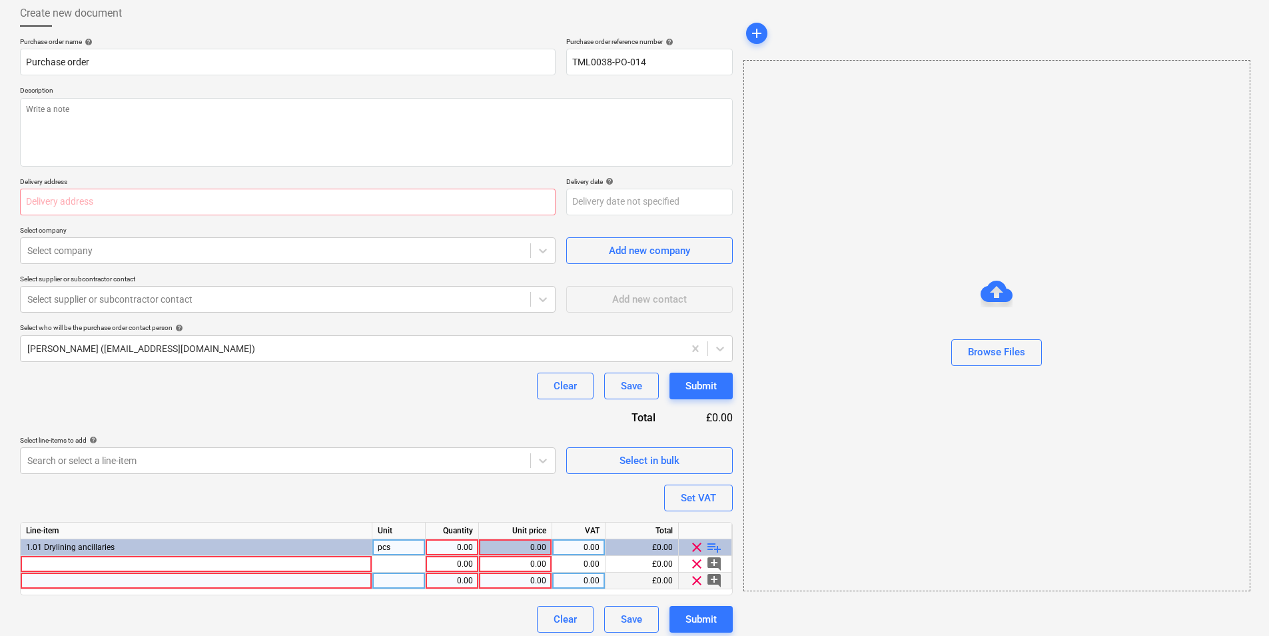
scroll to position [79, 0]
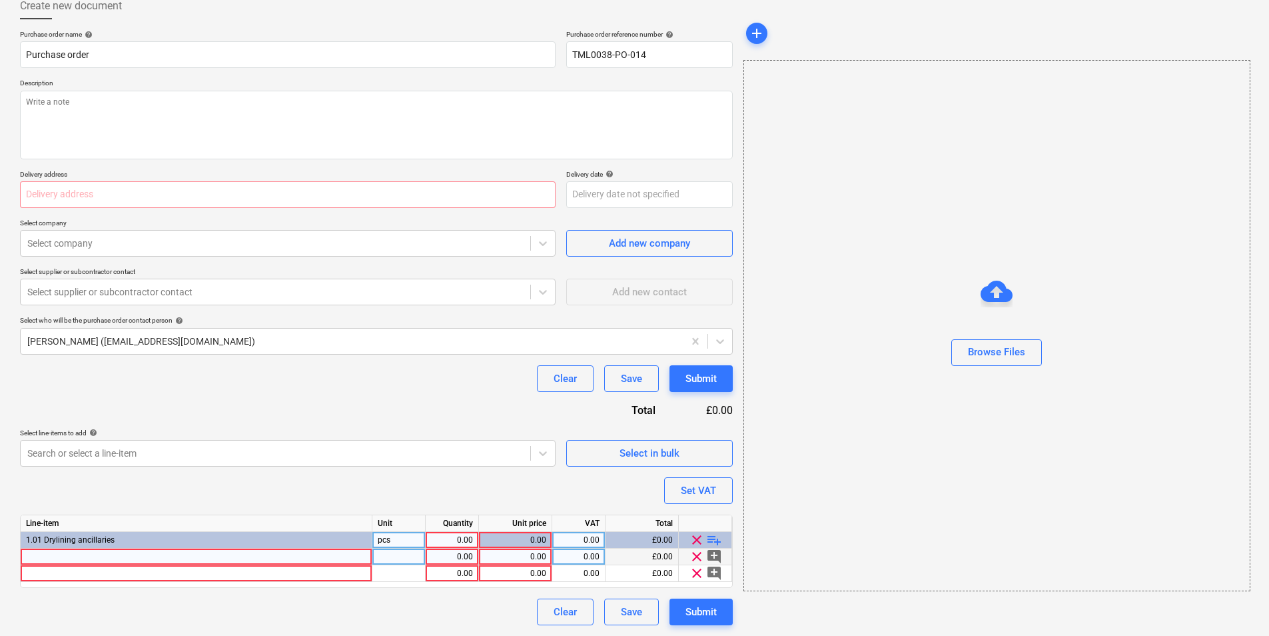
click at [311, 562] on div at bounding box center [197, 556] width 352 height 17
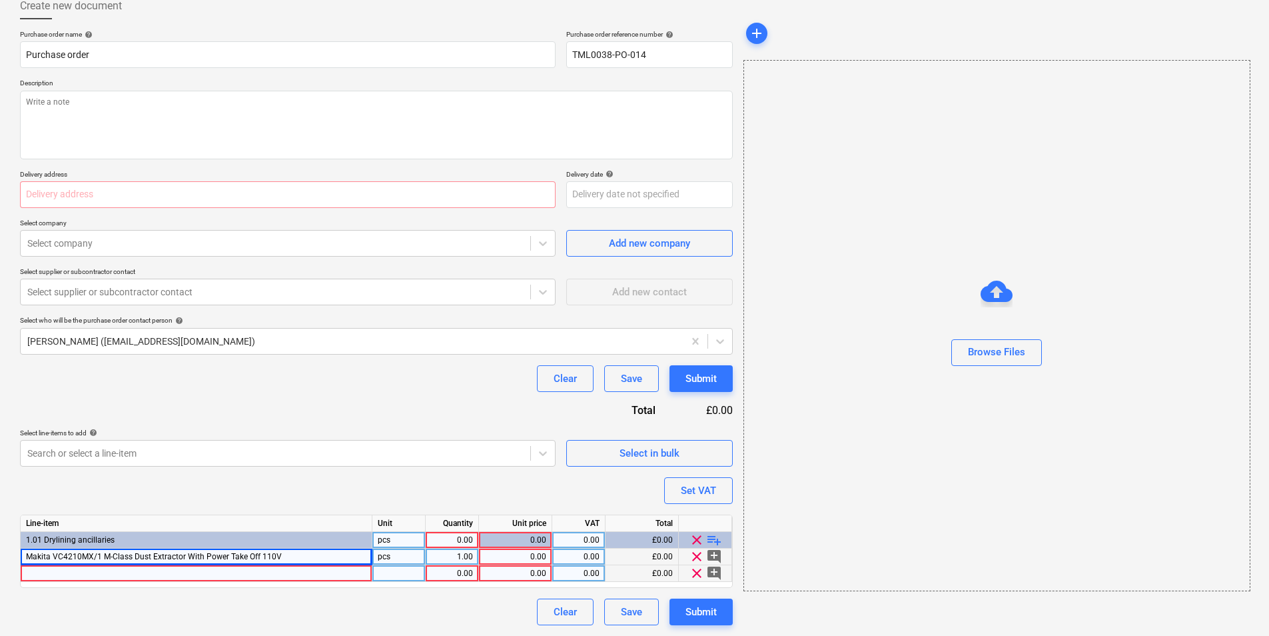
click at [694, 568] on span "clear" at bounding box center [697, 573] width 16 height 16
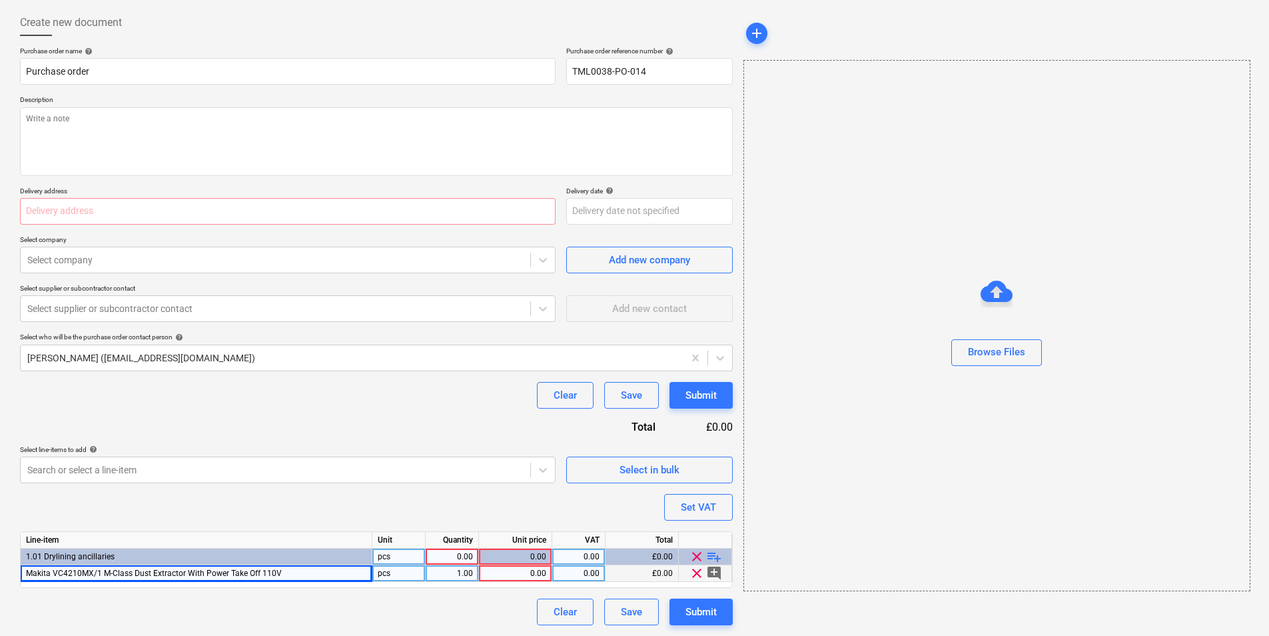
scroll to position [63, 0]
click at [515, 570] on div "0.00" at bounding box center [515, 573] width 62 height 17
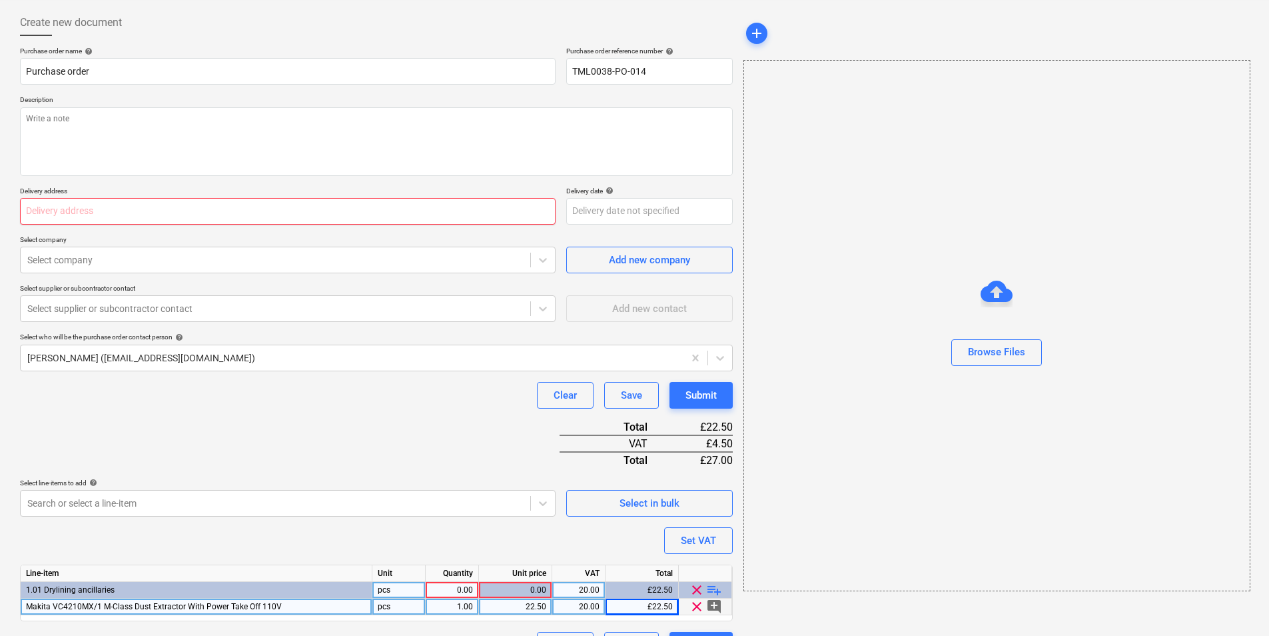
click at [121, 217] on input "text" at bounding box center [288, 211] width 536 height 27
paste input "[STREET_ADDRESS]"
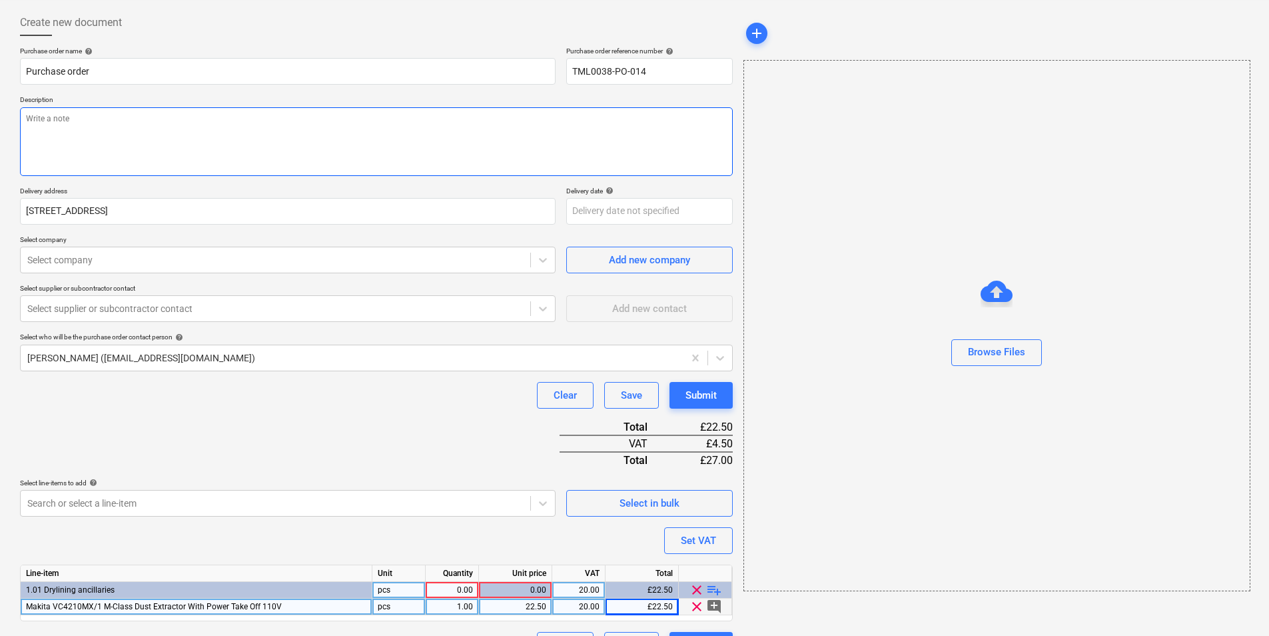
click at [257, 113] on textarea at bounding box center [376, 141] width 713 height 69
paste textarea "Afternoon, Please proceed with attached order. Delivery ASAP. Site Contact : Ra…"
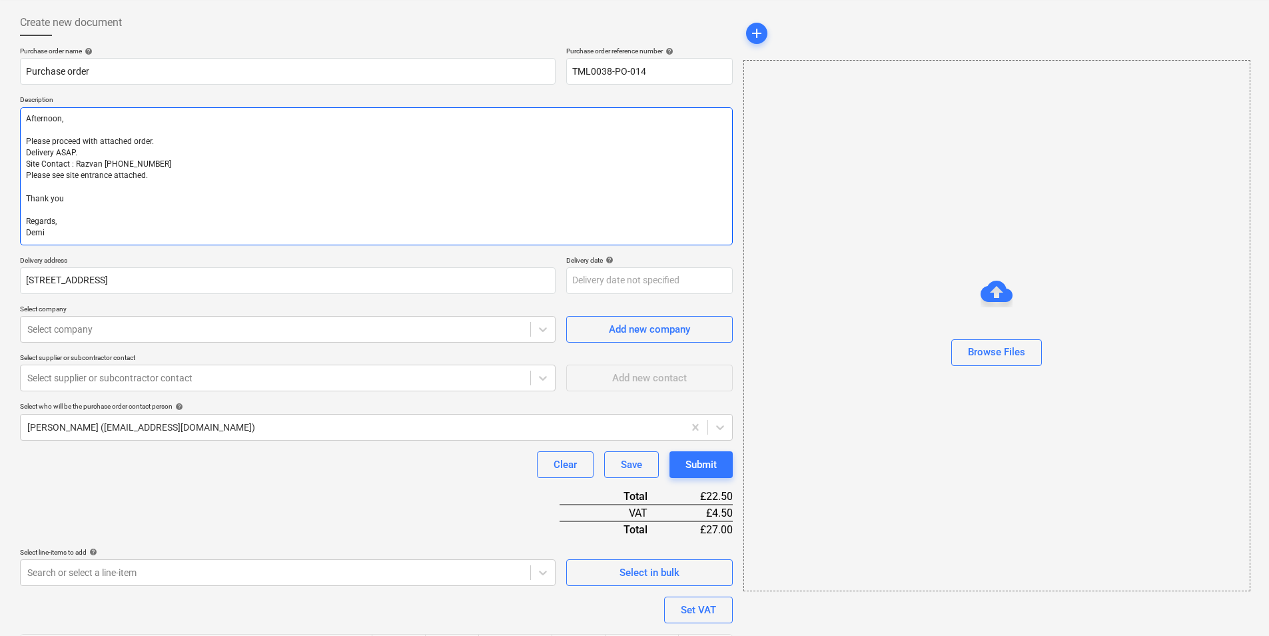
click at [153, 180] on textarea "Afternoon, Please proceed with attached order. Delivery ASAP. Site Contact : Ra…" at bounding box center [376, 176] width 713 height 138
drag, startPoint x: 91, startPoint y: 149, endPoint x: 20, endPoint y: 151, distance: 70.7
click at [21, 151] on textarea "Afternoon, Please proceed with attached order. Delivery ASAP. Site Contact : Ra…" at bounding box center [376, 176] width 713 height 138
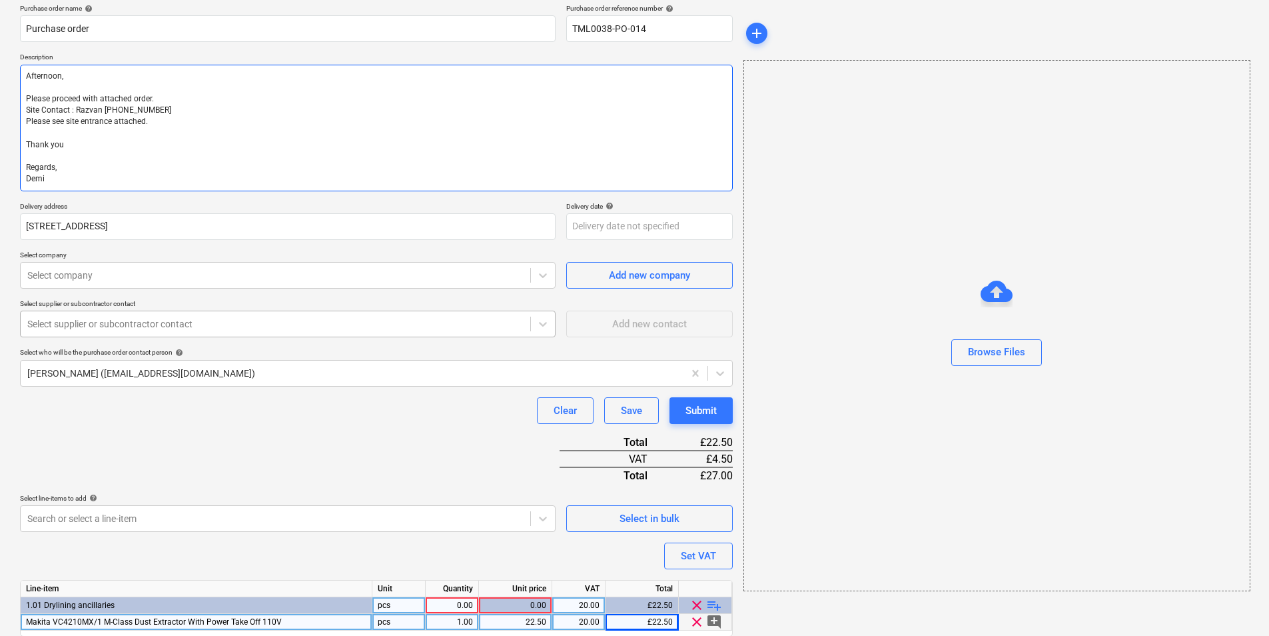
scroll to position [129, 0]
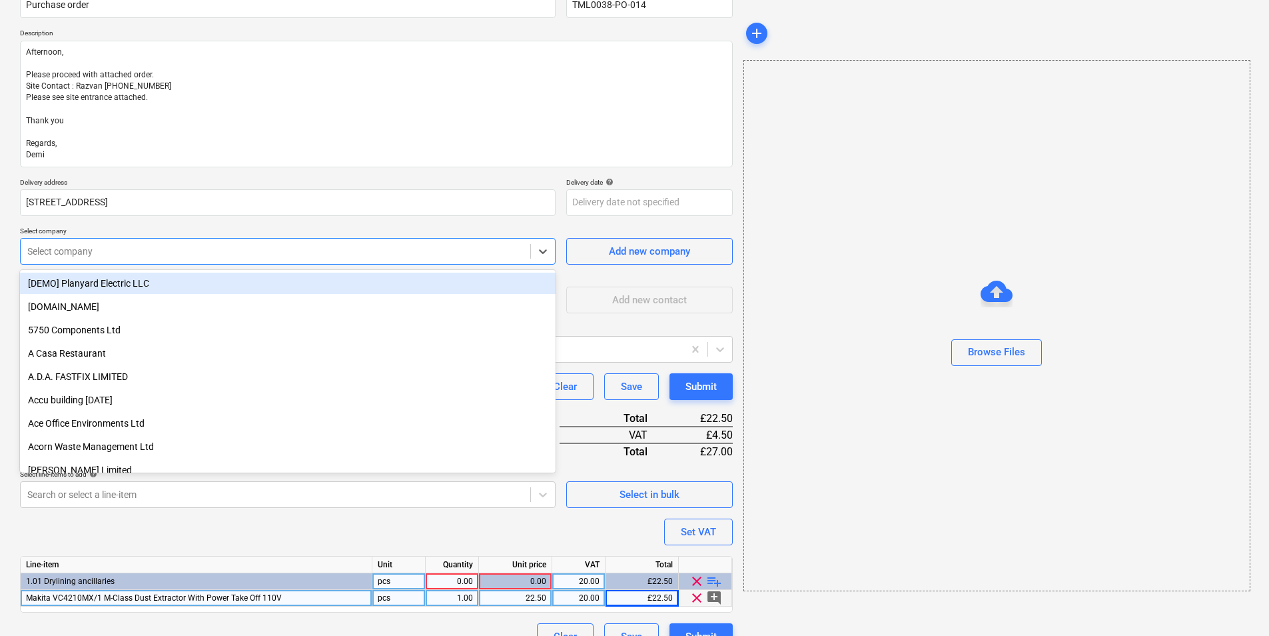
click at [225, 259] on div "Select company" at bounding box center [276, 251] width 510 height 19
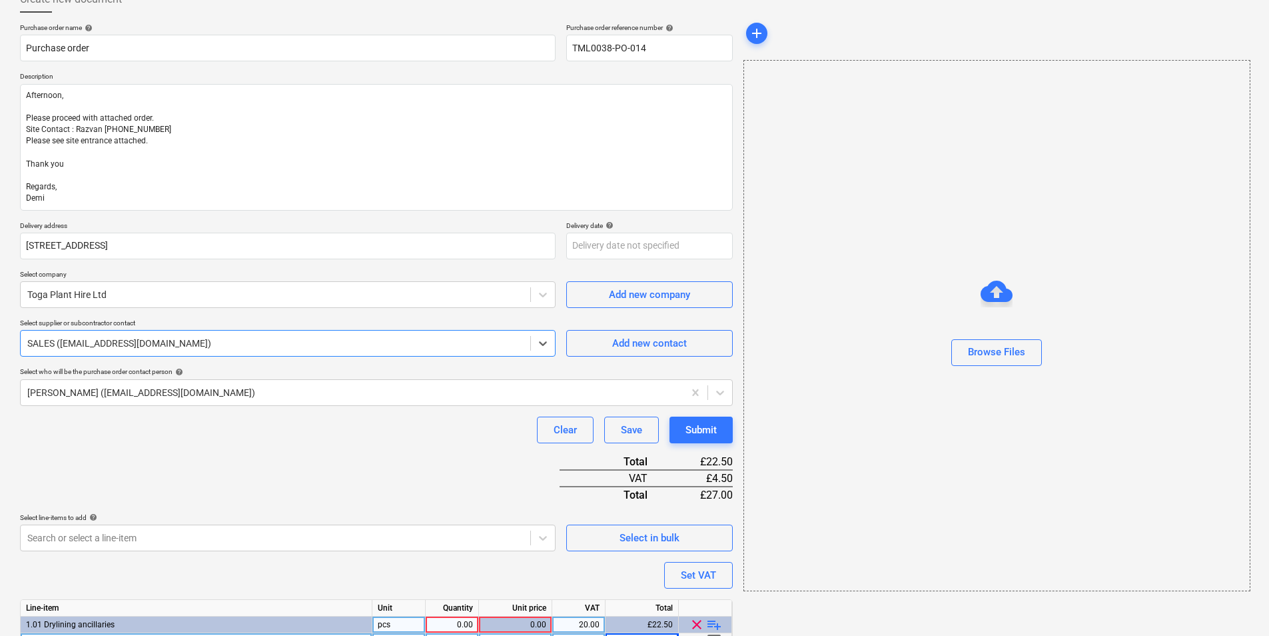
scroll to position [154, 0]
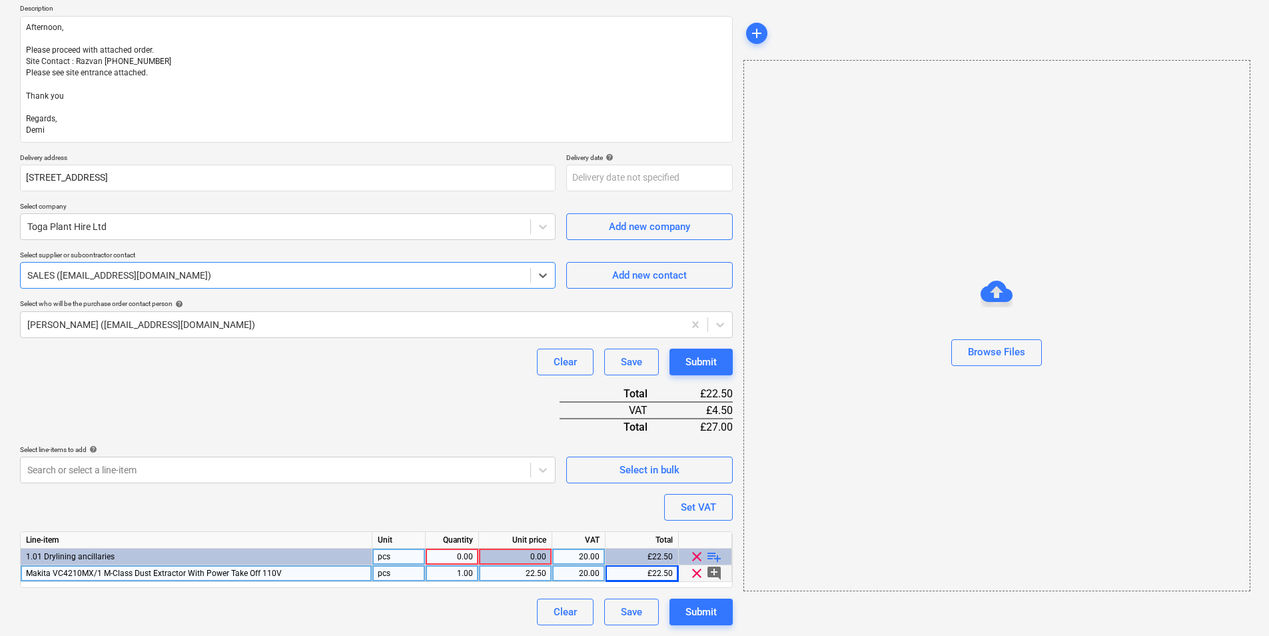
drag, startPoint x: 465, startPoint y: 541, endPoint x: 464, endPoint y: 550, distance: 9.4
click at [465, 545] on div "Quantity" at bounding box center [452, 540] width 53 height 17
click at [464, 550] on div "0.00" at bounding box center [452, 556] width 42 height 17
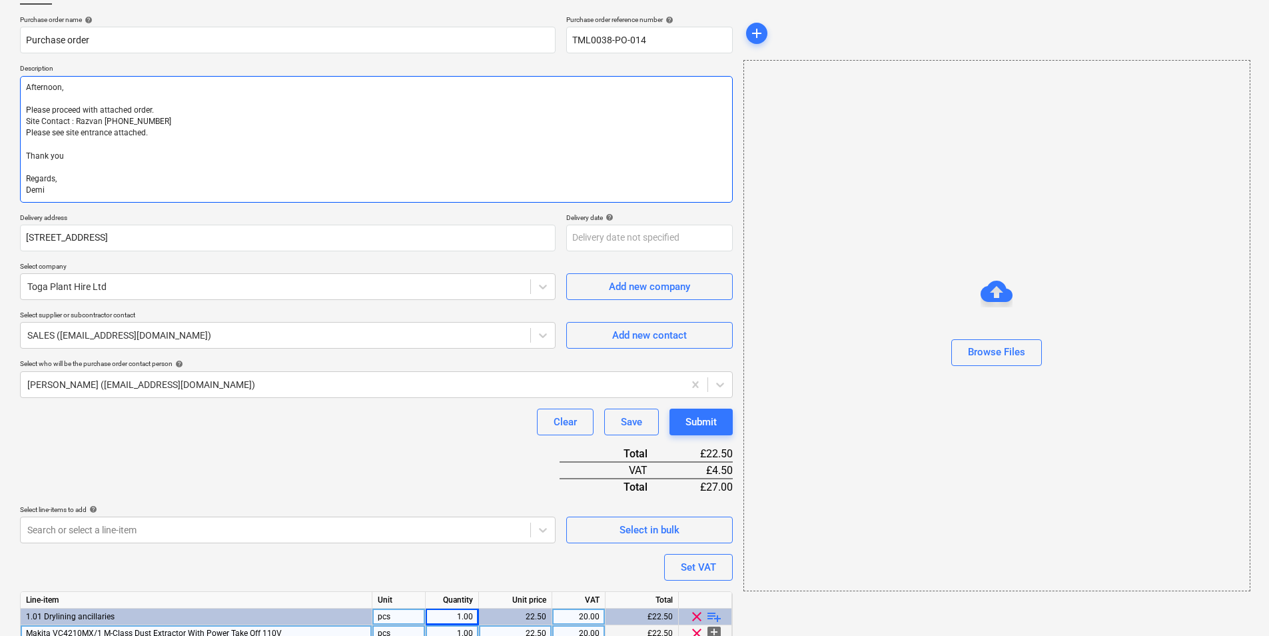
scroll to position [0, 0]
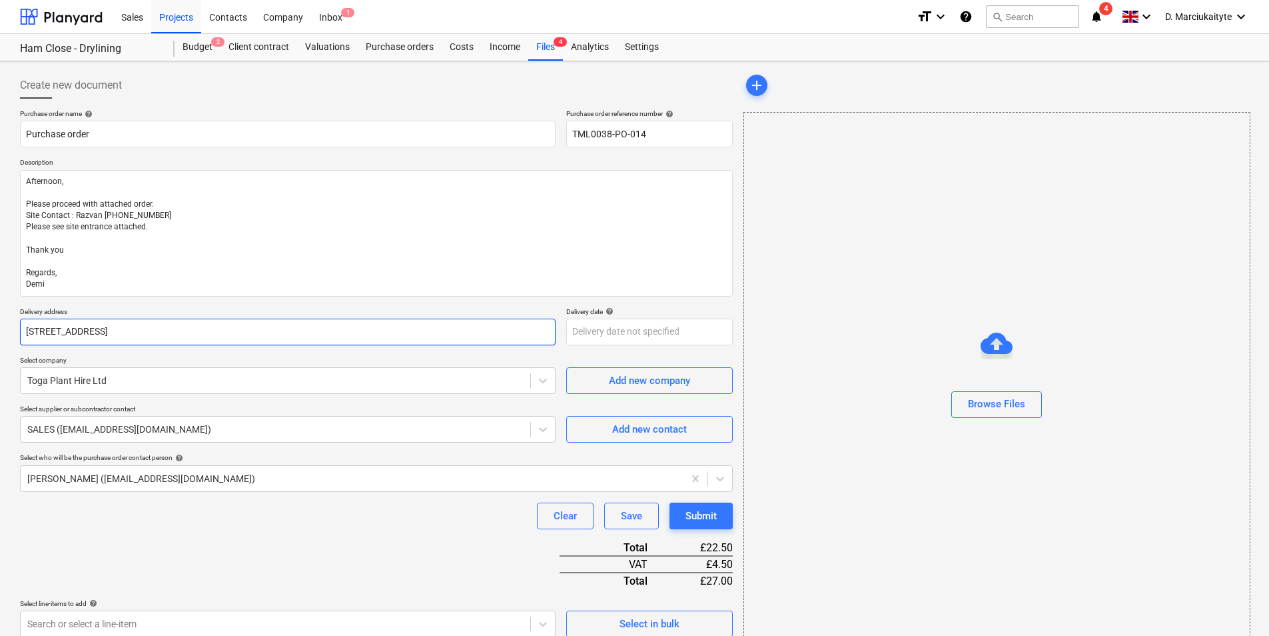
drag, startPoint x: 170, startPoint y: 330, endPoint x: 19, endPoint y: 325, distance: 150.7
click at [19, 325] on div "Create new document Purchase order name help Purchase order Purchase order refe…" at bounding box center [377, 426] width 724 height 718
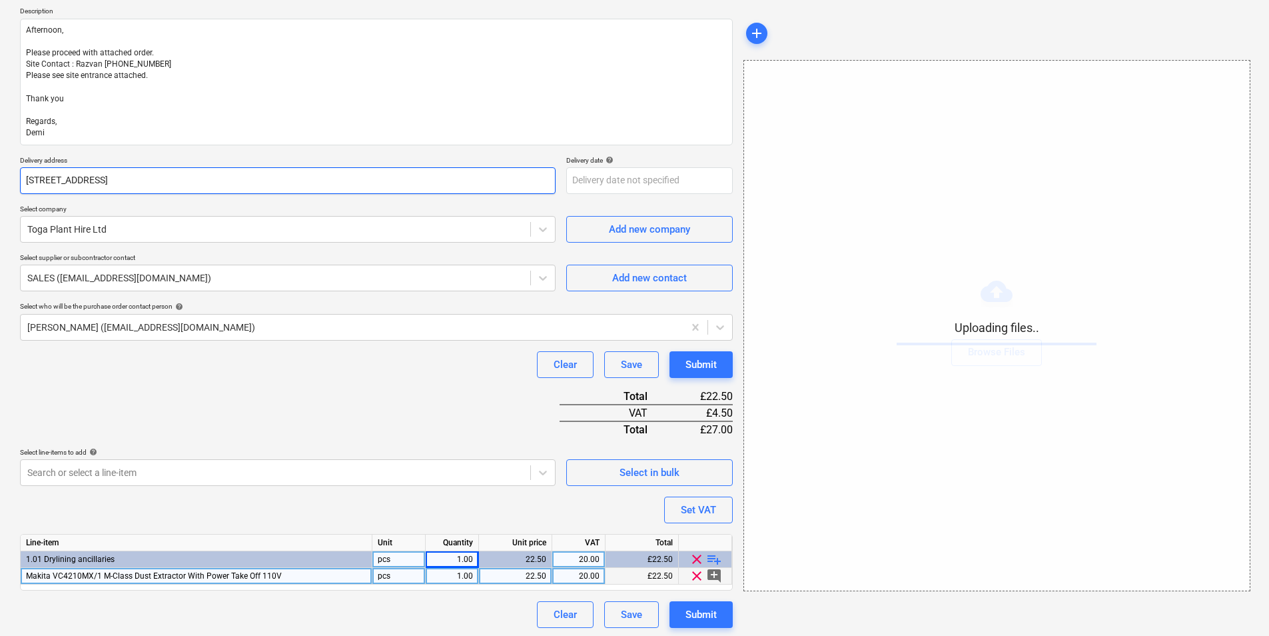
scroll to position [154, 0]
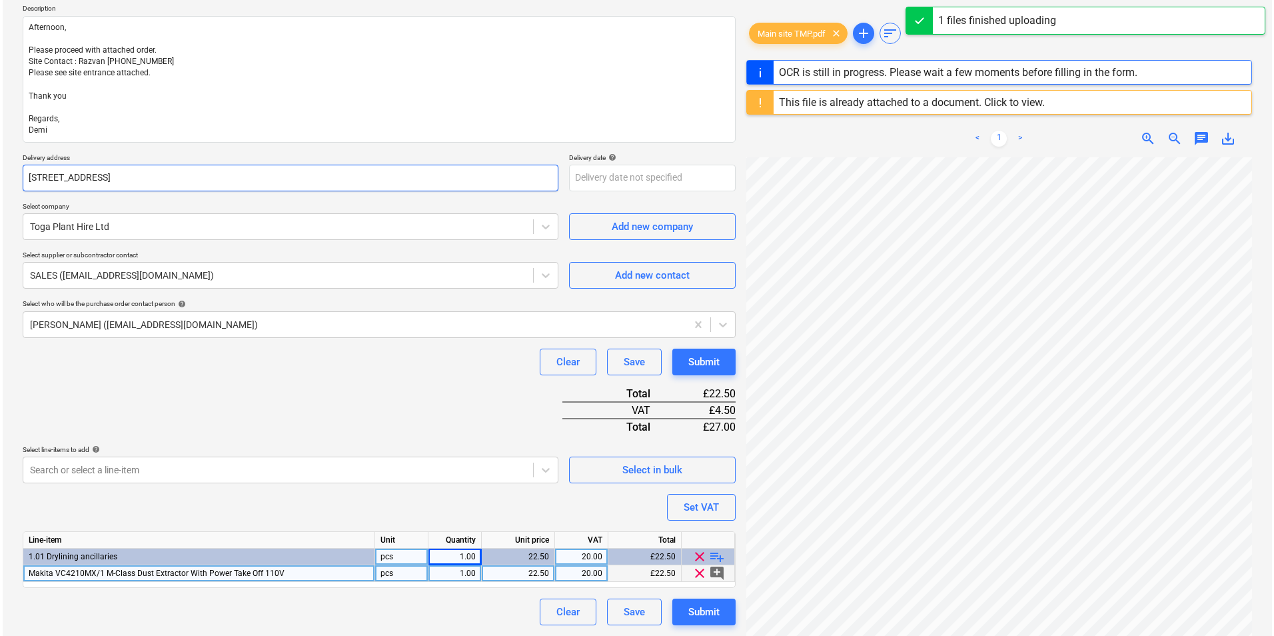
scroll to position [466, 0]
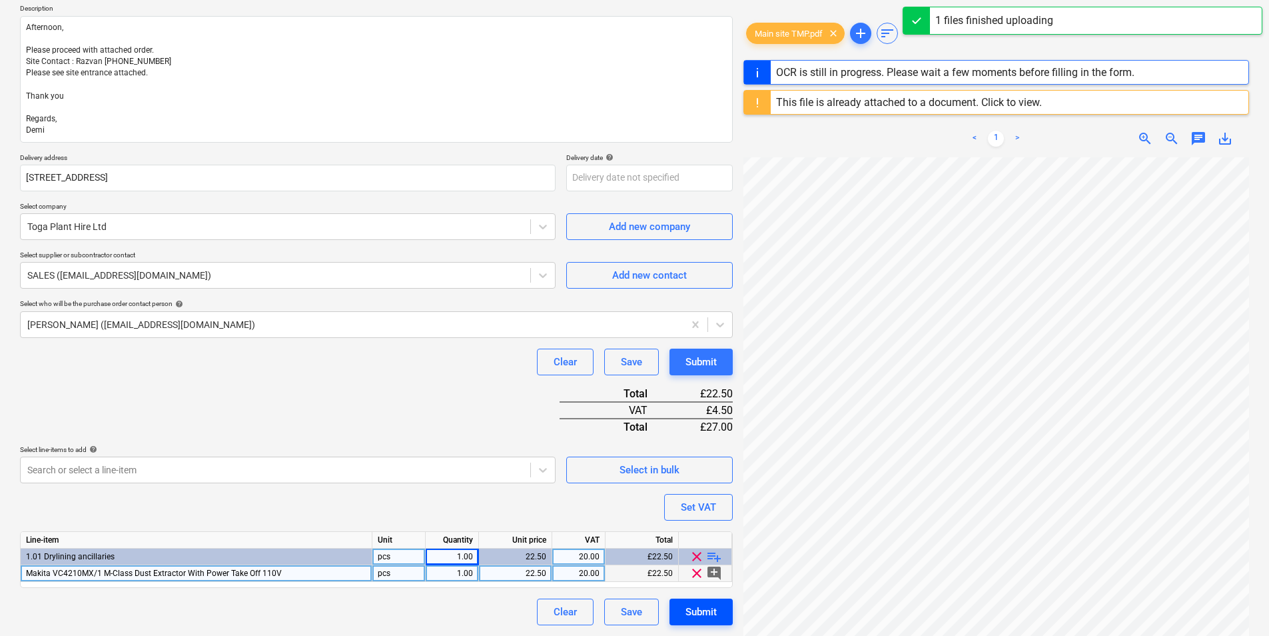
click at [706, 605] on div "Submit" at bounding box center [701, 611] width 31 height 17
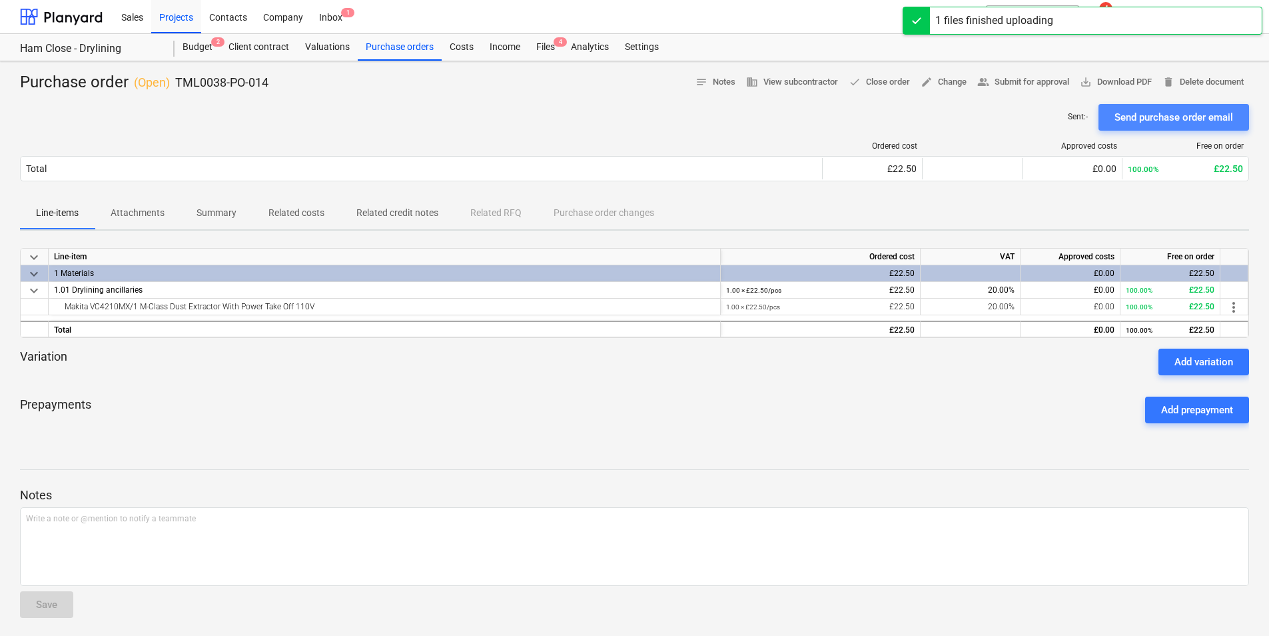
click at [1175, 118] on div "Send purchase order email" at bounding box center [1174, 117] width 119 height 17
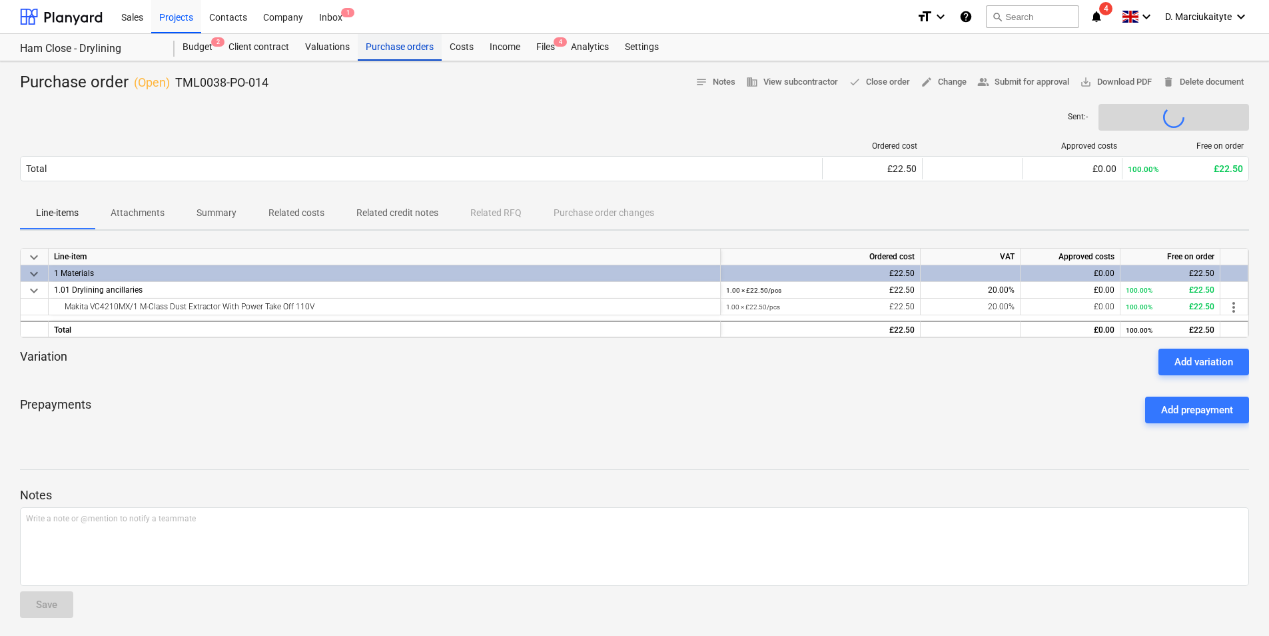
click at [408, 41] on div "Purchase orders" at bounding box center [400, 47] width 84 height 27
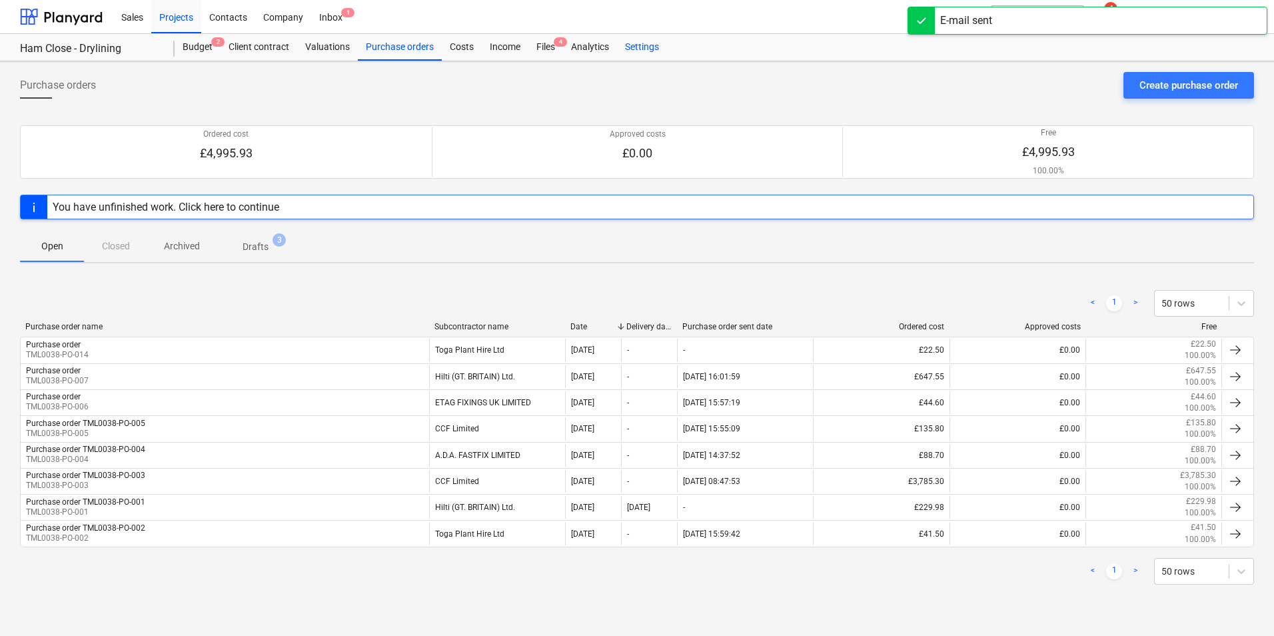
click at [637, 45] on div "Settings" at bounding box center [642, 47] width 50 height 27
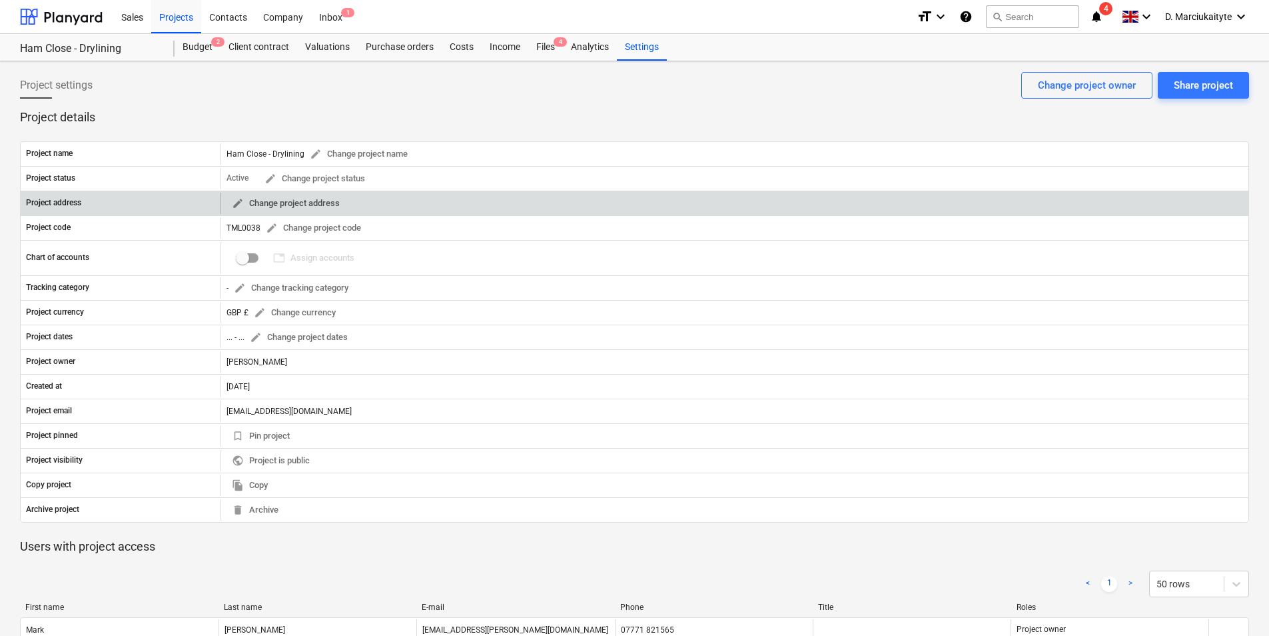
click at [332, 202] on span "edit Change project address" at bounding box center [286, 203] width 108 height 15
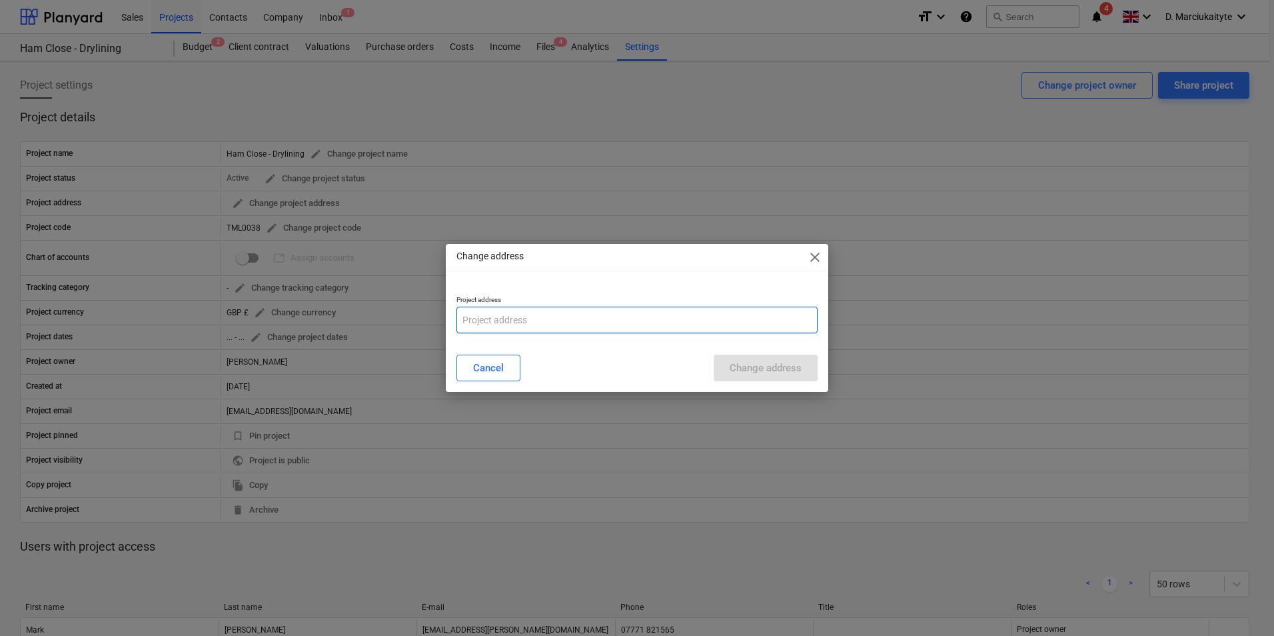
click at [631, 327] on input "text" at bounding box center [636, 319] width 361 height 27
paste input "[STREET_ADDRESS]"
click at [784, 372] on div "Change address" at bounding box center [766, 367] width 72 height 17
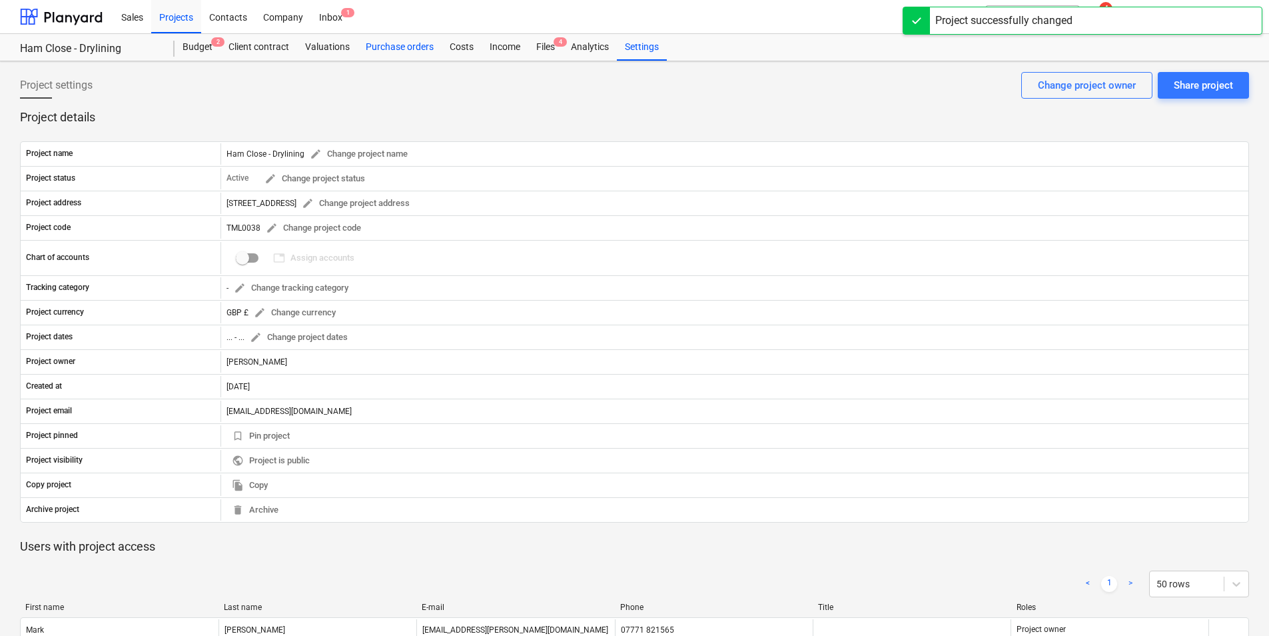
click at [402, 47] on div "Purchase orders" at bounding box center [400, 47] width 84 height 27
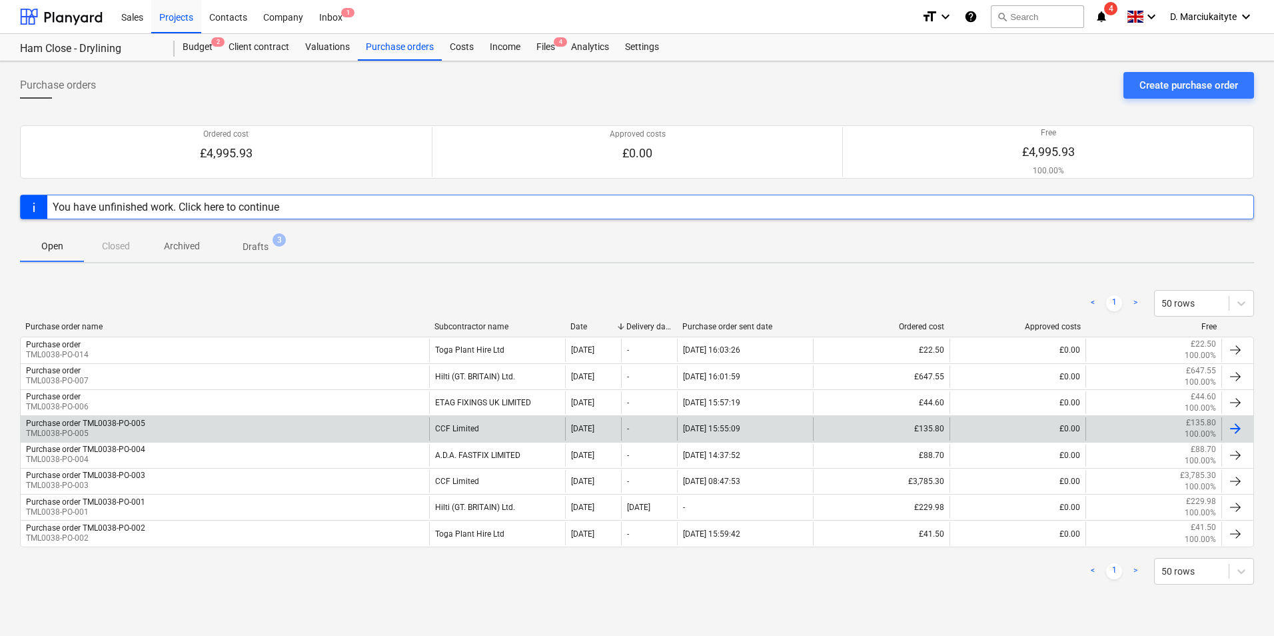
click at [409, 430] on div "Purchase order TML0038-PO-005 TML0038-PO-005" at bounding box center [225, 428] width 408 height 23
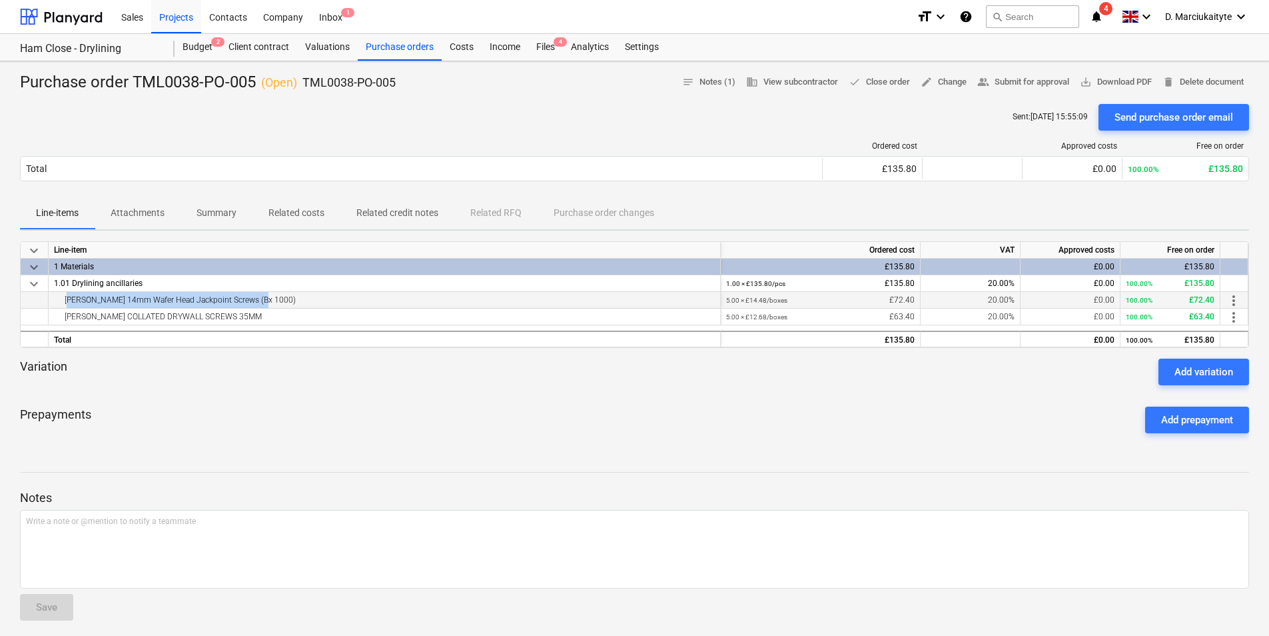
drag, startPoint x: 270, startPoint y: 301, endPoint x: 61, endPoint y: 301, distance: 208.5
click at [61, 301] on div "[PERSON_NAME] 14mm Wafer Head Jackpoint Screws (Bx 1000)" at bounding box center [384, 300] width 661 height 16
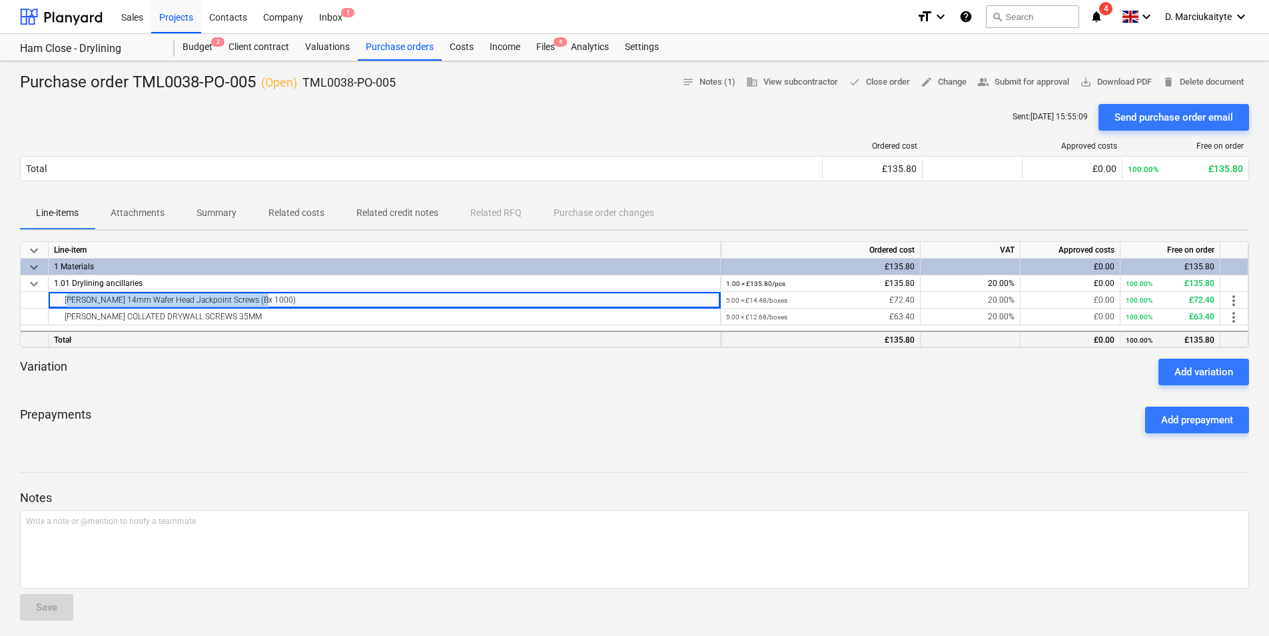
copy div "[PERSON_NAME] 14mm Wafer Head Jackpoint Screws (Bx 1000)"
drag, startPoint x: 215, startPoint y: 312, endPoint x: 224, endPoint y: 317, distance: 10.4
click at [215, 312] on div "[PERSON_NAME] COLLATED DRYWALL SCREWS 35MM" at bounding box center [384, 316] width 661 height 16
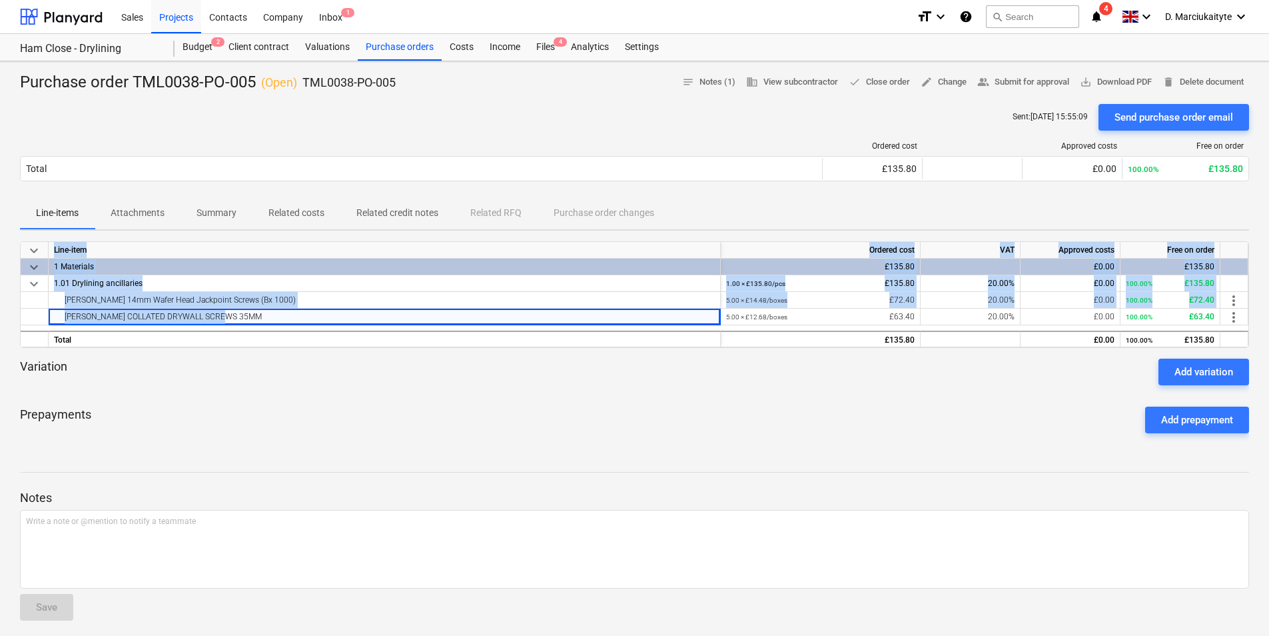
drag, startPoint x: 241, startPoint y: 318, endPoint x: 20, endPoint y: 320, distance: 220.5
click at [20, 320] on div "keyboard_arrow_down Line-item Ordered cost VAT Approved costs Free on order key…" at bounding box center [634, 294] width 1229 height 107
drag, startPoint x: 20, startPoint y: 320, endPoint x: 150, endPoint y: 318, distance: 129.9
click at [150, 318] on div "[PERSON_NAME] COLLATED DRYWALL SCREWS 35MM" at bounding box center [384, 316] width 661 height 16
click at [234, 317] on div "[PERSON_NAME] COLLATED DRYWALL SCREWS 35MM" at bounding box center [384, 316] width 661 height 16
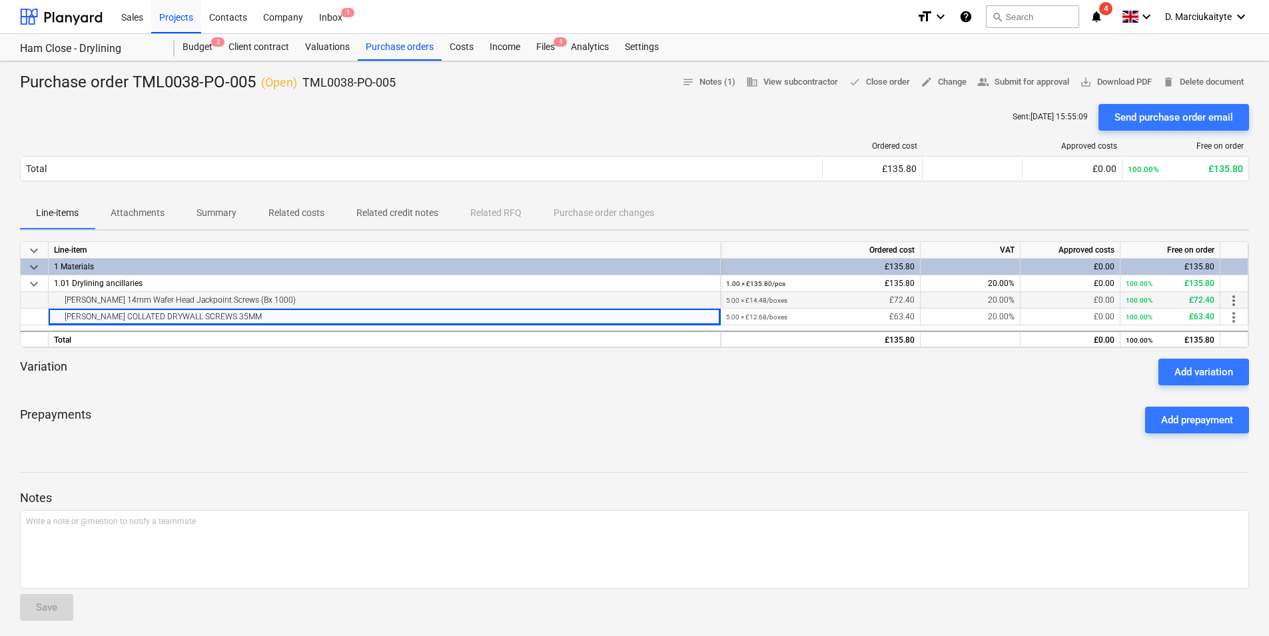
click at [266, 293] on div "[PERSON_NAME] 14mm Wafer Head Jackpoint Screws (Bx 1000)" at bounding box center [384, 300] width 661 height 16
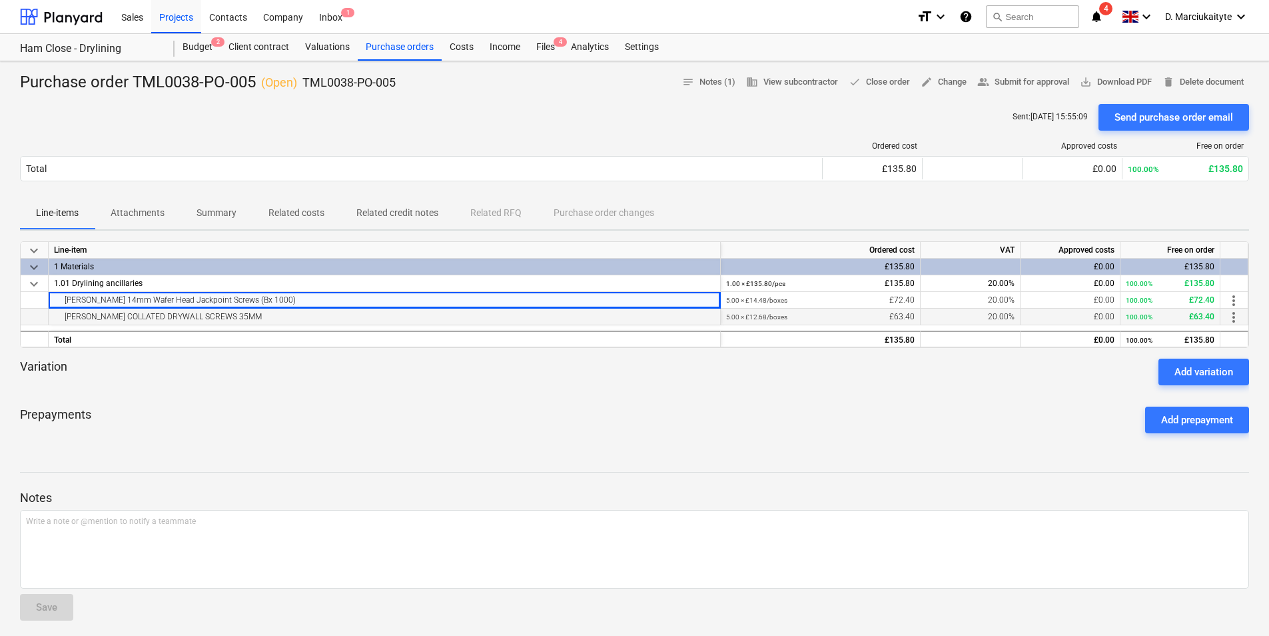
click at [223, 316] on div "[PERSON_NAME] COLLATED DRYWALL SCREWS 35MM" at bounding box center [384, 316] width 661 height 16
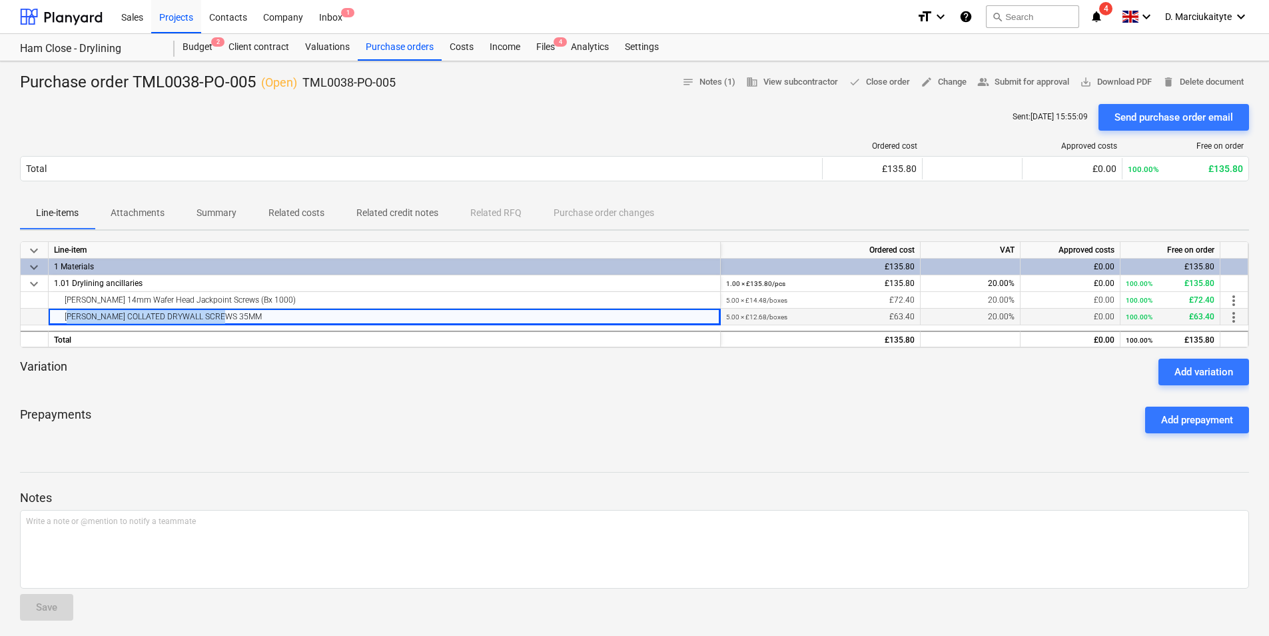
drag, startPoint x: 235, startPoint y: 316, endPoint x: 62, endPoint y: 316, distance: 173.2
click at [62, 316] on div "[PERSON_NAME] COLLATED DRYWALL SCREWS 35MM" at bounding box center [384, 316] width 661 height 16
copy div "[PERSON_NAME] COLLATED DRYWALL SCREWS 35MM"
drag, startPoint x: 197, startPoint y: 324, endPoint x: 230, endPoint y: 322, distance: 32.7
click at [199, 324] on div "[PERSON_NAME] COLLATED DRYWALL SCREWS 35MM" at bounding box center [385, 316] width 672 height 17
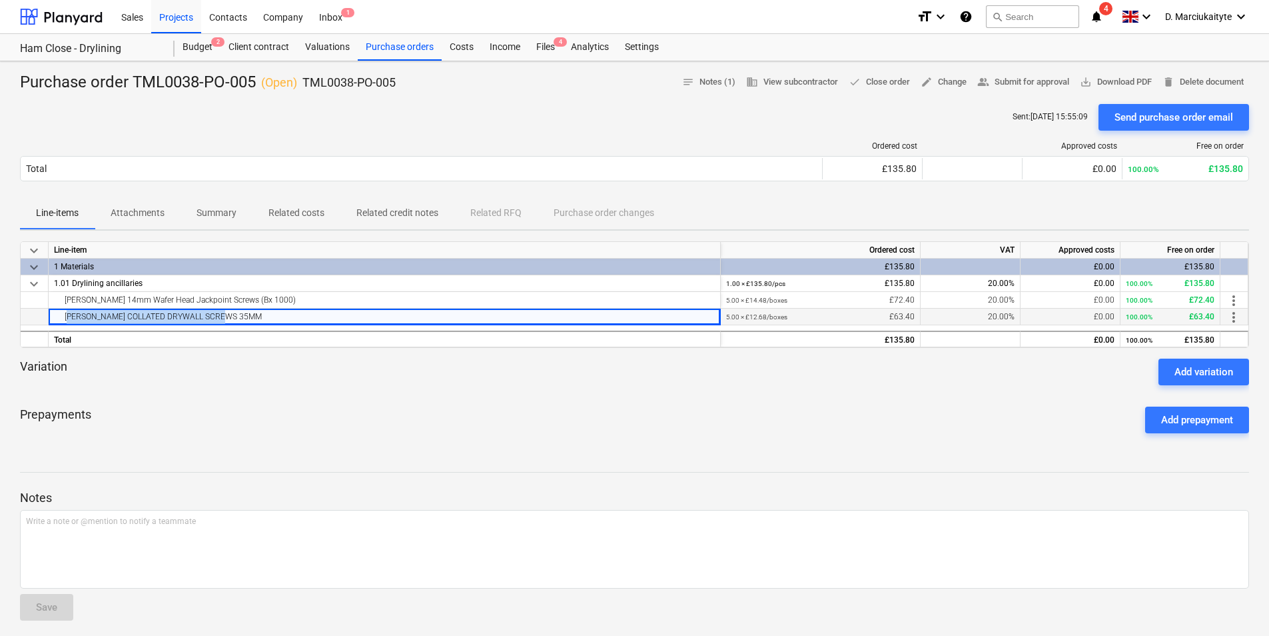
click at [235, 319] on div "[PERSON_NAME] COLLATED DRYWALL SCREWS 35MM" at bounding box center [384, 316] width 661 height 16
drag, startPoint x: 242, startPoint y: 318, endPoint x: 65, endPoint y: 314, distance: 177.3
click at [65, 314] on div "[PERSON_NAME] COLLATED DRYWALL SCREWS 35MM" at bounding box center [384, 316] width 661 height 16
copy div "[PERSON_NAME] COLLATED DRYWALL SCREWS 35MM"
drag, startPoint x: 418, startPoint y: 95, endPoint x: 306, endPoint y: 88, distance: 112.1
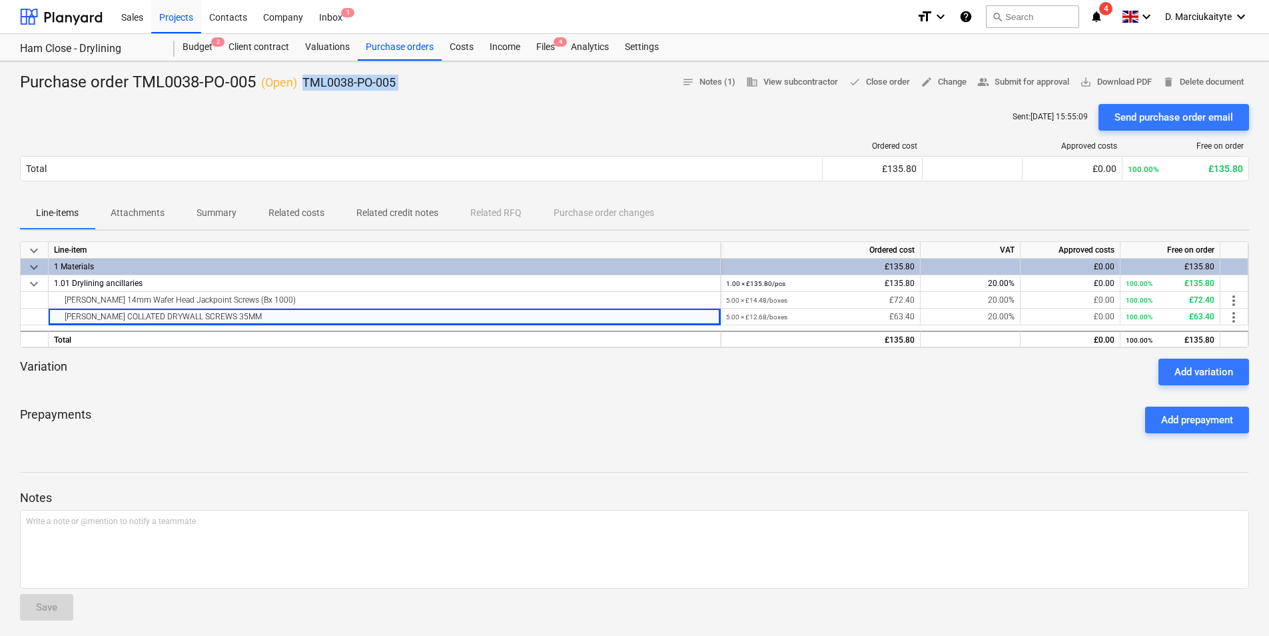
click at [306, 88] on div "Purchase order TML0038-PO-005 ( Open ) TML0038-PO-005 notes Notes (1) business …" at bounding box center [634, 424] width 1269 height 727
copy div "TML0038-PO-005 notes Notes (1) business View subcontractor done Close order edi…"
click at [416, 51] on div "Purchase orders" at bounding box center [400, 47] width 84 height 27
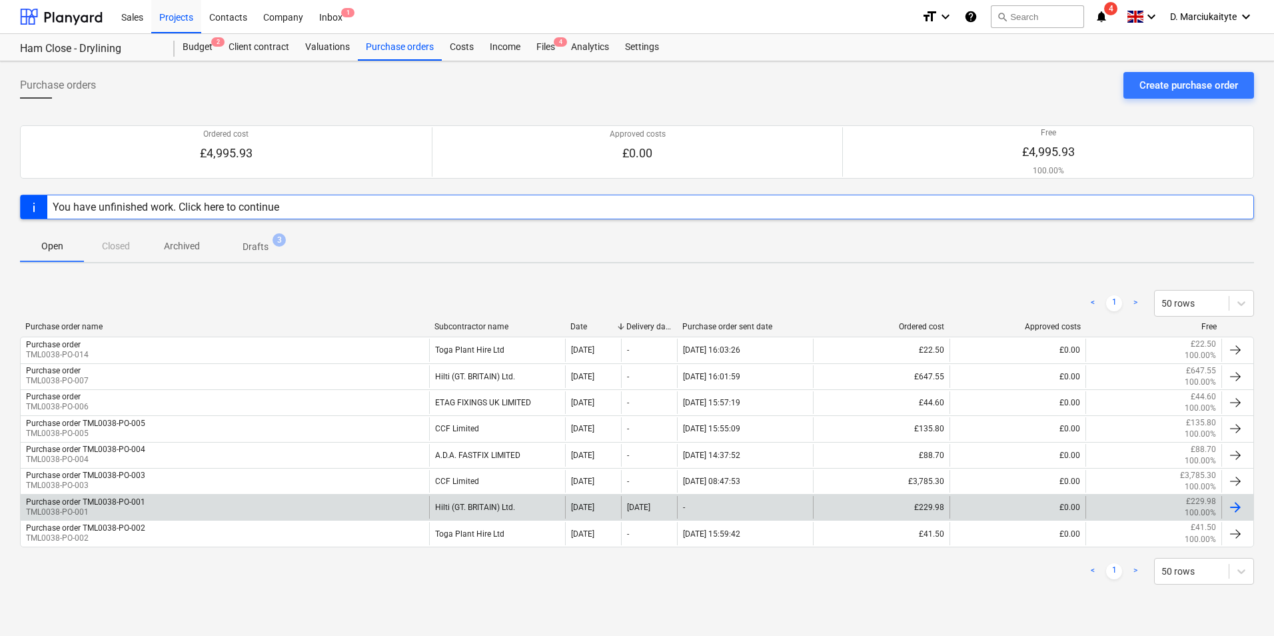
click at [352, 514] on div "Purchase order TML0038-PO-001 TML0038-PO-001" at bounding box center [225, 507] width 408 height 23
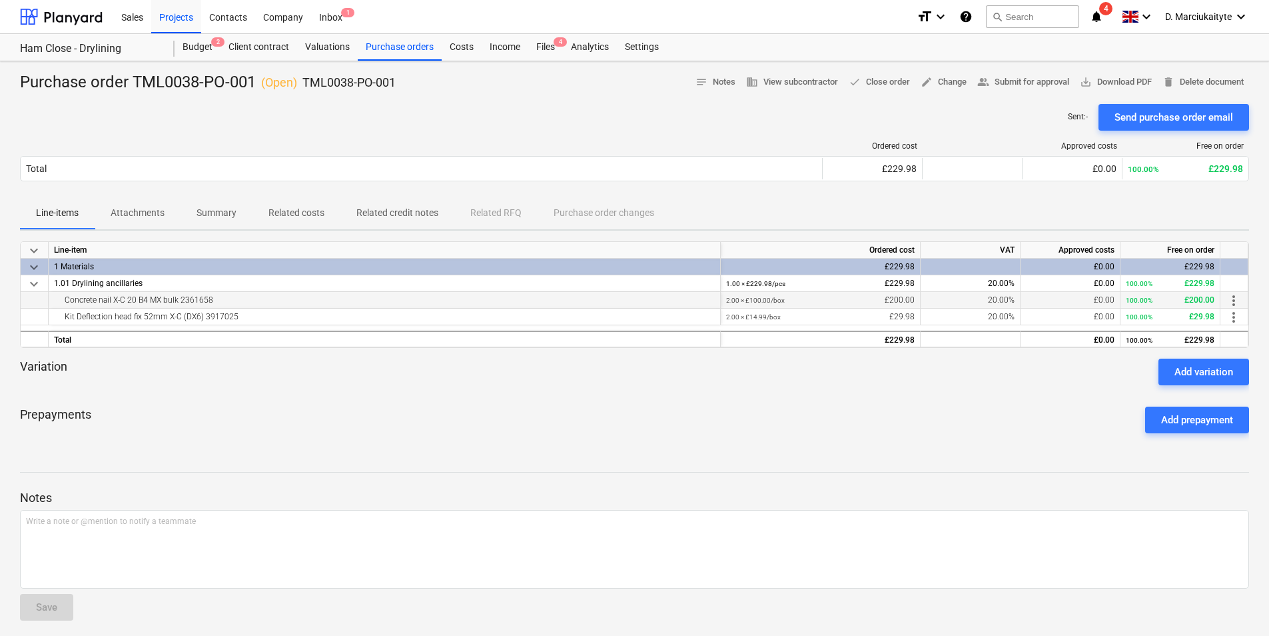
drag, startPoint x: 131, startPoint y: 306, endPoint x: 336, endPoint y: 306, distance: 205.2
click at [336, 306] on div "Concrete nail X-C 20 B4 MX bulk 2361658" at bounding box center [384, 300] width 661 height 16
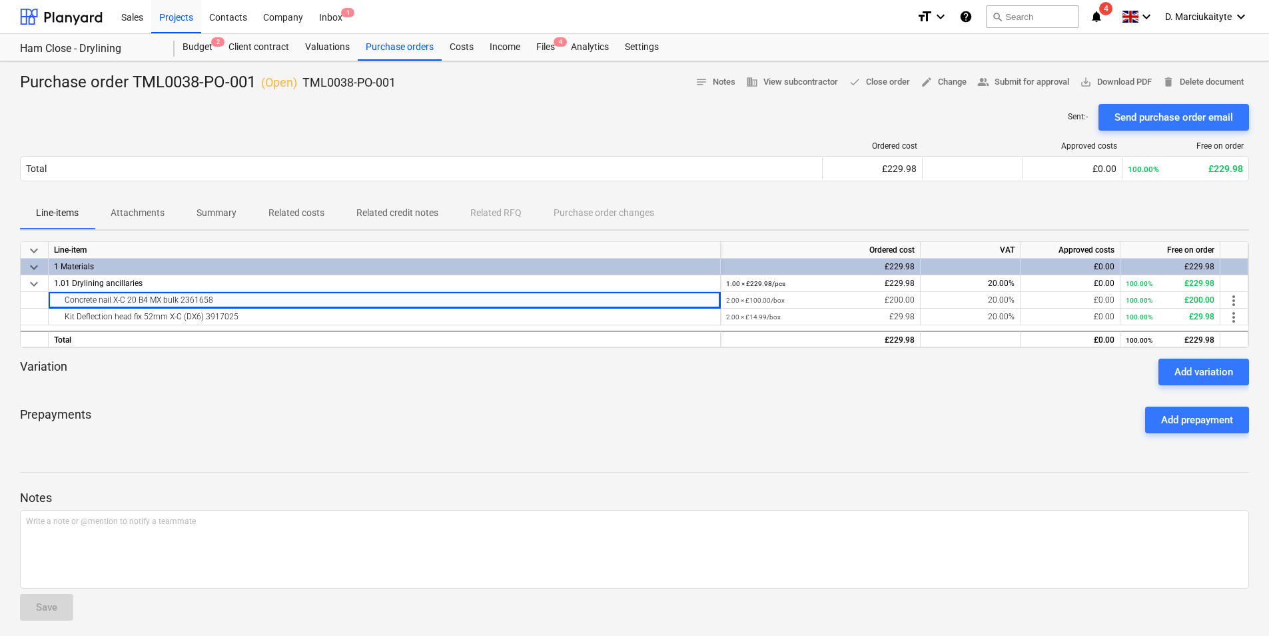
drag, startPoint x: 336, startPoint y: 306, endPoint x: 211, endPoint y: 381, distance: 145.8
click at [211, 381] on div "keyboard_arrow_down Line-item Ordered cost VAT Approved costs Free on order key…" at bounding box center [634, 342] width 1229 height 203
drag, startPoint x: 211, startPoint y: 381, endPoint x: 215, endPoint y: 411, distance: 30.2
click at [213, 412] on div "Prepayments Add prepayment" at bounding box center [634, 420] width 1229 height 48
click at [418, 46] on div "Purchase orders" at bounding box center [400, 47] width 84 height 27
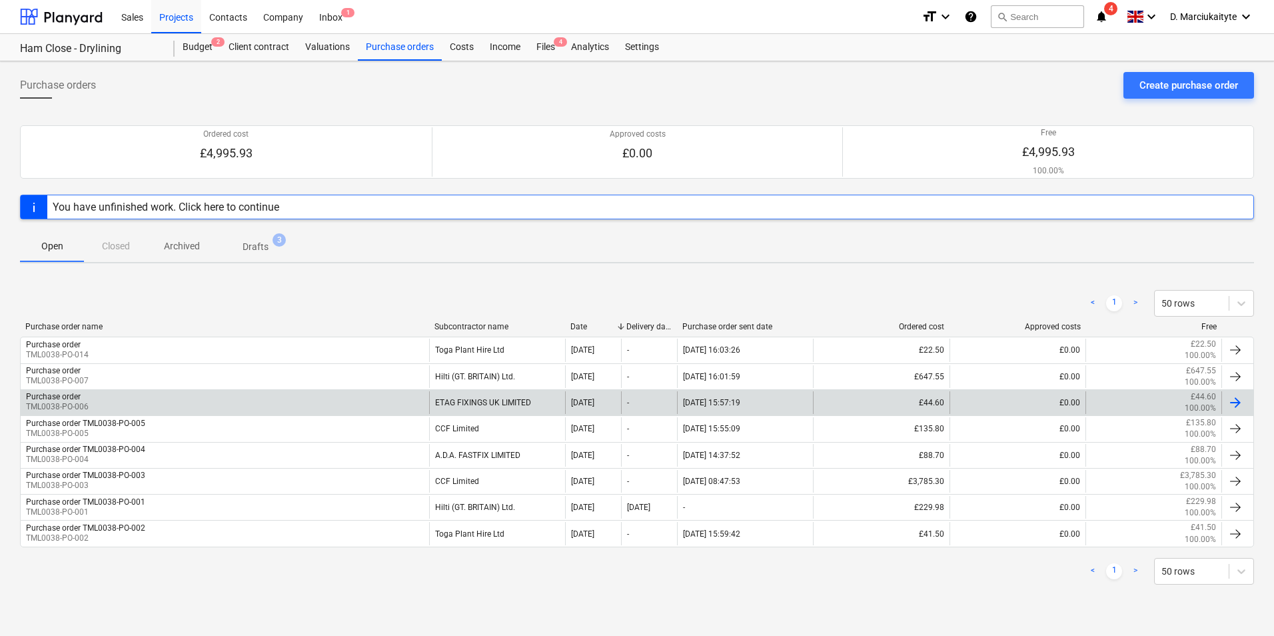
click at [457, 396] on div "ETAG FIXINGS UK LIMITED" at bounding box center [497, 402] width 136 height 23
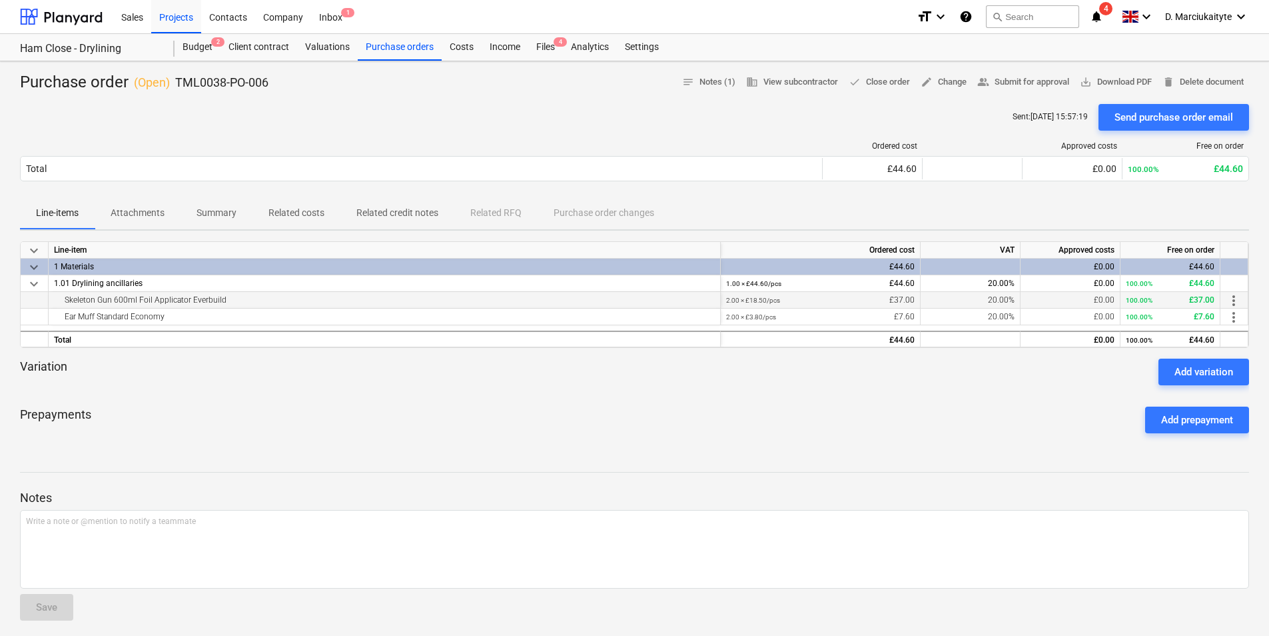
drag, startPoint x: 255, startPoint y: 298, endPoint x: 61, endPoint y: 296, distance: 193.2
click at [61, 296] on div "Skeleton Gun 600ml Foil Applicator Everbuild" at bounding box center [384, 300] width 661 height 16
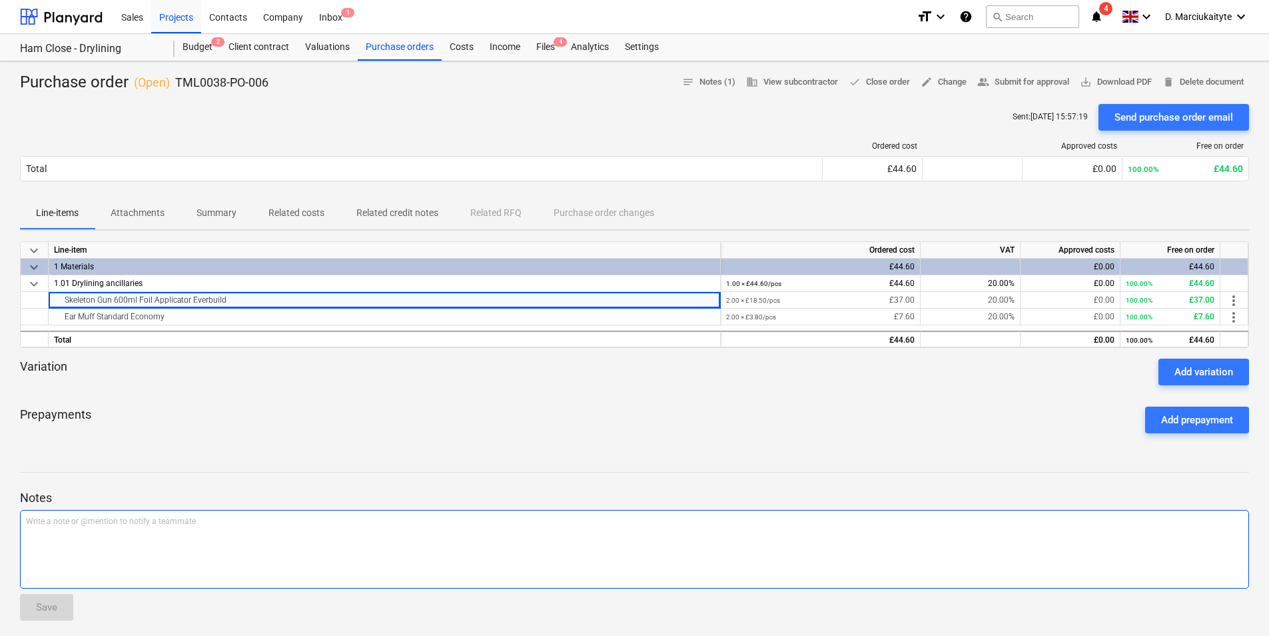
copy div "Skeleton Gun 600ml Foil Applicator Everbuild"
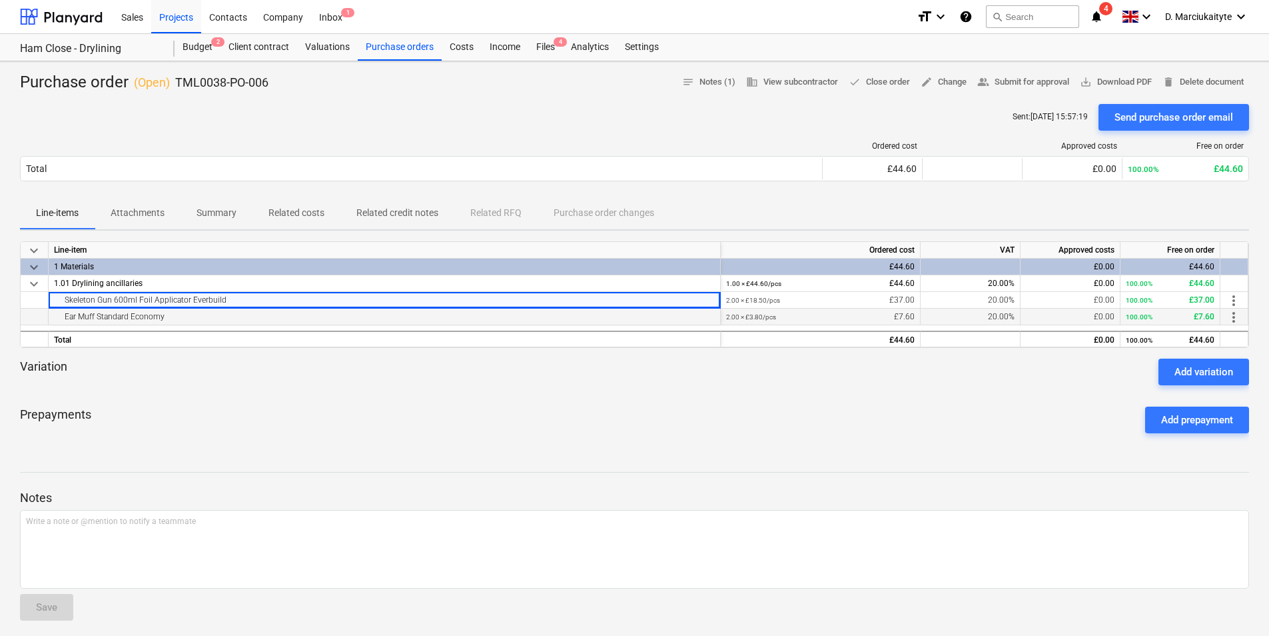
click at [244, 318] on div "Ear Muff Standard Economy" at bounding box center [384, 316] width 661 height 16
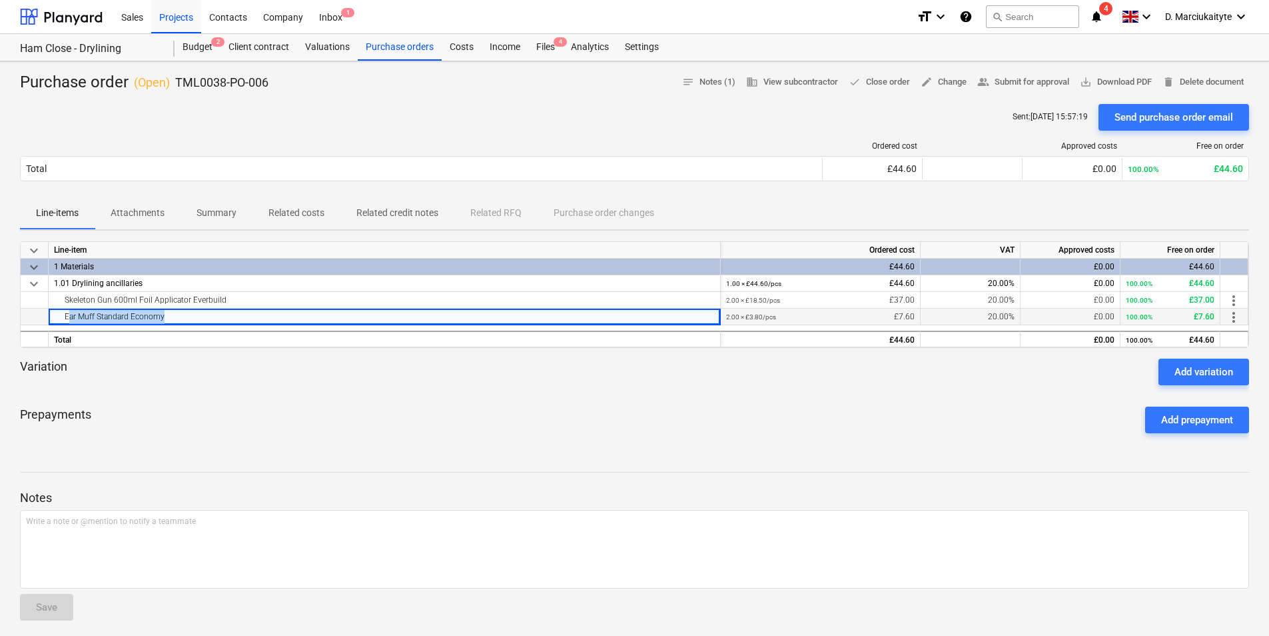
drag, startPoint x: 243, startPoint y: 318, endPoint x: 54, endPoint y: 312, distance: 189.3
click at [54, 312] on div "Ear Muff Standard Economy" at bounding box center [384, 316] width 661 height 16
copy div "Ear Muff Standard Economy"
drag, startPoint x: 249, startPoint y: 77, endPoint x: 169, endPoint y: 80, distance: 80.0
click at [169, 80] on div "Purchase order ( Open ) TML0038-PO-006 notes Notes (1) business View subcontrac…" at bounding box center [634, 82] width 1229 height 21
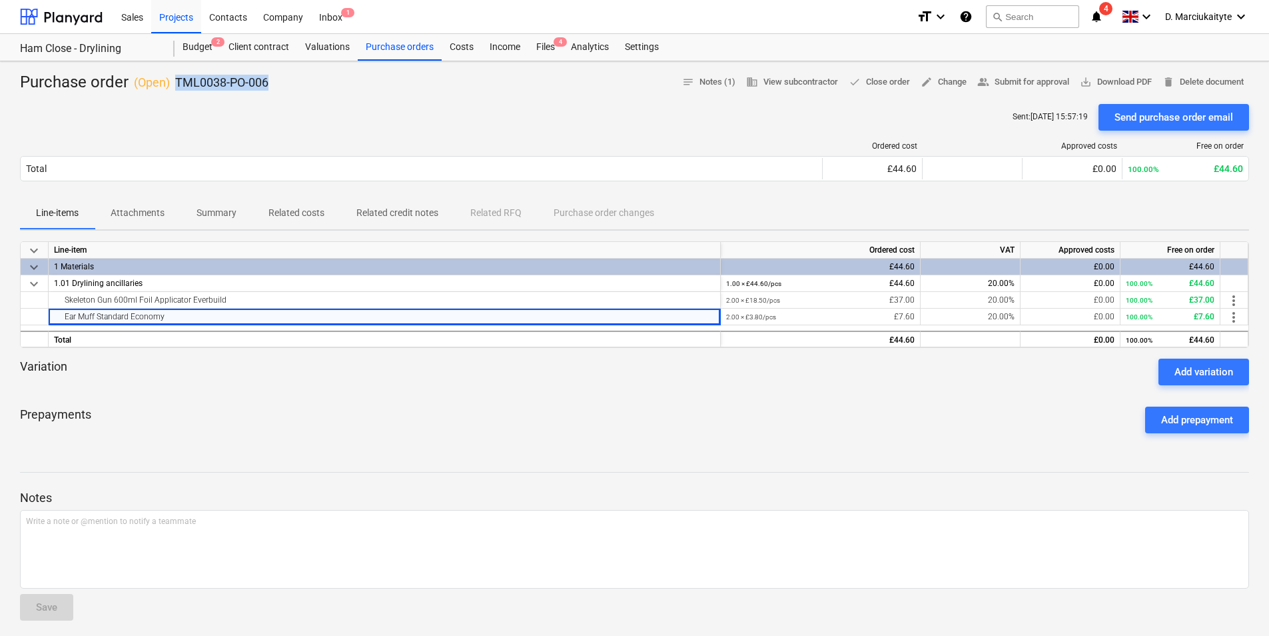
copy div "TML0038-PO-006"
click at [380, 53] on div "Purchase orders" at bounding box center [400, 47] width 84 height 27
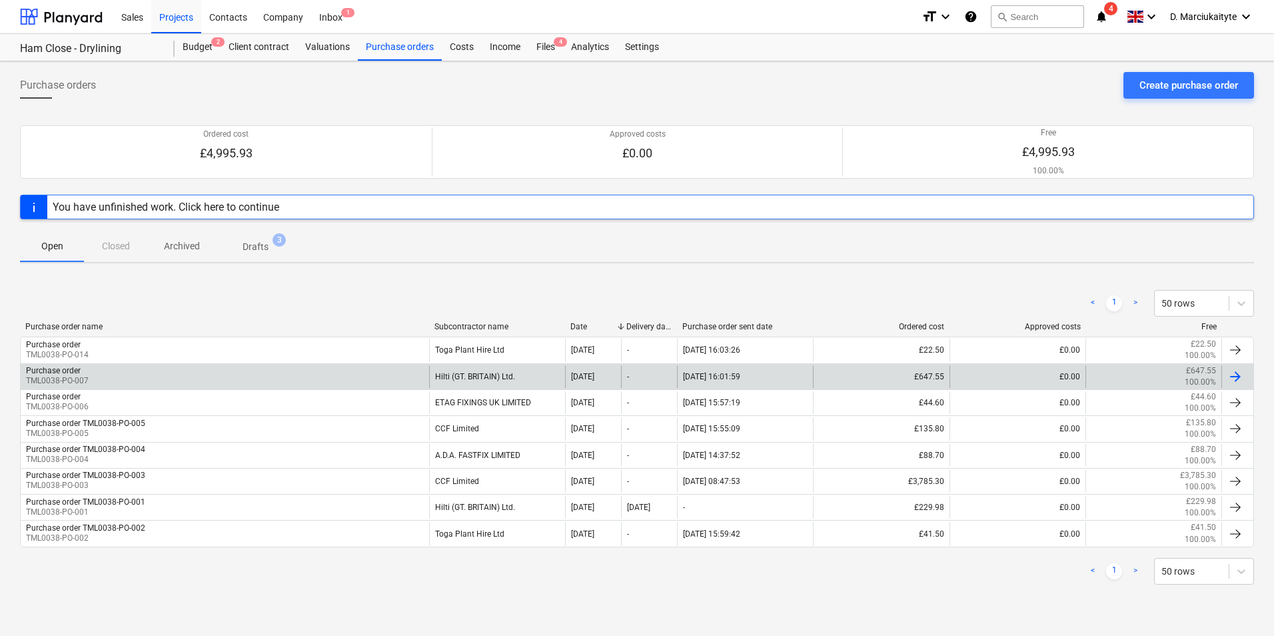
click at [414, 376] on div "Purchase order TML0038-PO-007" at bounding box center [225, 376] width 408 height 23
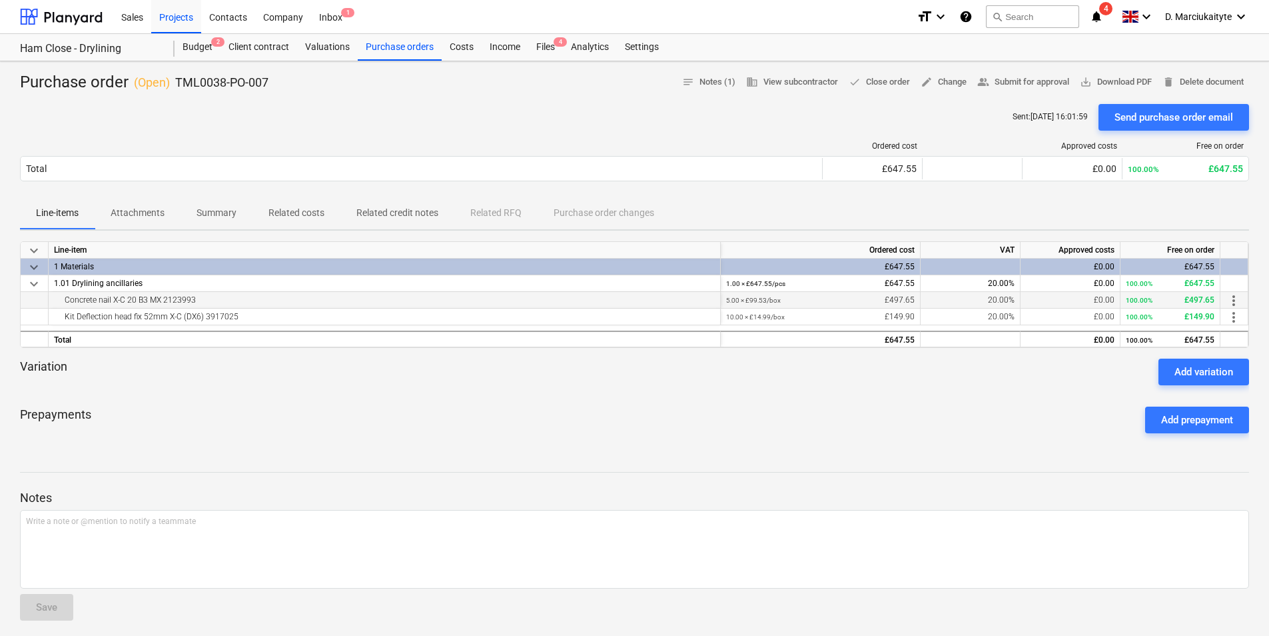
drag, startPoint x: 221, startPoint y: 301, endPoint x: 65, endPoint y: 300, distance: 155.9
click at [65, 300] on div "Concrete nail X-C 20 B3 MX 2123993" at bounding box center [384, 300] width 661 height 16
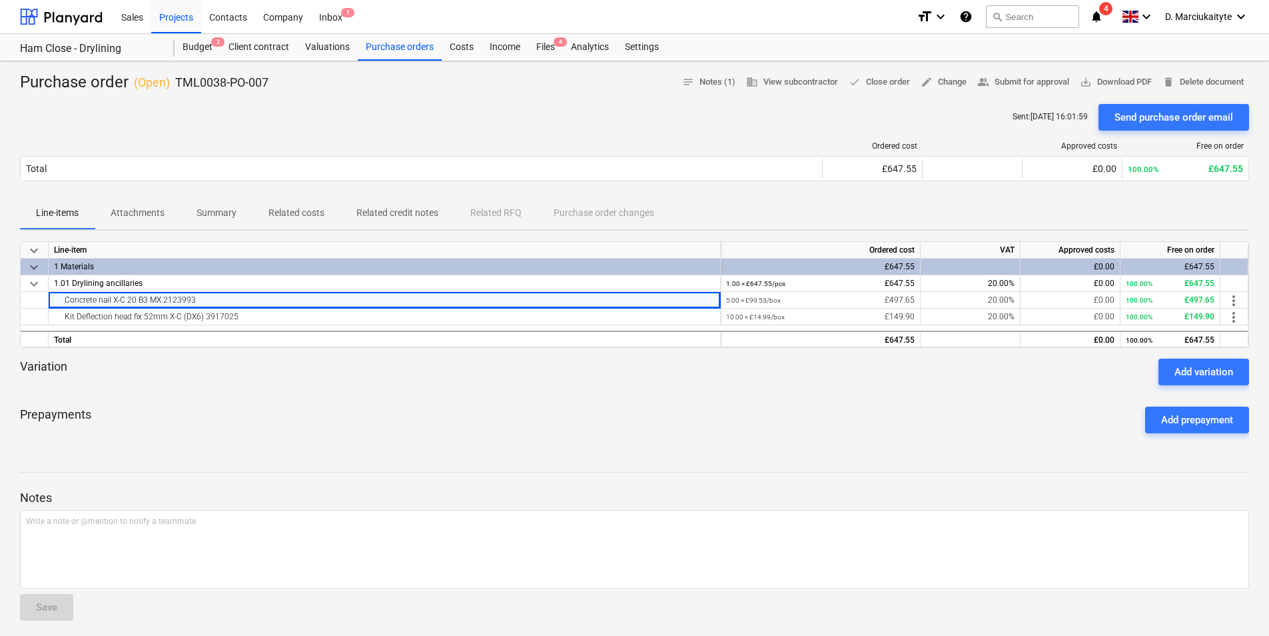
copy div "Concrete nail X-C 20 B3 MX 2123993"
drag, startPoint x: 253, startPoint y: 317, endPoint x: 59, endPoint y: 319, distance: 194.6
click at [59, 319] on div "Kit Deflection head fix 52mm X-C (DX6) 3917025" at bounding box center [384, 316] width 661 height 16
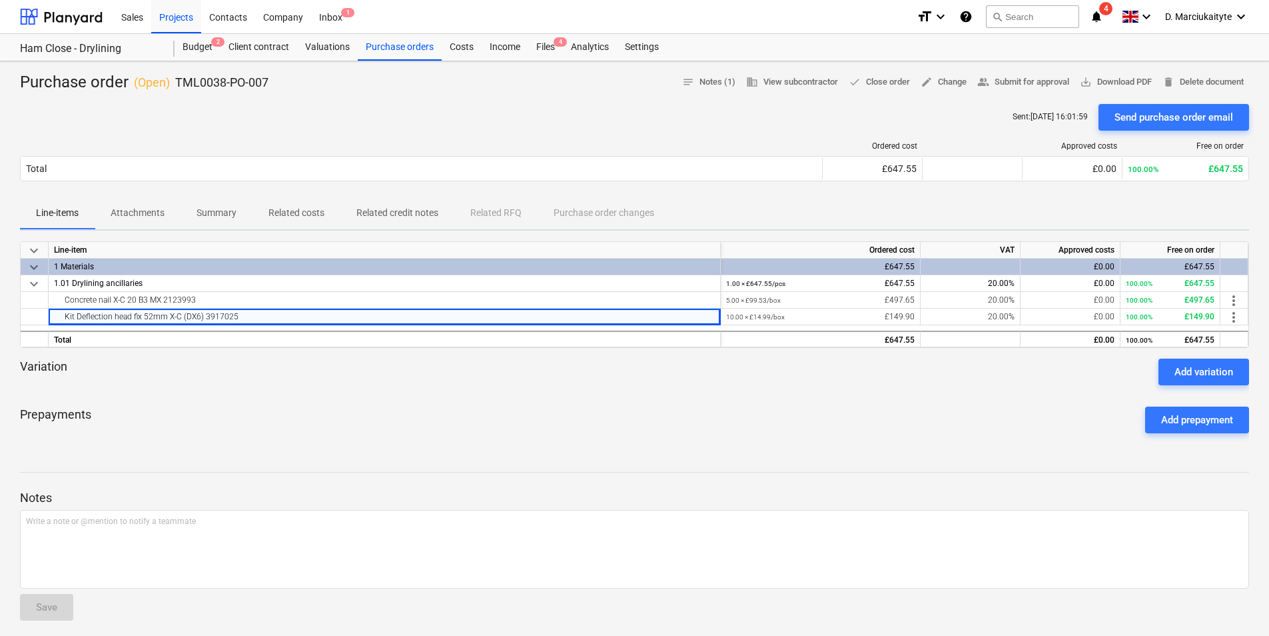
copy div "Kit Deflection head fix 52mm X-C (DX6) 3917025"
drag, startPoint x: 291, startPoint y: 97, endPoint x: 175, endPoint y: 87, distance: 116.4
click at [175, 87] on div "Purchase order ( Open ) TML0038-PO-007 notes Notes (1) business View subcontrac…" at bounding box center [634, 424] width 1269 height 727
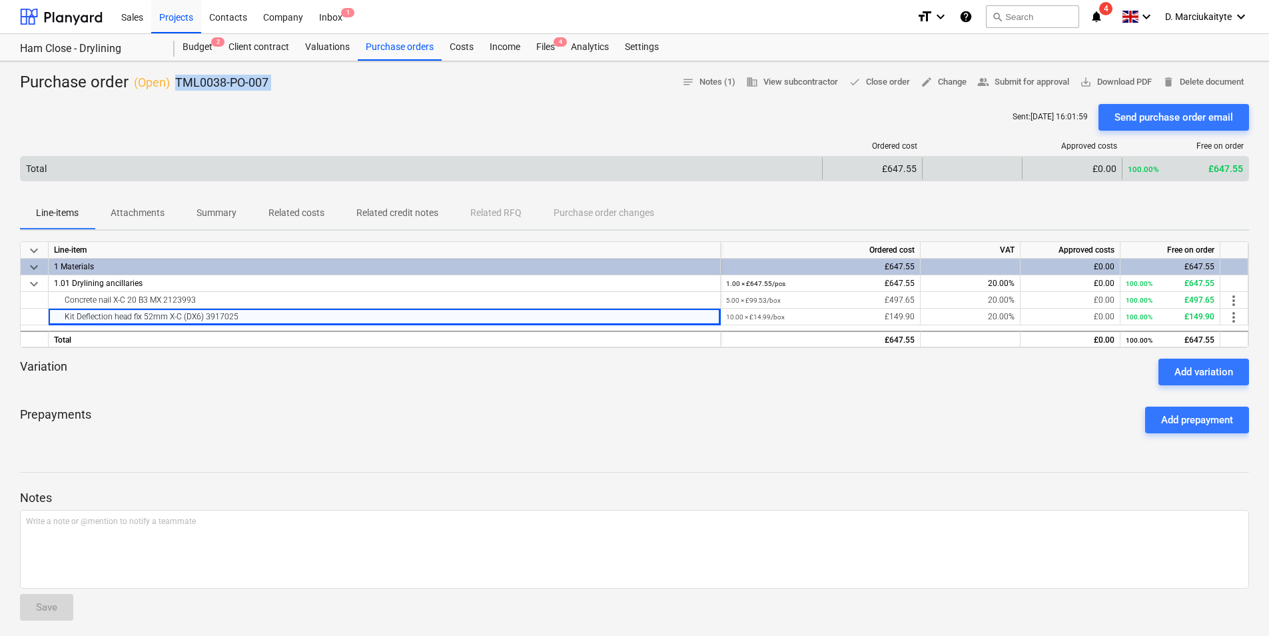
copy div "TML0038-PO-007 notes Notes (1) business View subcontractor done Close order edi…"
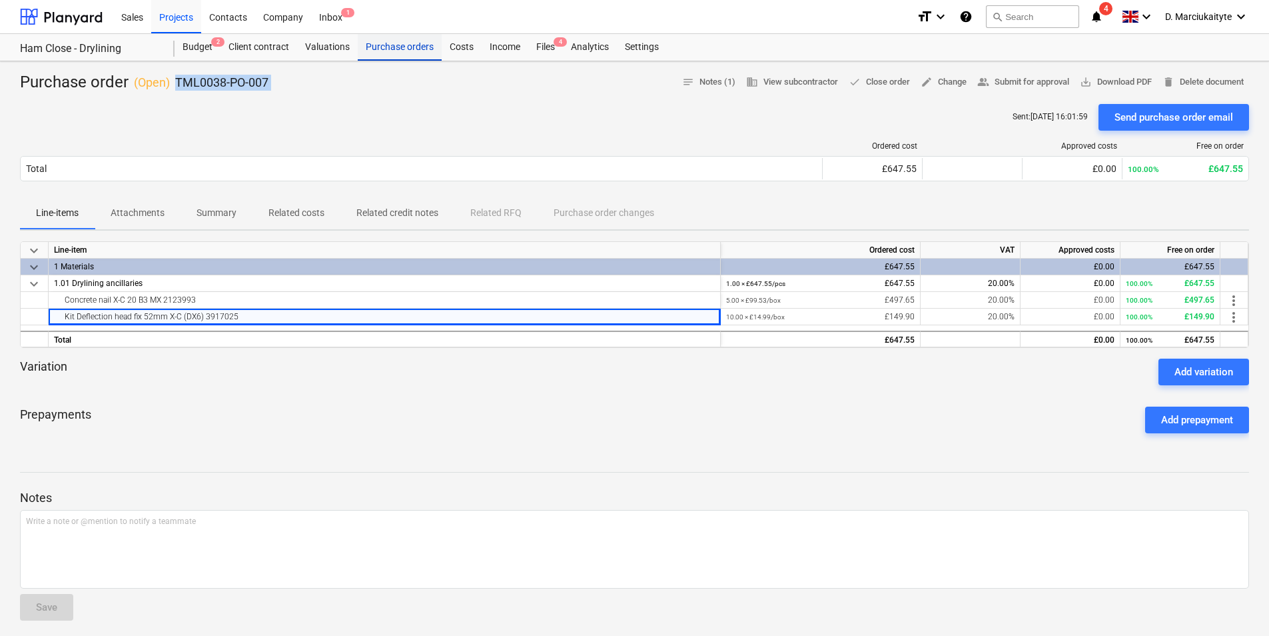
click at [404, 46] on div "Purchase orders" at bounding box center [400, 47] width 84 height 27
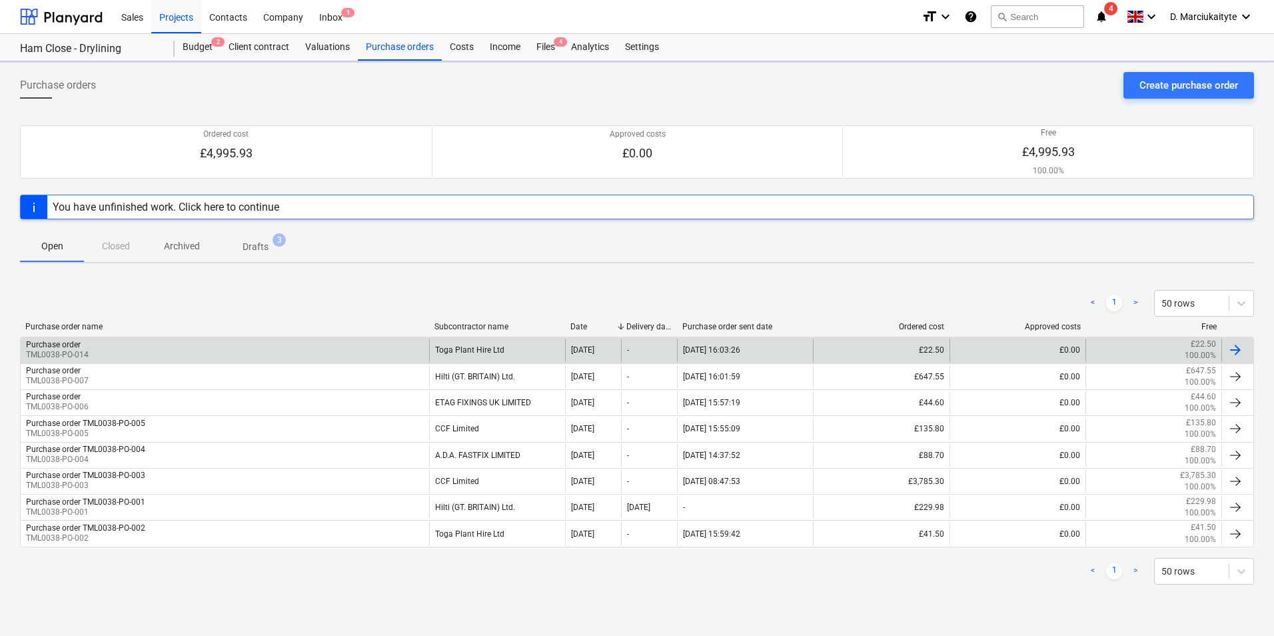
click at [391, 343] on div "Purchase order TML0038-PO-014" at bounding box center [225, 349] width 408 height 23
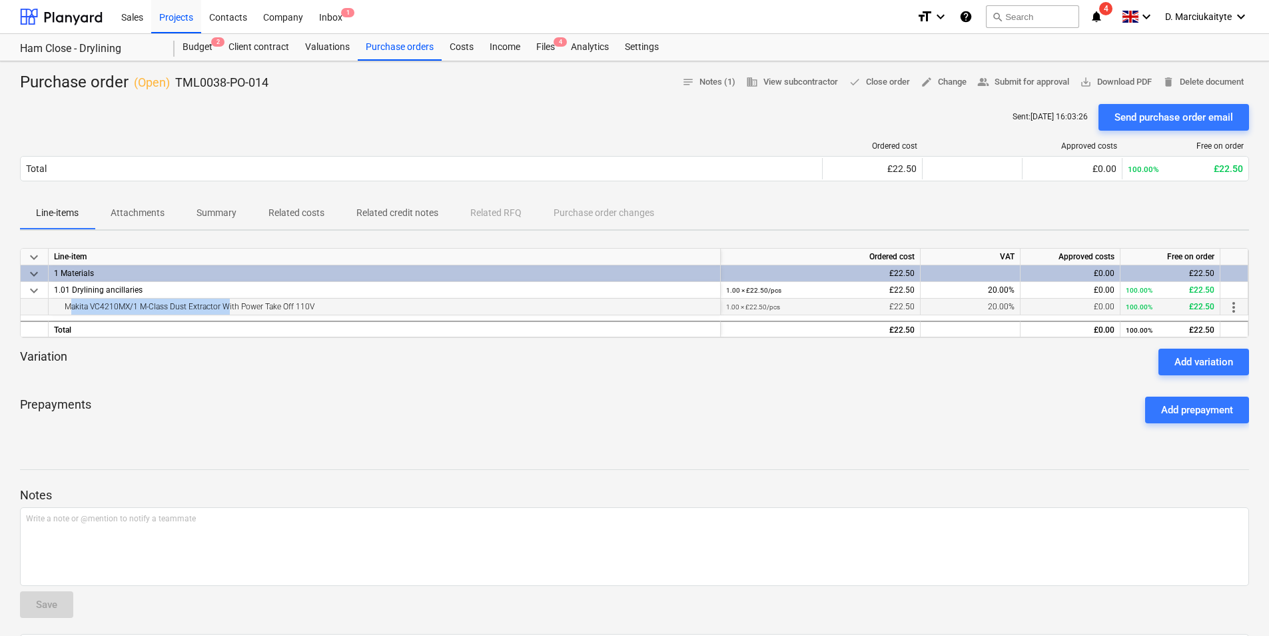
drag, startPoint x: 223, startPoint y: 307, endPoint x: 65, endPoint y: 307, distance: 157.9
click at [65, 307] on div "Makita VC4210MX/1 M-Class Dust Extractor With Power Take Off 110V" at bounding box center [384, 306] width 661 height 16
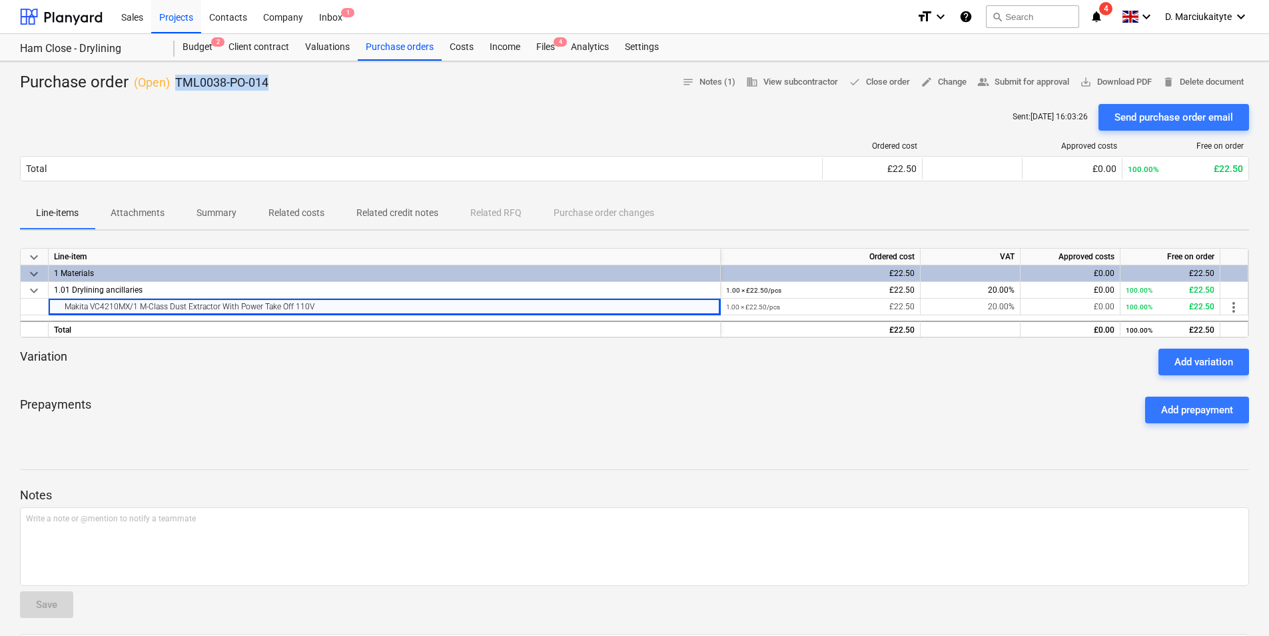
drag, startPoint x: 316, startPoint y: 87, endPoint x: 174, endPoint y: 79, distance: 142.8
click at [174, 79] on div "Purchase order ( Open ) TML0038-PO-014 notes Notes (1) business View subcontrac…" at bounding box center [634, 82] width 1229 height 21
click at [942, 79] on span "edit Change" at bounding box center [944, 82] width 46 height 15
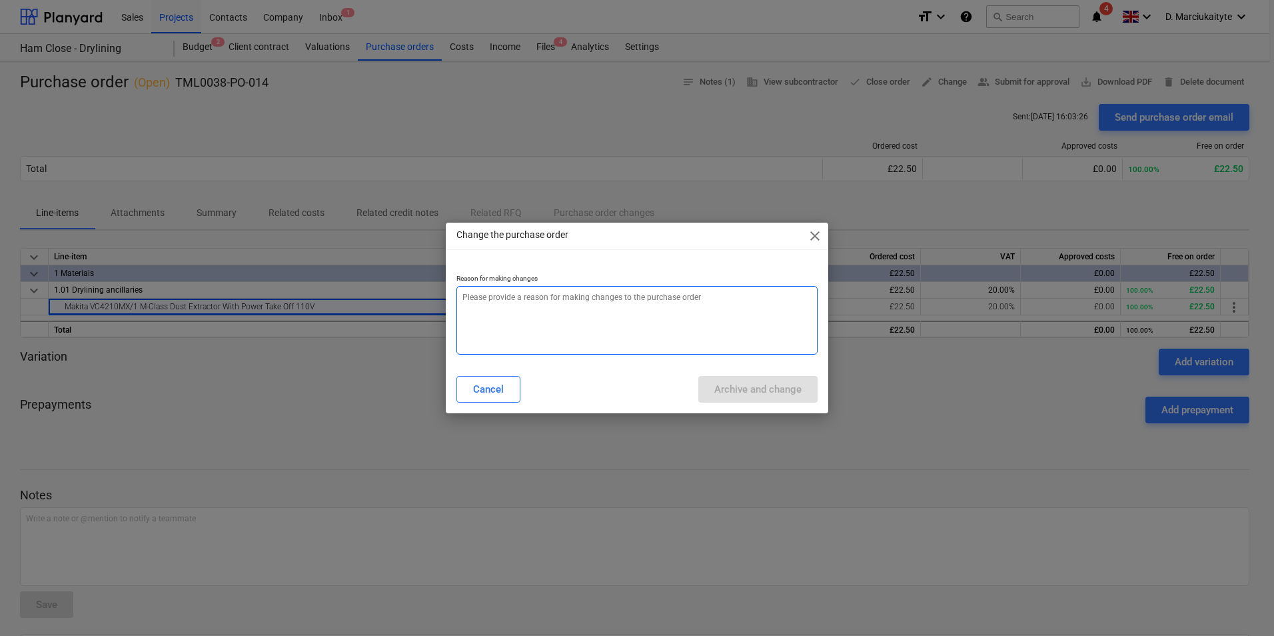
click at [595, 315] on textarea at bounding box center [636, 320] width 361 height 69
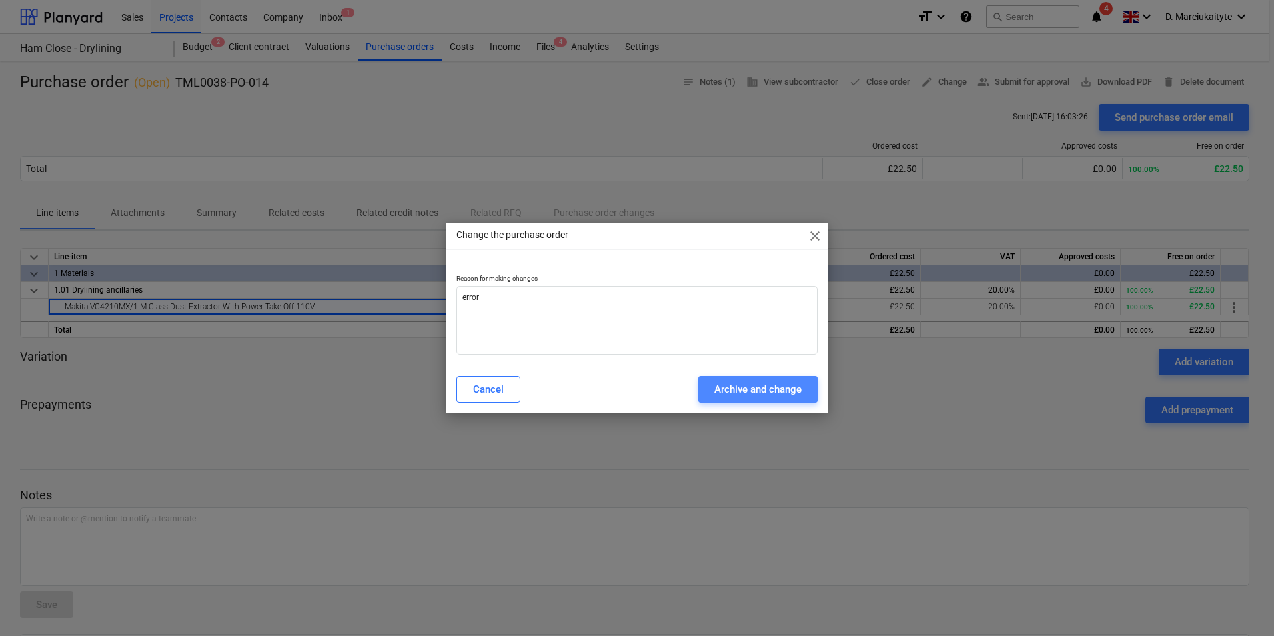
click at [781, 376] on button "Archive and change" at bounding box center [757, 389] width 119 height 27
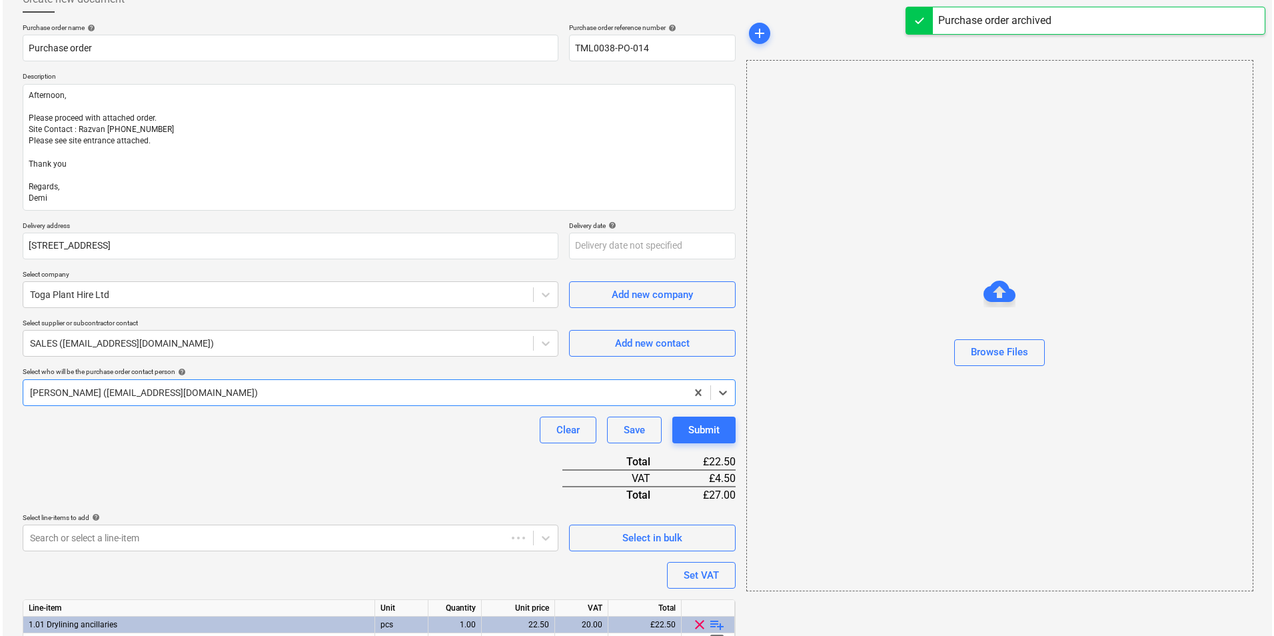
scroll to position [154, 0]
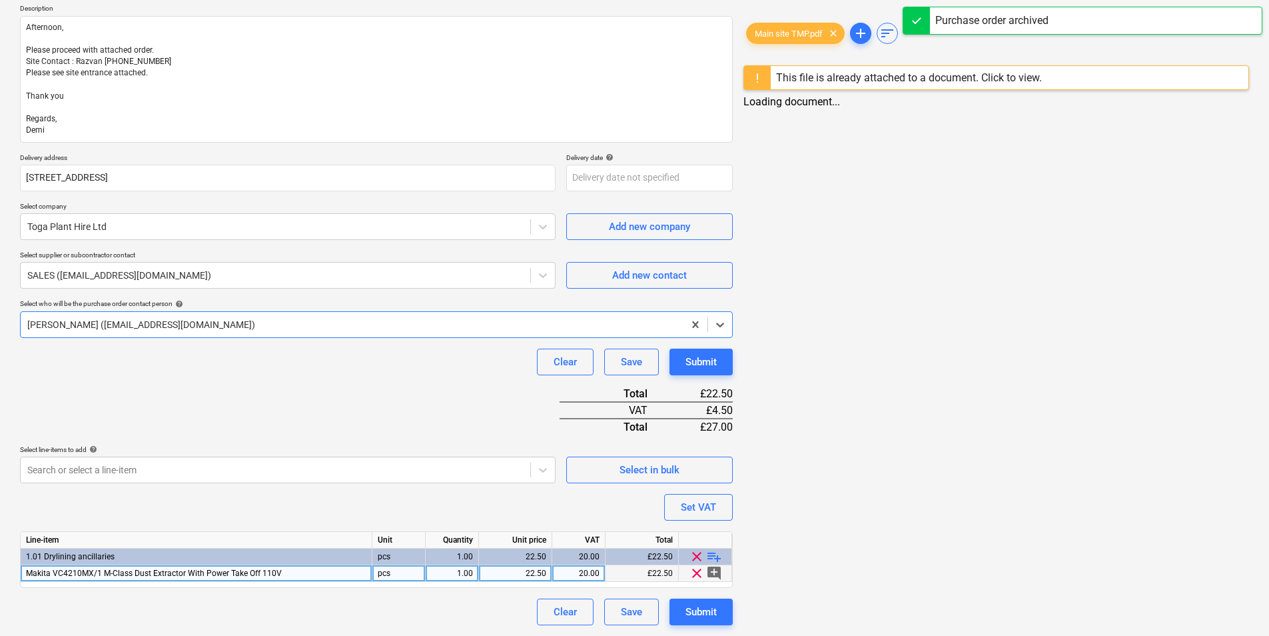
click at [539, 574] on div "22.50" at bounding box center [515, 573] width 62 height 17
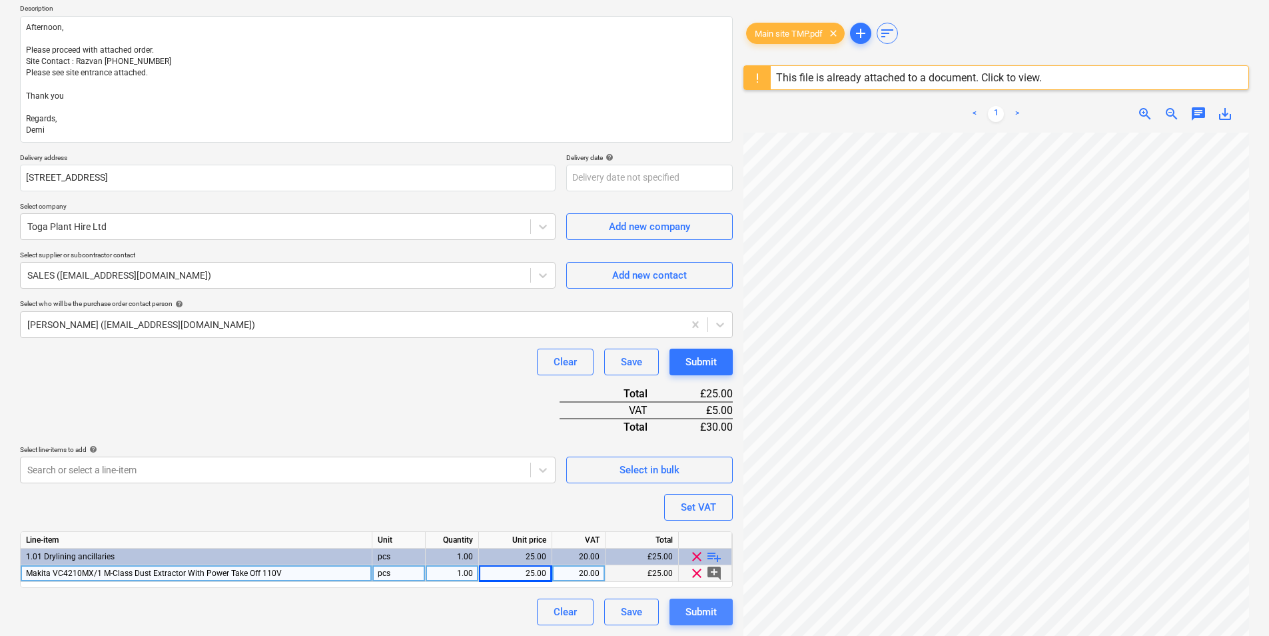
click at [704, 614] on div "Submit" at bounding box center [701, 611] width 31 height 17
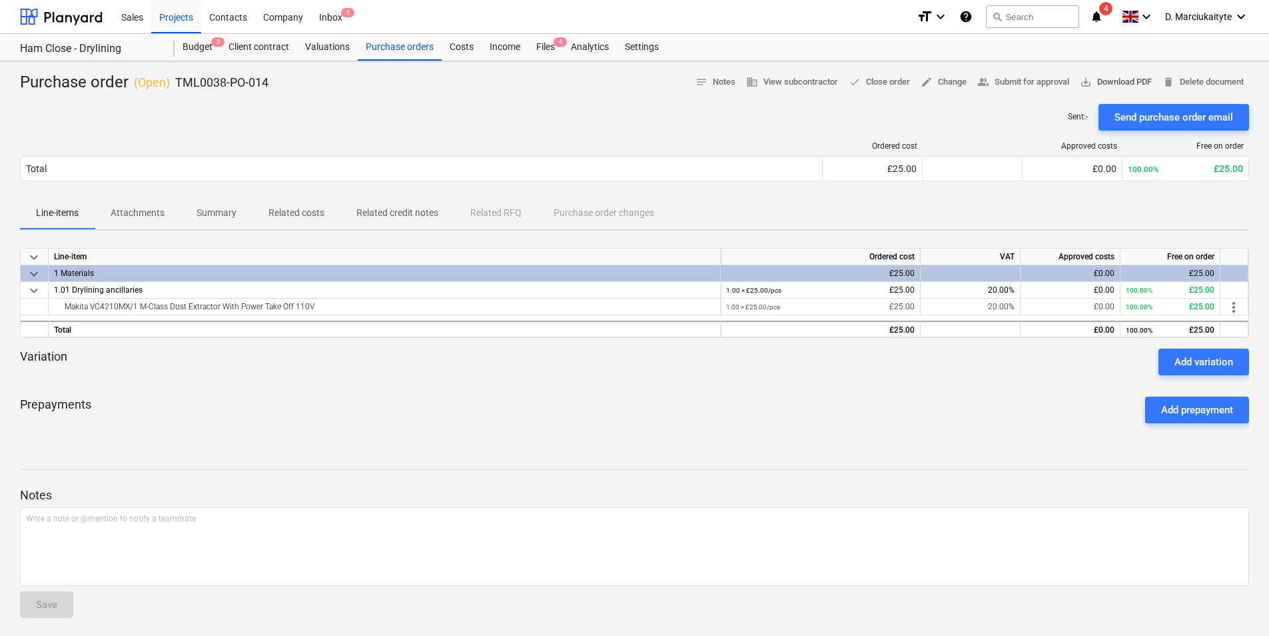
click at [1119, 85] on span "save_alt Download PDF" at bounding box center [1116, 82] width 72 height 15
drag, startPoint x: 382, startPoint y: 24, endPoint x: 386, endPoint y: 31, distance: 8.3
click at [382, 25] on div "Sales Projects Contacts Company Inbox 1" at bounding box center [509, 16] width 793 height 33
click at [390, 43] on div "Purchase orders" at bounding box center [400, 47] width 84 height 27
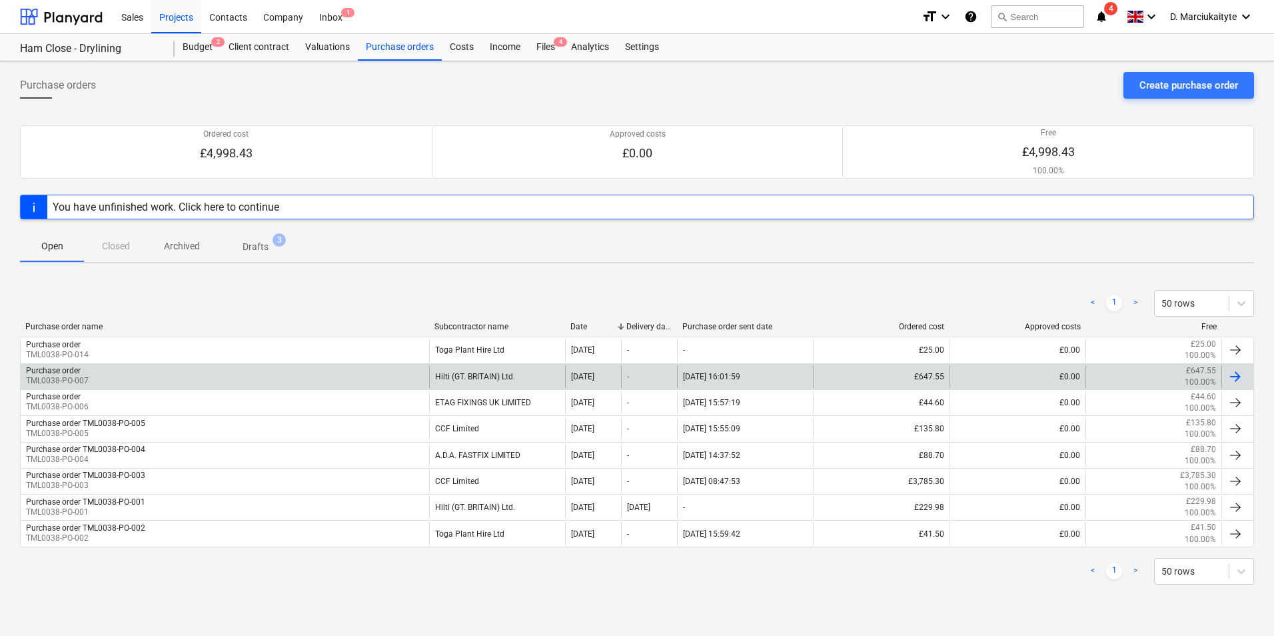
click at [347, 379] on div "Purchase order TML0038-PO-007" at bounding box center [225, 376] width 408 height 23
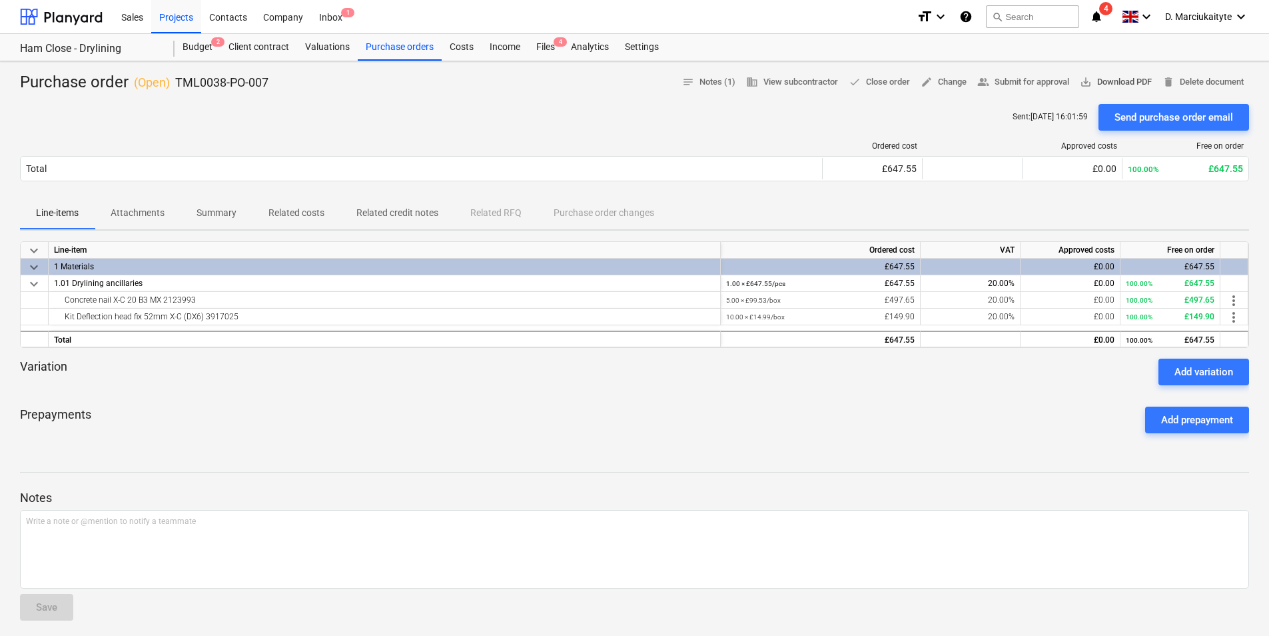
click at [1107, 75] on span "save_alt Download PDF" at bounding box center [1116, 82] width 72 height 15
drag, startPoint x: 305, startPoint y: 77, endPoint x: 173, endPoint y: 88, distance: 132.4
click at [173, 88] on div "Purchase order ( Open ) TML0038-PO-007 notes Notes (1) business View subcontrac…" at bounding box center [634, 82] width 1229 height 21
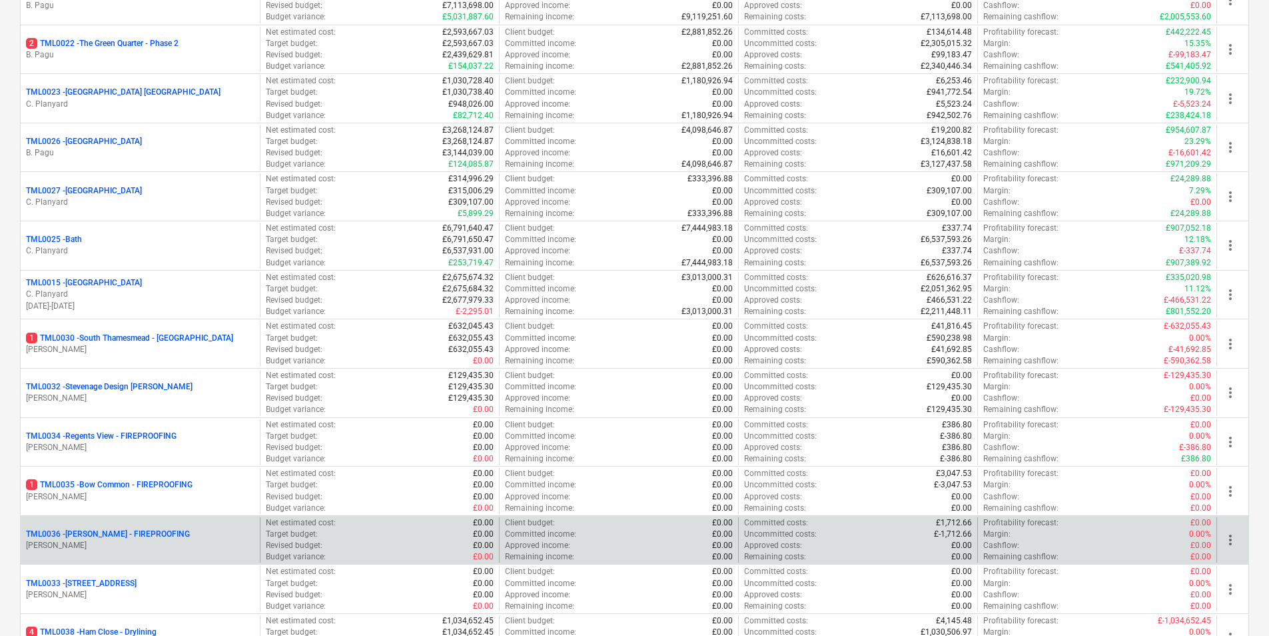
scroll to position [1307, 0]
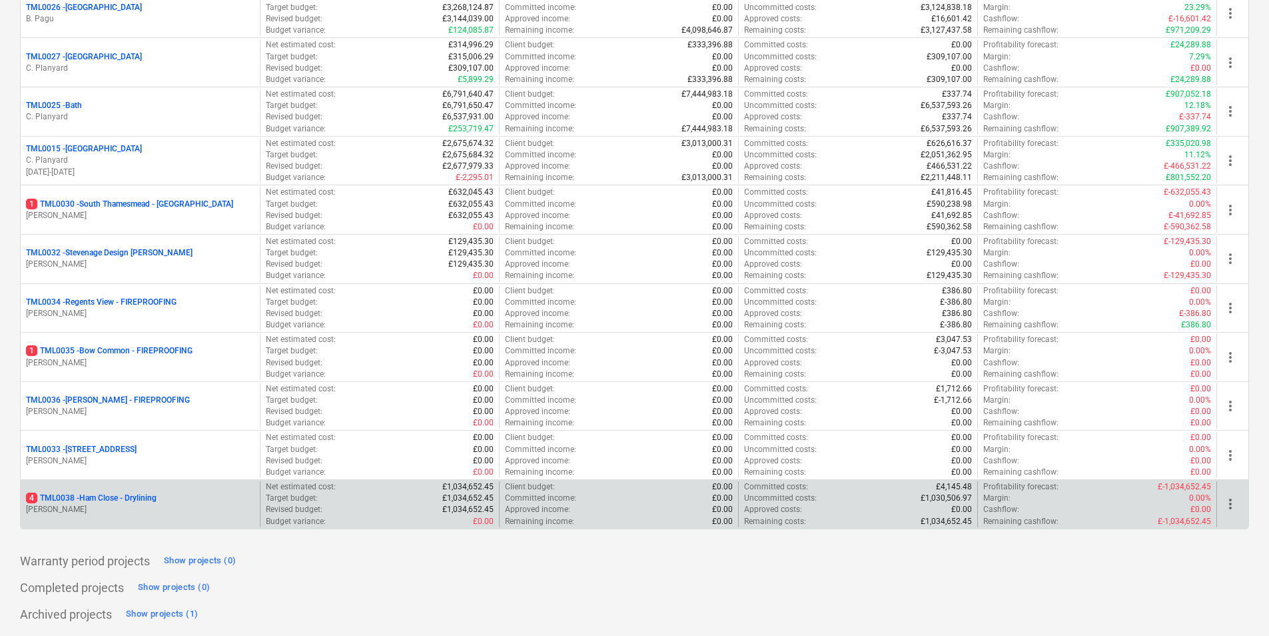
click at [165, 496] on div "4 TML0038 - Ham Close - Drylining" at bounding box center [140, 497] width 229 height 11
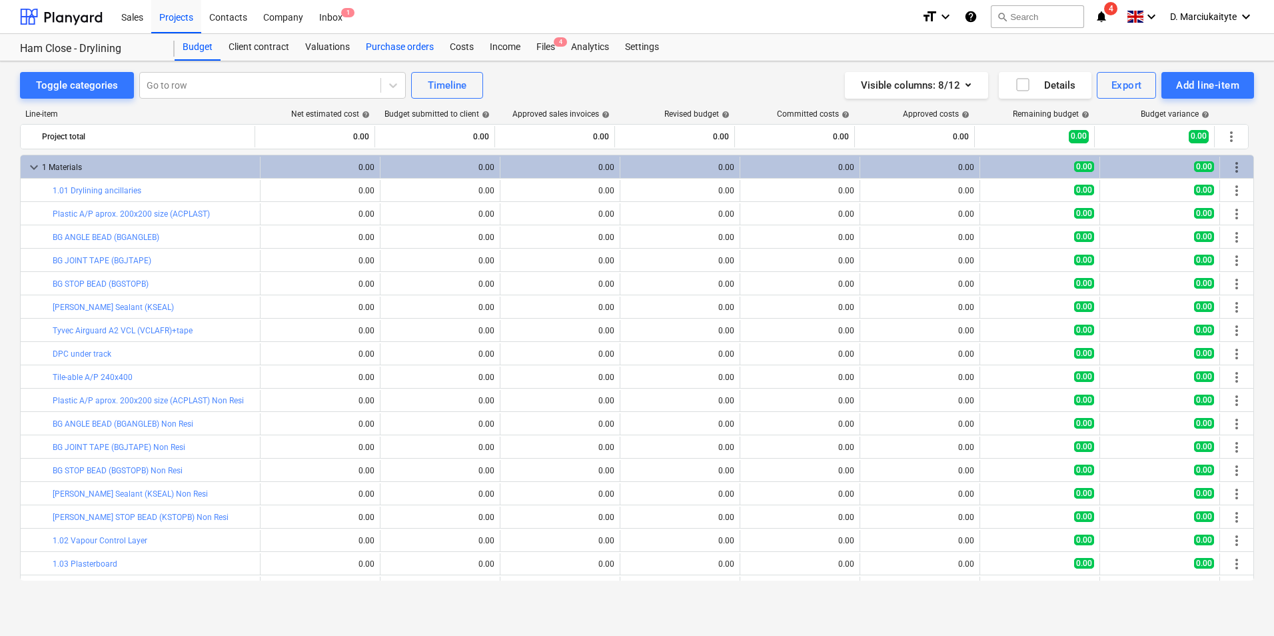
click at [388, 39] on div "Purchase orders" at bounding box center [400, 47] width 84 height 27
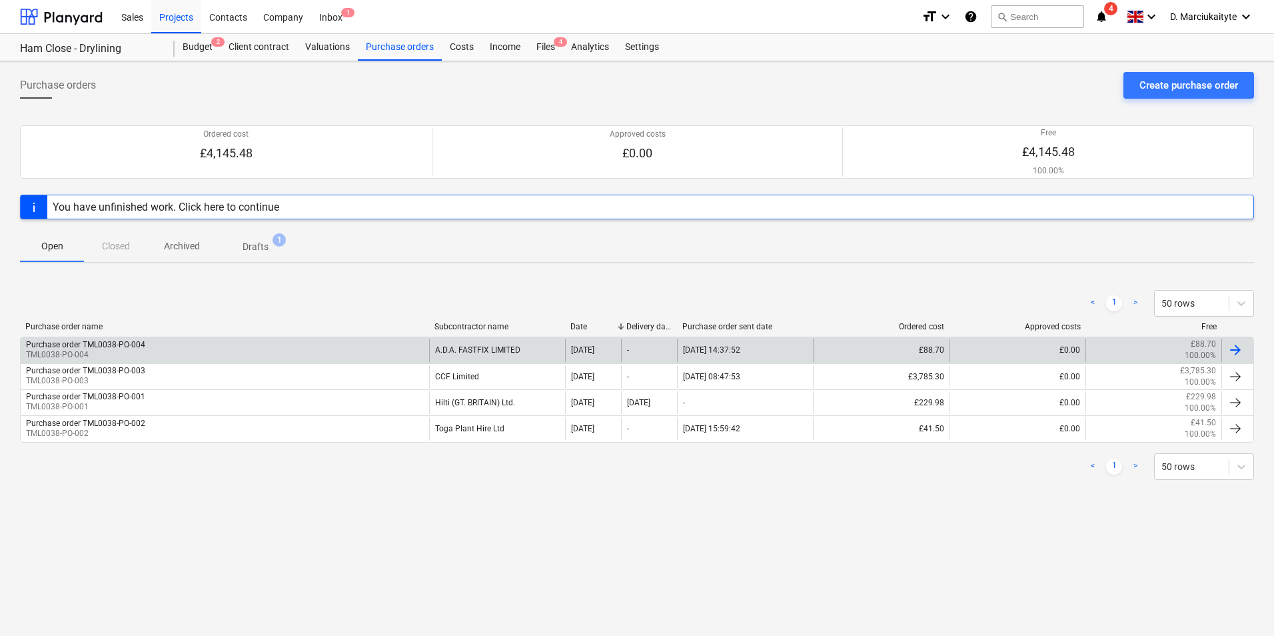
click at [156, 342] on div "Purchase order TML0038-PO-004 TML0038-PO-004" at bounding box center [225, 349] width 408 height 23
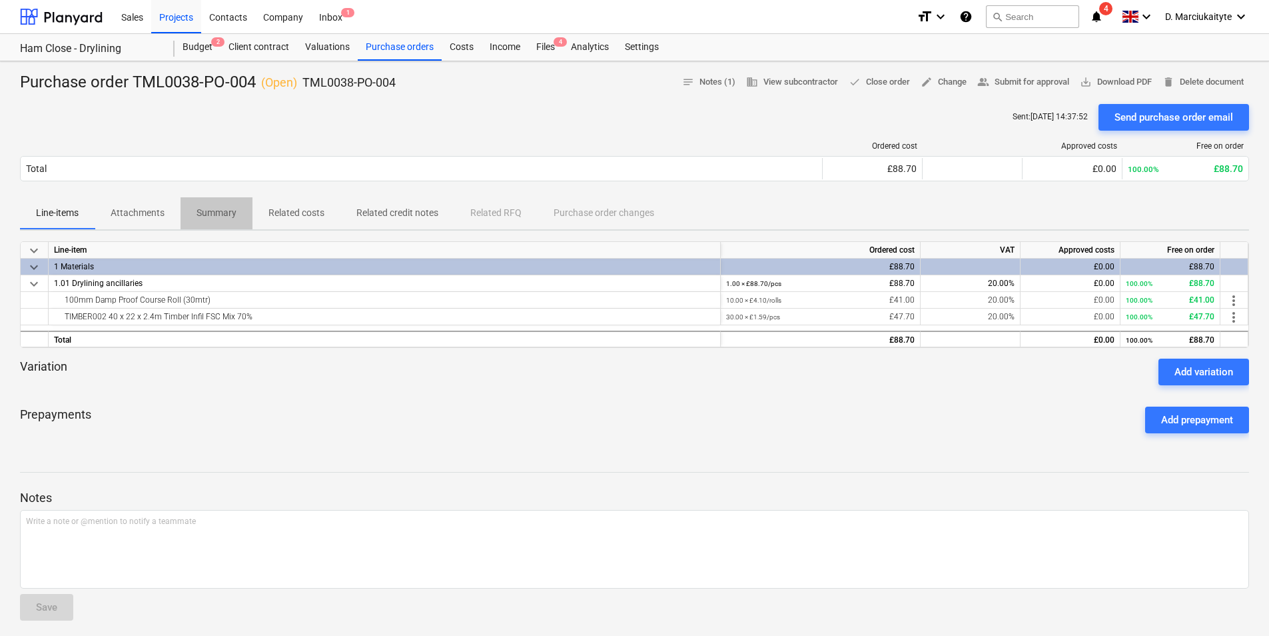
click at [207, 220] on p "Summary" at bounding box center [217, 213] width 40 height 14
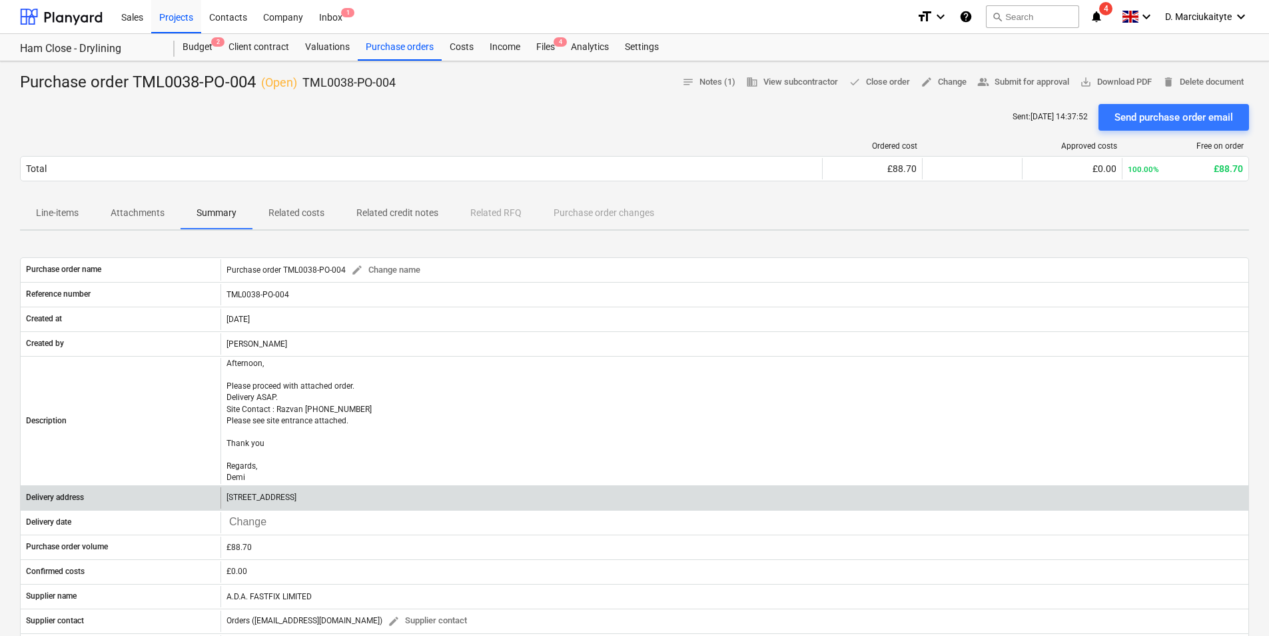
drag, startPoint x: 355, startPoint y: 493, endPoint x: 225, endPoint y: 498, distance: 130.7
click at [225, 498] on div "[STREET_ADDRESS]" at bounding box center [735, 497] width 1028 height 21
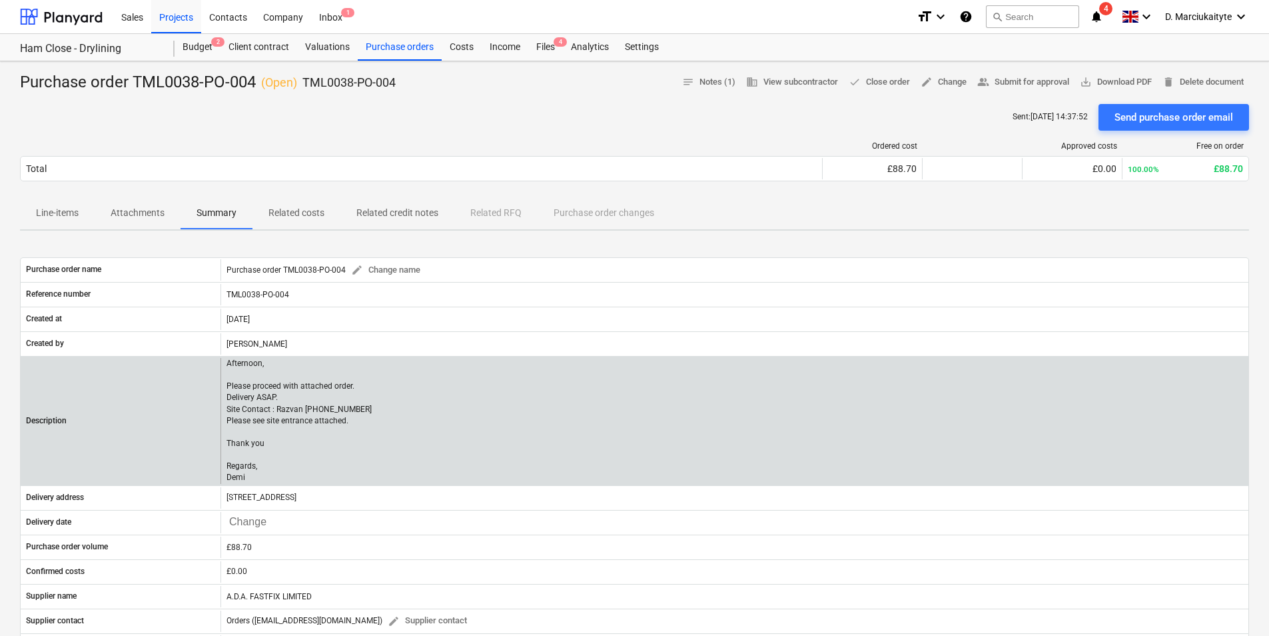
copy p "[STREET_ADDRESS]"
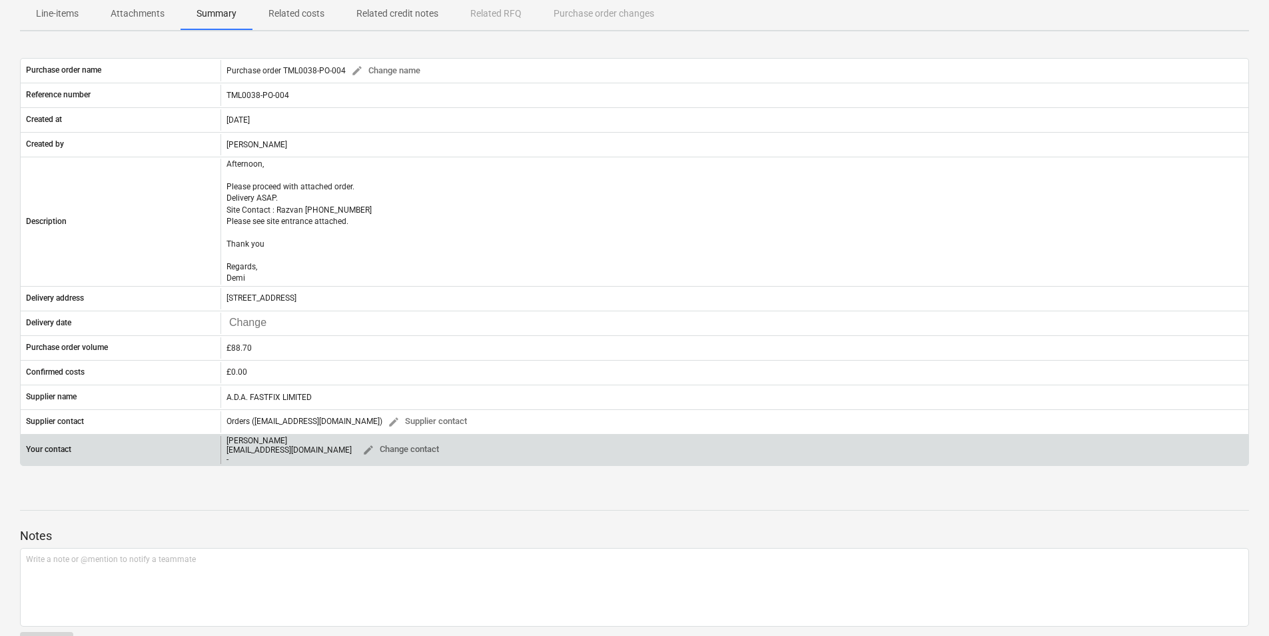
scroll to position [200, 0]
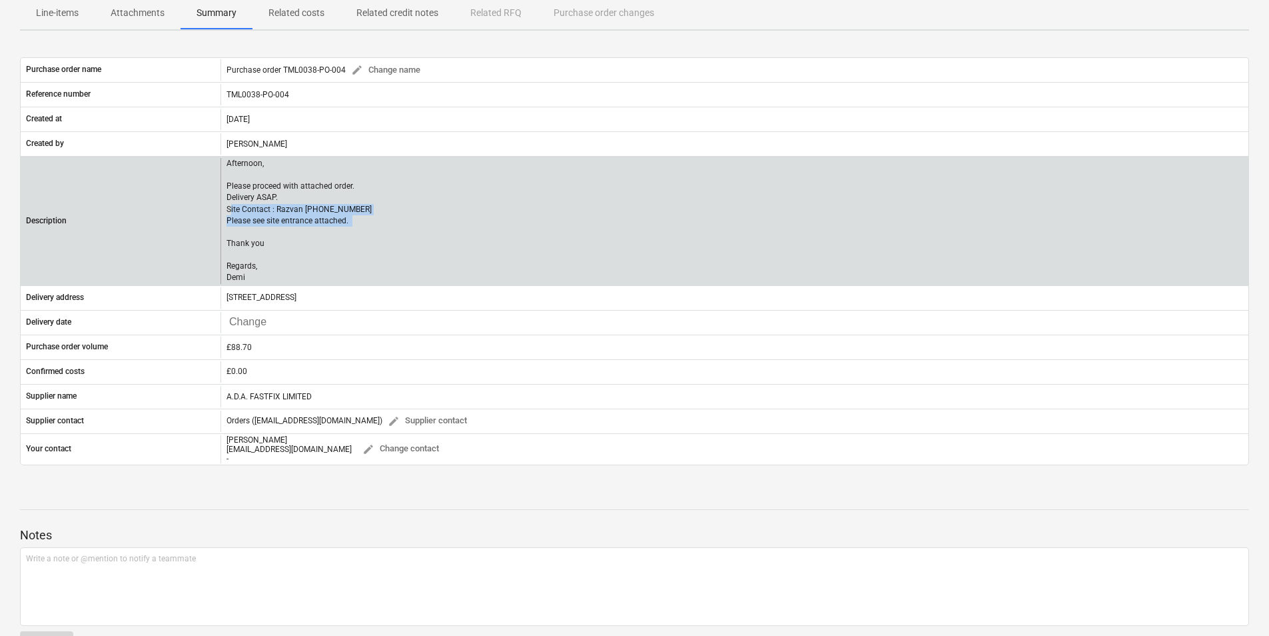
drag, startPoint x: 352, startPoint y: 223, endPoint x: 233, endPoint y: 215, distance: 120.2
click at [233, 215] on p "Afternoon, Please proceed with attached order. Delivery ASAP. Site Contact : Ra…" at bounding box center [299, 221] width 145 height 126
drag, startPoint x: 233, startPoint y: 215, endPoint x: 324, endPoint y: 239, distance: 94.9
click at [309, 253] on p "Afternoon, Please proceed with attached order. Delivery ASAP. Site Contact : Ra…" at bounding box center [299, 221] width 145 height 126
click at [370, 207] on div "Afternoon, Please proceed with attached order. Delivery ASAP. Site Contact : Ra…" at bounding box center [735, 221] width 1028 height 126
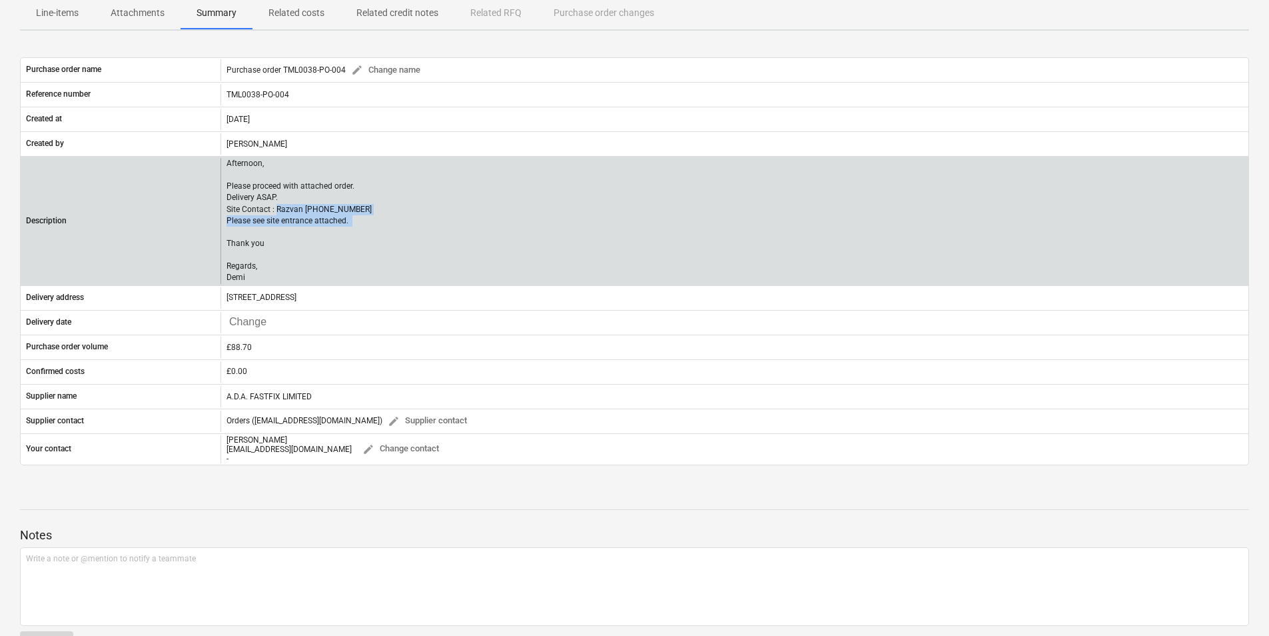
drag, startPoint x: 352, startPoint y: 225, endPoint x: 277, endPoint y: 212, distance: 76.3
click at [277, 212] on p "Afternoon, Please proceed with attached order. Delivery ASAP. Site Contact : Ra…" at bounding box center [299, 221] width 145 height 126
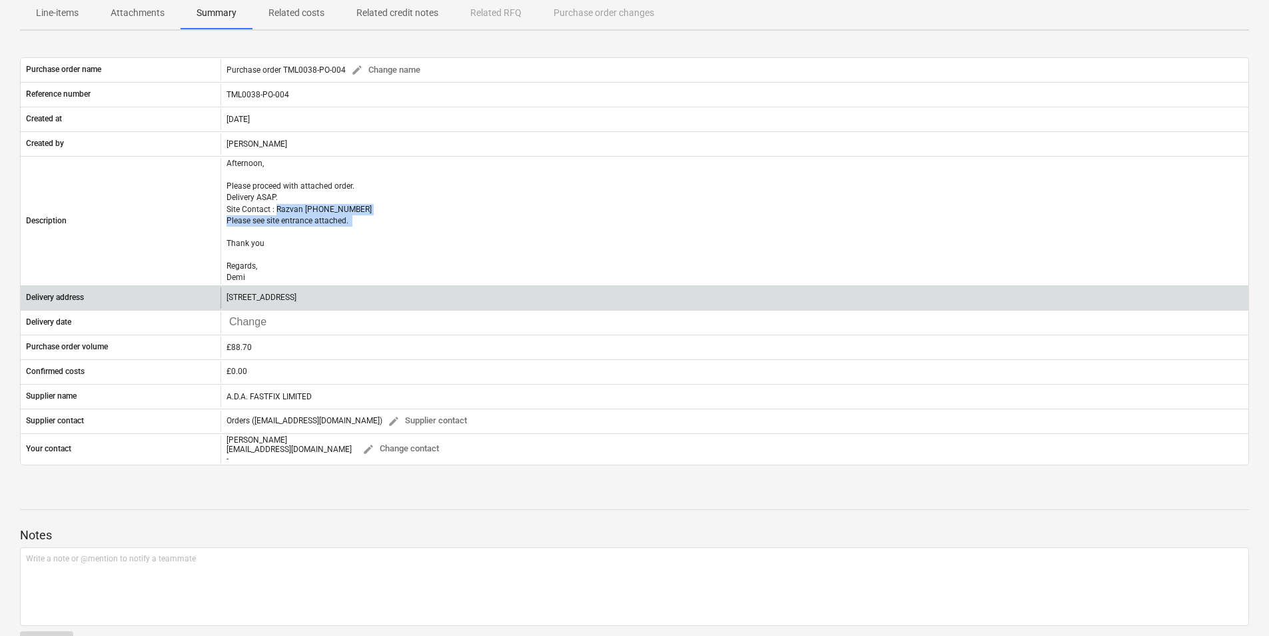
copy p "Razvan [PHONE_NUMBER] Please see site entrance attached."
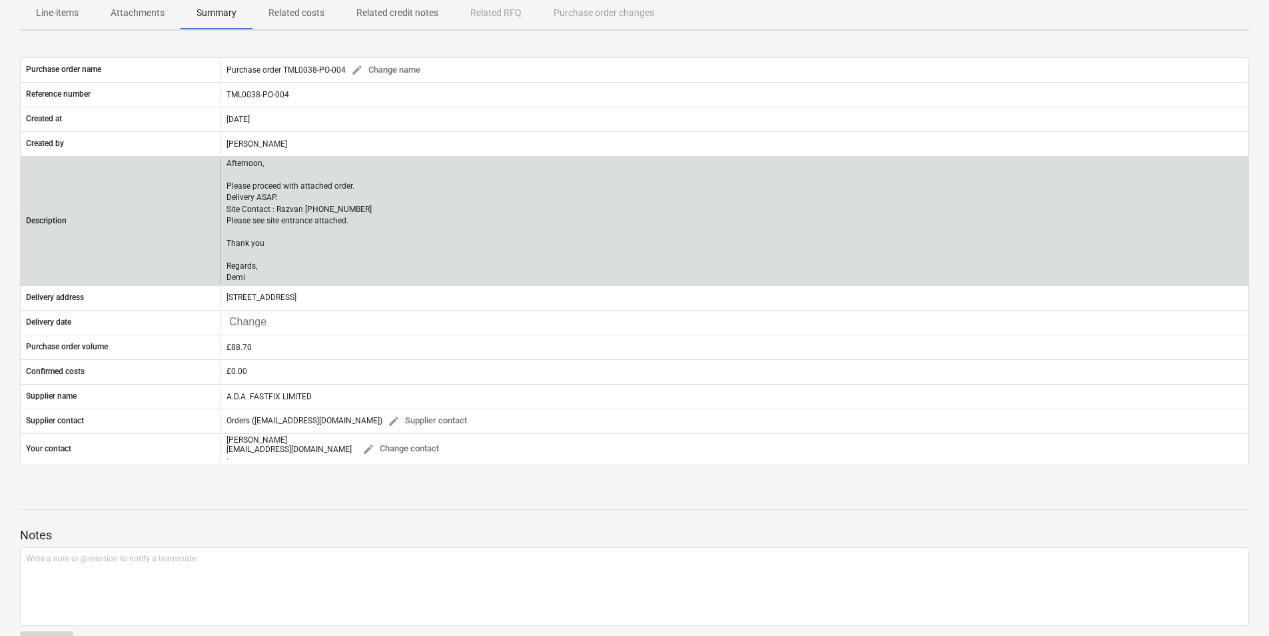
click at [356, 249] on p "Afternoon, Please proceed with attached order. Delivery ASAP. Site Contact : Ra…" at bounding box center [299, 221] width 145 height 126
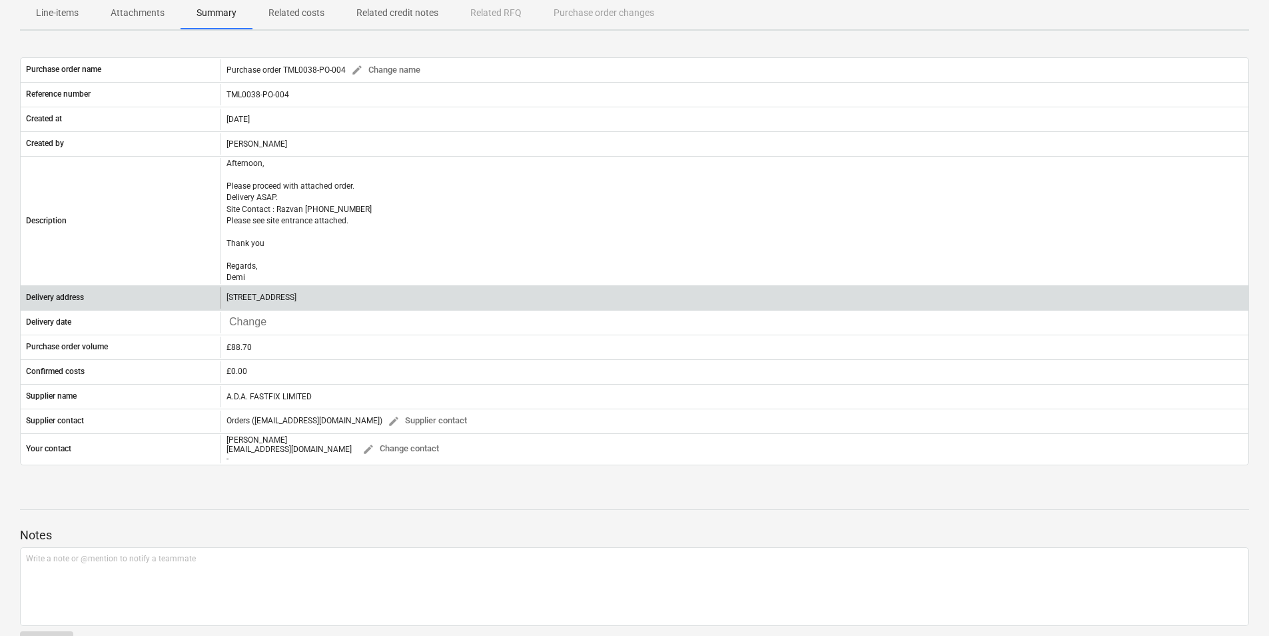
drag, startPoint x: 361, startPoint y: 300, endPoint x: 223, endPoint y: 294, distance: 138.7
click at [223, 294] on div "[STREET_ADDRESS]" at bounding box center [735, 297] width 1028 height 21
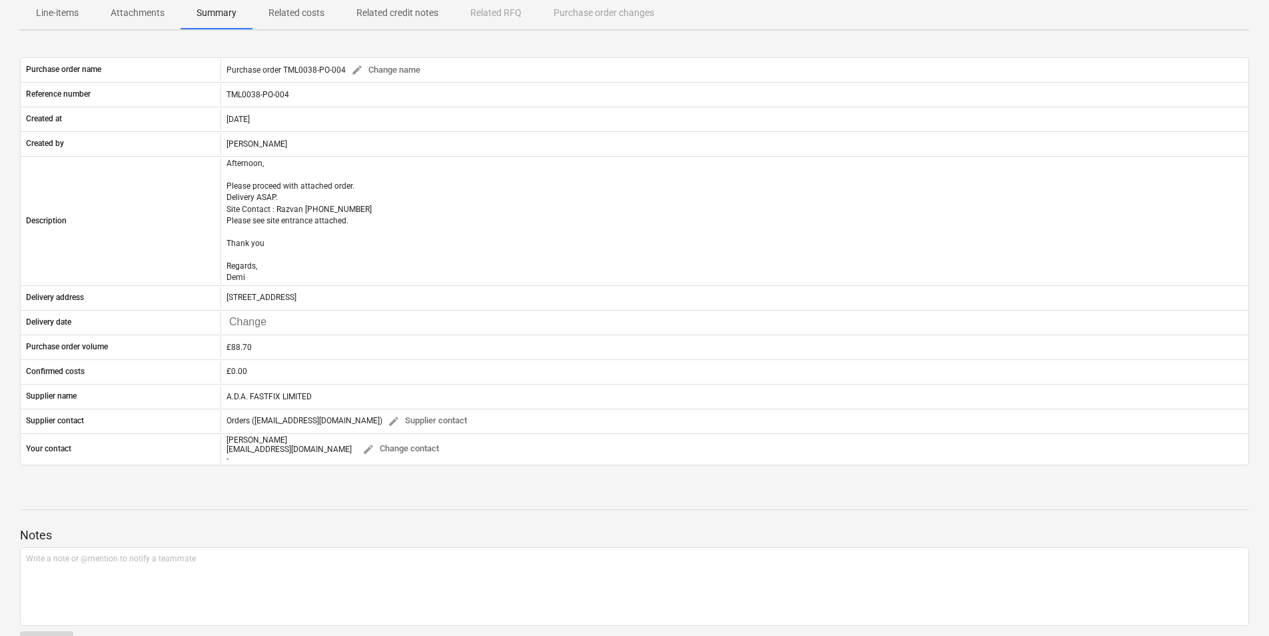
copy p "[STREET_ADDRESS]"
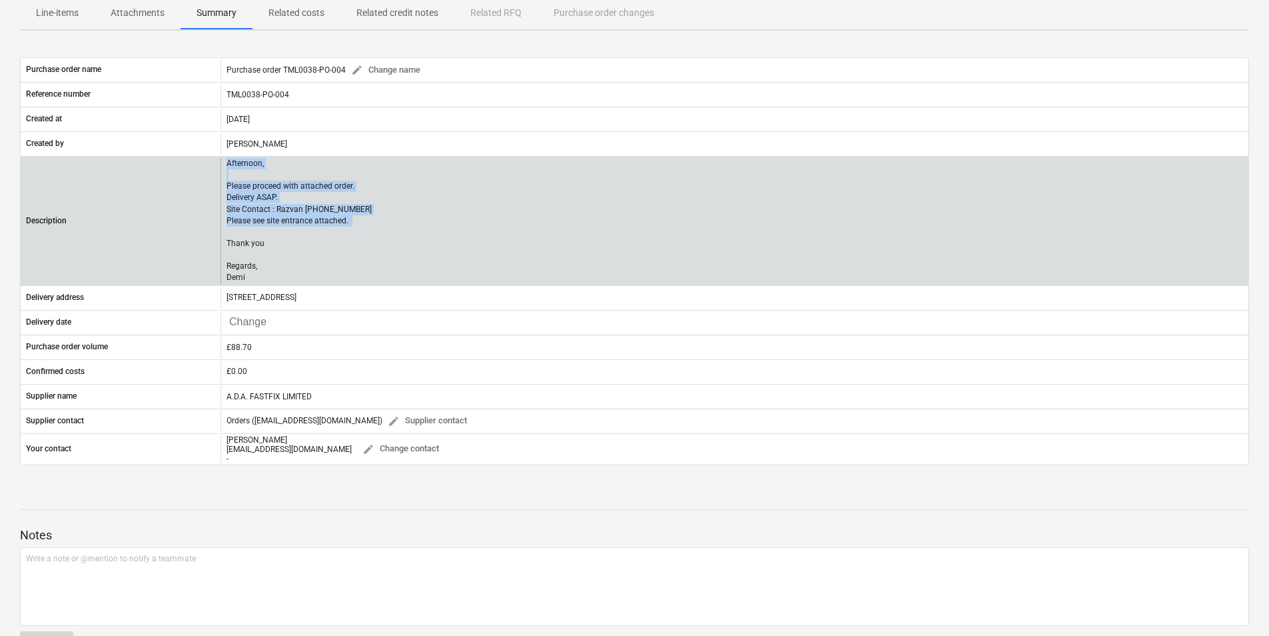
drag, startPoint x: 356, startPoint y: 223, endPoint x: 223, endPoint y: 160, distance: 146.6
click at [223, 160] on div "Afternoon, Please proceed with attached order. Delivery ASAP. Site Contact : Ra…" at bounding box center [735, 221] width 1028 height 126
drag, startPoint x: 264, startPoint y: 276, endPoint x: 215, endPoint y: 161, distance: 124.8
click at [215, 161] on div "Description Afternoon, Please proceed with attached order. Delivery ASAP. Site …" at bounding box center [635, 221] width 1228 height 126
copy div "Afternoon, Please proceed with attached order. Delivery ASAP. Site Contact : Ra…"
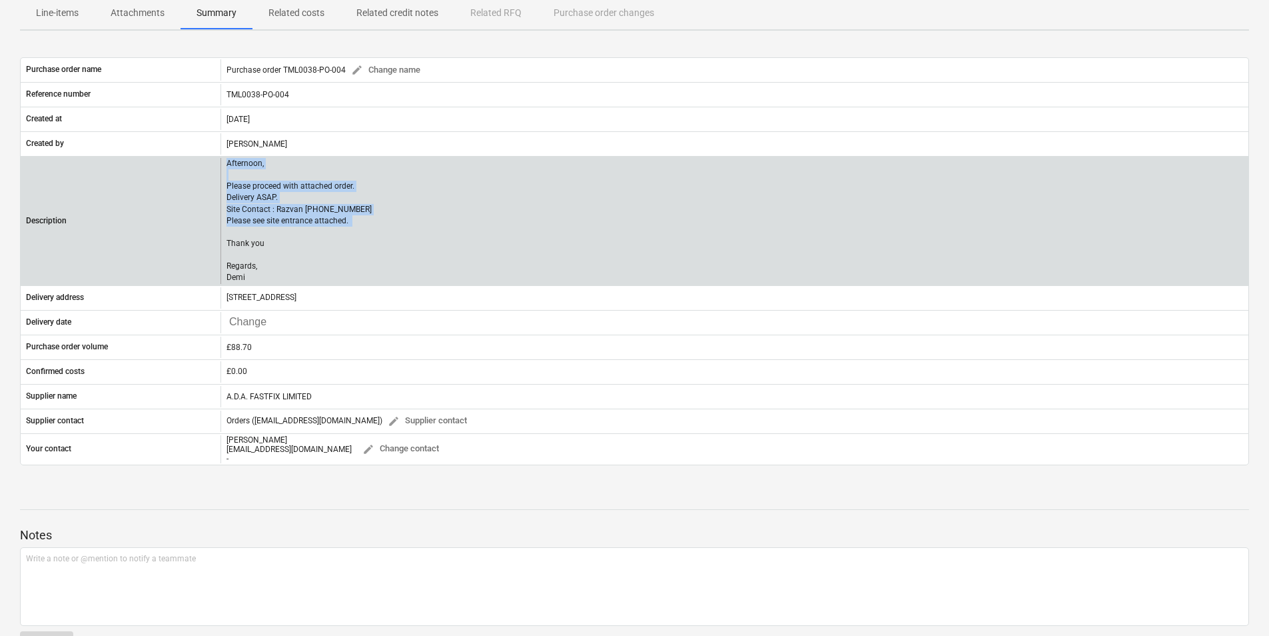
click at [272, 195] on p "Afternoon, Please proceed with attached order. Delivery ASAP. Site Contact : Ra…" at bounding box center [299, 221] width 145 height 126
click at [312, 251] on p "Afternoon, Please proceed with attached order. Delivery ASAP. Site Contact : Ra…" at bounding box center [299, 221] width 145 height 126
click at [280, 267] on p "Afternoon, Please proceed with attached order. Delivery ASAP. Site Contact : Ra…" at bounding box center [299, 221] width 145 height 126
click at [259, 281] on p "Afternoon, Please proceed with attached order. Delivery ASAP. Site Contact : Ra…" at bounding box center [299, 221] width 145 height 126
drag, startPoint x: 252, startPoint y: 277, endPoint x: 220, endPoint y: 159, distance: 122.2
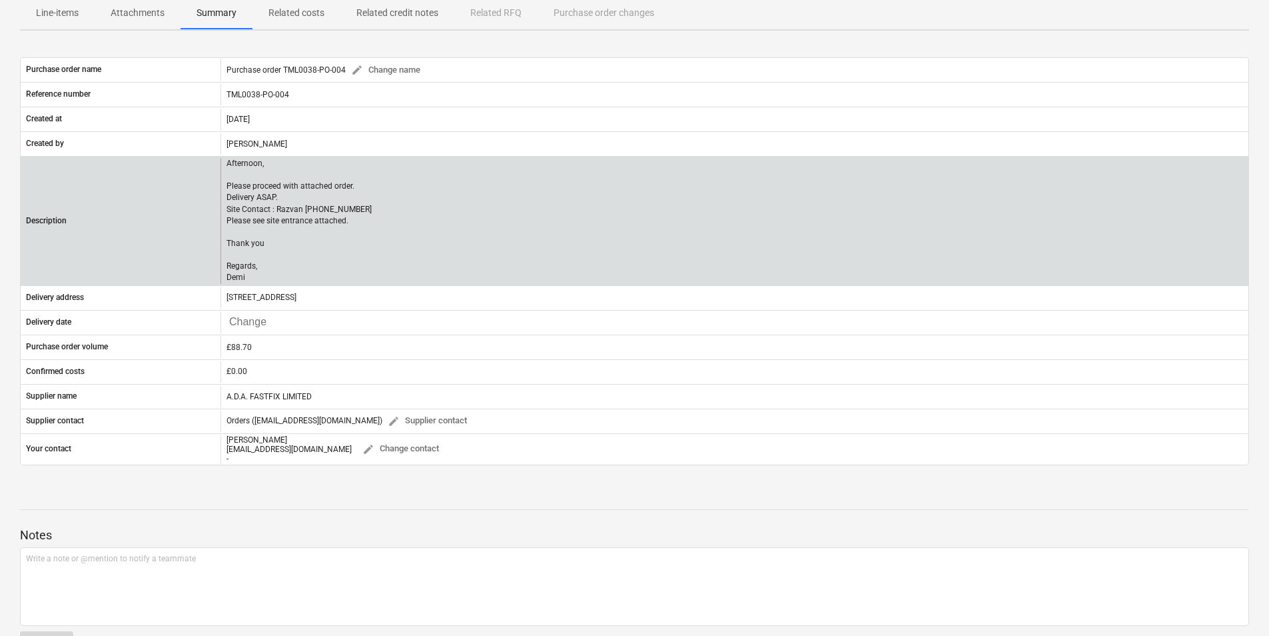
click at [220, 159] on div "Description Afternoon, Please proceed with attached order. Delivery ASAP. Site …" at bounding box center [635, 221] width 1228 height 126
copy div "Afternoon, Please proceed with attached order. Delivery ASAP. Site Contact : Ra…"
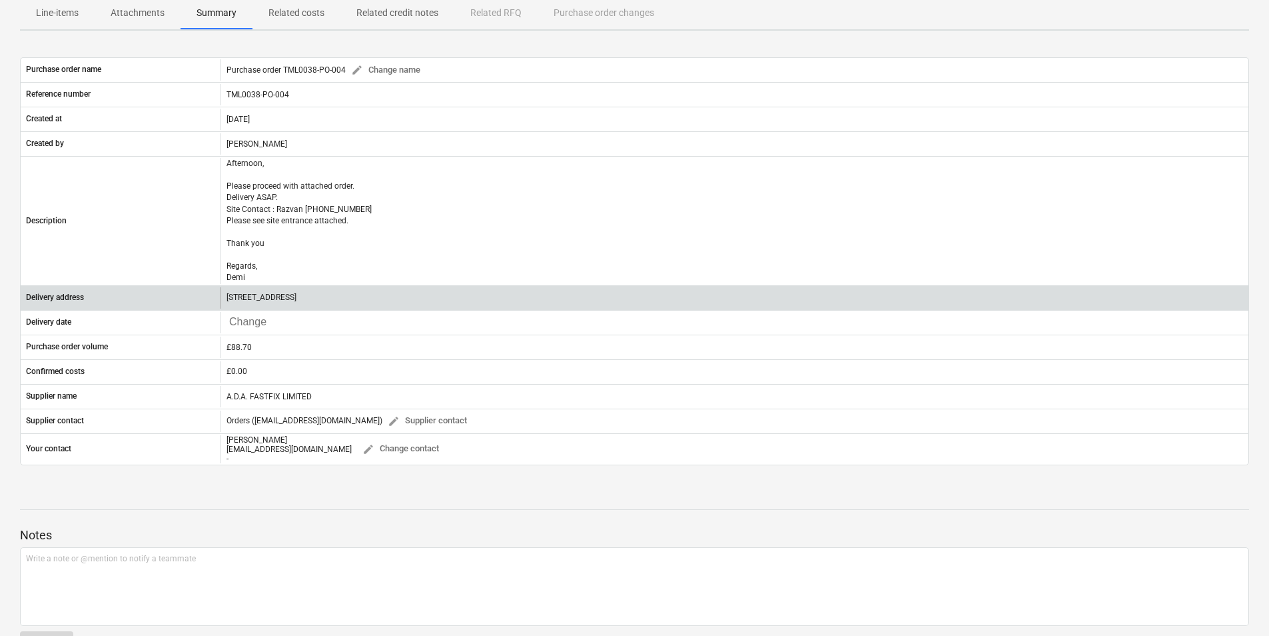
drag, startPoint x: 362, startPoint y: 291, endPoint x: 227, endPoint y: 300, distance: 134.9
click at [227, 300] on div "[STREET_ADDRESS]" at bounding box center [735, 297] width 1028 height 21
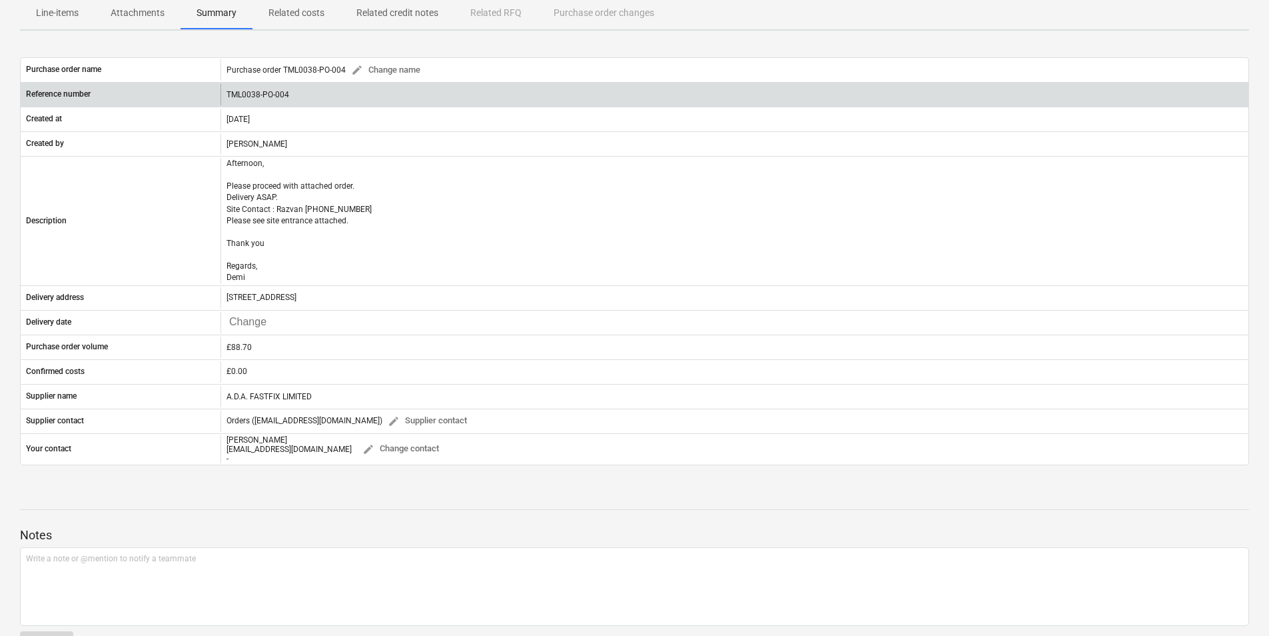
copy p "[STREET_ADDRESS]"
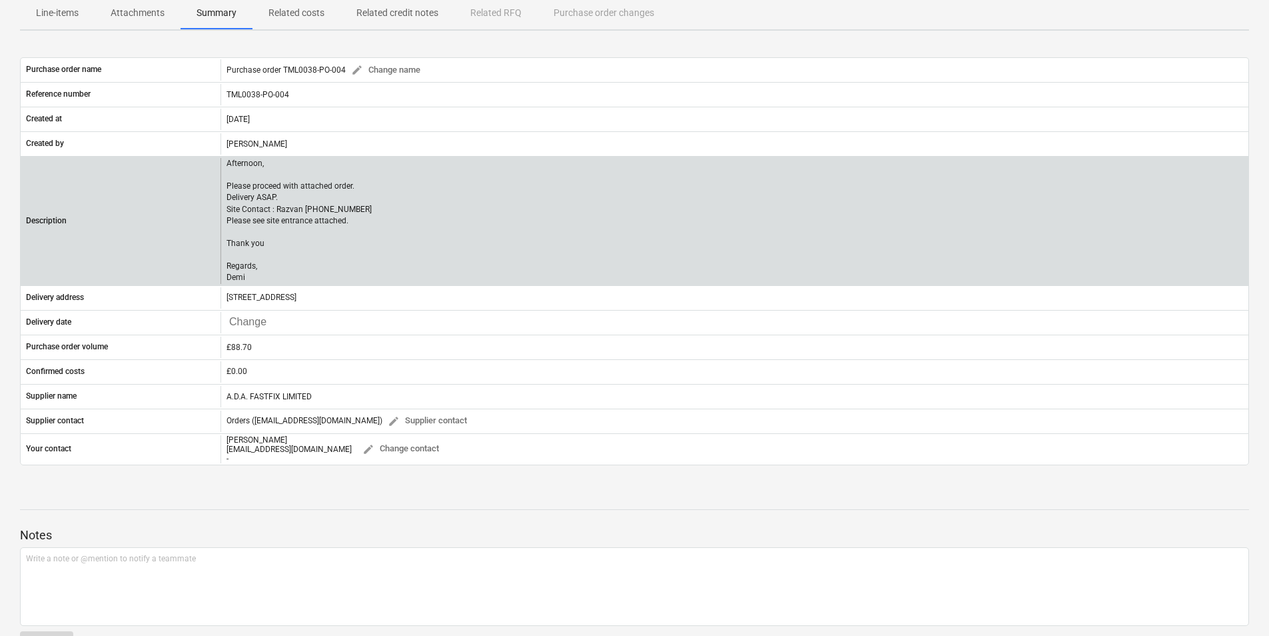
click at [350, 277] on p "Afternoon, Please proceed with attached order. Delivery ASAP. Site Contact : Ra…" at bounding box center [299, 221] width 145 height 126
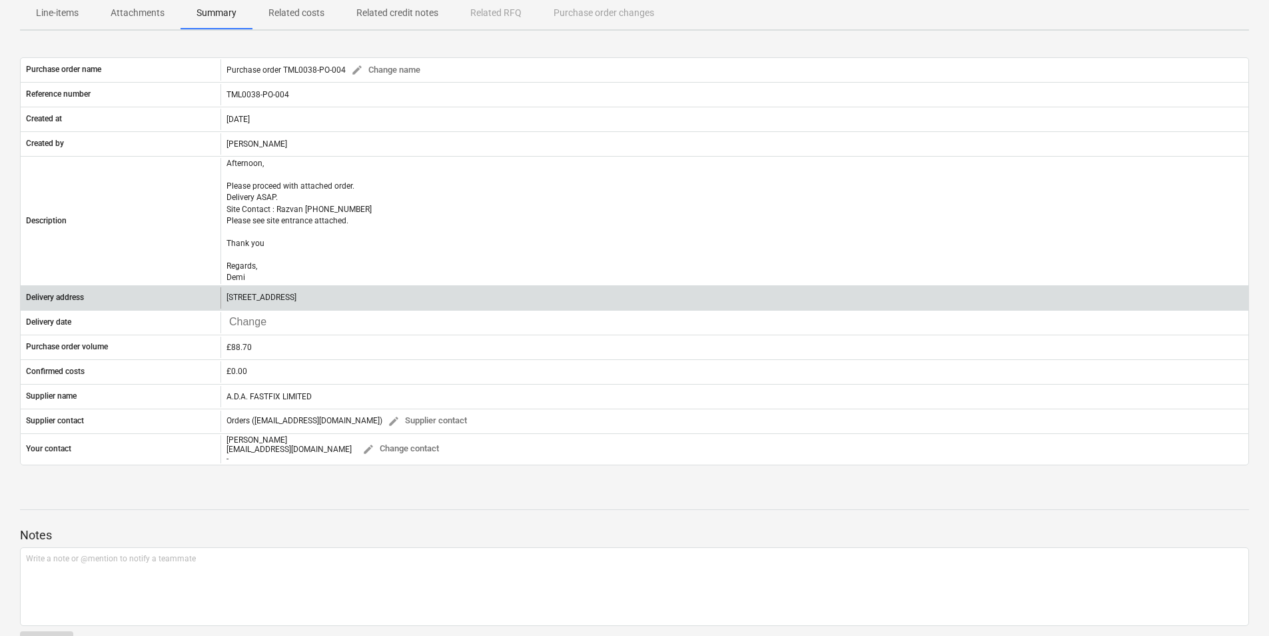
drag, startPoint x: 360, startPoint y: 294, endPoint x: 216, endPoint y: 293, distance: 144.6
click at [216, 293] on div "Delivery address Ham Close, Richmond, TW10 7PL" at bounding box center [635, 297] width 1228 height 21
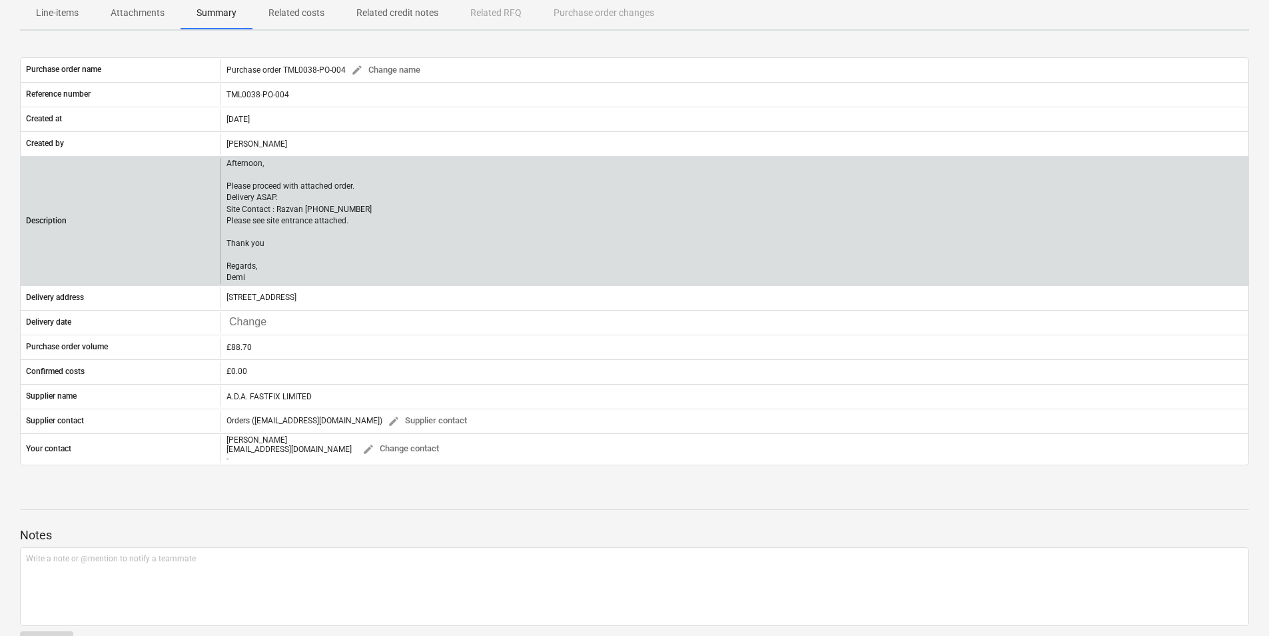
copy div "[STREET_ADDRESS]"
drag, startPoint x: 249, startPoint y: 275, endPoint x: 227, endPoint y: 169, distance: 109.0
click at [227, 169] on p "Afternoon, Please proceed with attached order. Delivery ASAP. Site Contact : Ra…" at bounding box center [299, 221] width 145 height 126
copy p "Afternoon, Please proceed with attached order. Delivery ASAP. Site Contact : Ra…"
